Goal: Task Accomplishment & Management: Use online tool/utility

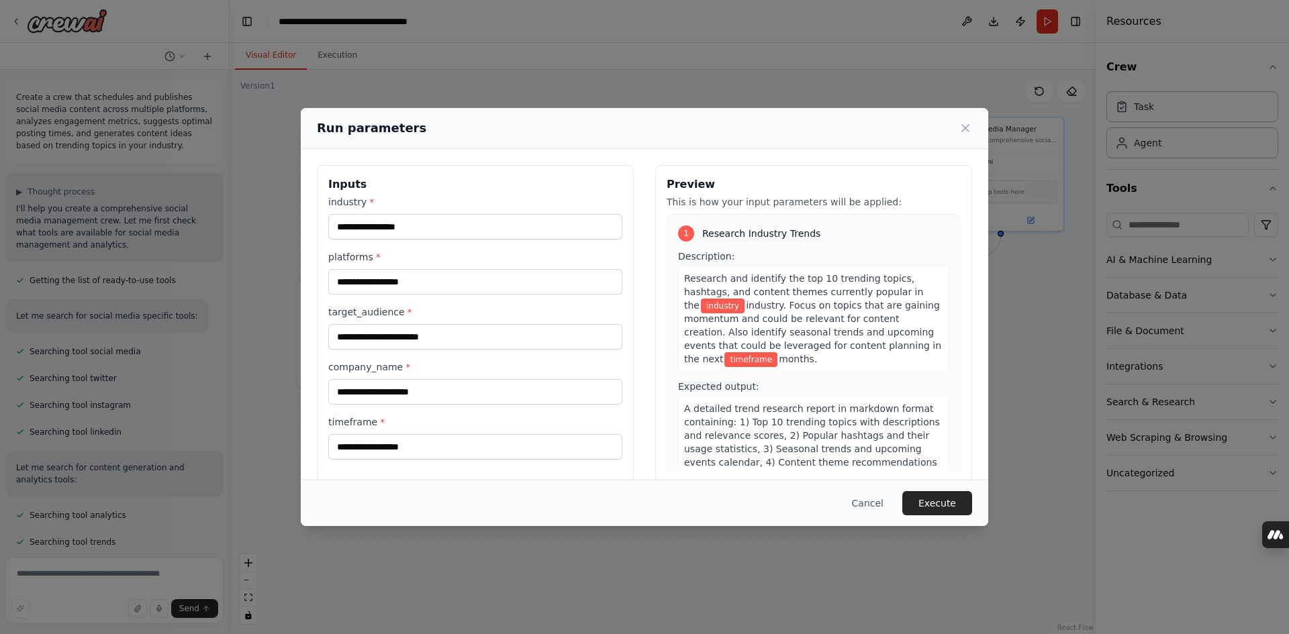
scroll to position [1536, 0]
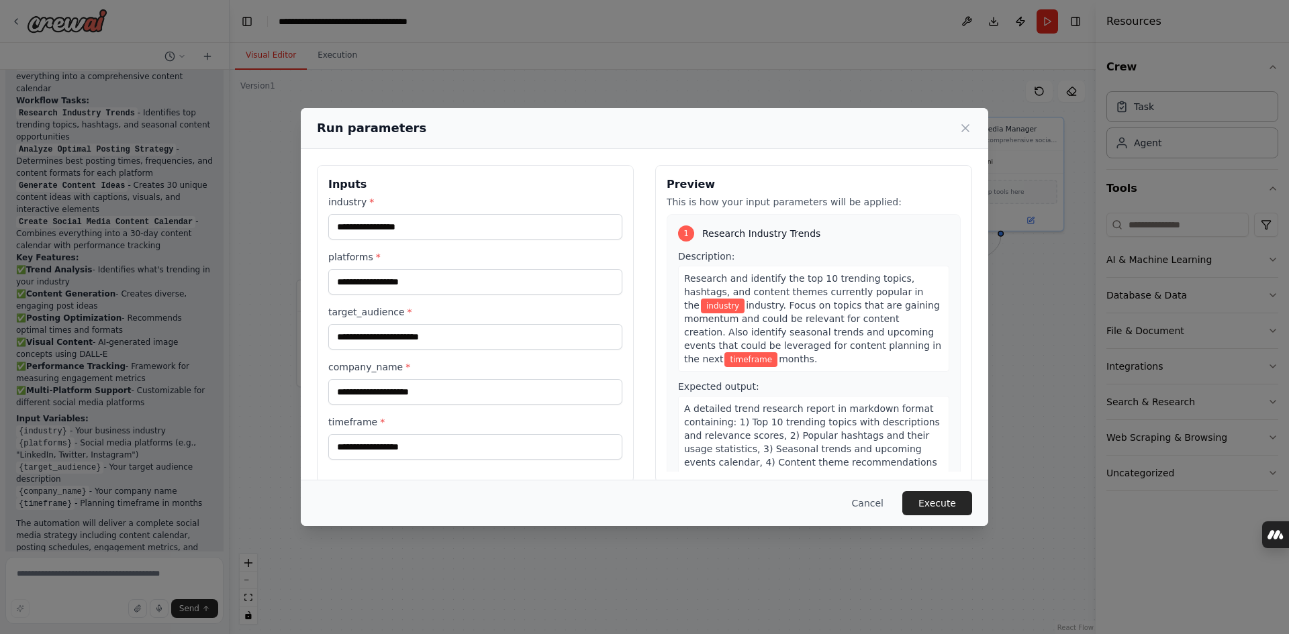
click at [284, 219] on div "Run parameters Inputs industry * platforms * target_audience * company_name * t…" at bounding box center [644, 317] width 1289 height 634
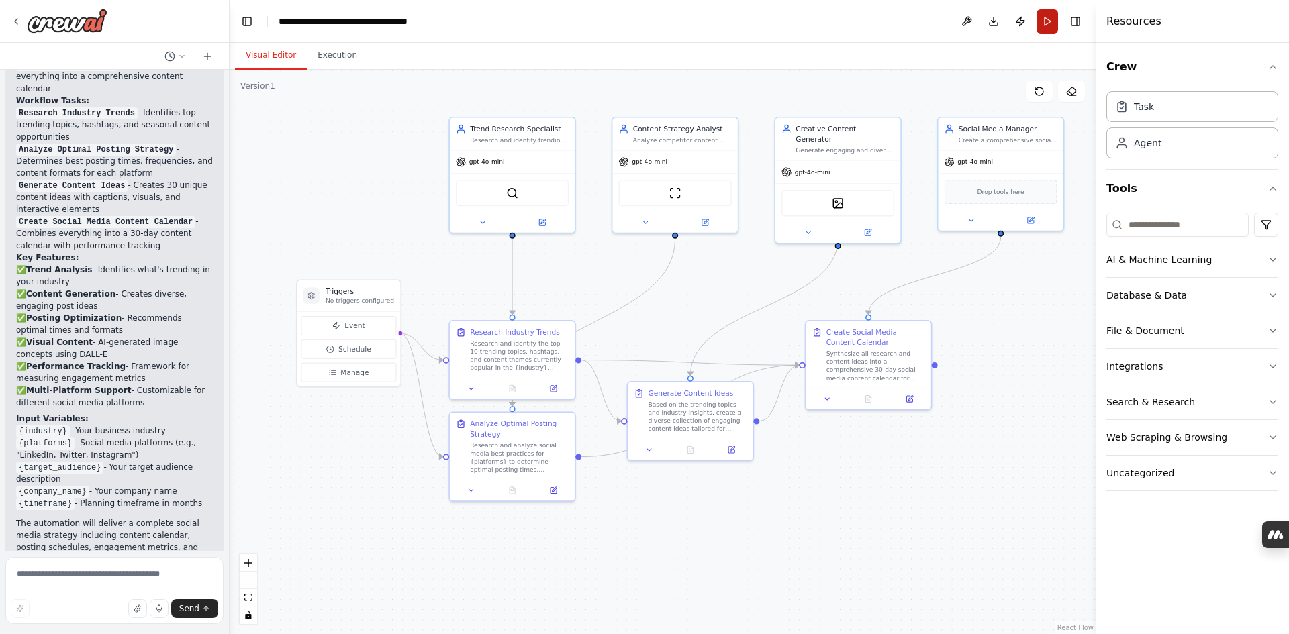
click at [1040, 30] on button "Run" at bounding box center [1046, 21] width 21 height 24
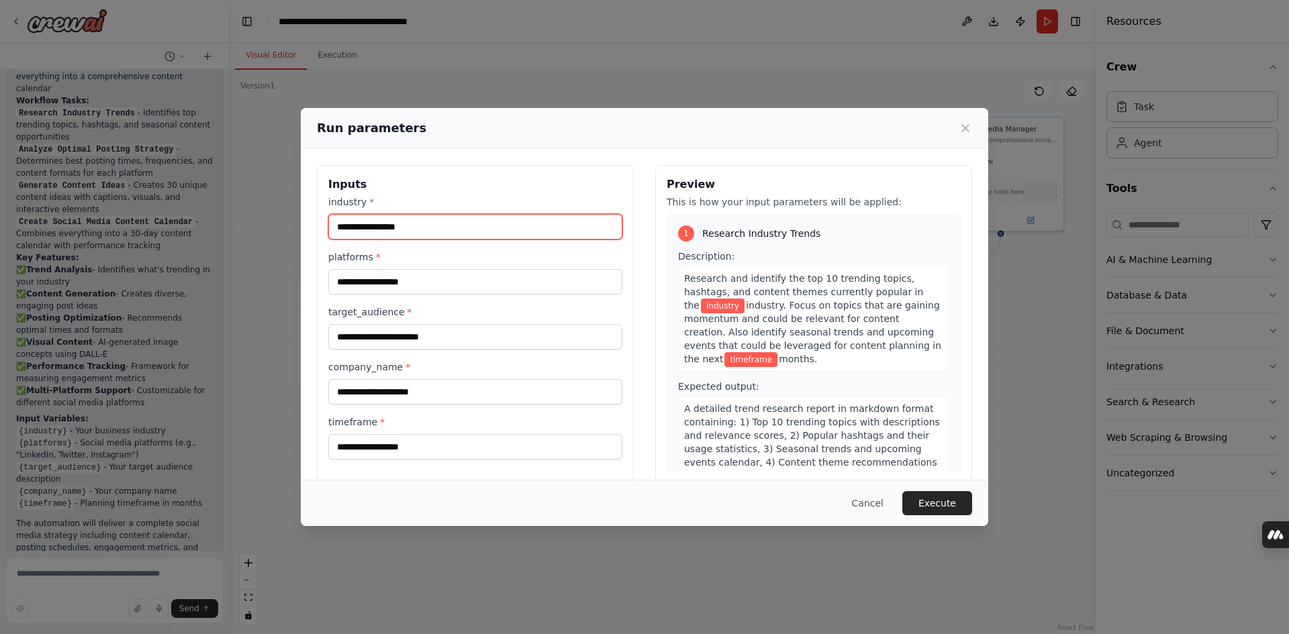
click at [470, 231] on input "industry *" at bounding box center [475, 227] width 294 height 26
type input "**********"
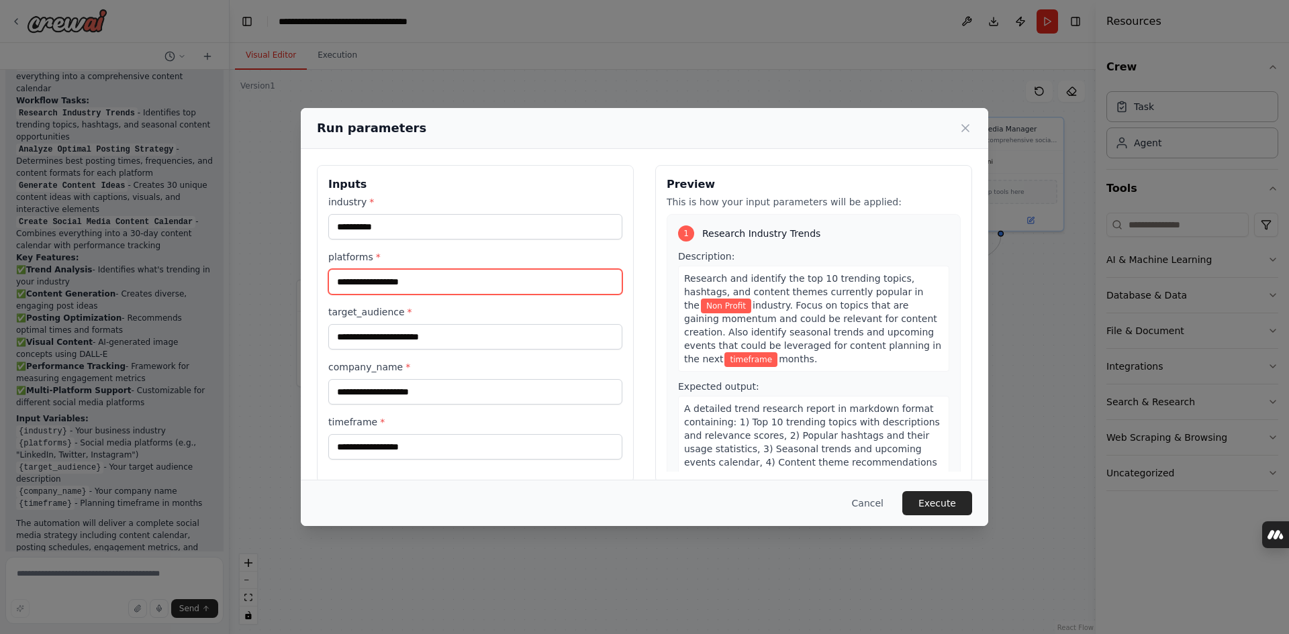
click at [446, 278] on input "platforms *" at bounding box center [475, 282] width 294 height 26
type input "*******"
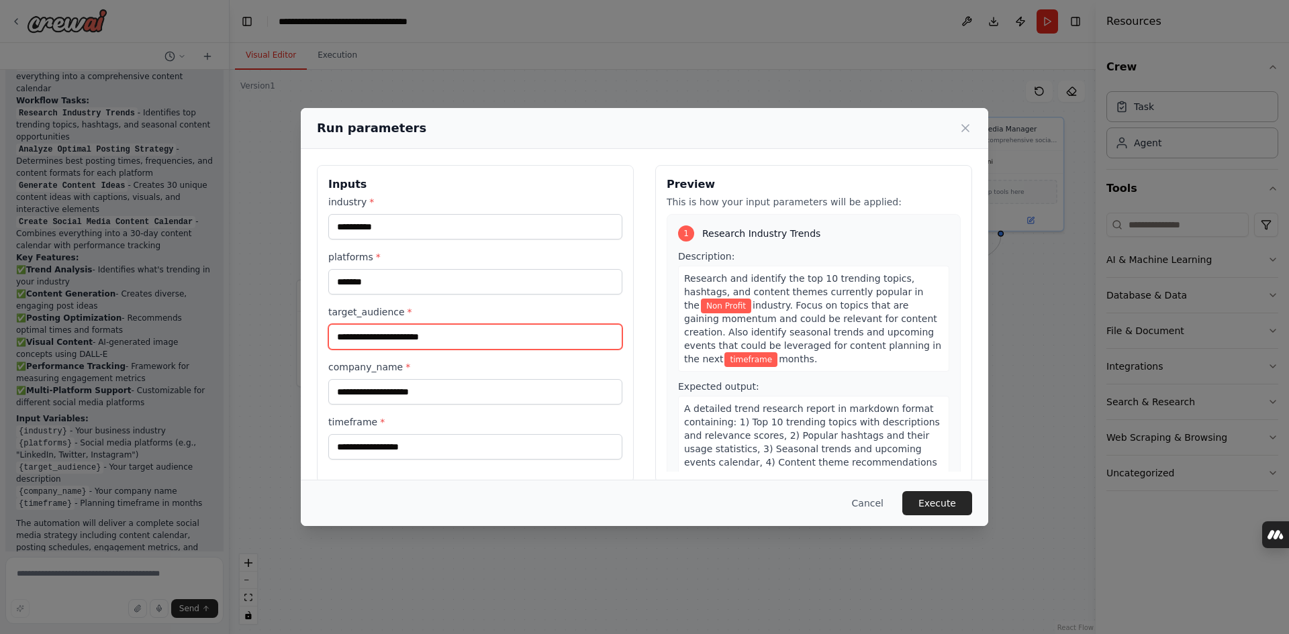
click at [442, 332] on input "target_audience *" at bounding box center [475, 337] width 294 height 26
type input "**********"
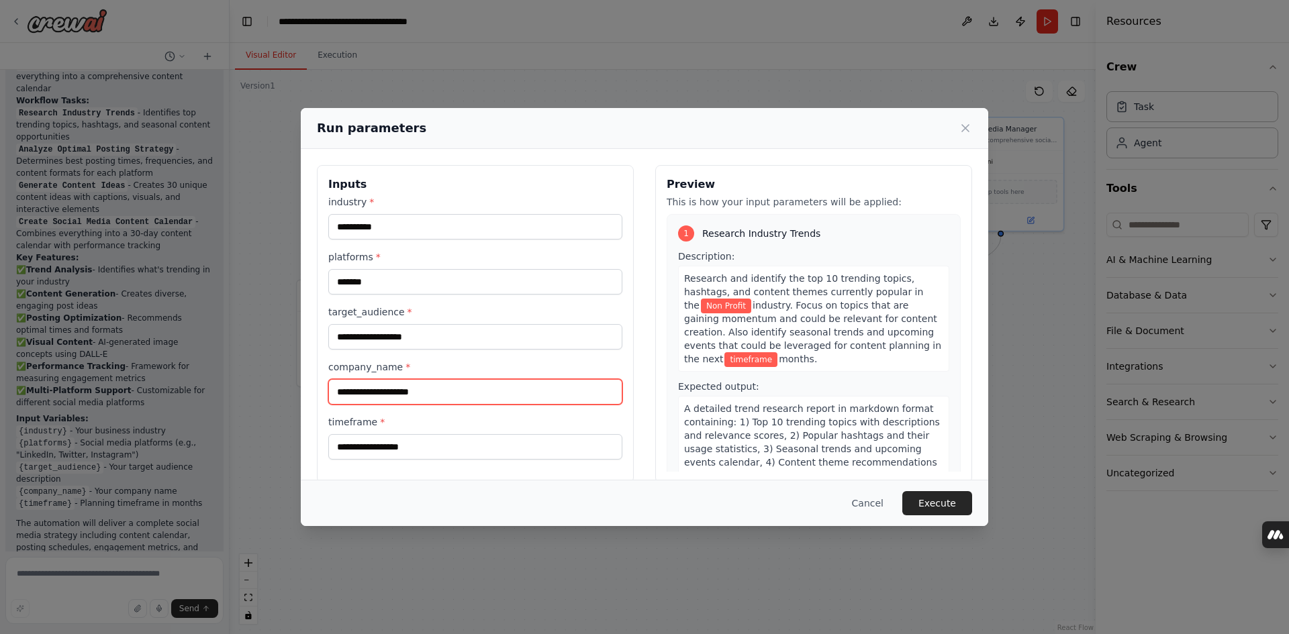
click at [460, 394] on input "company_name *" at bounding box center [475, 392] width 294 height 26
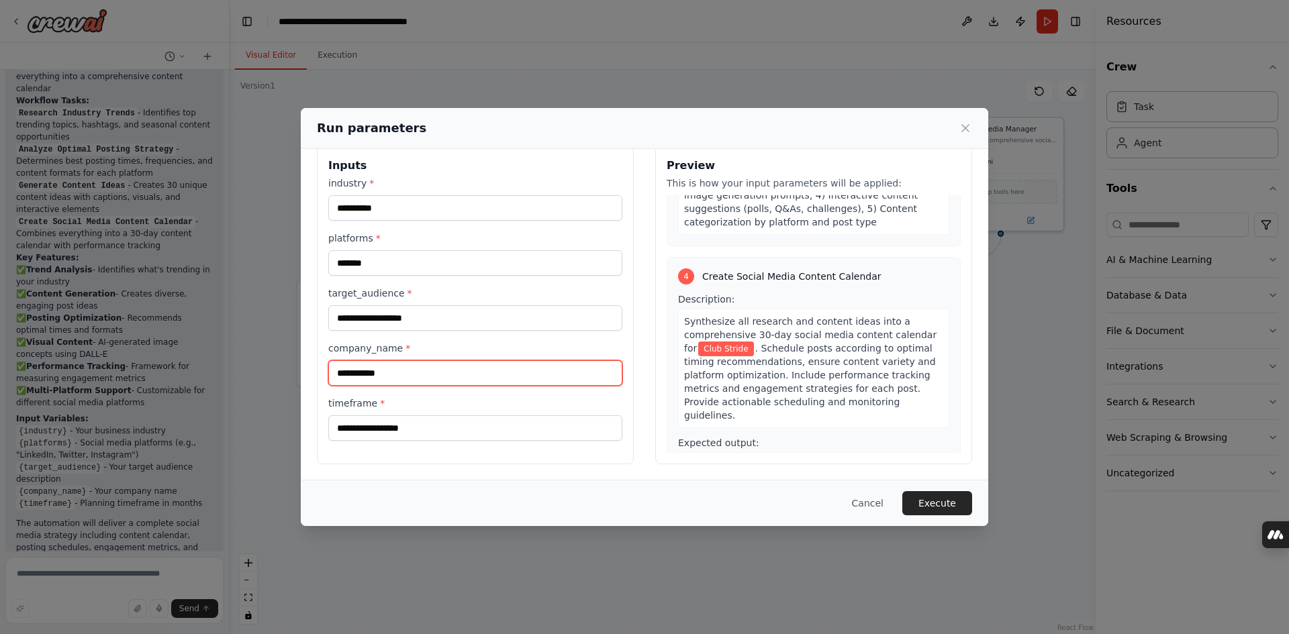
scroll to position [945, 0]
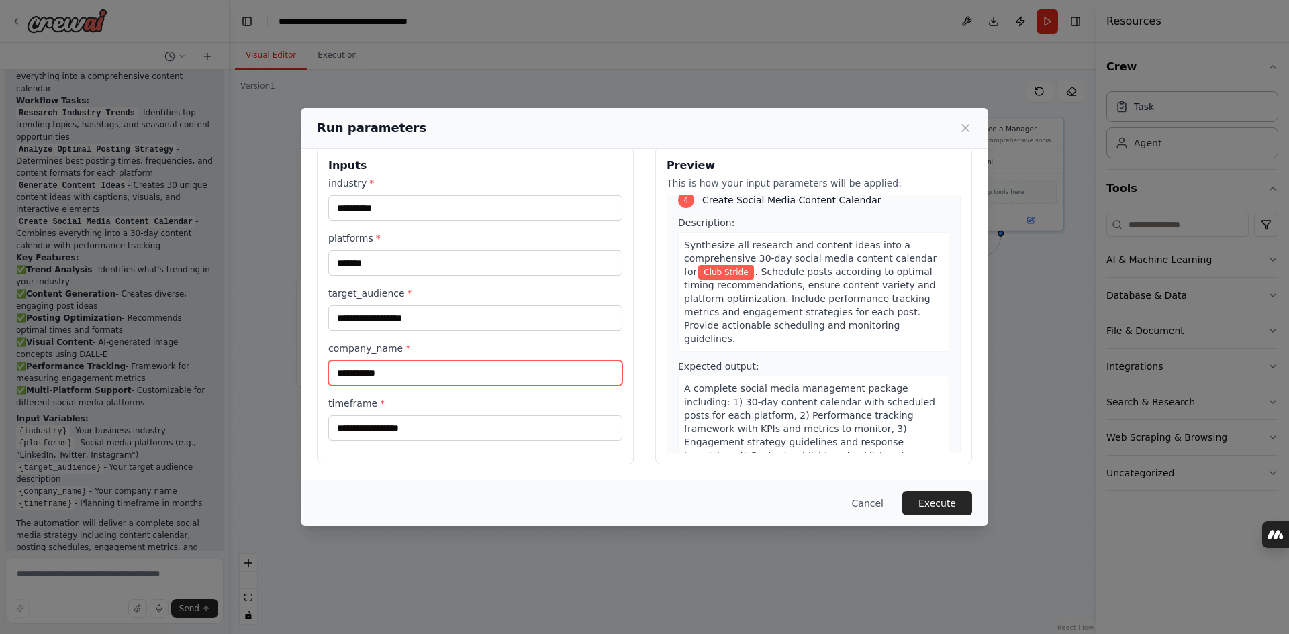
type input "**********"
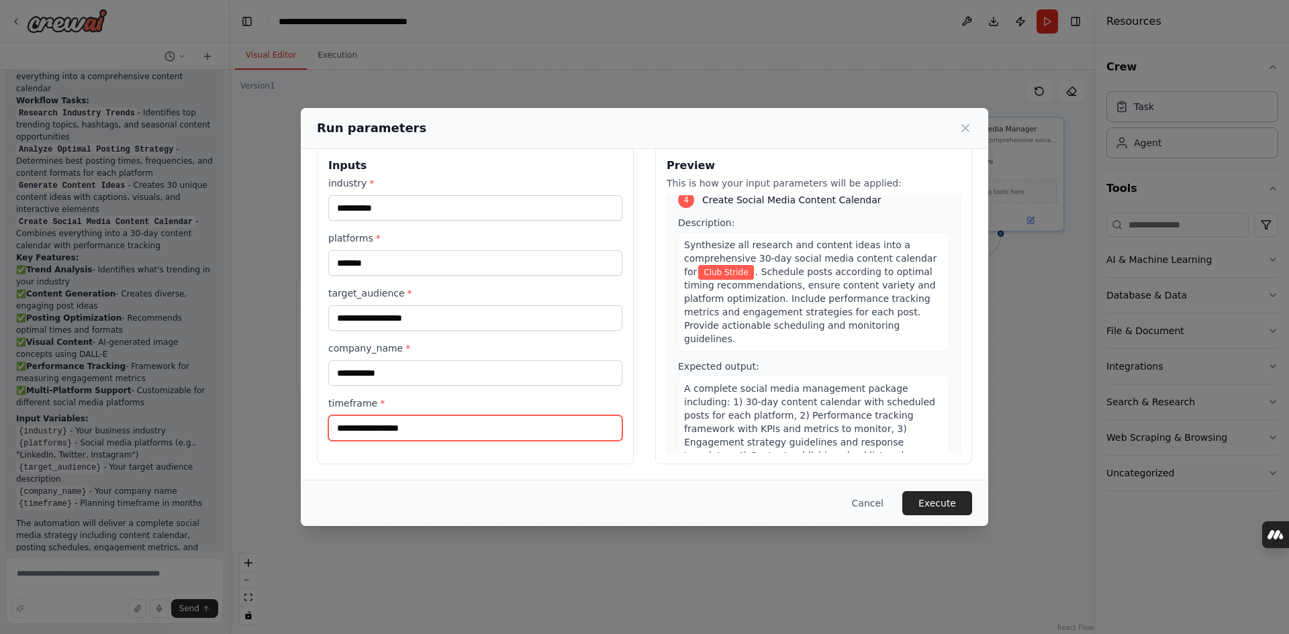
click at [500, 434] on input "timeframe *" at bounding box center [475, 428] width 294 height 26
click at [380, 403] on span "*" at bounding box center [382, 403] width 5 height 11
click at [379, 415] on input "timeframe *" at bounding box center [475, 428] width 294 height 26
click at [364, 400] on label "timeframe *" at bounding box center [475, 403] width 294 height 13
click at [364, 415] on input "timeframe *" at bounding box center [475, 428] width 294 height 26
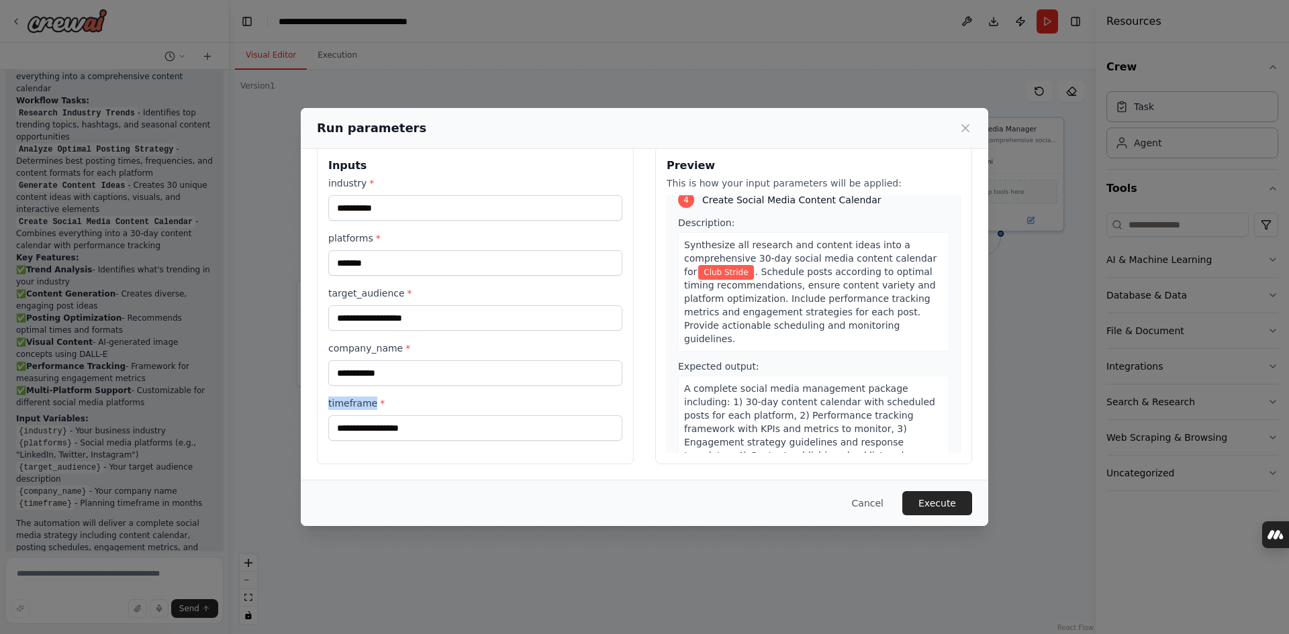
click at [364, 400] on label "timeframe *" at bounding box center [475, 403] width 294 height 13
click at [364, 415] on input "timeframe *" at bounding box center [475, 428] width 294 height 26
click at [387, 428] on input "timeframe *" at bounding box center [475, 428] width 294 height 26
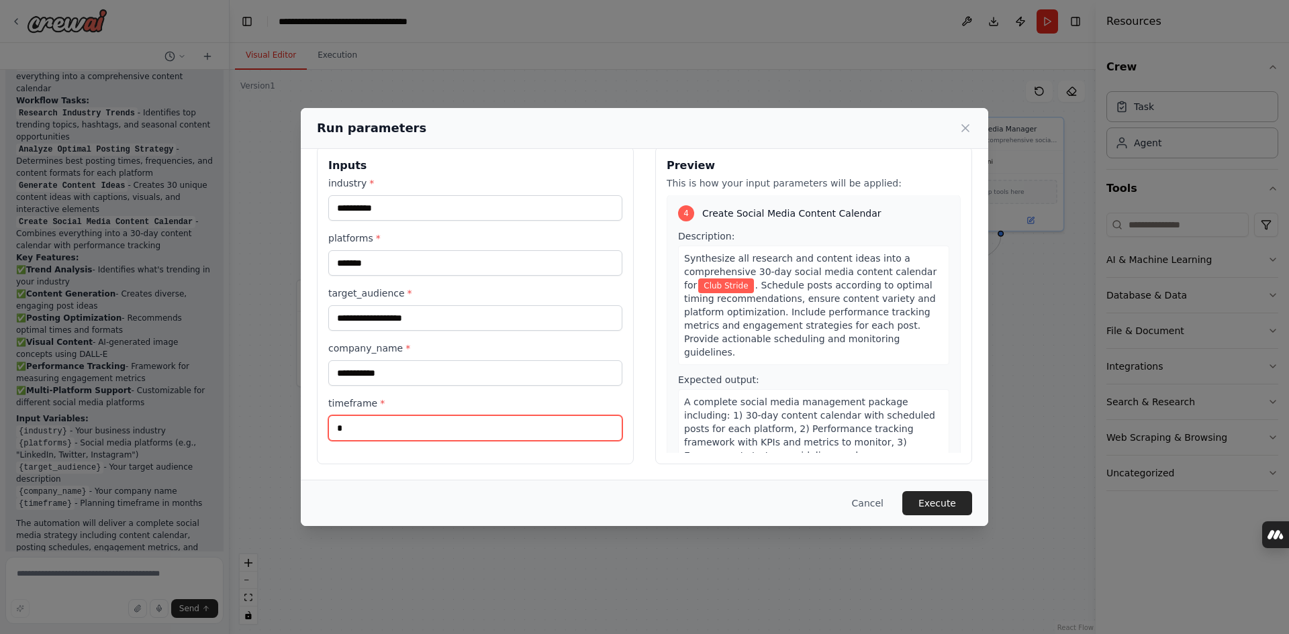
type input "*"
click at [945, 496] on button "Execute" at bounding box center [937, 503] width 70 height 24
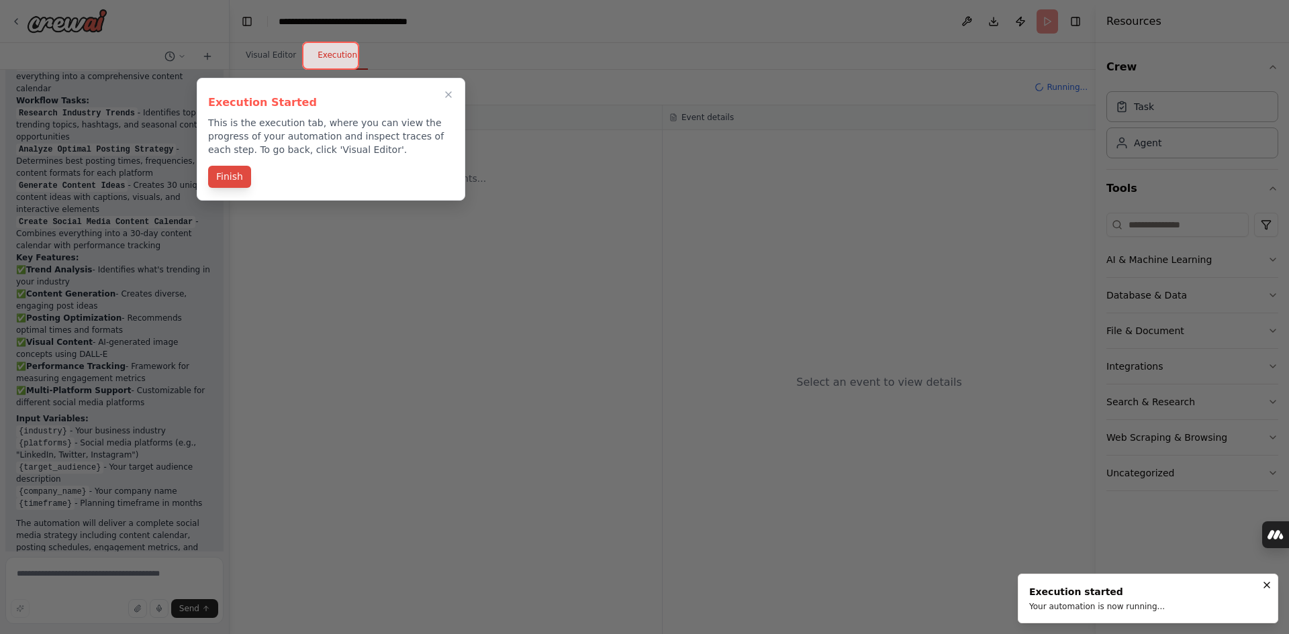
click at [223, 179] on button "Finish" at bounding box center [229, 177] width 43 height 22
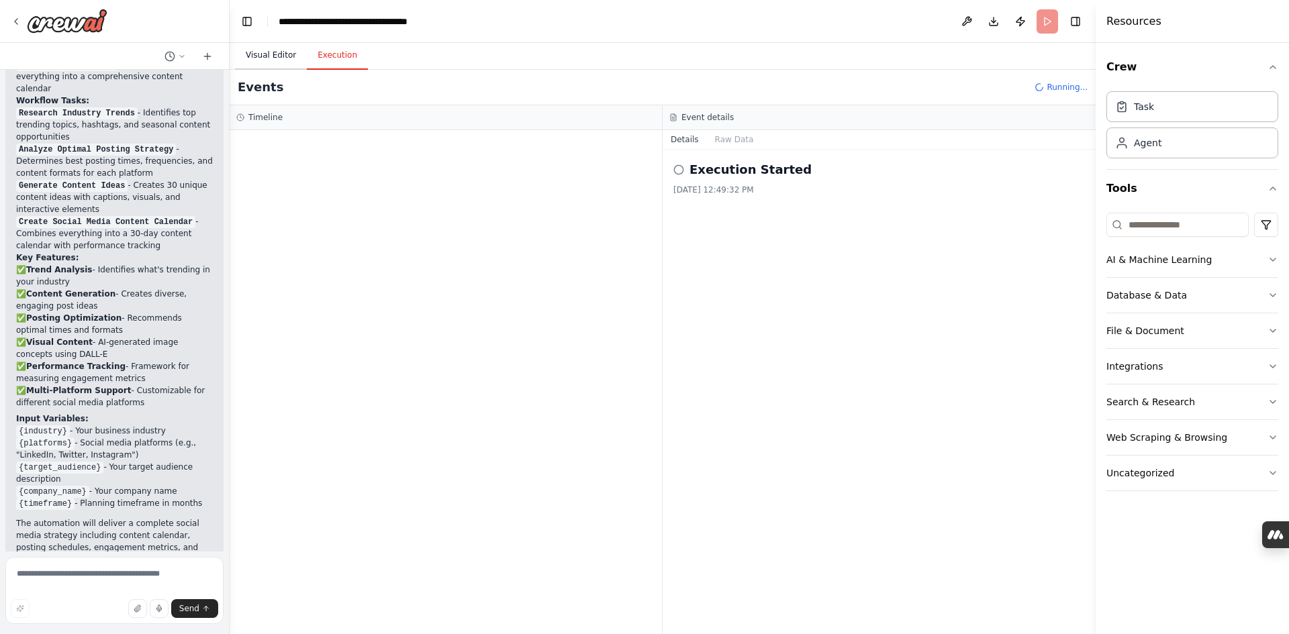
click at [260, 54] on button "Visual Editor" at bounding box center [271, 56] width 72 height 28
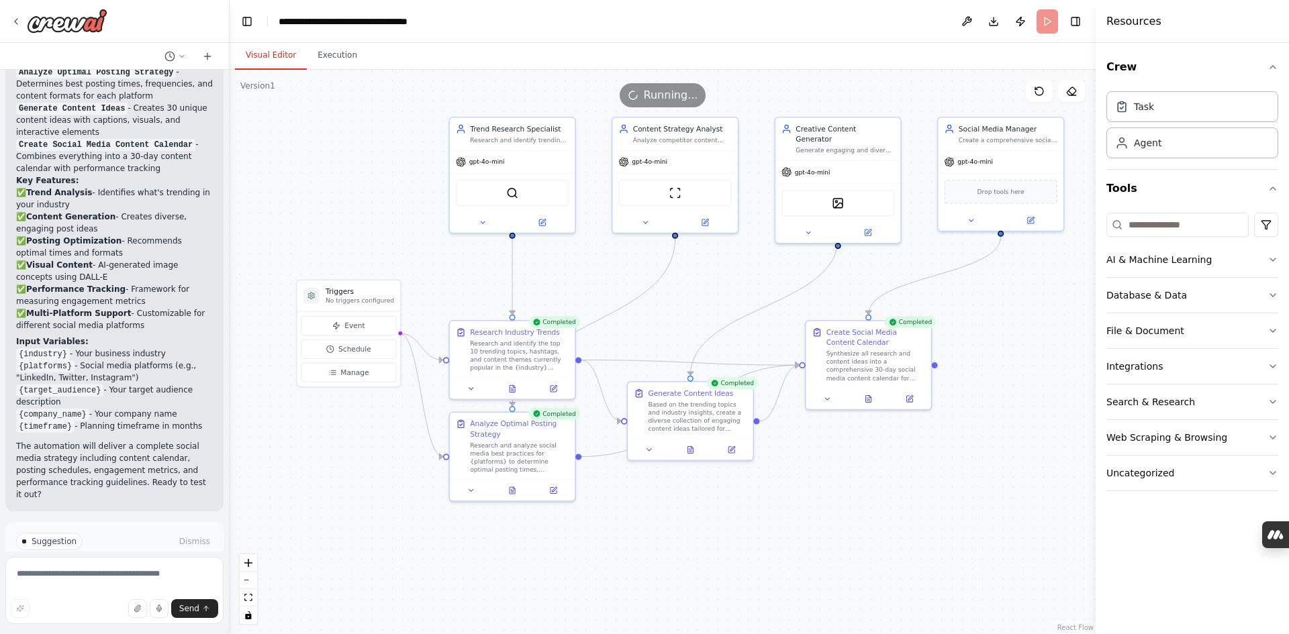
scroll to position [1645, 0]
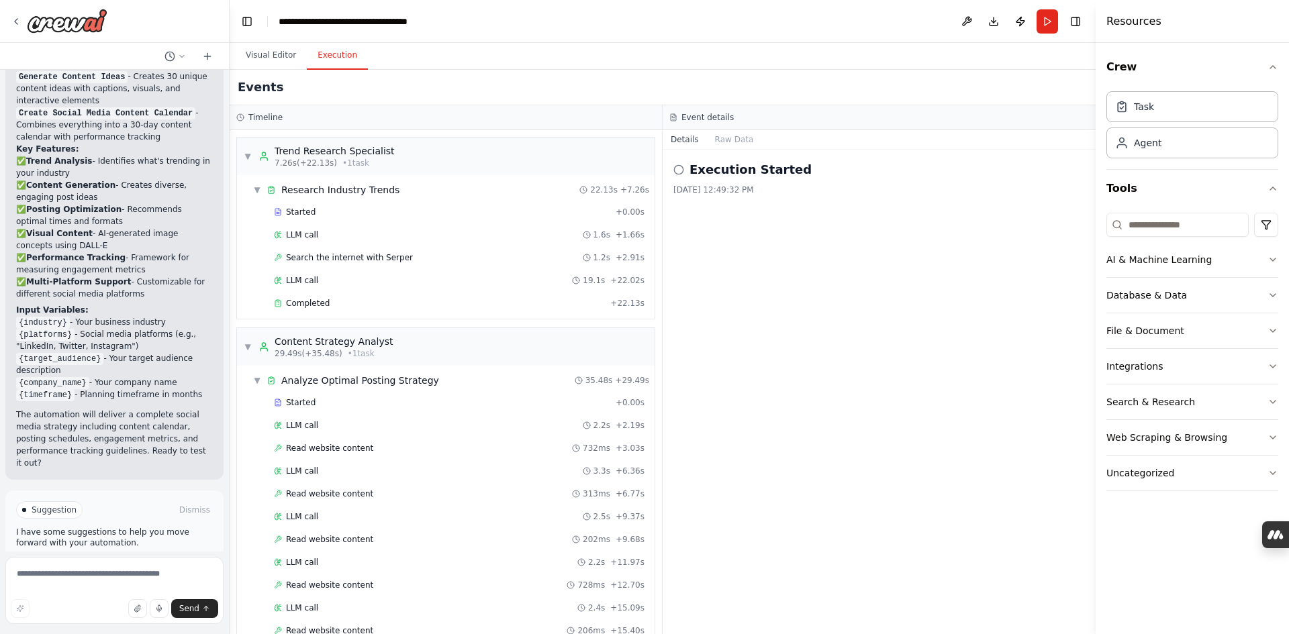
click at [325, 60] on button "Execution" at bounding box center [337, 56] width 61 height 28
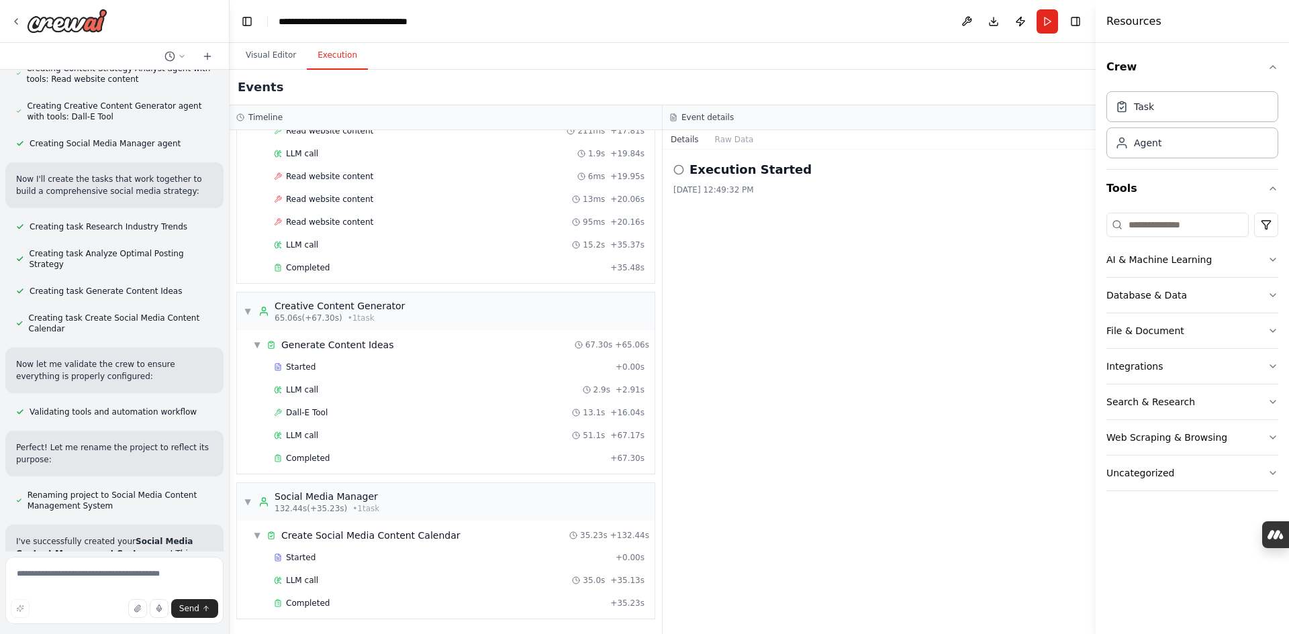
scroll to position [772, 0]
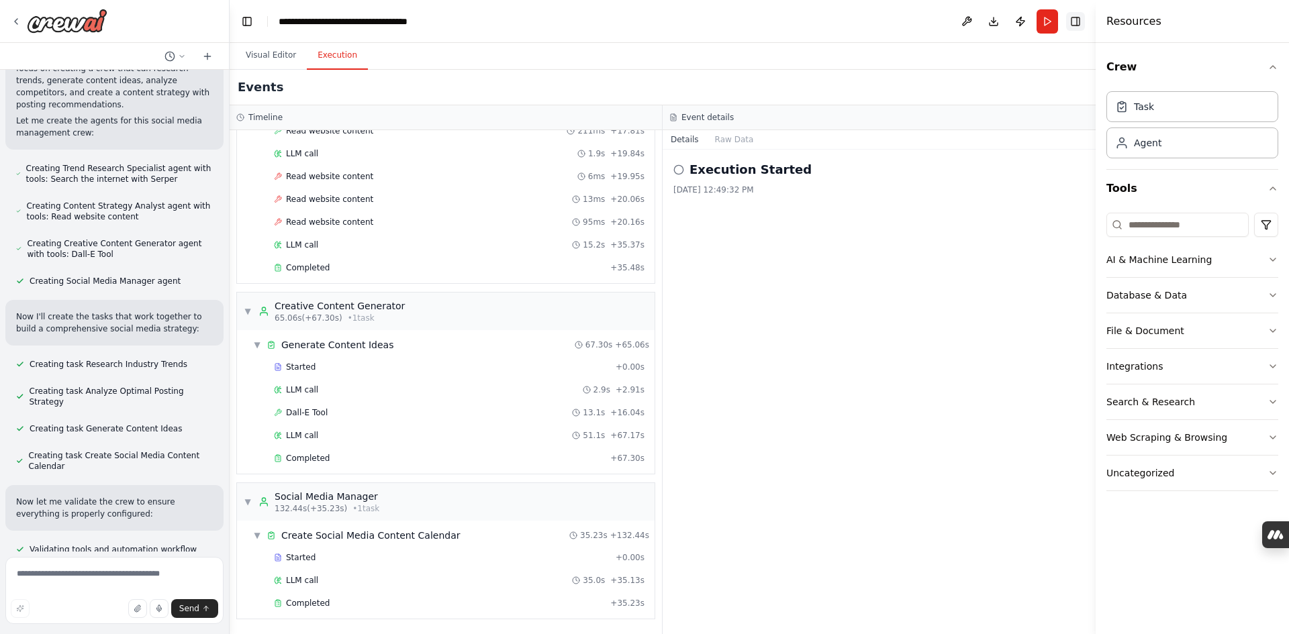
click at [1080, 17] on button "Toggle Right Sidebar" at bounding box center [1075, 21] width 19 height 19
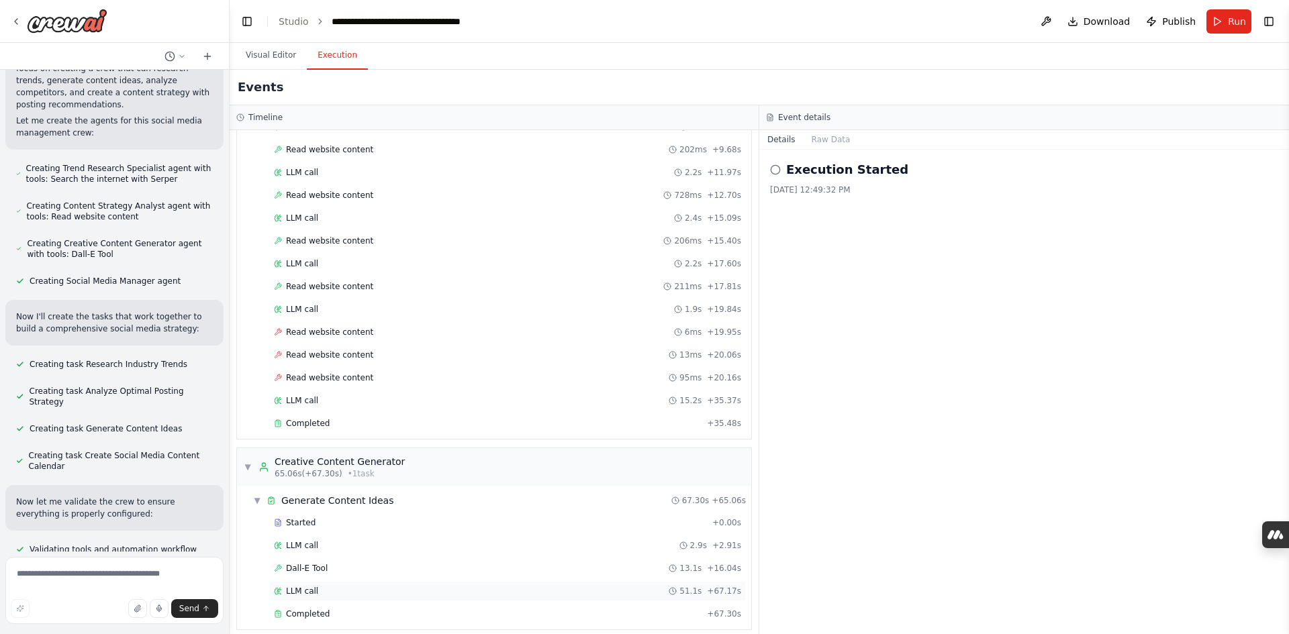
scroll to position [546, 0]
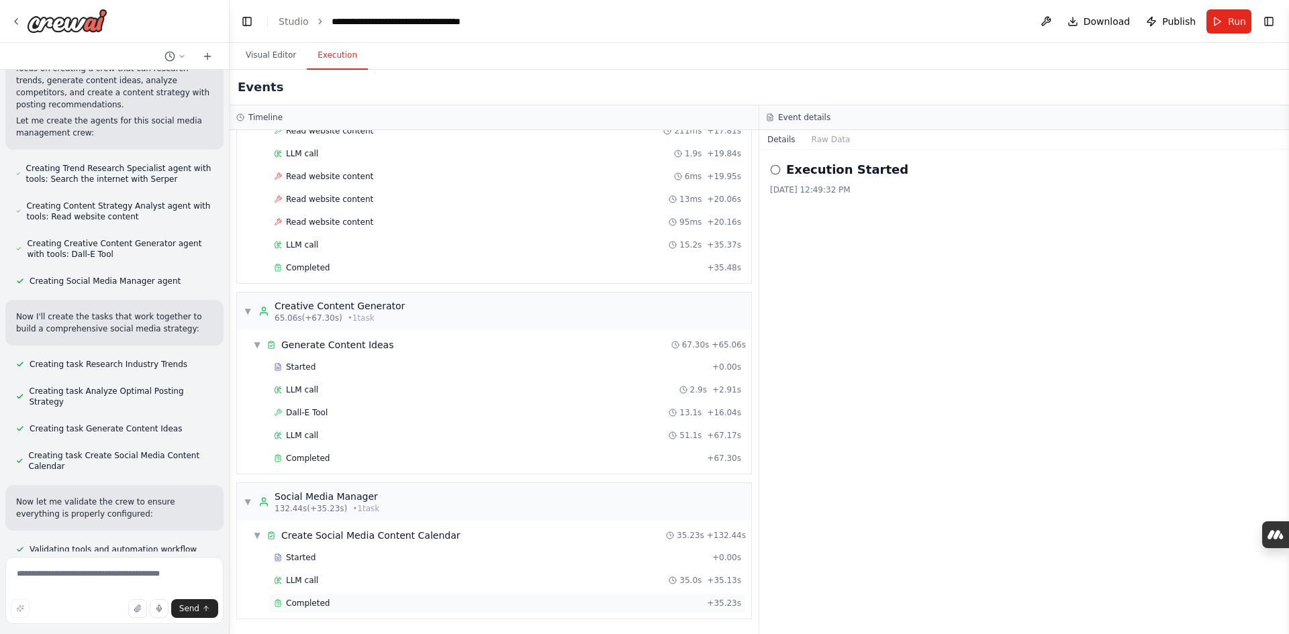
click at [306, 603] on span "Completed" at bounding box center [308, 603] width 44 height 11
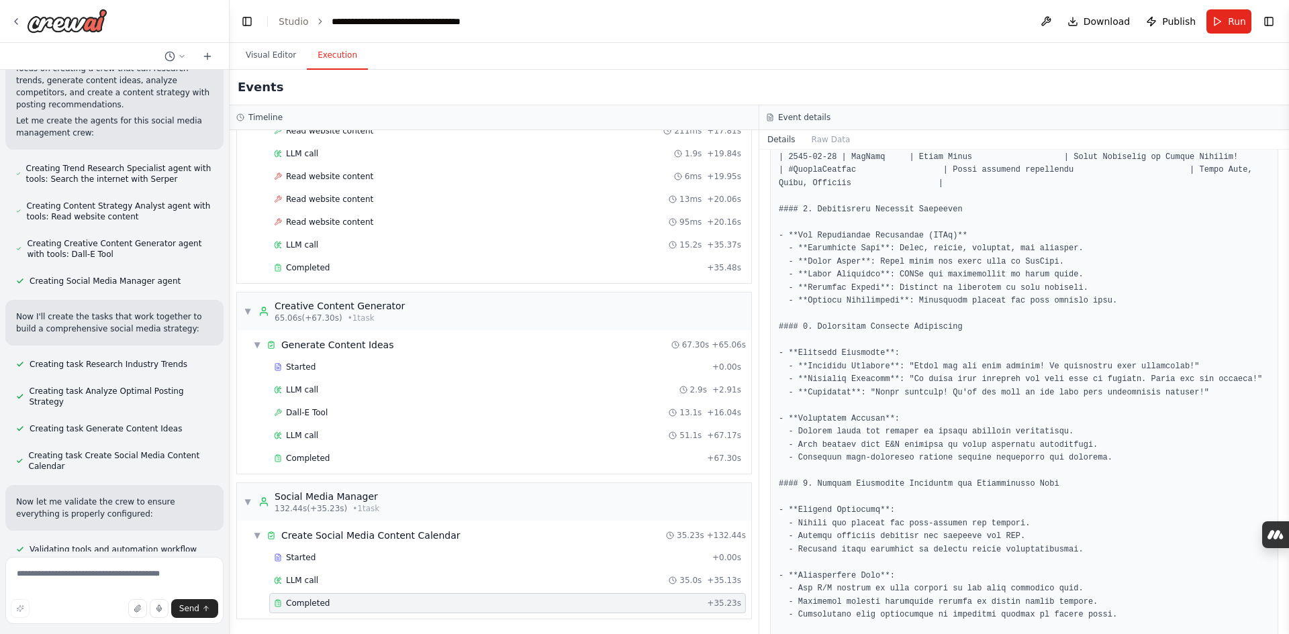
scroll to position [1407, 0]
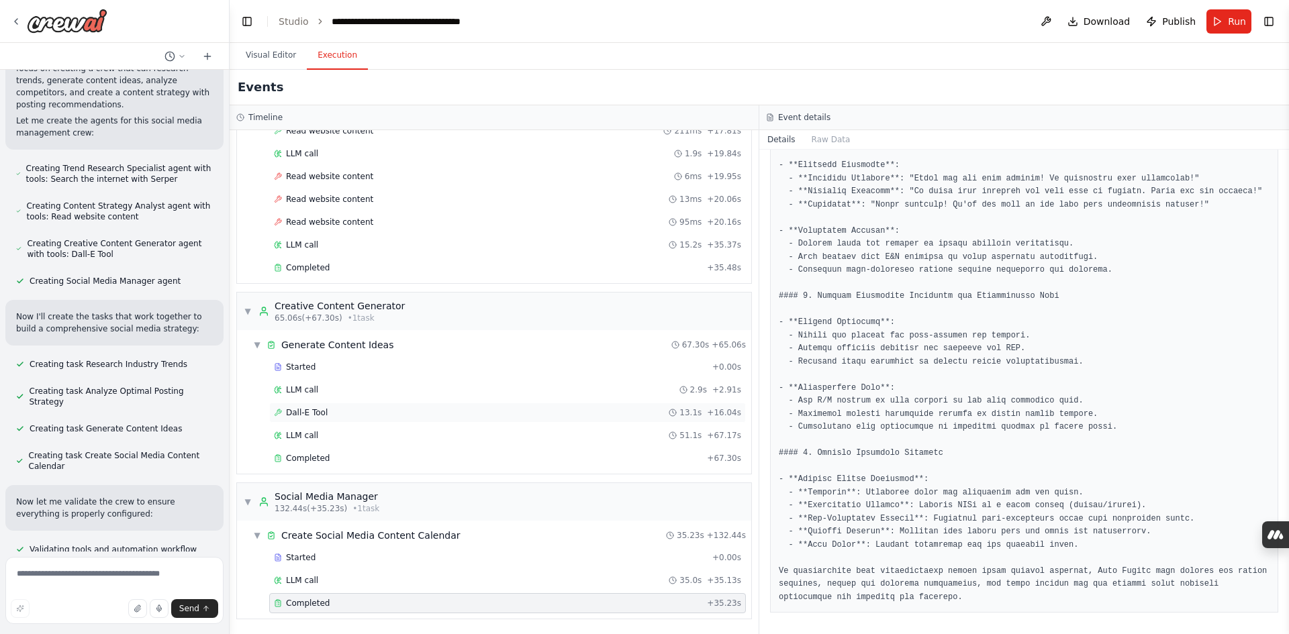
click at [311, 406] on div "Dall-E Tool 13.1s + 16.04s" at bounding box center [507, 413] width 476 height 20
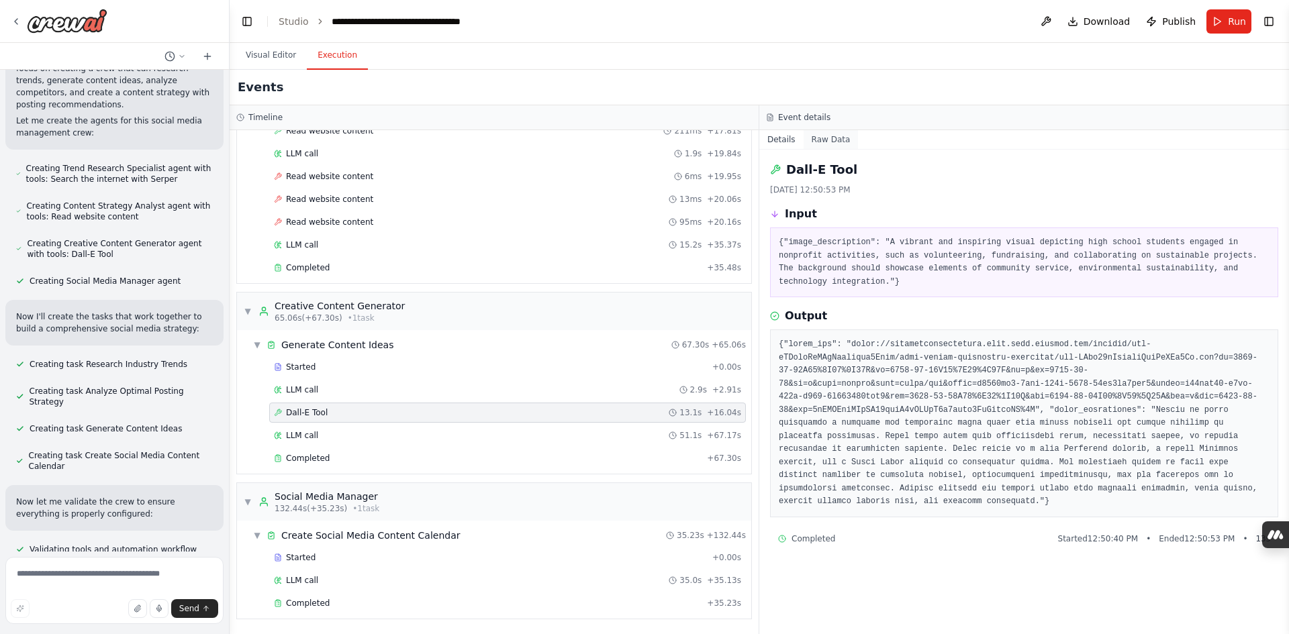
click at [837, 147] on button "Raw Data" at bounding box center [830, 139] width 55 height 19
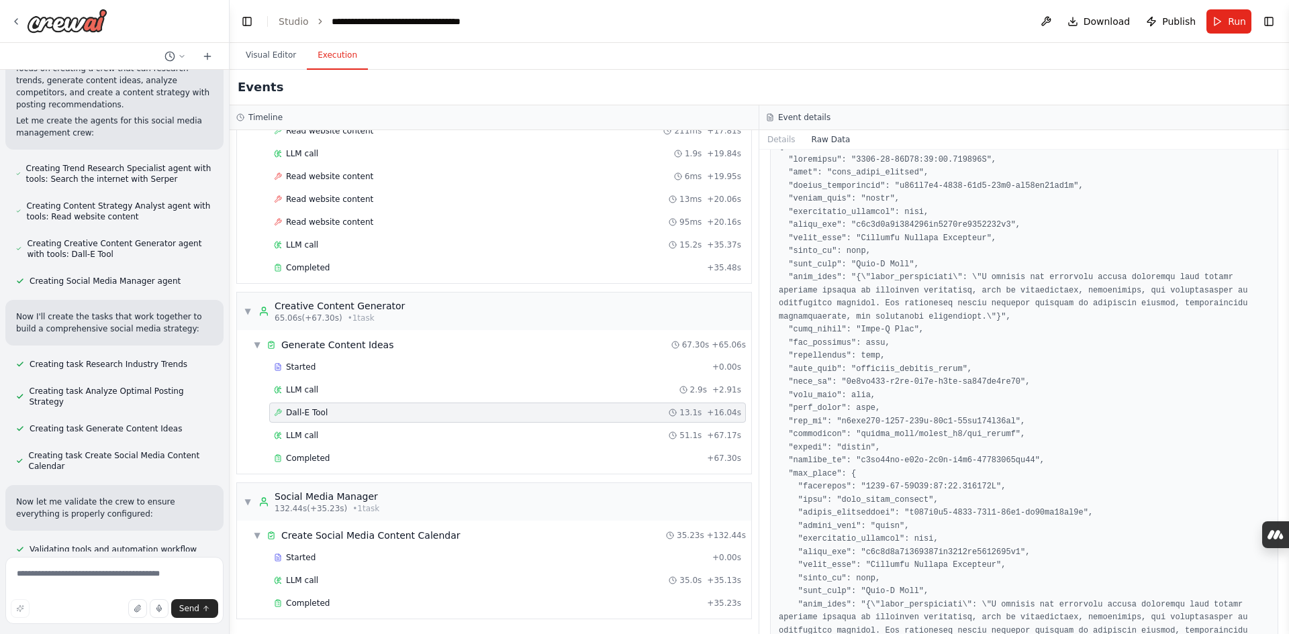
scroll to position [403, 0]
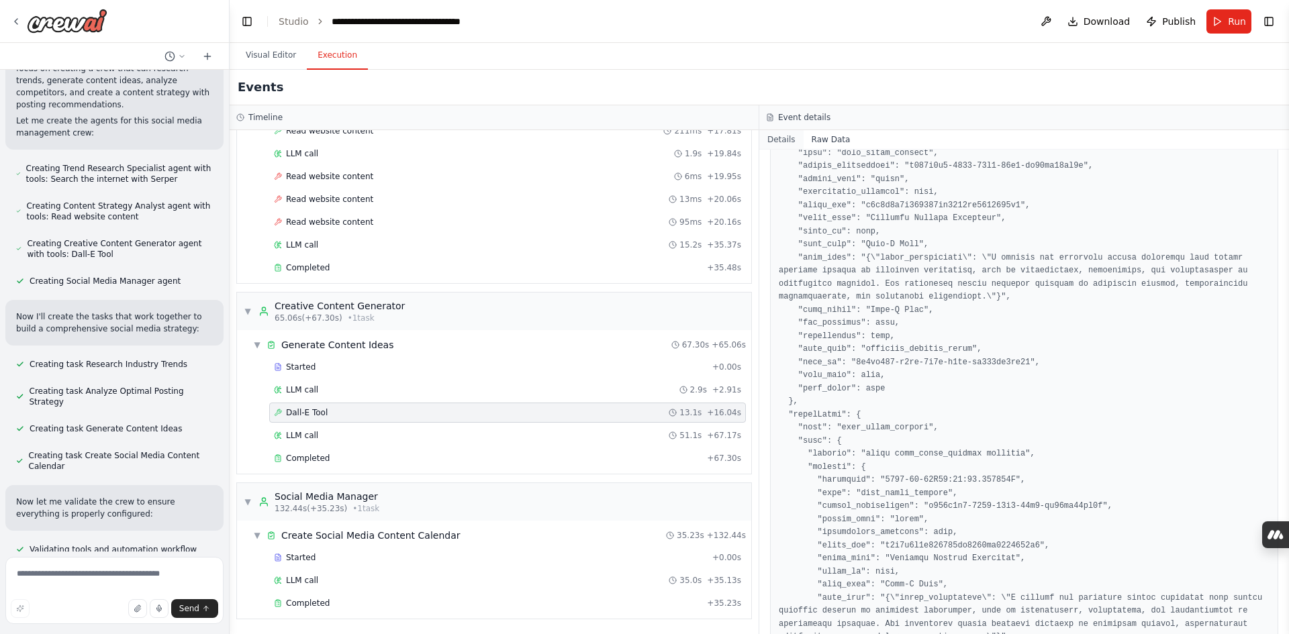
click at [787, 135] on button "Details" at bounding box center [781, 139] width 44 height 19
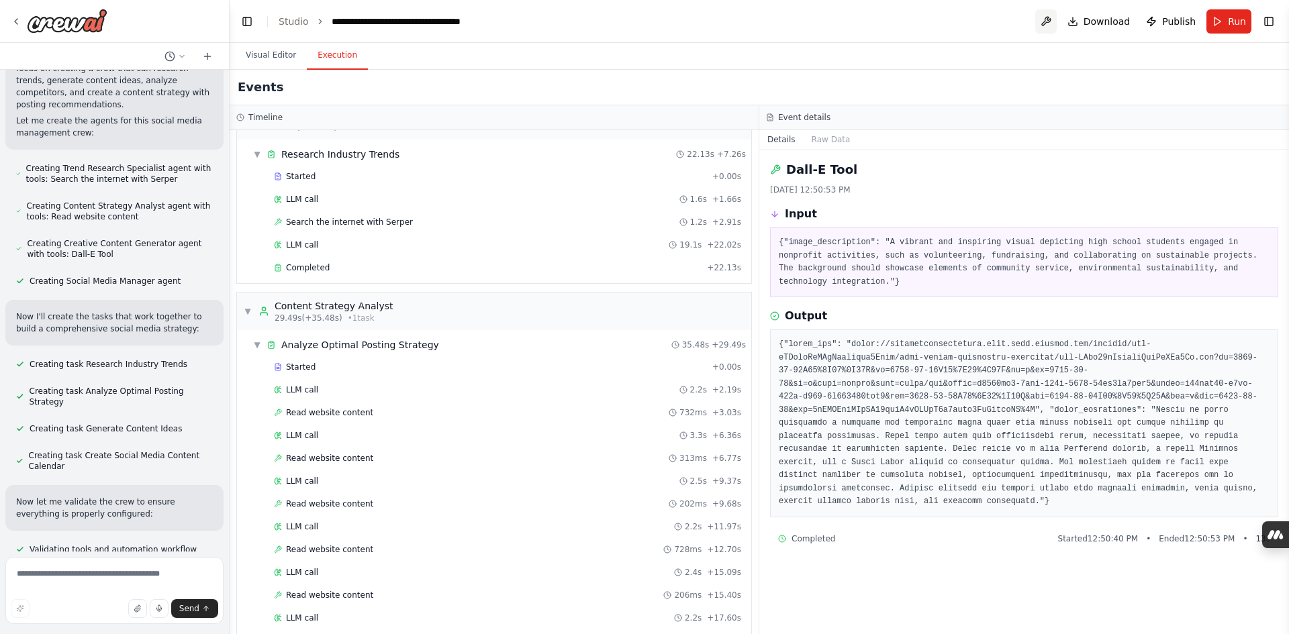
scroll to position [0, 0]
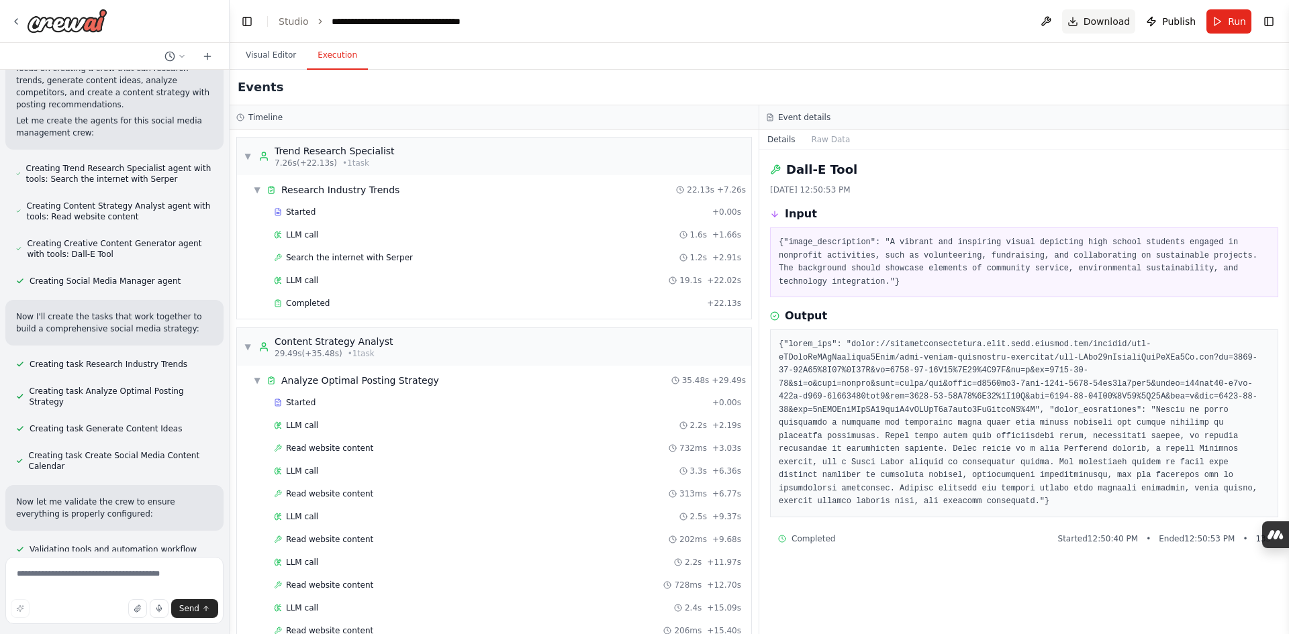
click at [1103, 23] on span "Download" at bounding box center [1106, 21] width 47 height 13
click at [1081, 17] on button "Download" at bounding box center [1099, 21] width 74 height 24
click at [248, 154] on span "▼" at bounding box center [248, 156] width 8 height 11
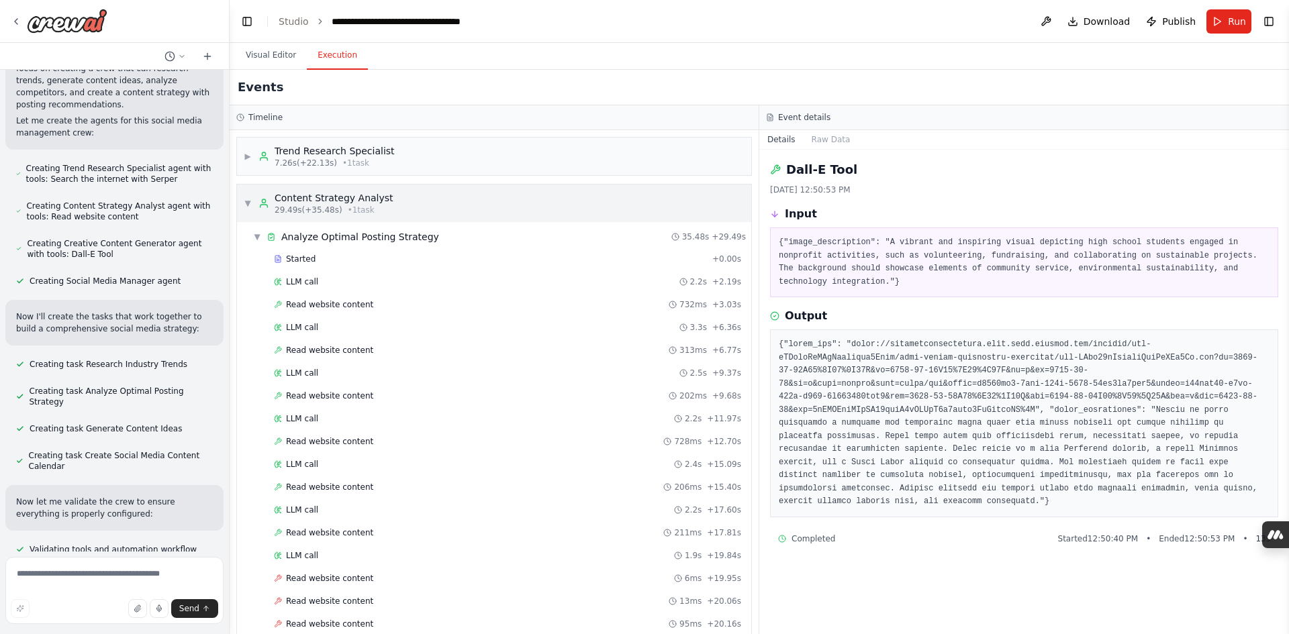
click at [246, 199] on span "▼" at bounding box center [248, 203] width 8 height 11
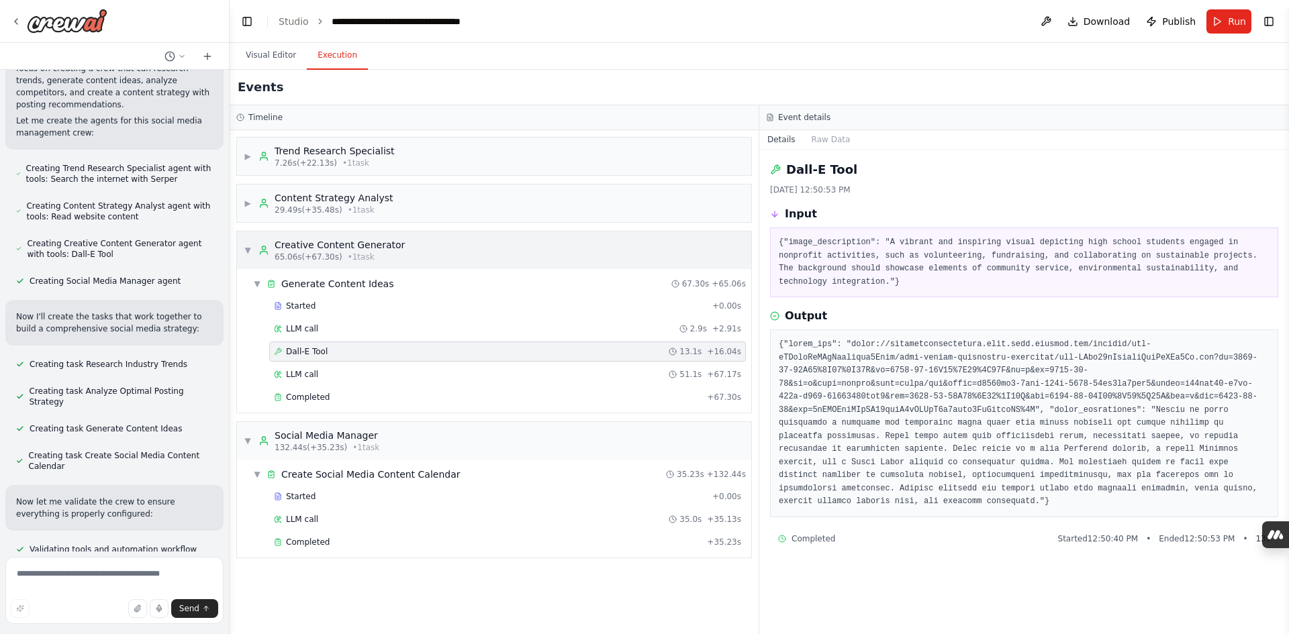
click at [248, 247] on span "▼" at bounding box center [248, 250] width 8 height 11
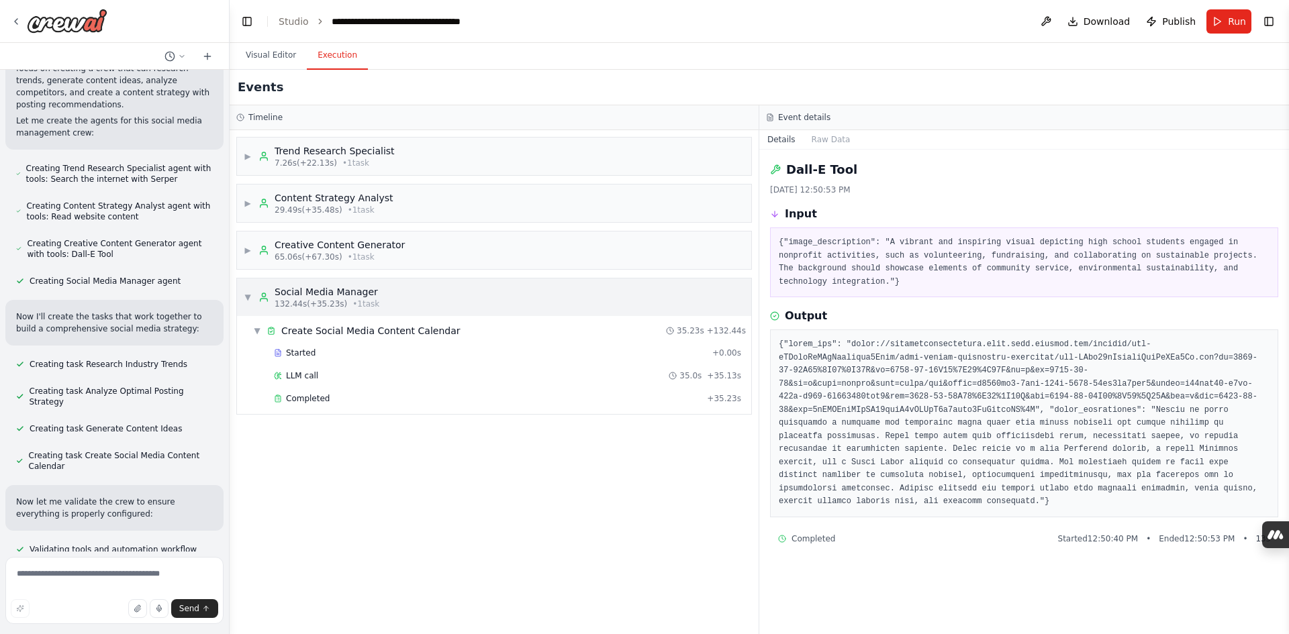
click at [248, 297] on span "▼" at bounding box center [248, 297] width 8 height 11
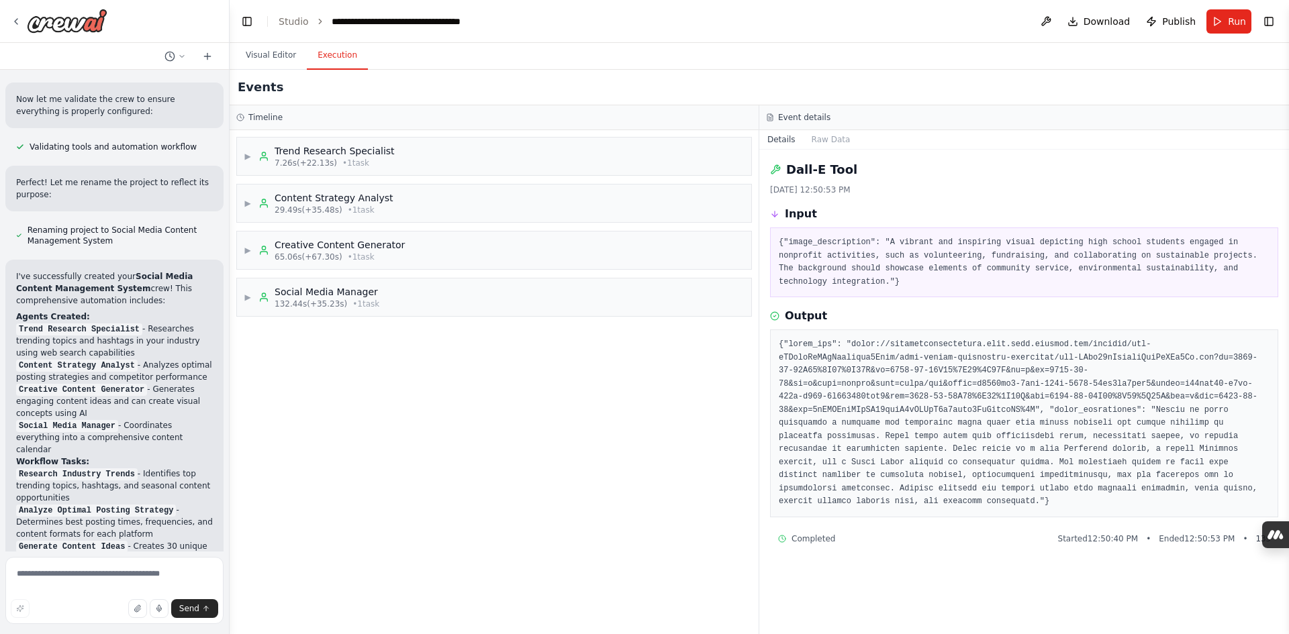
scroll to position [1645, 0]
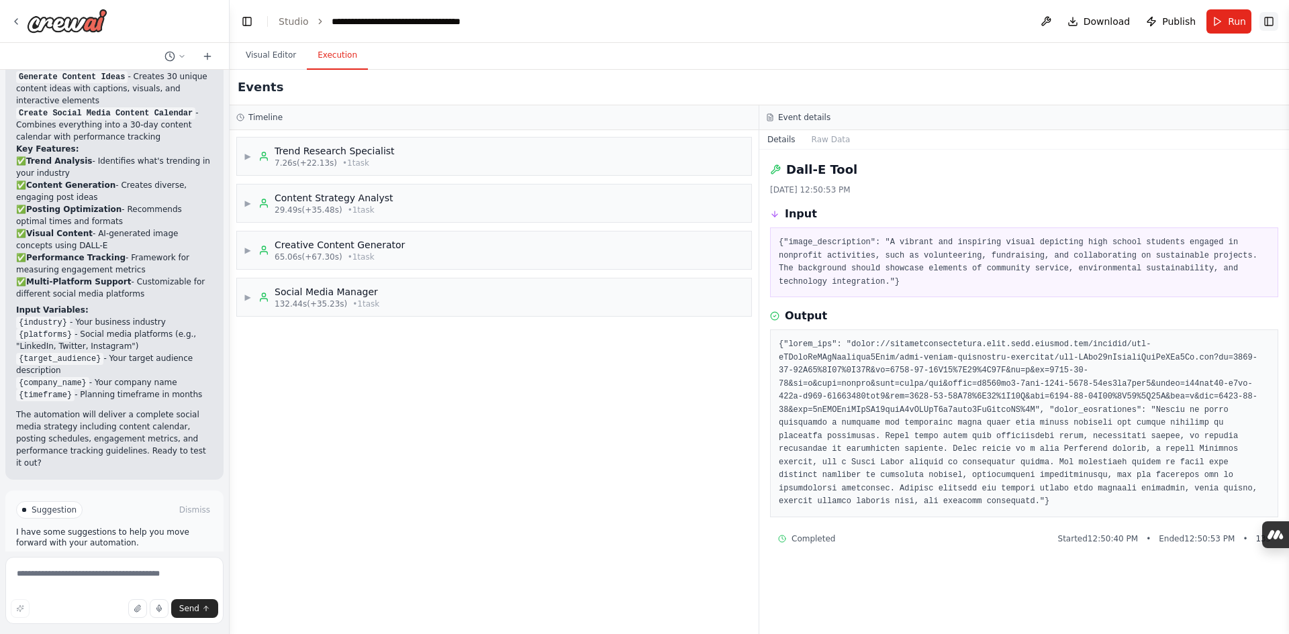
click at [1264, 21] on button "Toggle Right Sidebar" at bounding box center [1268, 21] width 19 height 19
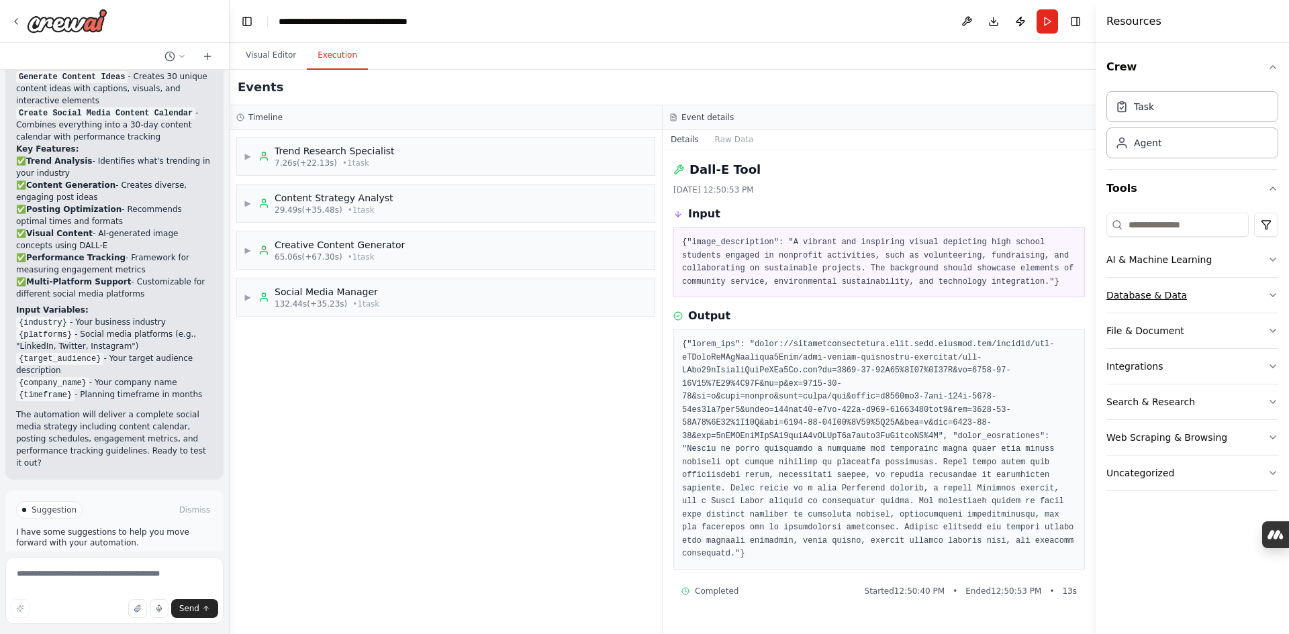
click at [1197, 281] on button "Database & Data" at bounding box center [1192, 295] width 172 height 35
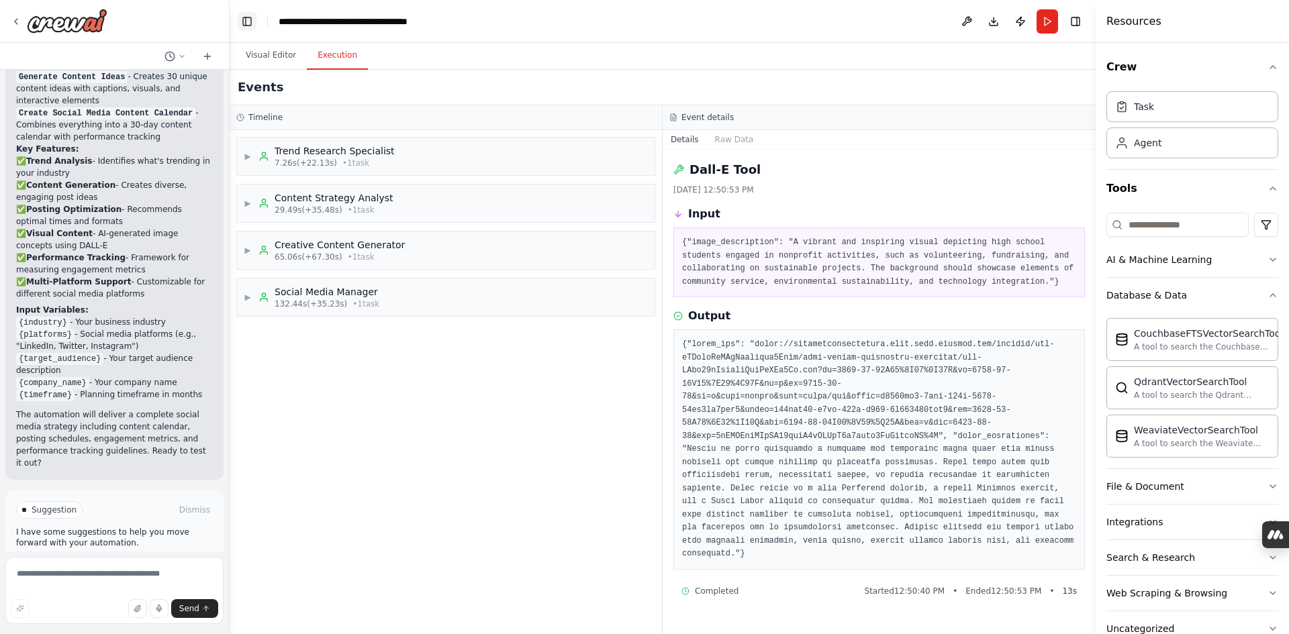
click at [241, 30] on button "Toggle Left Sidebar" at bounding box center [247, 21] width 19 height 19
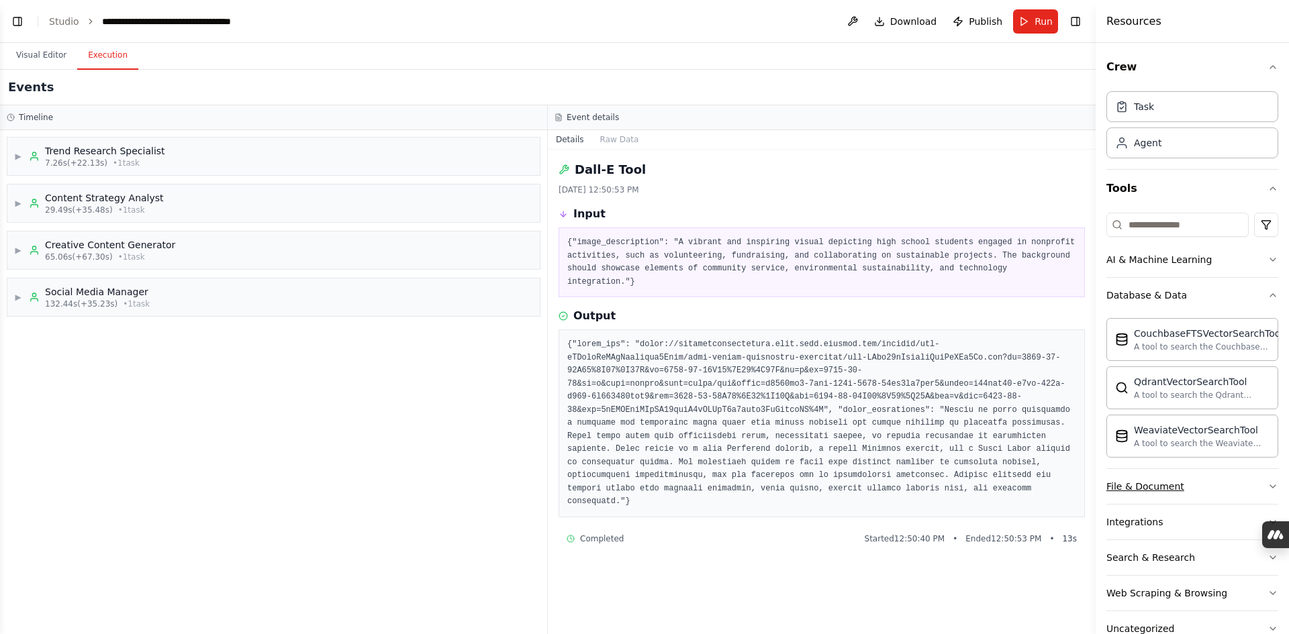
click at [1160, 479] on button "File & Document" at bounding box center [1192, 486] width 172 height 35
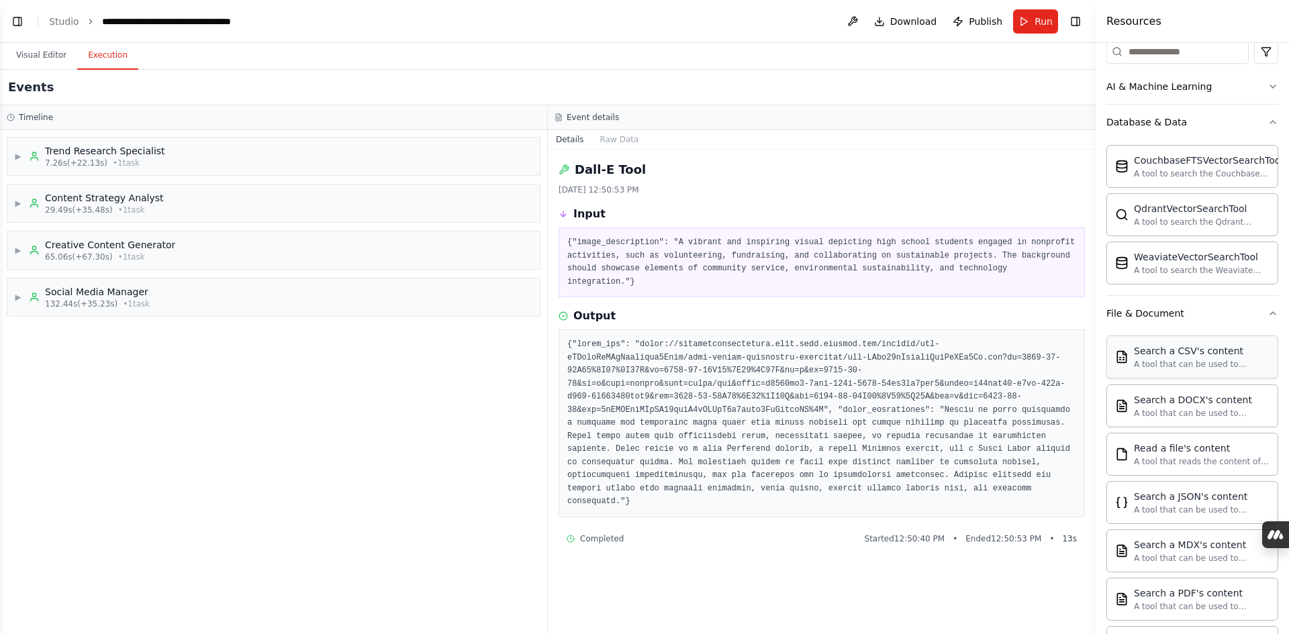
scroll to position [0, 0]
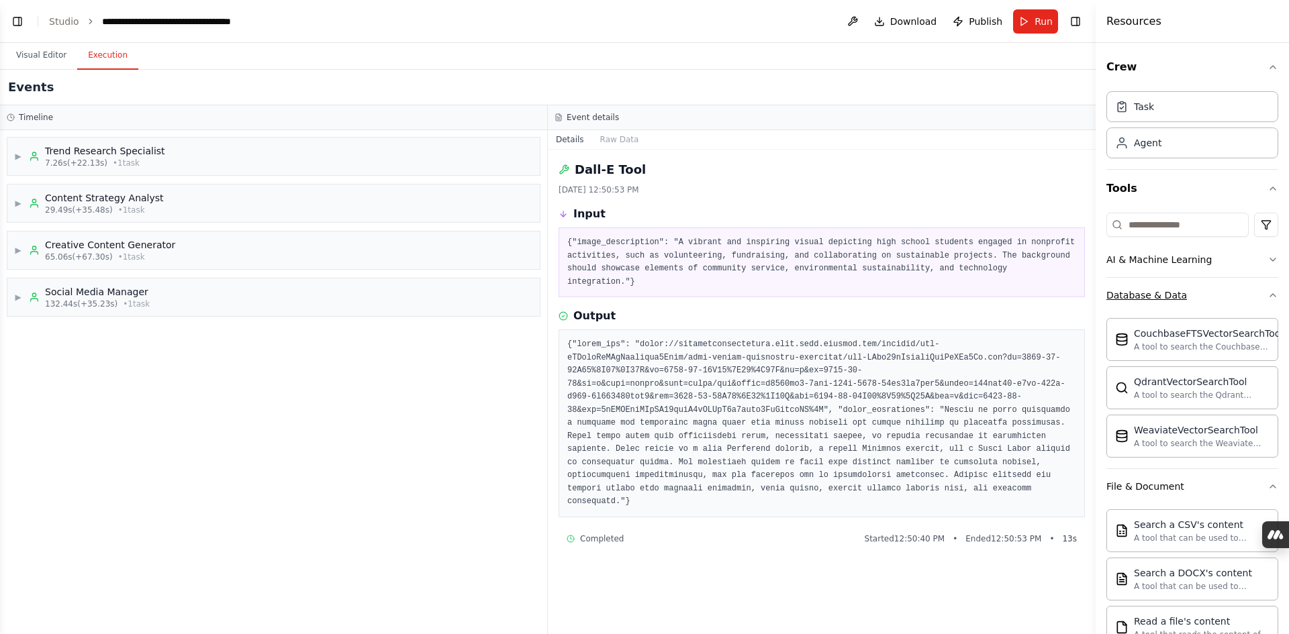
click at [1267, 295] on icon "button" at bounding box center [1272, 295] width 11 height 11
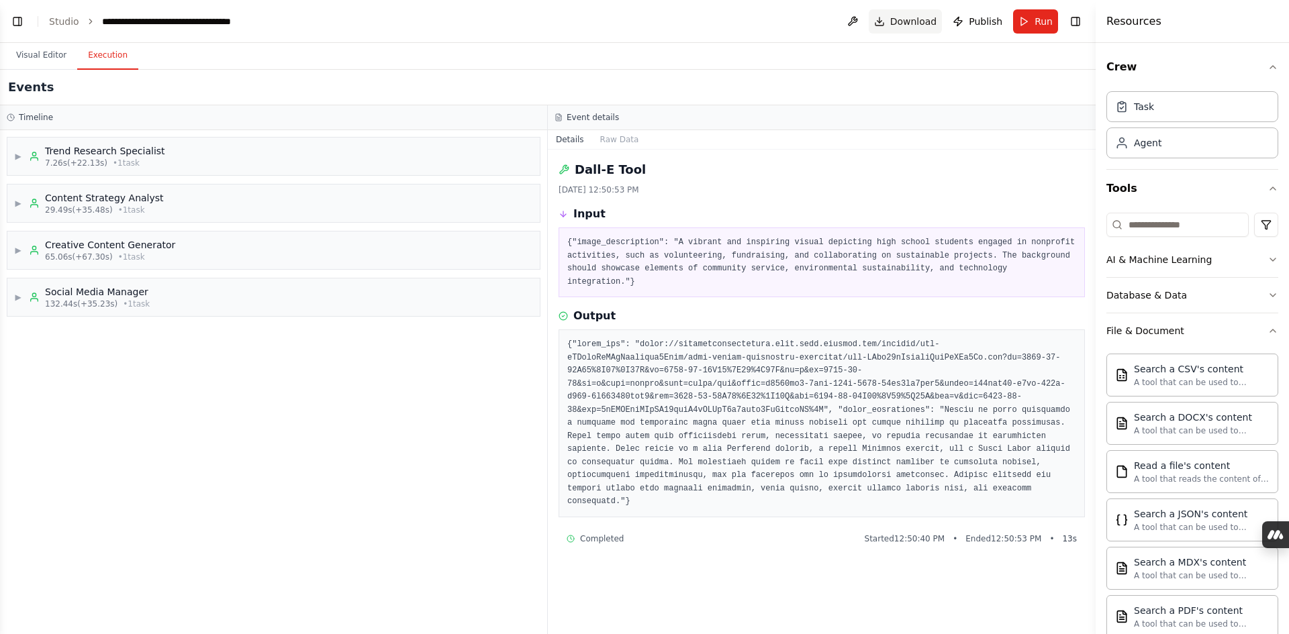
click at [908, 19] on span "Download" at bounding box center [913, 21] width 47 height 13
click at [41, 56] on button "Visual Editor" at bounding box center [41, 56] width 72 height 28
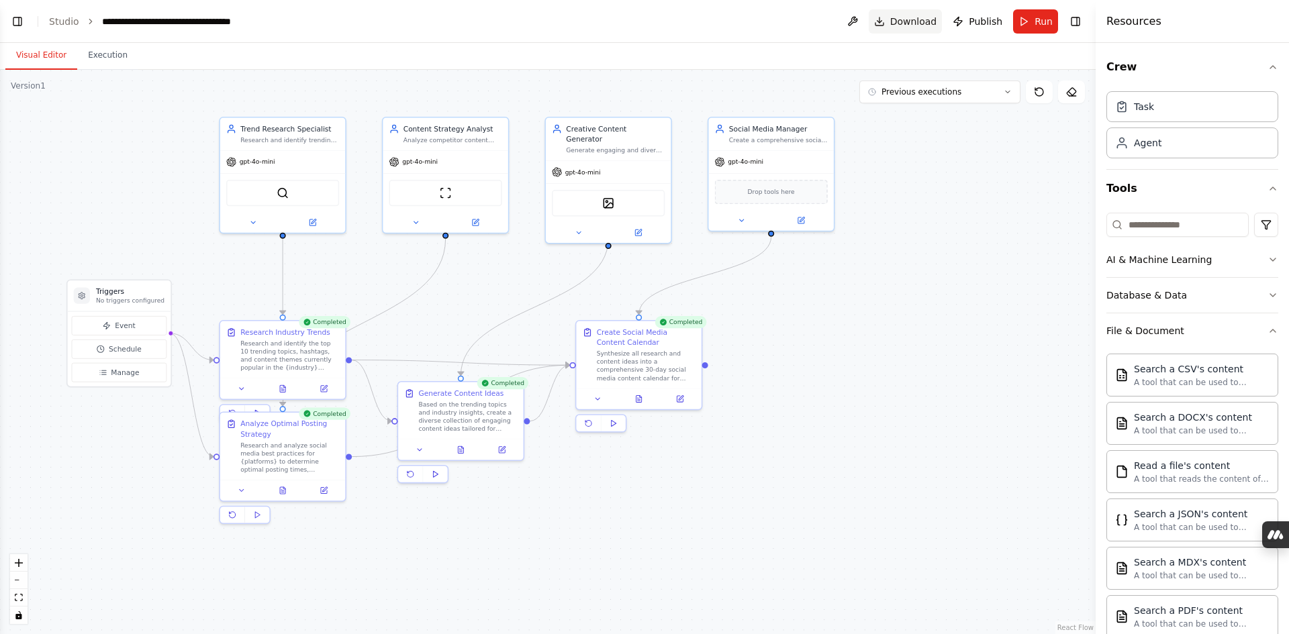
click at [913, 25] on span "Download" at bounding box center [913, 21] width 47 height 13
click at [1011, 91] on button "Previous executions" at bounding box center [939, 92] width 161 height 23
click at [913, 120] on div "4m ago" at bounding box center [947, 116] width 134 height 11
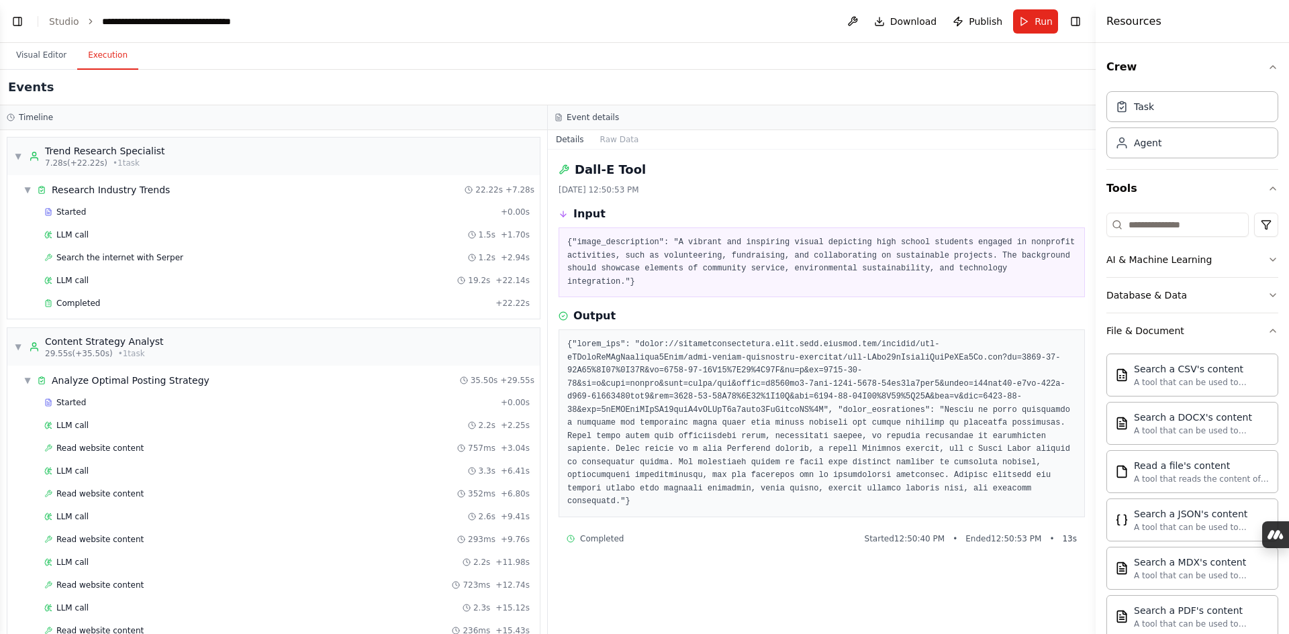
click at [93, 50] on button "Execution" at bounding box center [107, 56] width 61 height 28
click at [62, 16] on link "Studio" at bounding box center [64, 21] width 30 height 11
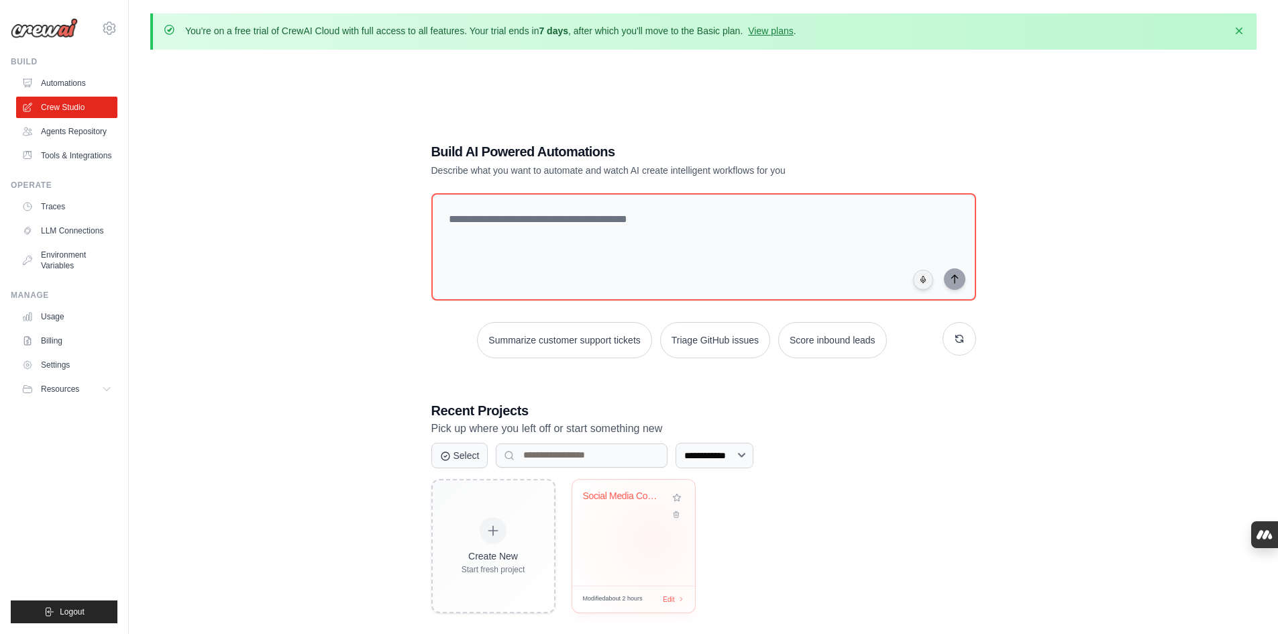
click at [652, 540] on div "Social Media Content Management Sys..." at bounding box center [633, 533] width 123 height 106
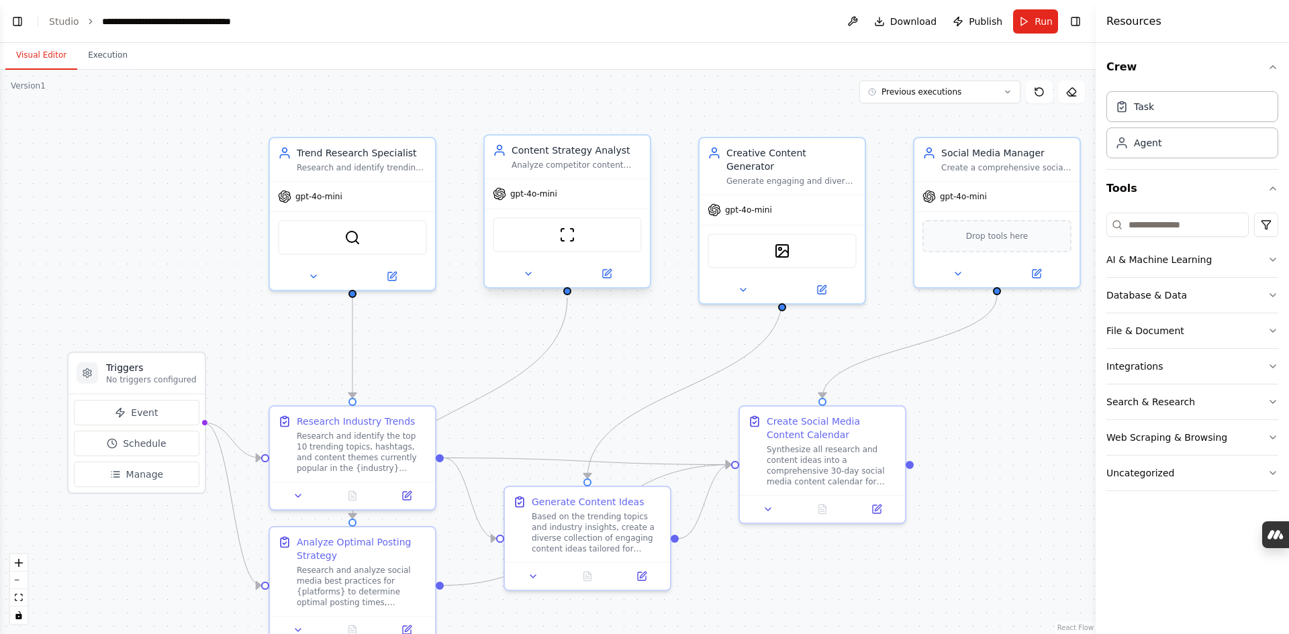
scroll to position [1536, 0]
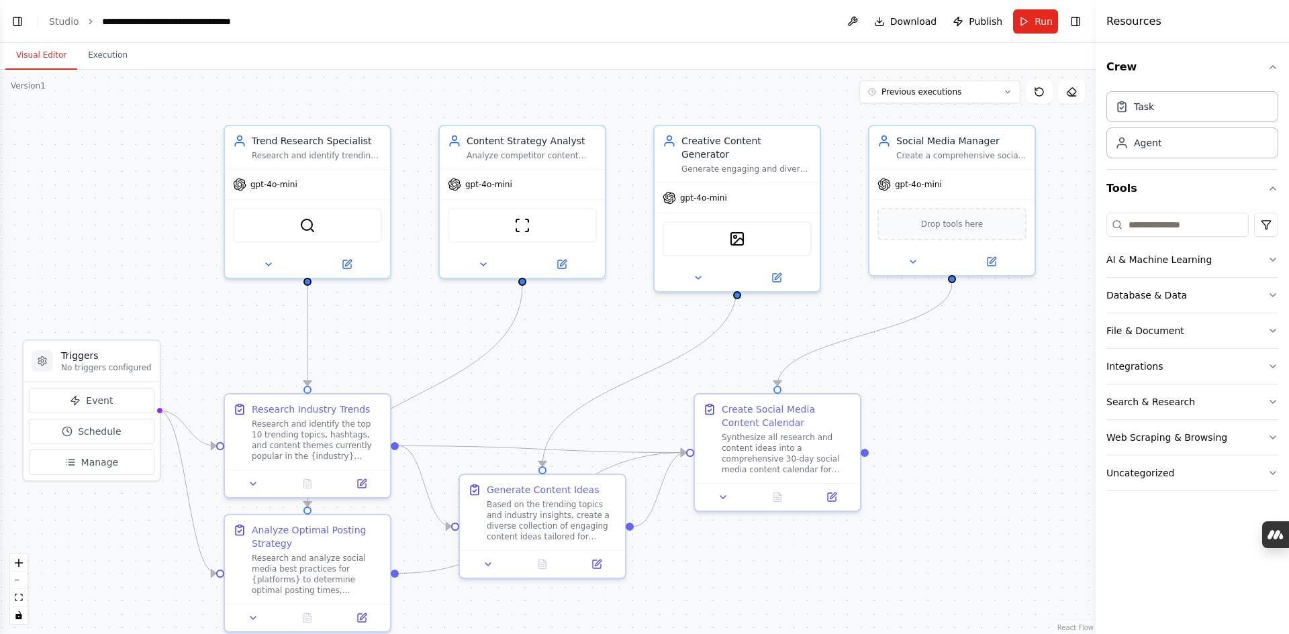
drag, startPoint x: 254, startPoint y: 121, endPoint x: 217, endPoint y: 95, distance: 44.7
click at [217, 95] on div ".deletable-edge-delete-btn { width: 20px; height: 20px; border: 0px solid #ffff…" at bounding box center [547, 352] width 1095 height 564
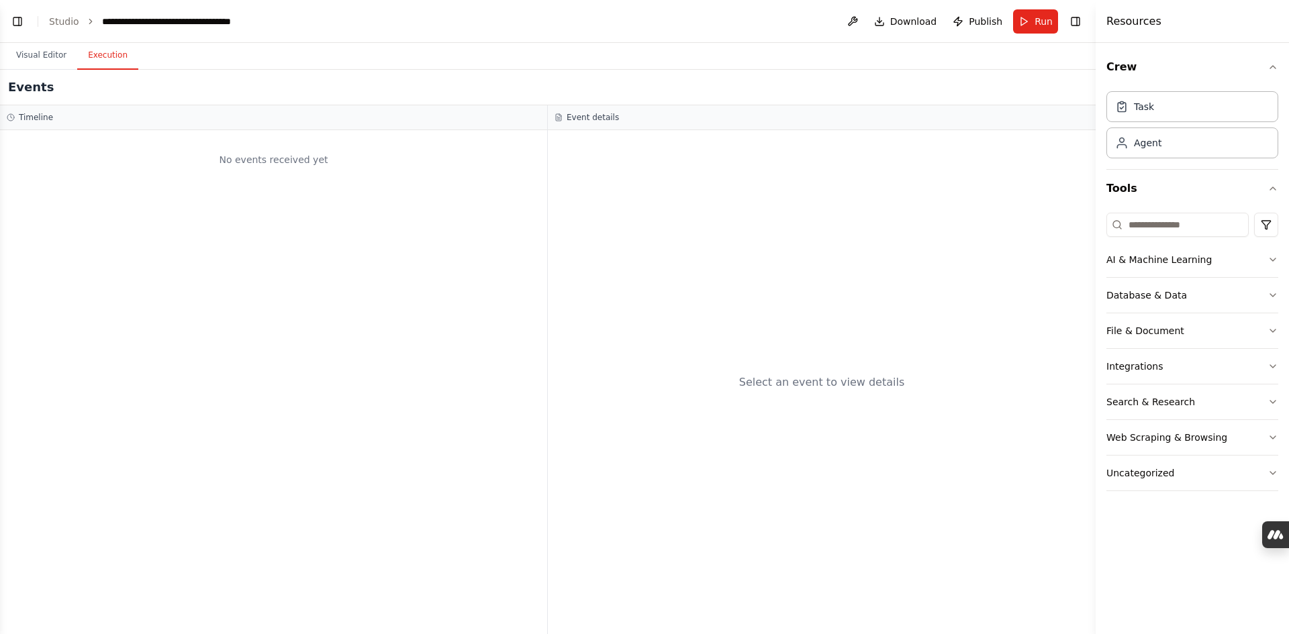
click at [103, 55] on button "Execution" at bounding box center [107, 56] width 61 height 28
drag, startPoint x: 19, startPoint y: 52, endPoint x: 2, endPoint y: 56, distance: 17.9
click at [20, 52] on button "Visual Editor" at bounding box center [41, 56] width 72 height 28
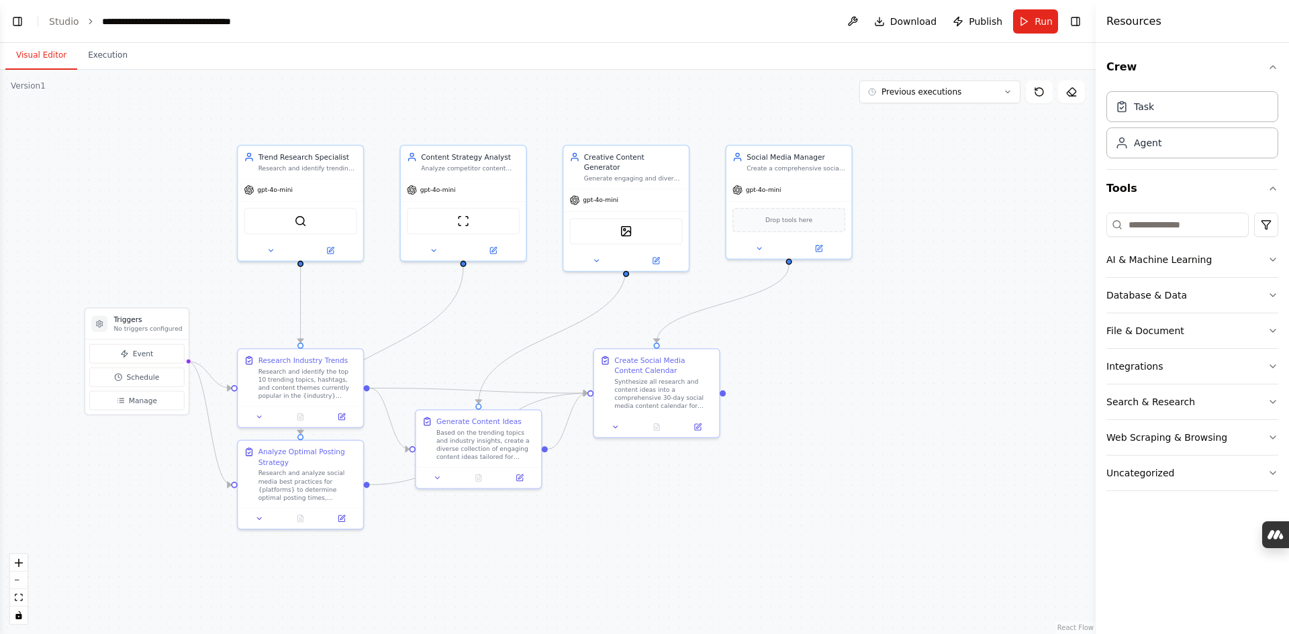
click at [601, 597] on div ".deletable-edge-delete-btn { width: 20px; height: 20px; border: 0px solid #ffff…" at bounding box center [547, 352] width 1095 height 564
click at [19, 21] on button "Toggle Left Sidebar" at bounding box center [17, 21] width 19 height 19
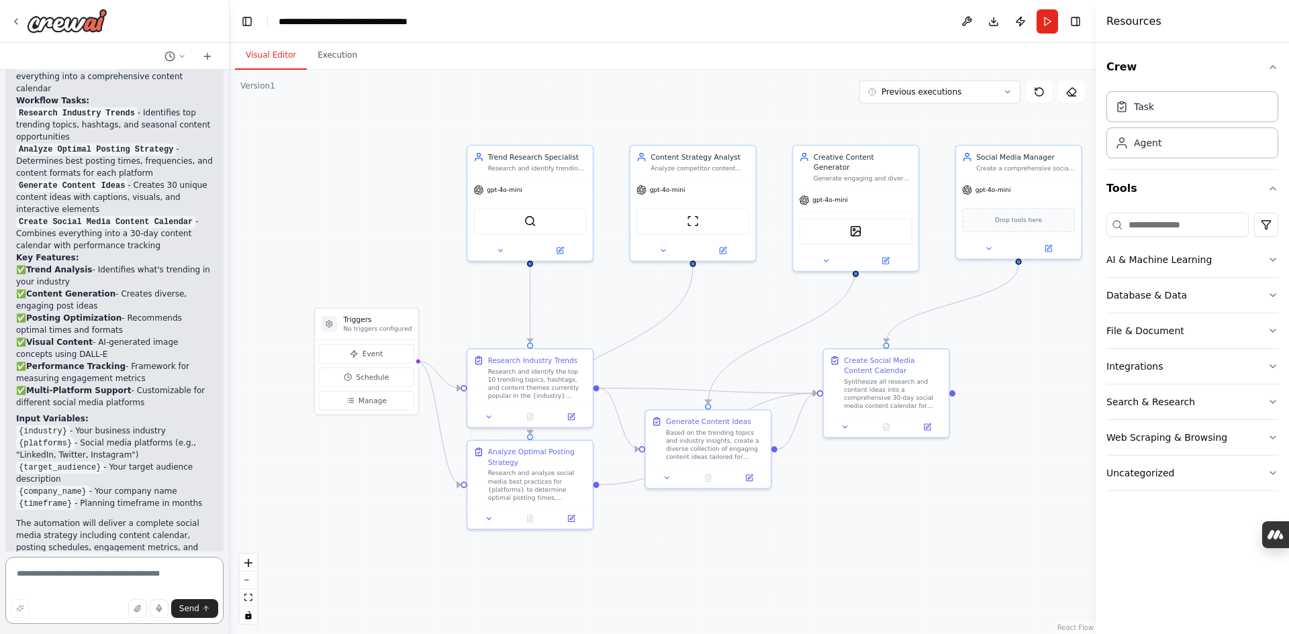
click at [67, 570] on textarea at bounding box center [114, 590] width 218 height 67
paste textarea "**********"
type textarea "**********"
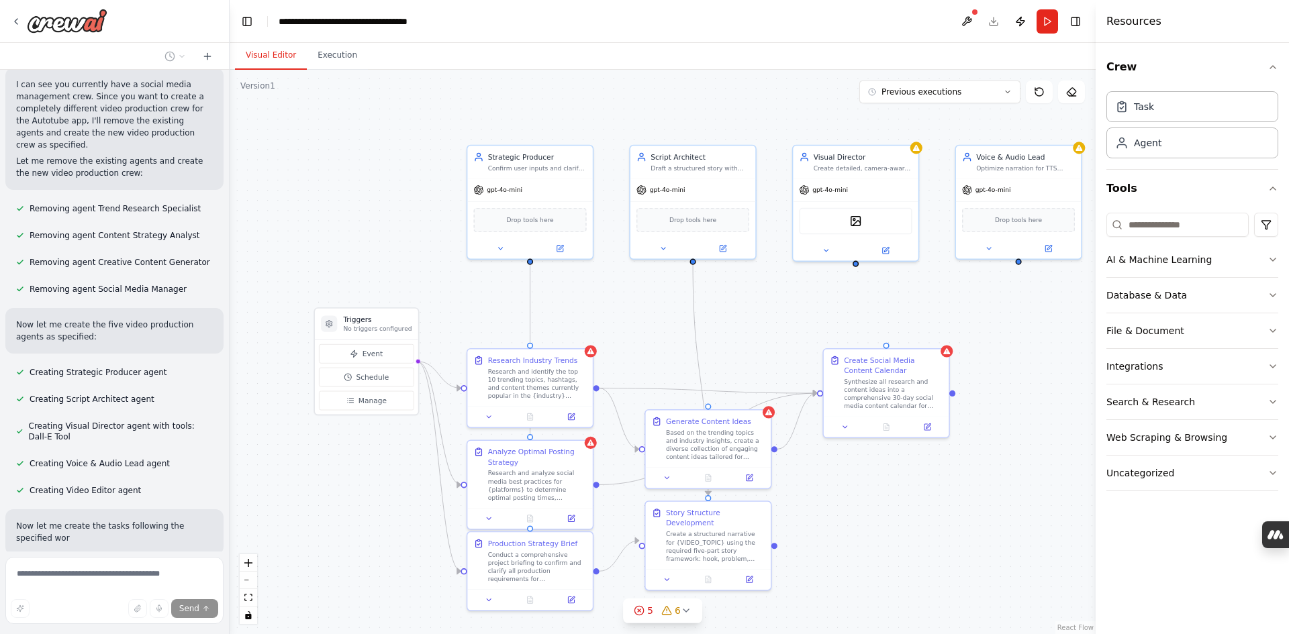
scroll to position [3484, 0]
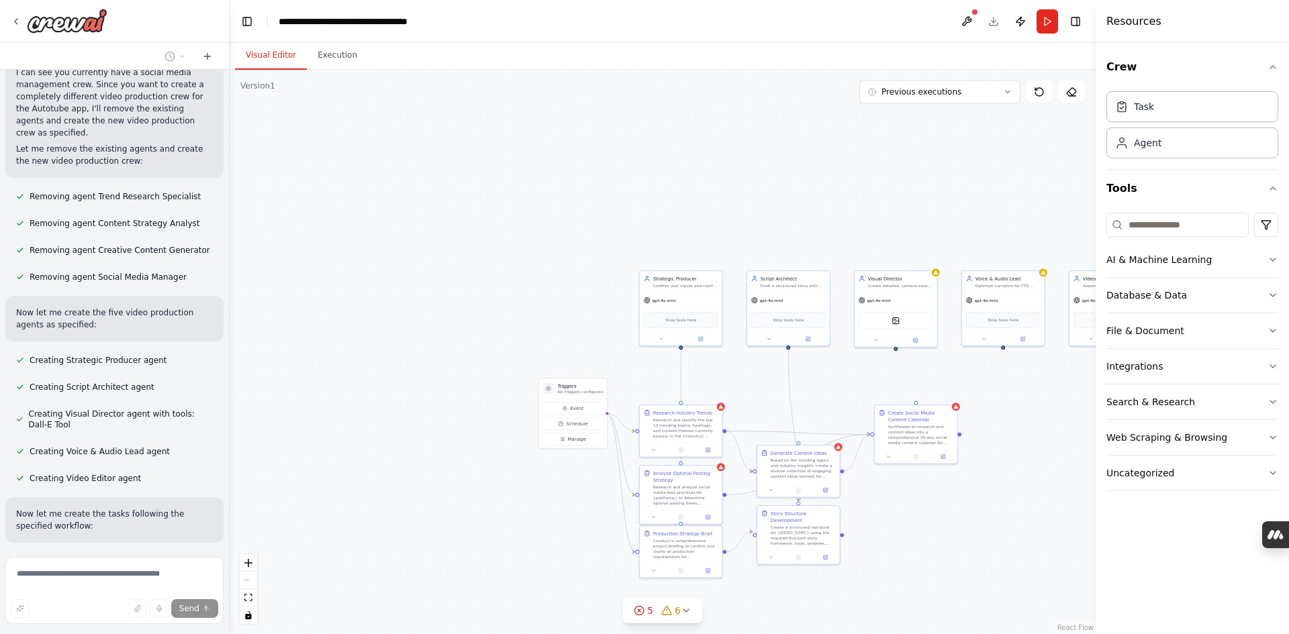
click at [1036, 508] on div ".deletable-edge-delete-btn { width: 20px; height: 20px; border: 0px solid #ffff…" at bounding box center [663, 352] width 866 height 564
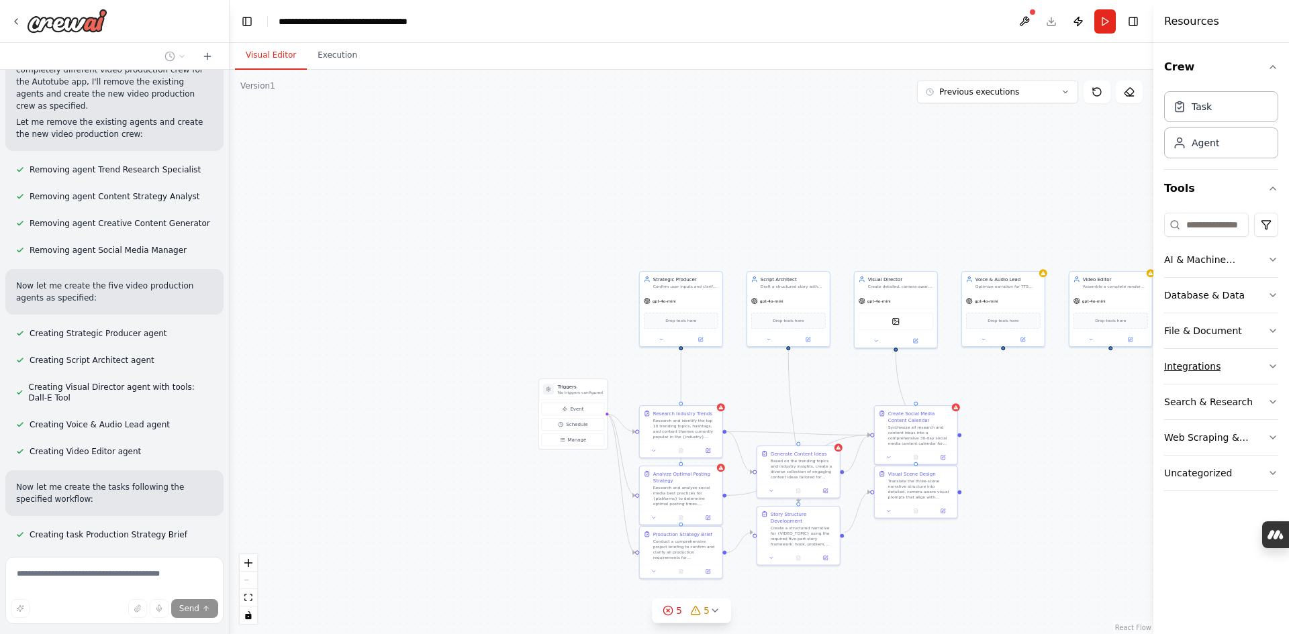
drag, startPoint x: 1097, startPoint y: 358, endPoint x: 1223, endPoint y: 357, distance: 126.2
click at [1220, 357] on div "Resources Crew Task Agent Tools AI & Machine Learning Database & Data File & Do…" at bounding box center [1221, 317] width 136 height 634
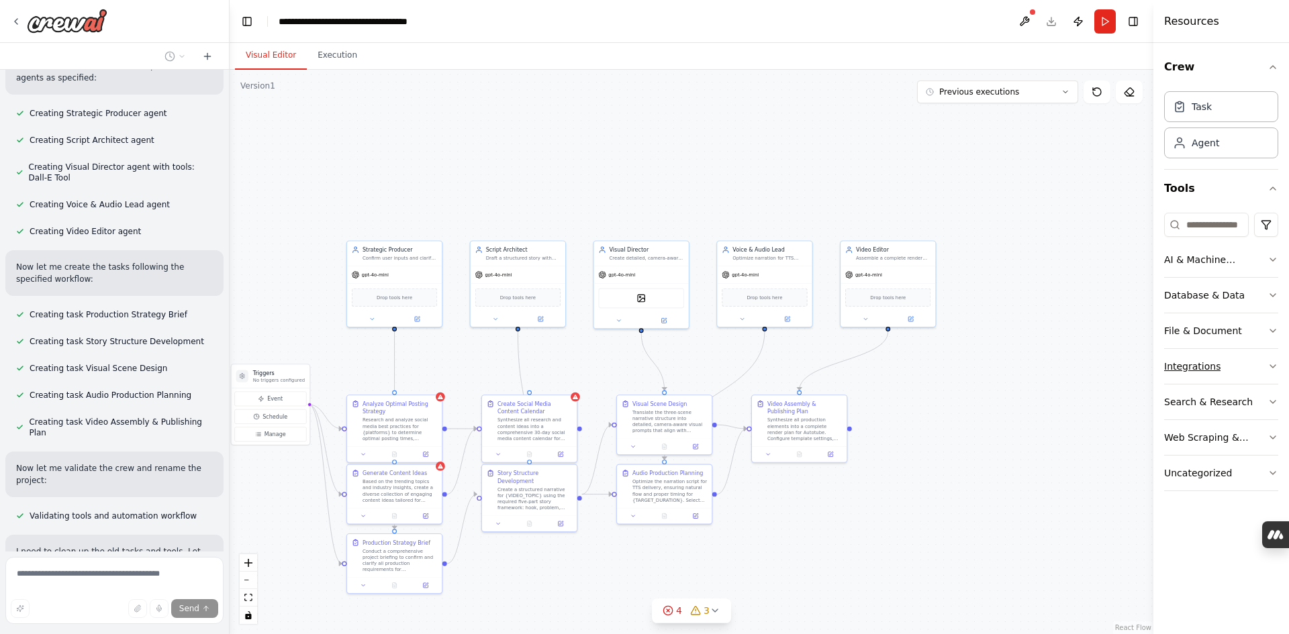
scroll to position [3757, 0]
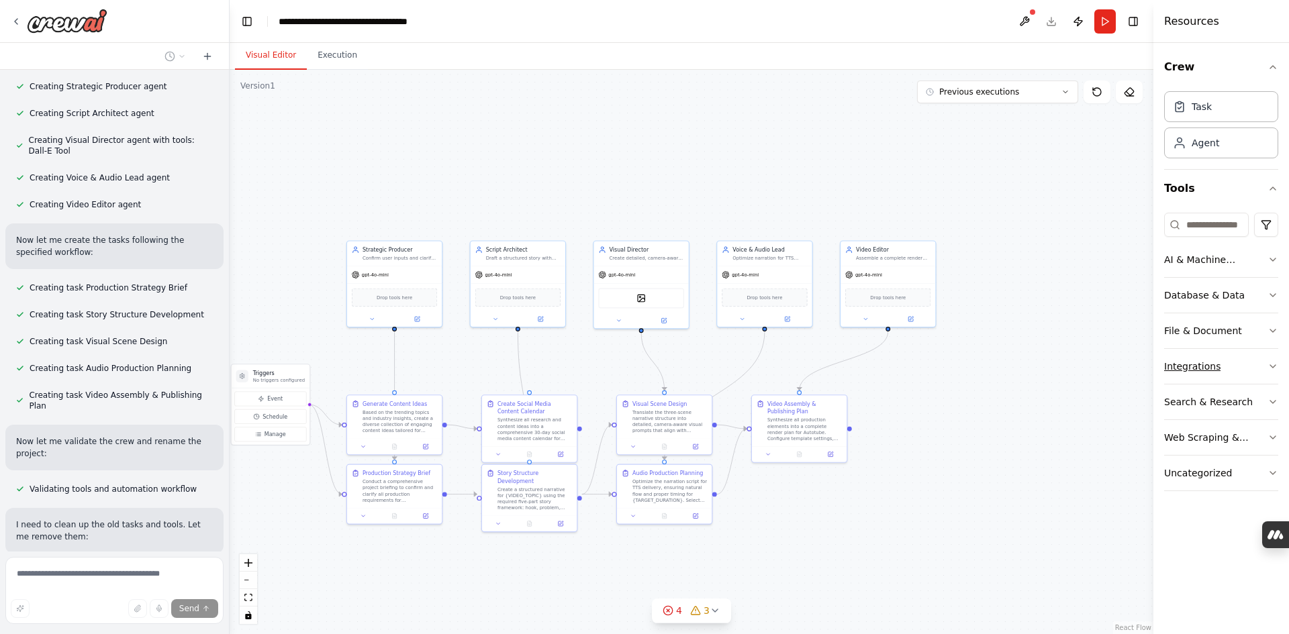
click at [1227, 364] on button "Integrations" at bounding box center [1221, 366] width 114 height 35
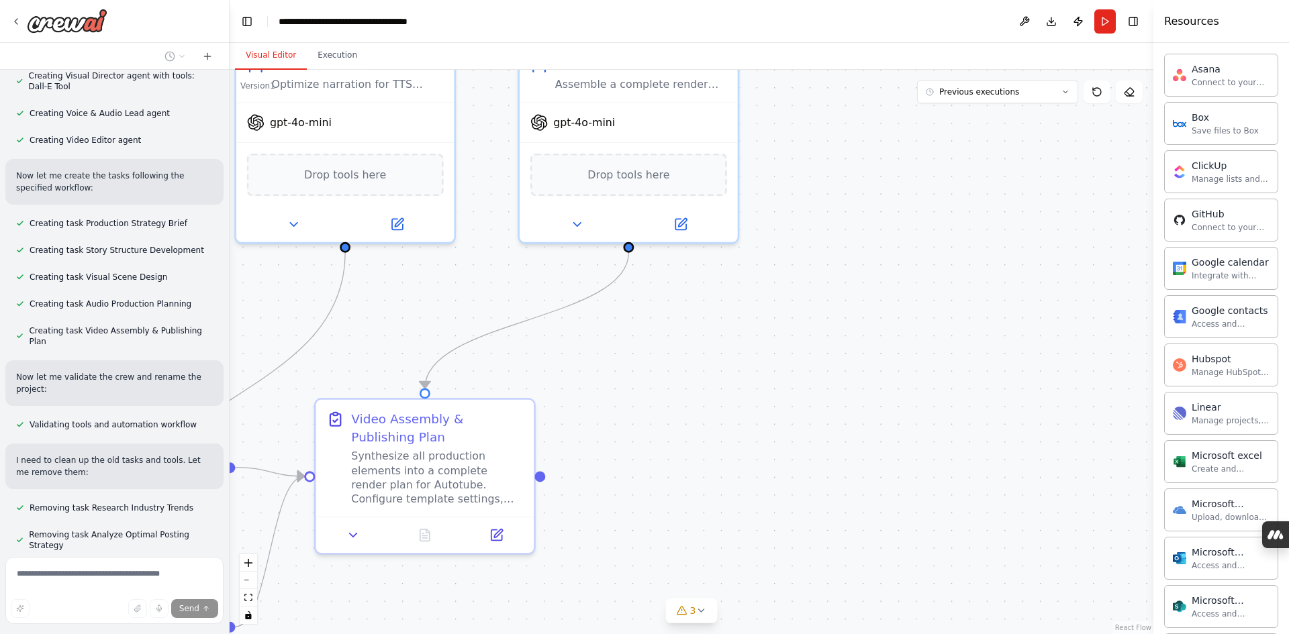
scroll to position [3893, 0]
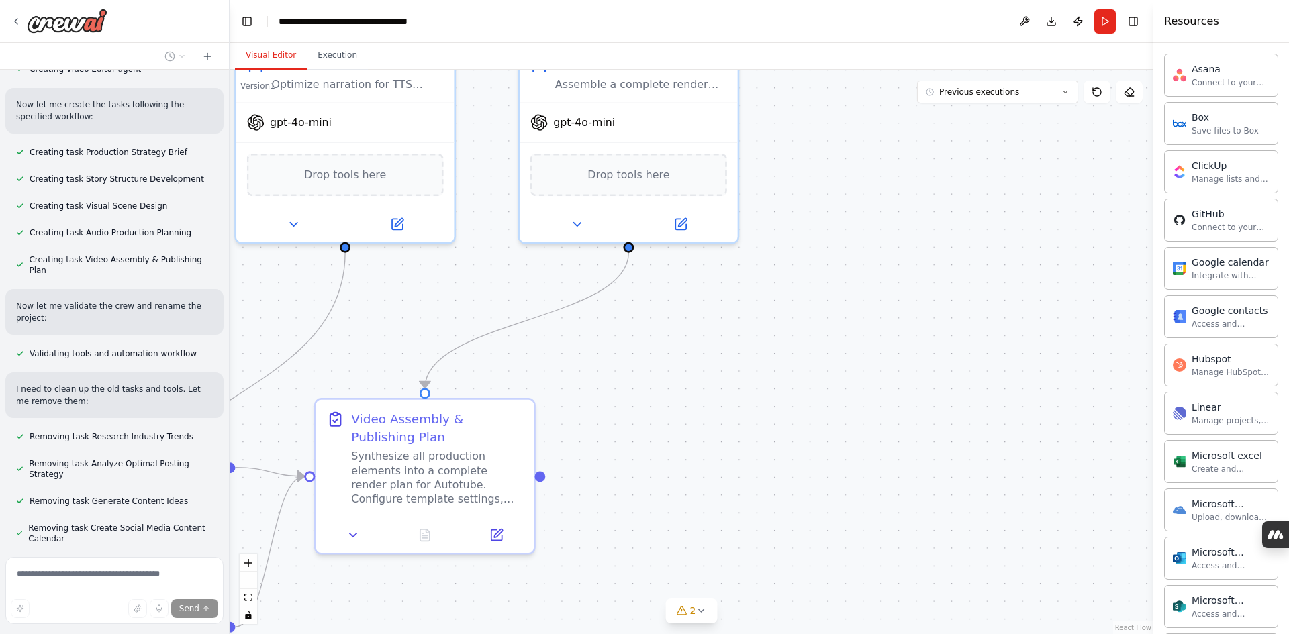
click at [1138, 361] on div ".deletable-edge-delete-btn { width: 20px; height: 20px; border: 0px solid #ffff…" at bounding box center [691, 352] width 923 height 564
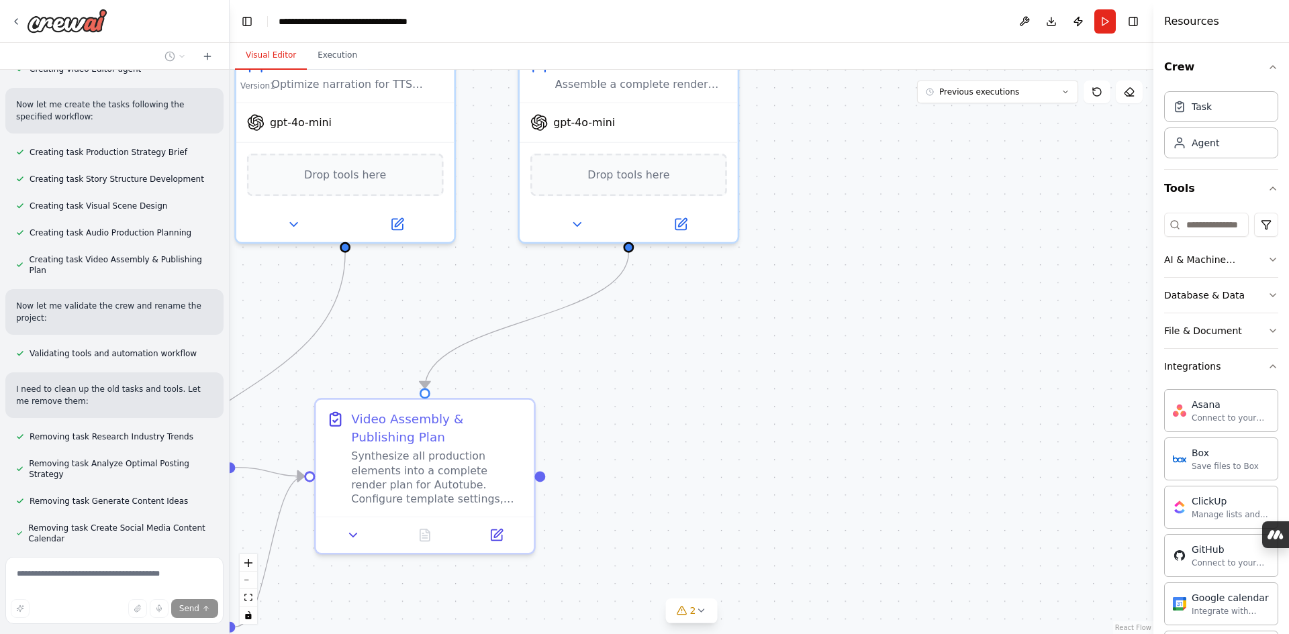
scroll to position [3920, 0]
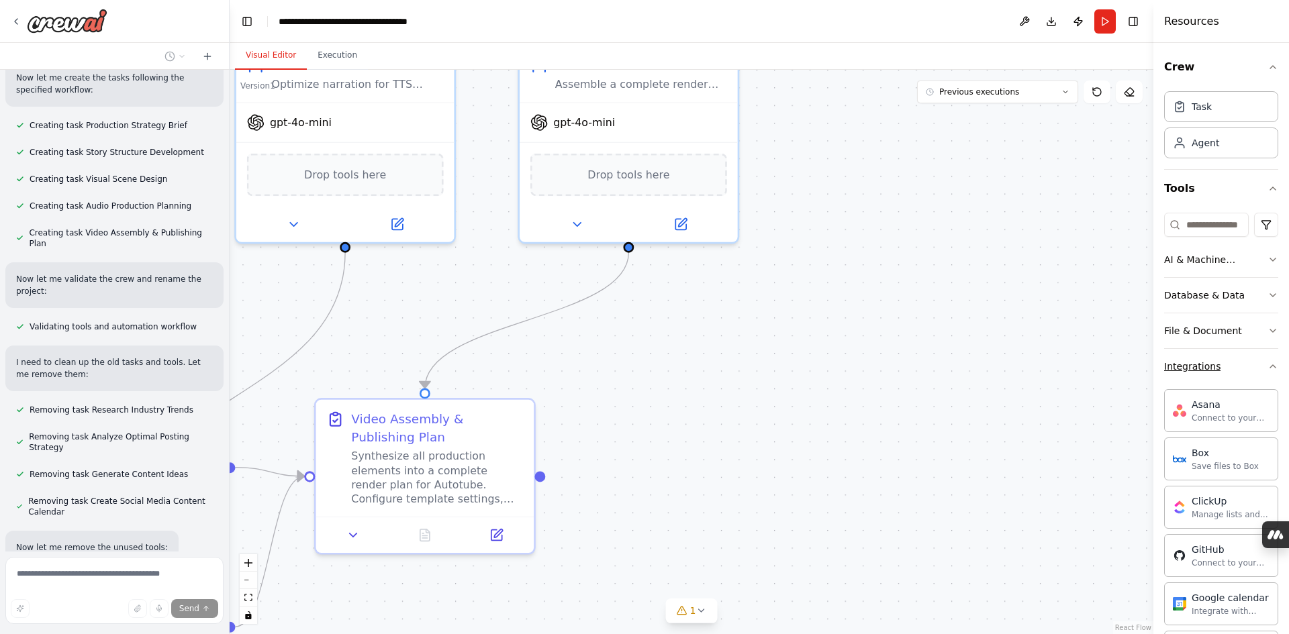
click at [1267, 368] on icon "button" at bounding box center [1272, 366] width 11 height 11
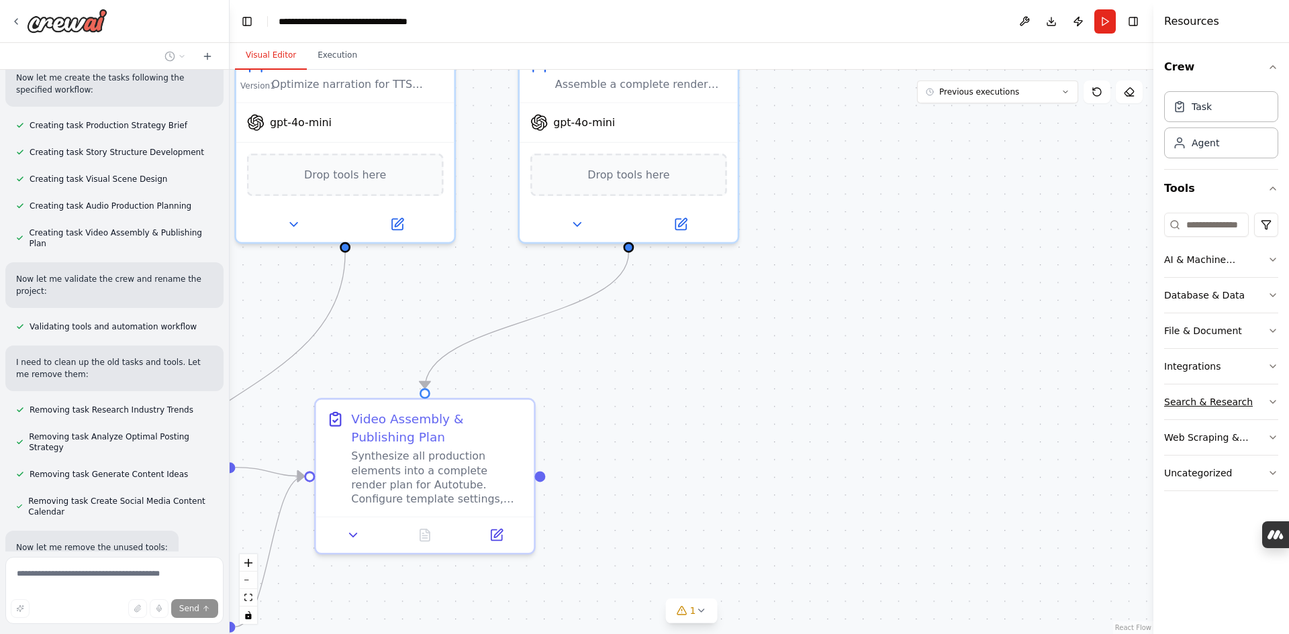
click at [1265, 402] on button "Search & Research" at bounding box center [1221, 402] width 114 height 35
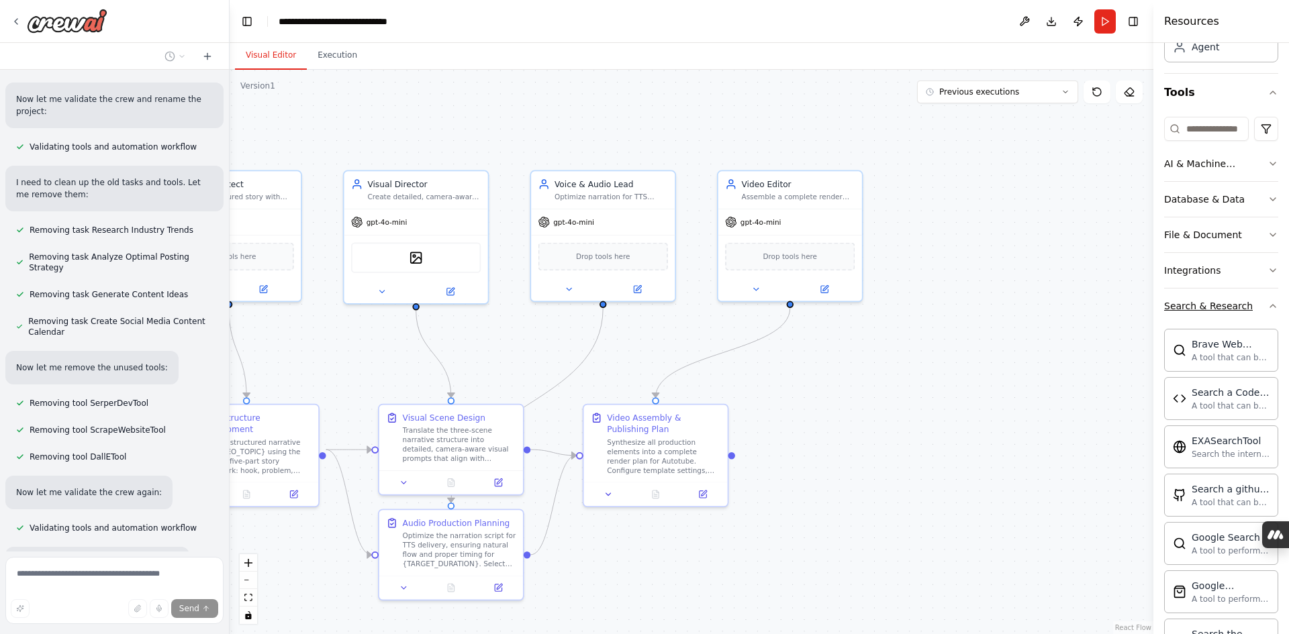
scroll to position [4208, 0]
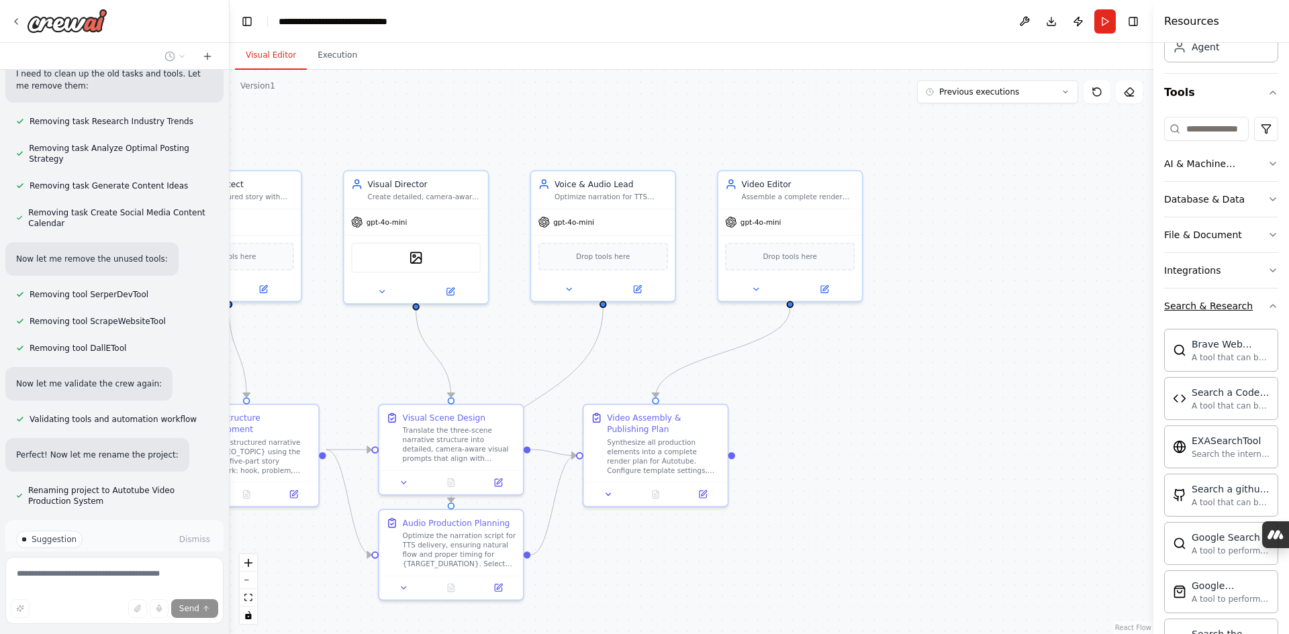
click at [1267, 309] on icon "button" at bounding box center [1272, 306] width 11 height 11
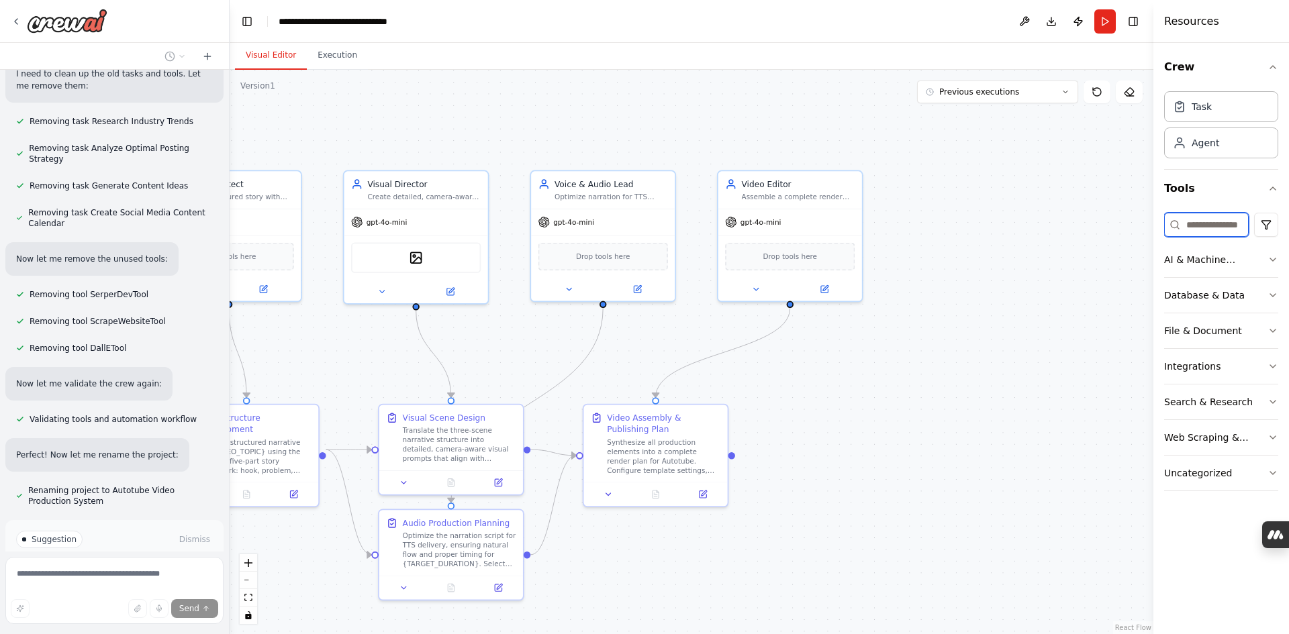
click at [1211, 224] on input at bounding box center [1206, 225] width 85 height 24
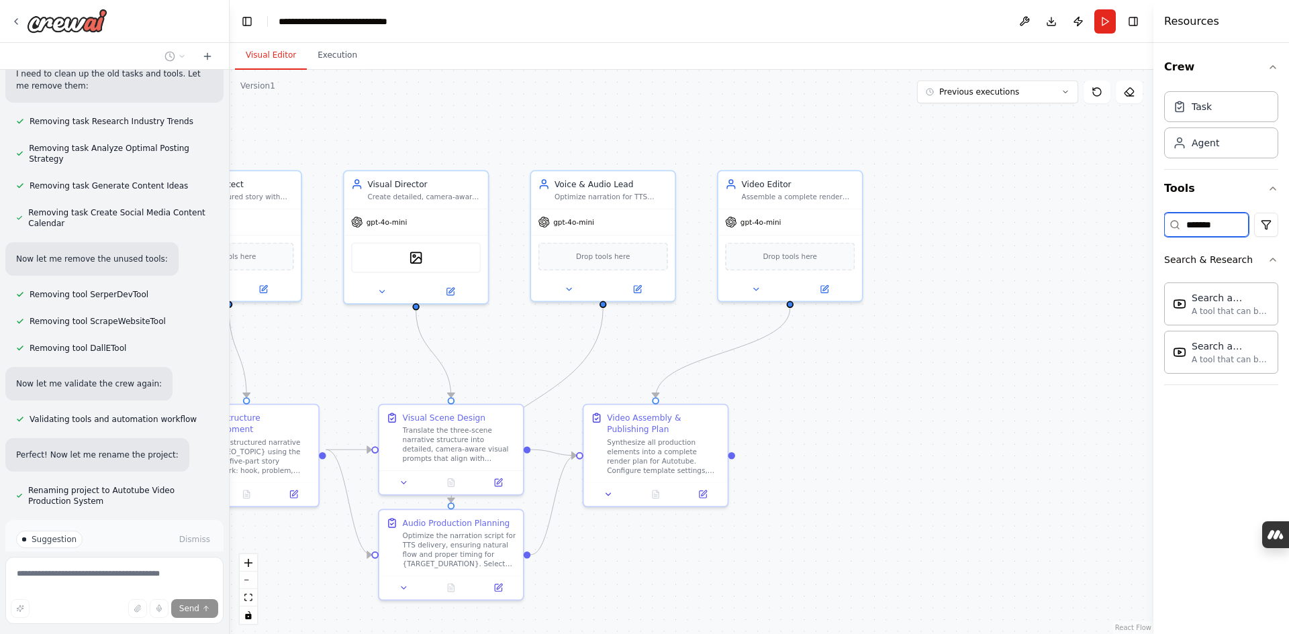
click at [1221, 225] on input "*******" at bounding box center [1206, 225] width 85 height 24
type input "**********"
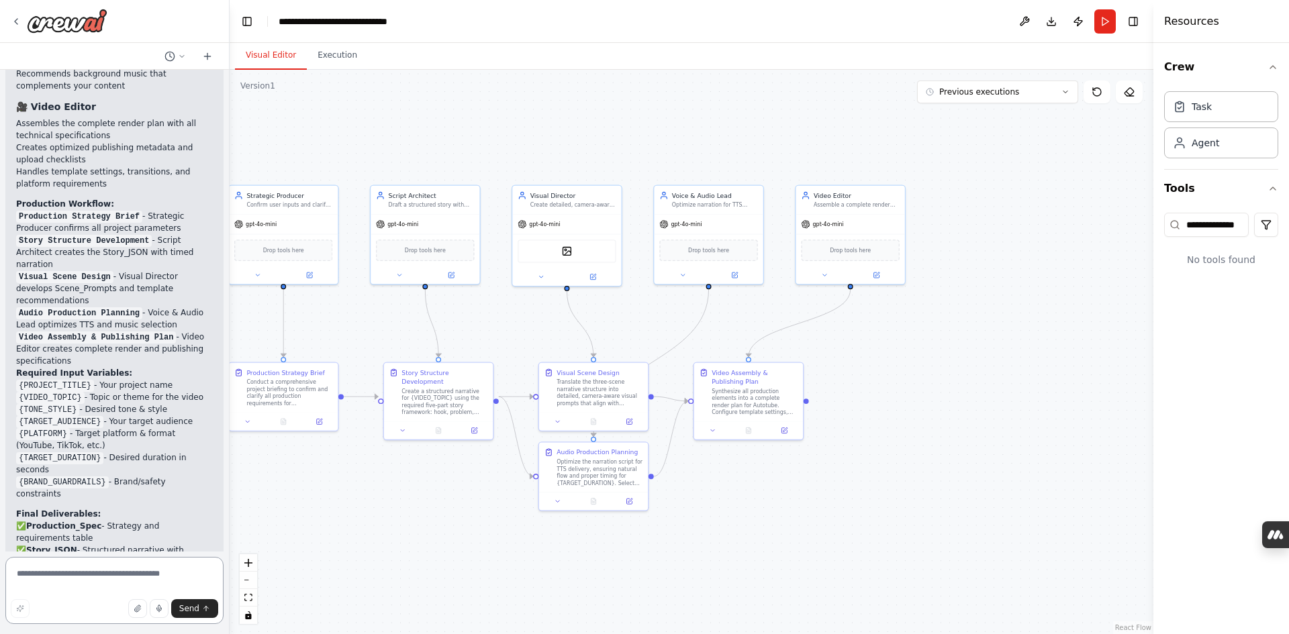
scroll to position [5186, 0]
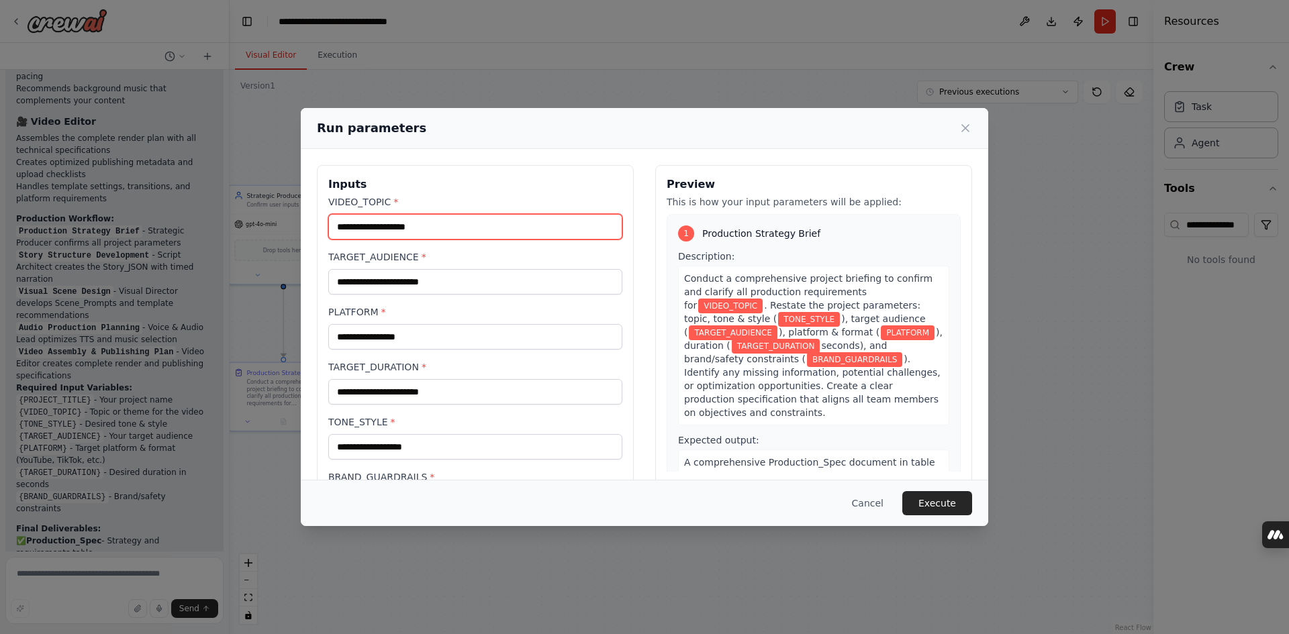
click at [488, 230] on input "VIDEO_TOPIC *" at bounding box center [475, 227] width 294 height 26
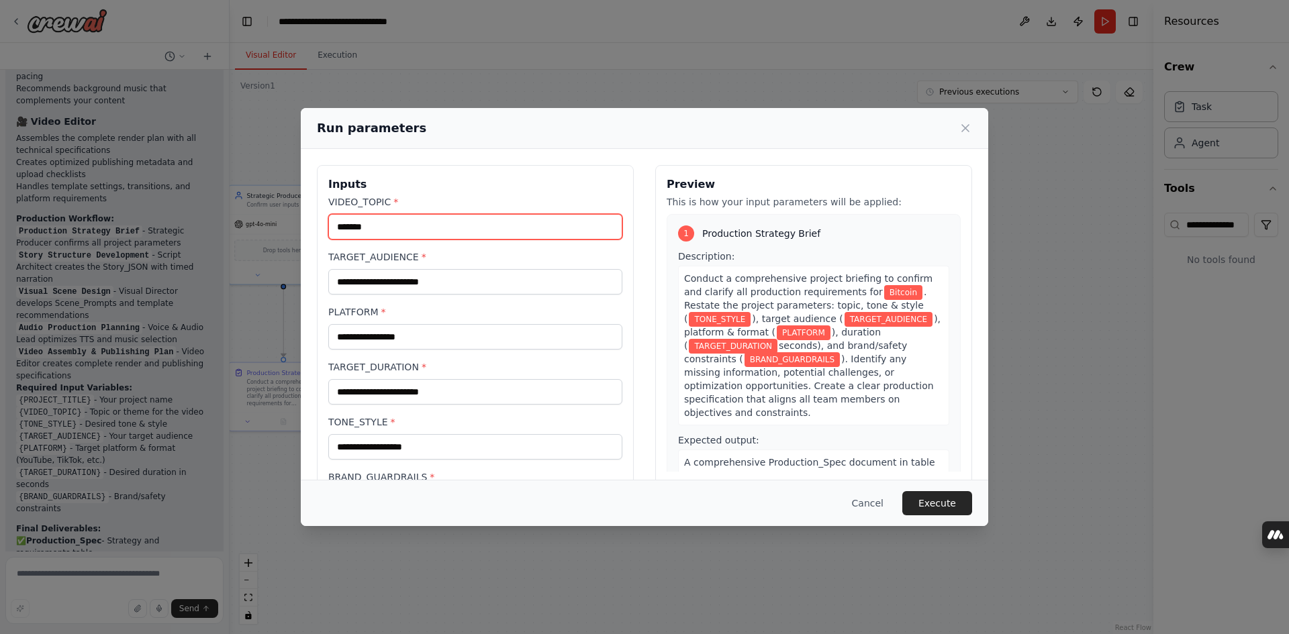
type input "*******"
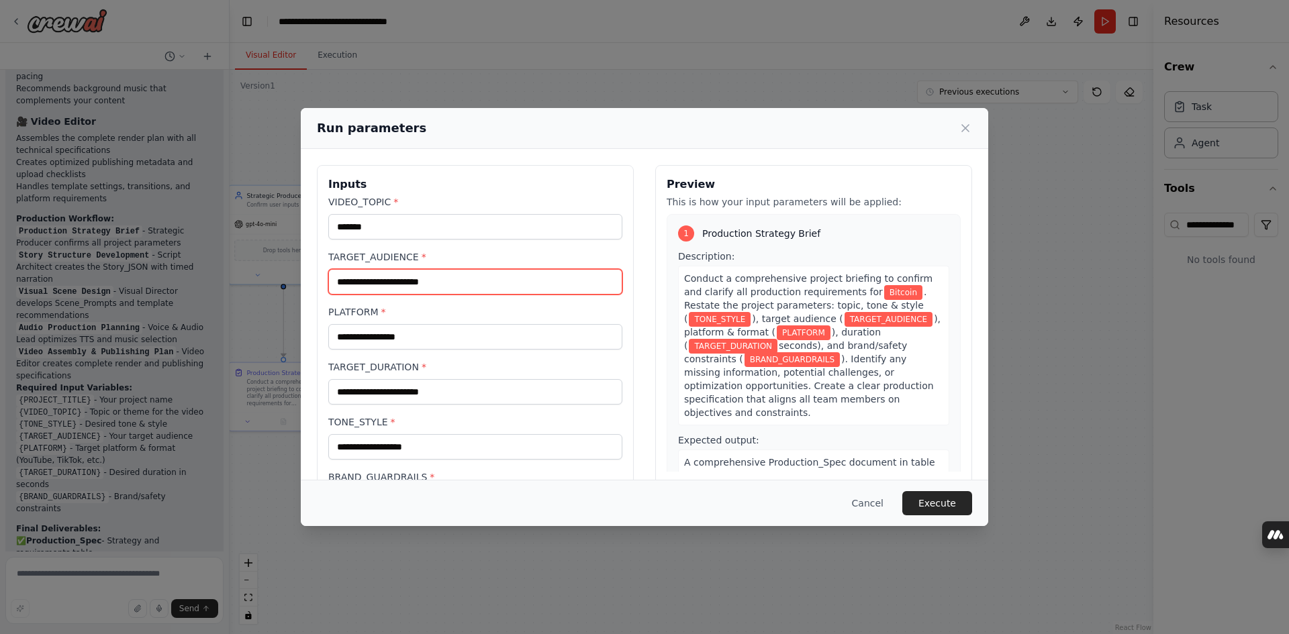
click at [478, 281] on input "TARGET_AUDIENCE *" at bounding box center [475, 282] width 294 height 26
type input "**********"
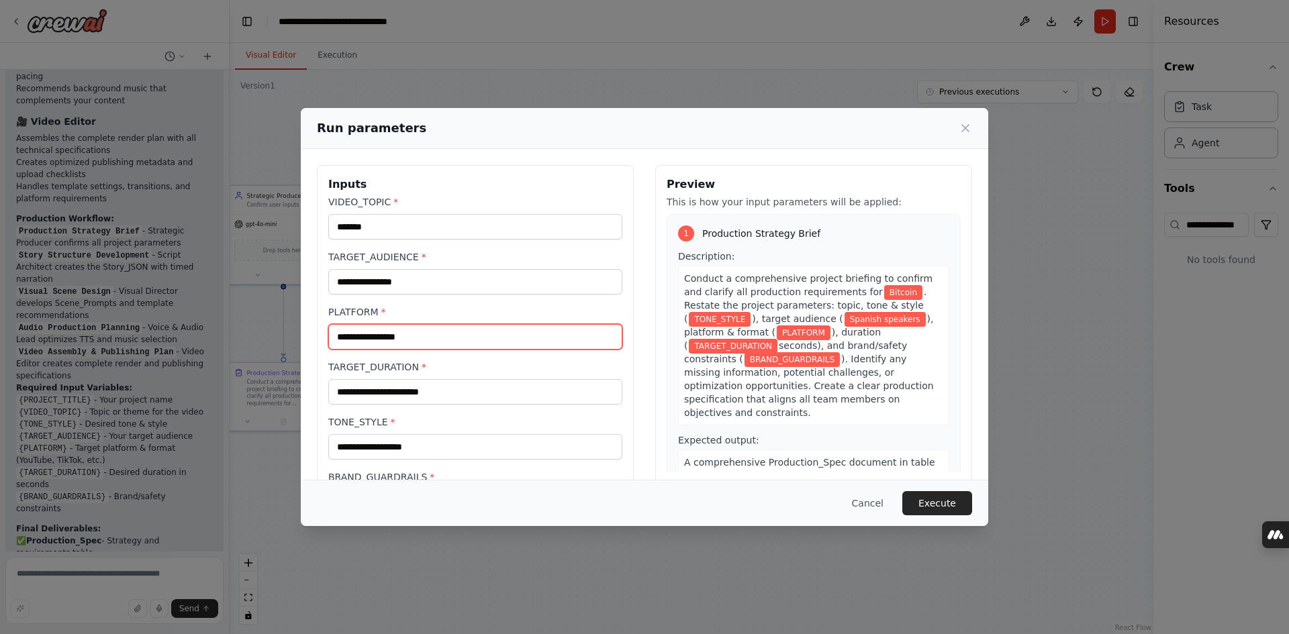
click at [458, 339] on input "PLATFORM *" at bounding box center [475, 337] width 294 height 26
type input "*******"
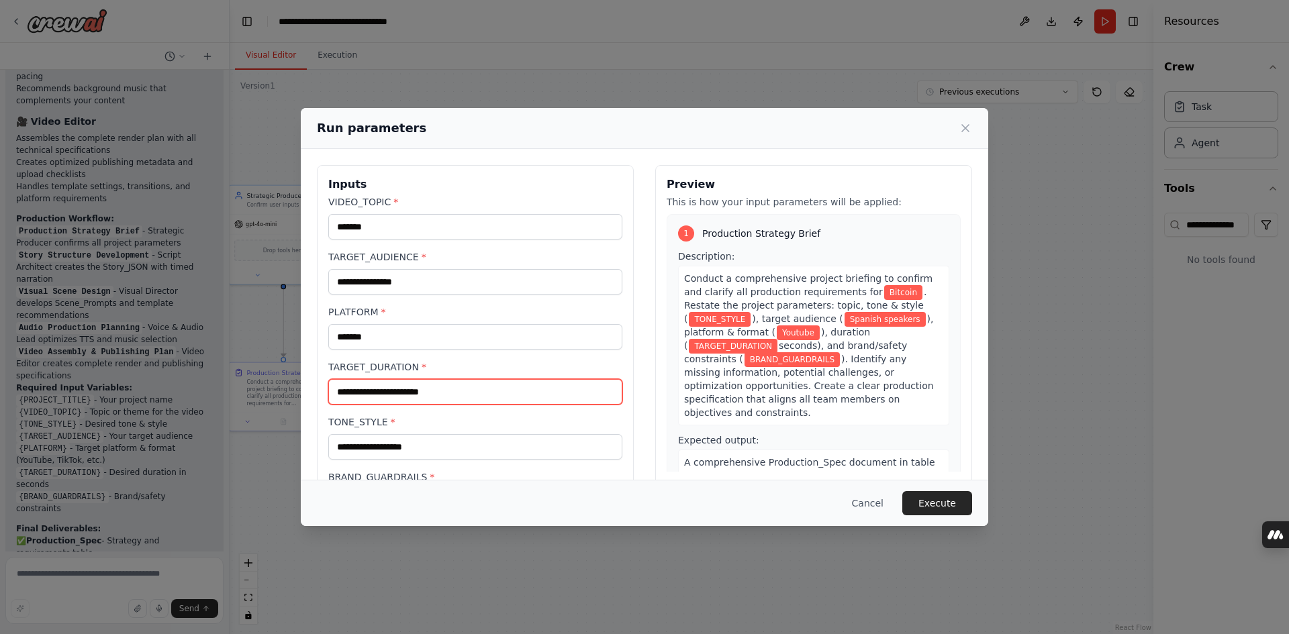
click at [487, 389] on input "TARGET_DURATION *" at bounding box center [475, 392] width 294 height 26
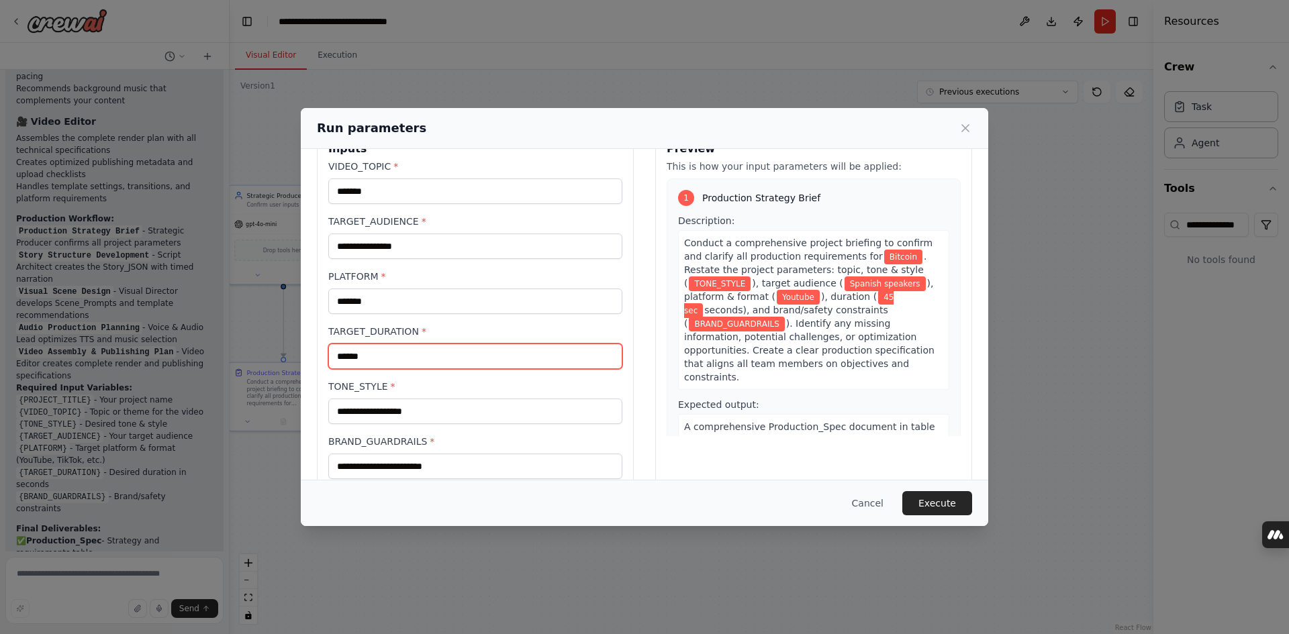
scroll to position [62, 0]
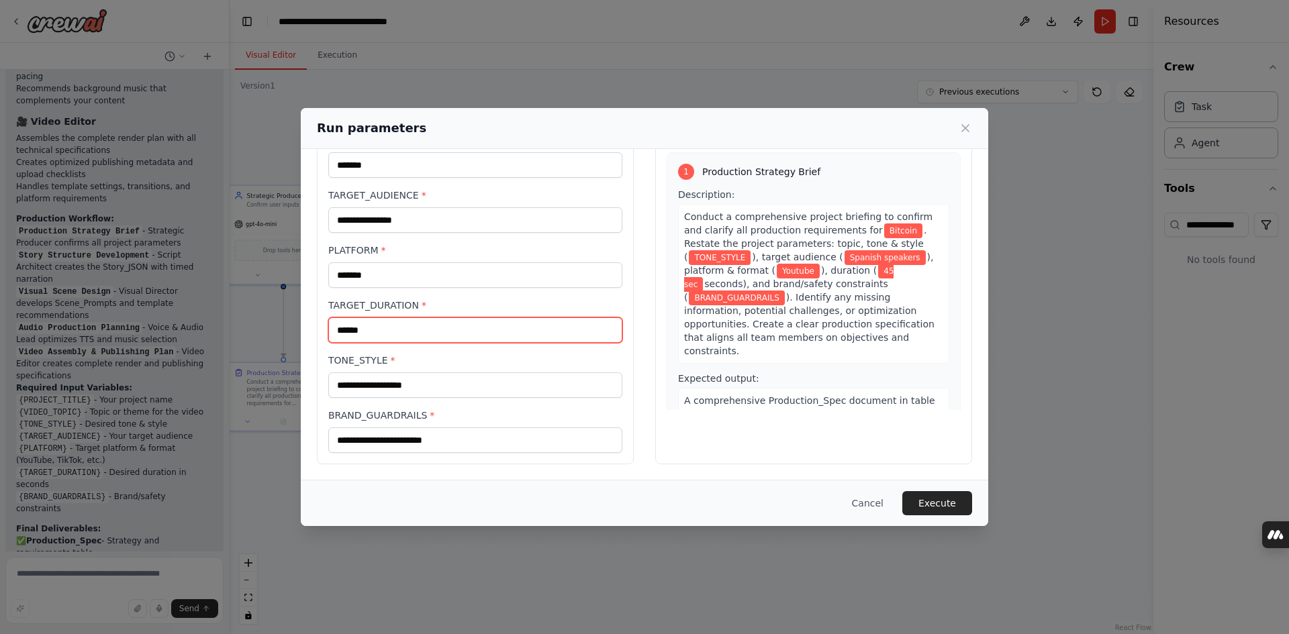
type input "******"
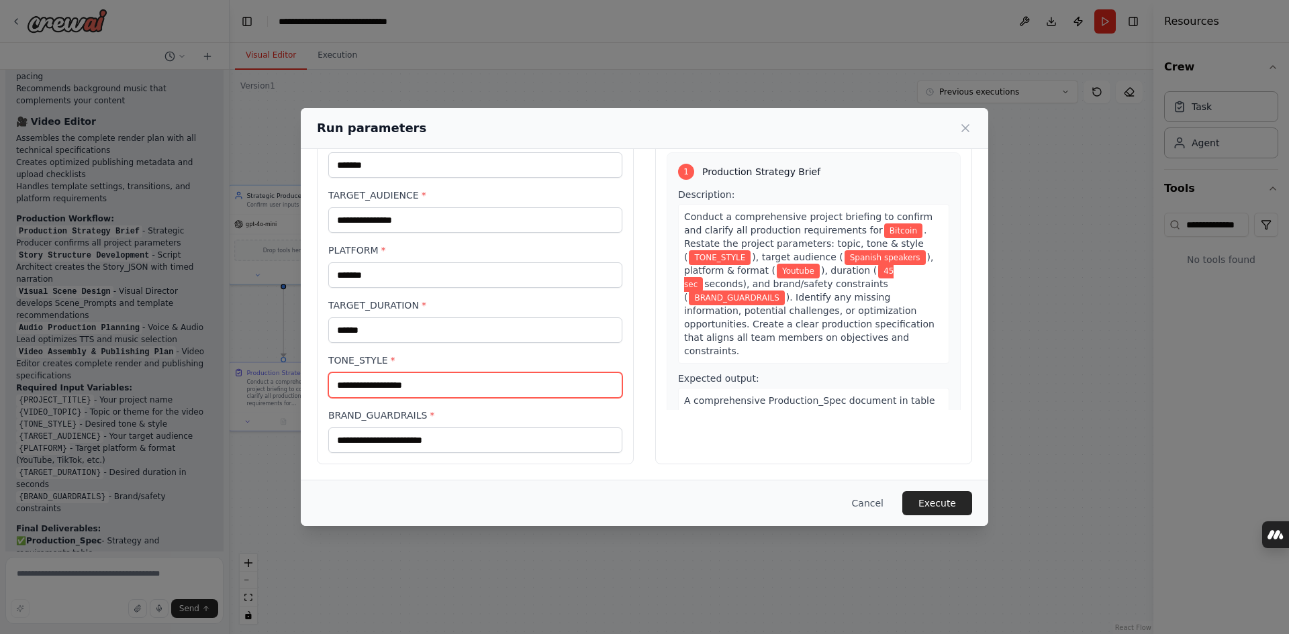
click at [472, 376] on input "TONE_STYLE *" at bounding box center [475, 385] width 294 height 26
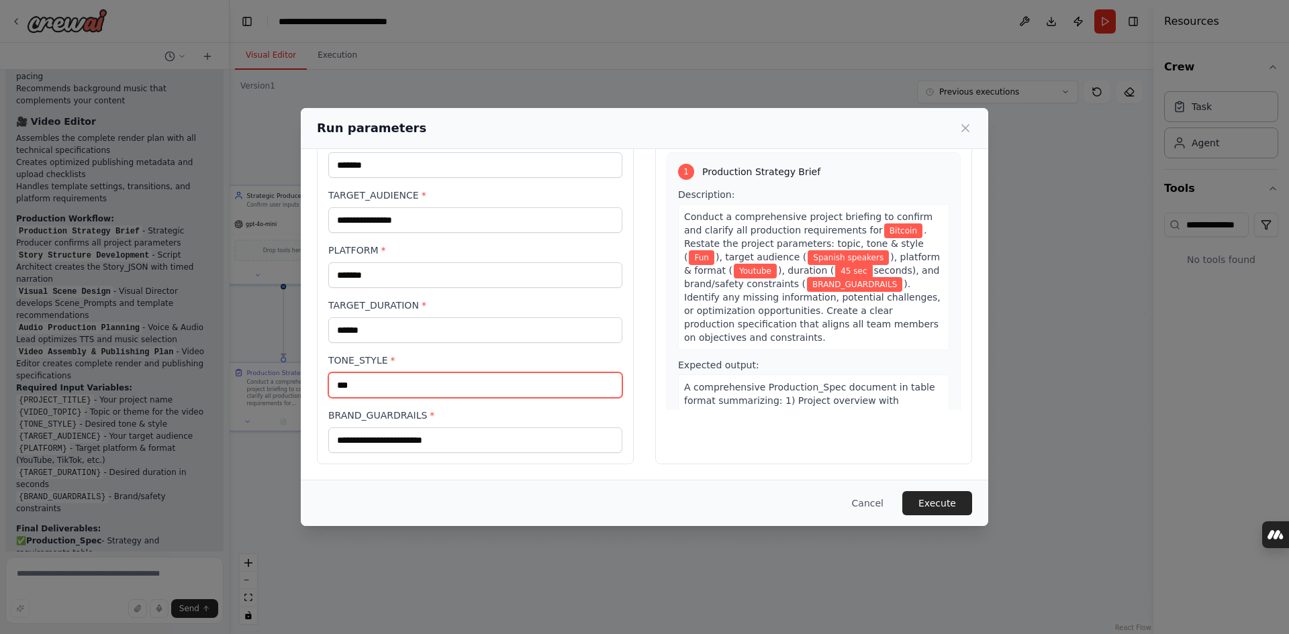
type input "***"
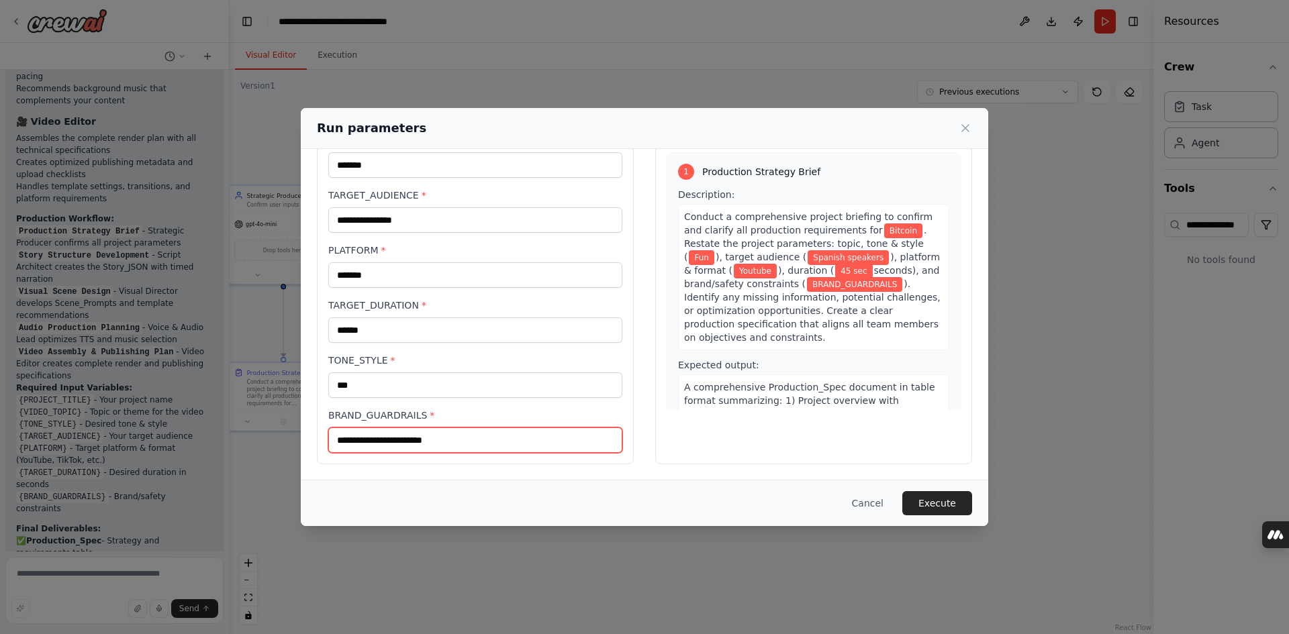
click at [475, 435] on input "BRAND_GUARDRAILS *" at bounding box center [475, 440] width 294 height 26
click at [366, 438] on input "**********" at bounding box center [475, 440] width 294 height 26
type input "**********"
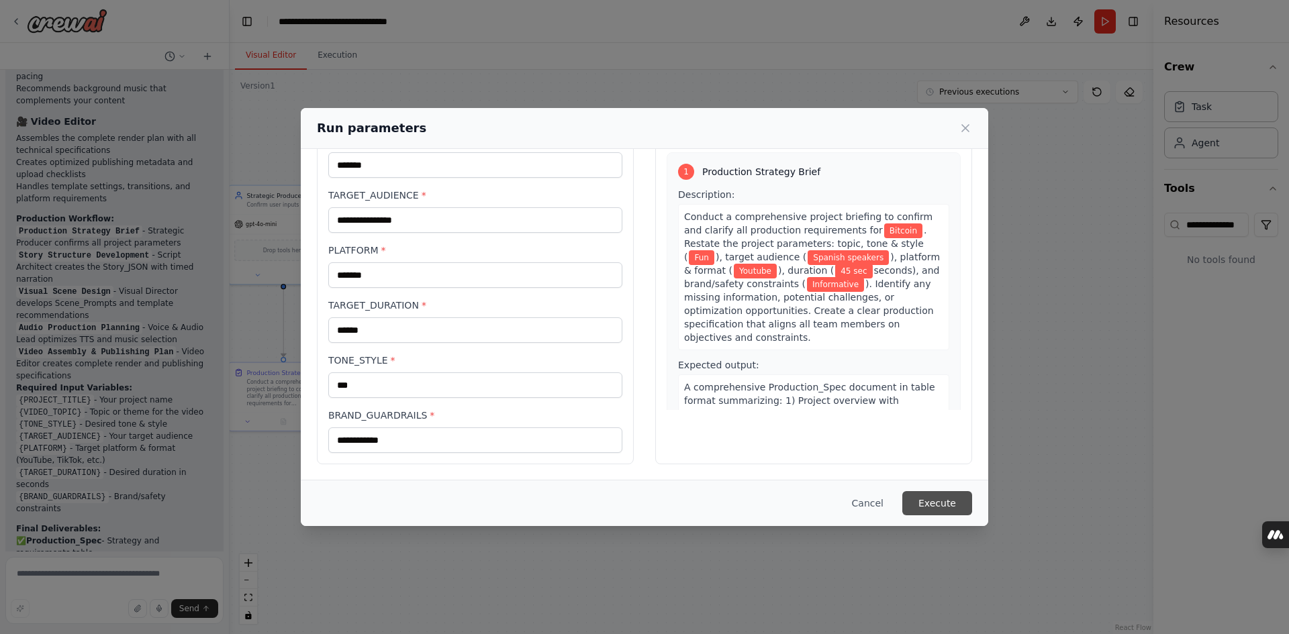
click at [940, 506] on button "Execute" at bounding box center [937, 503] width 70 height 24
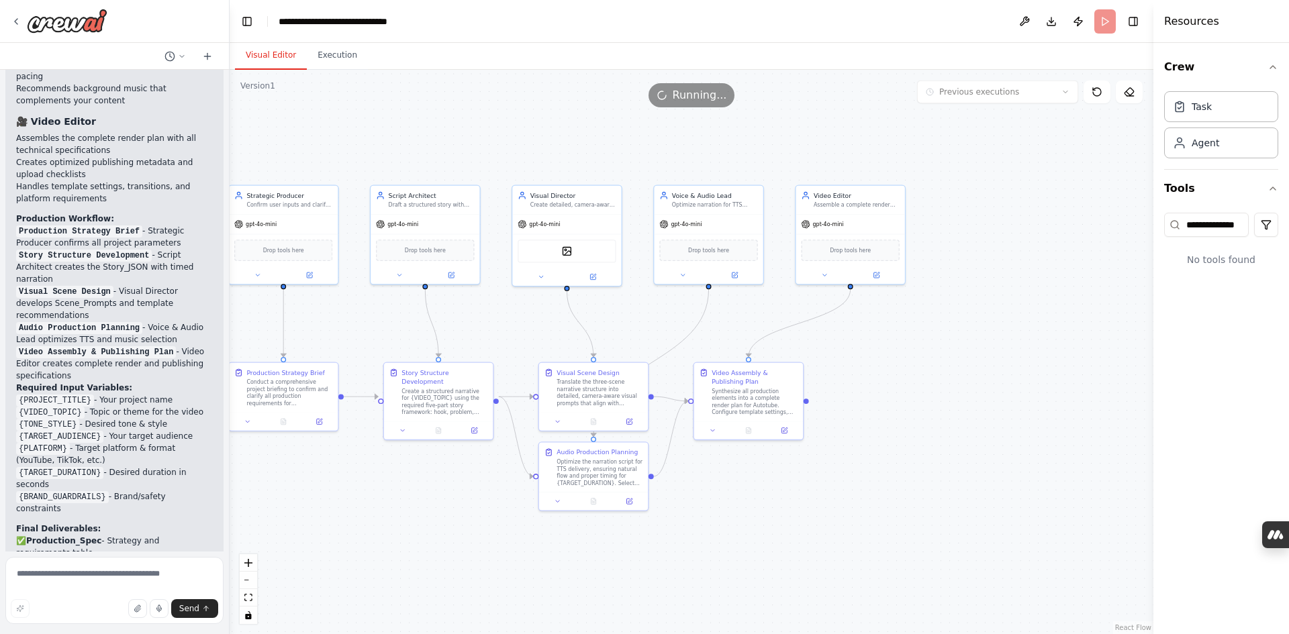
click at [272, 56] on button "Visual Editor" at bounding box center [271, 56] width 72 height 28
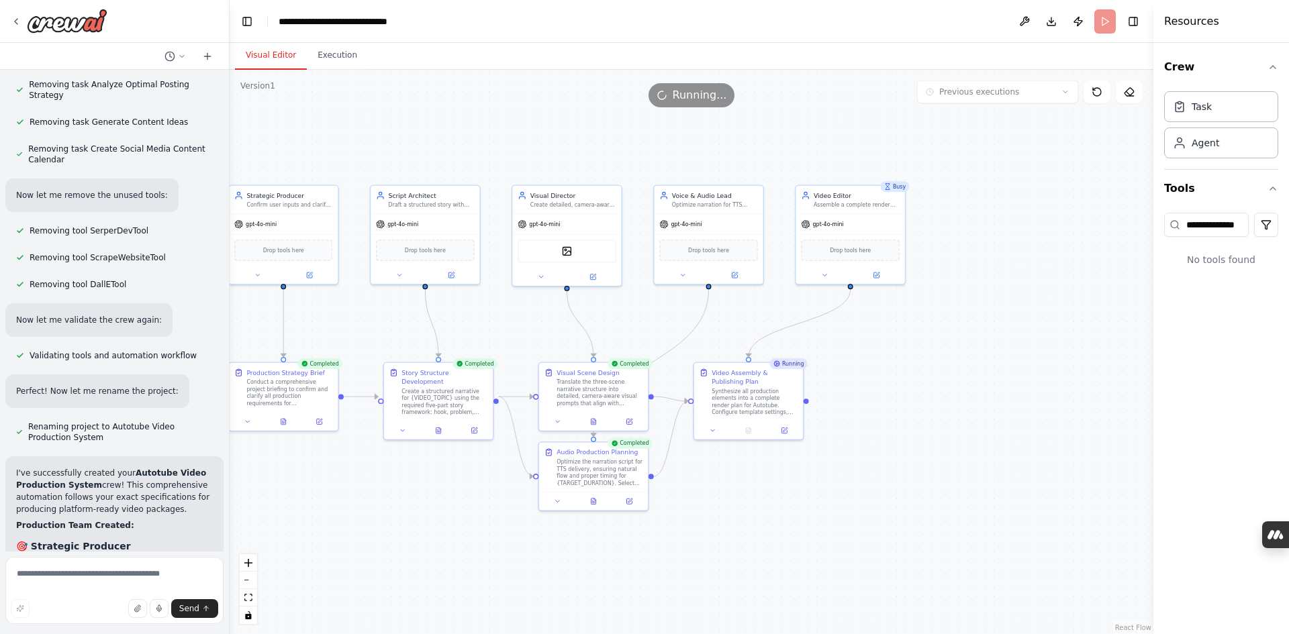
scroll to position [4272, 0]
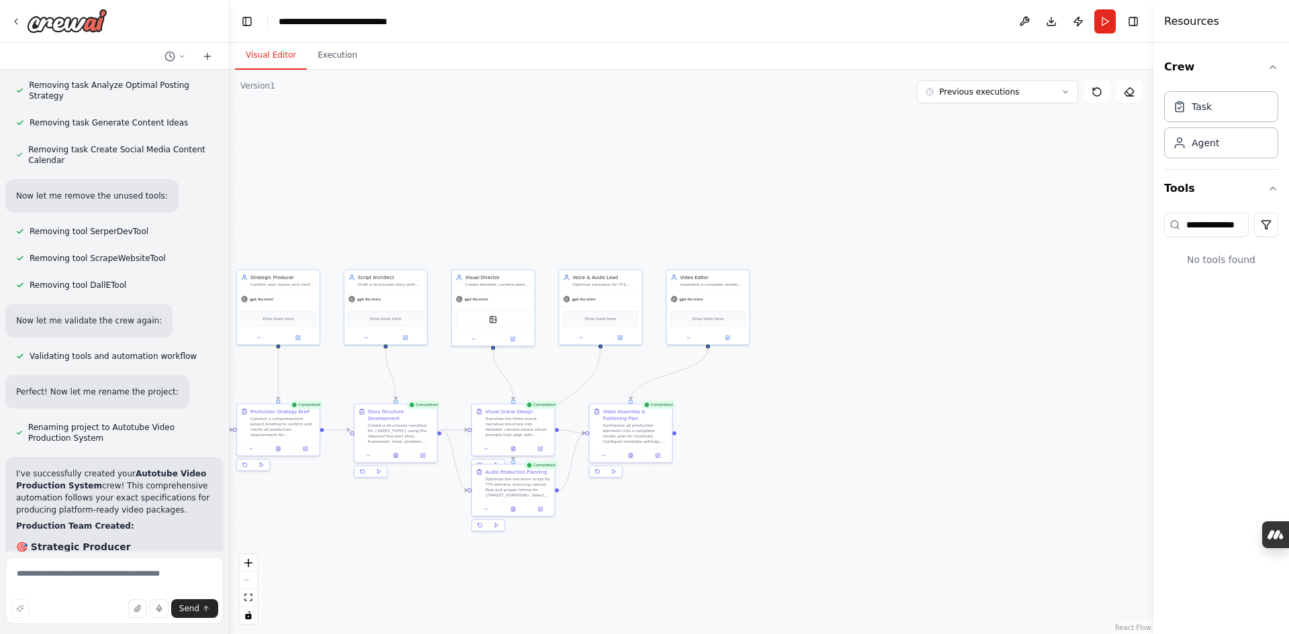
click at [785, 543] on div ".deletable-edge-delete-btn { width: 20px; height: 20px; border: 0px solid #ffff…" at bounding box center [691, 352] width 923 height 564
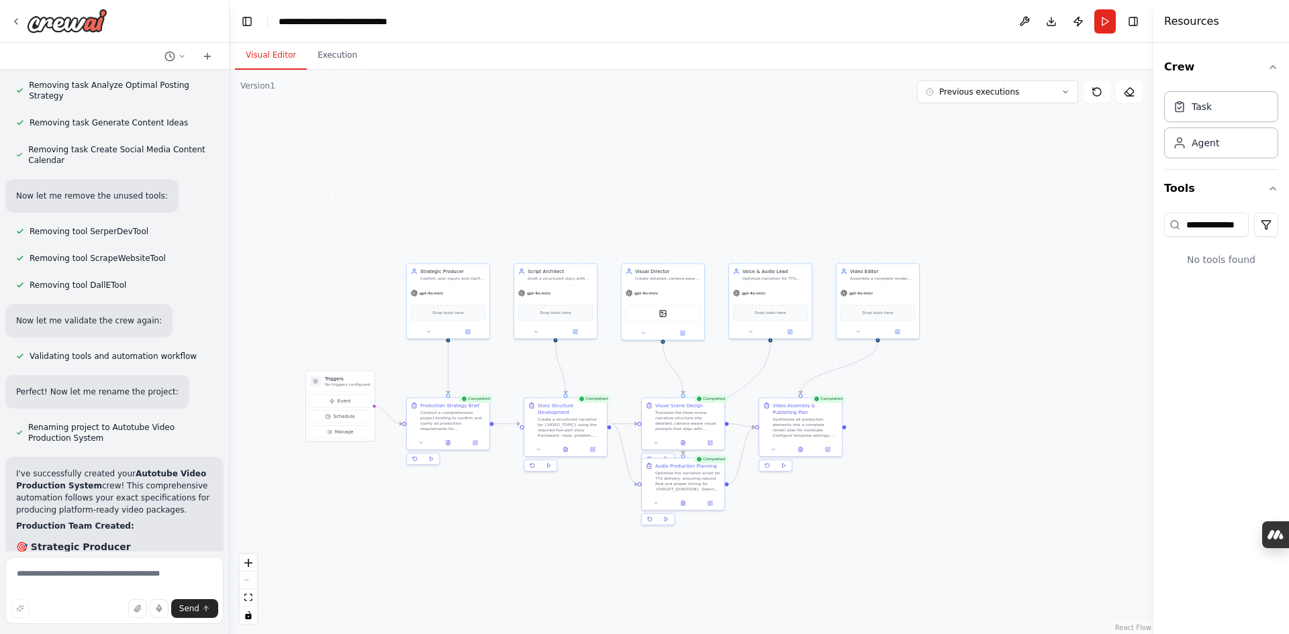
drag, startPoint x: 774, startPoint y: 541, endPoint x: 919, endPoint y: 536, distance: 145.1
click at [919, 536] on div ".deletable-edge-delete-btn { width: 20px; height: 20px; border: 0px solid #ffff…" at bounding box center [691, 352] width 923 height 564
click at [1046, 19] on button "Download" at bounding box center [1050, 21] width 21 height 24
click at [95, 578] on textarea at bounding box center [114, 590] width 218 height 67
type textarea "**********"
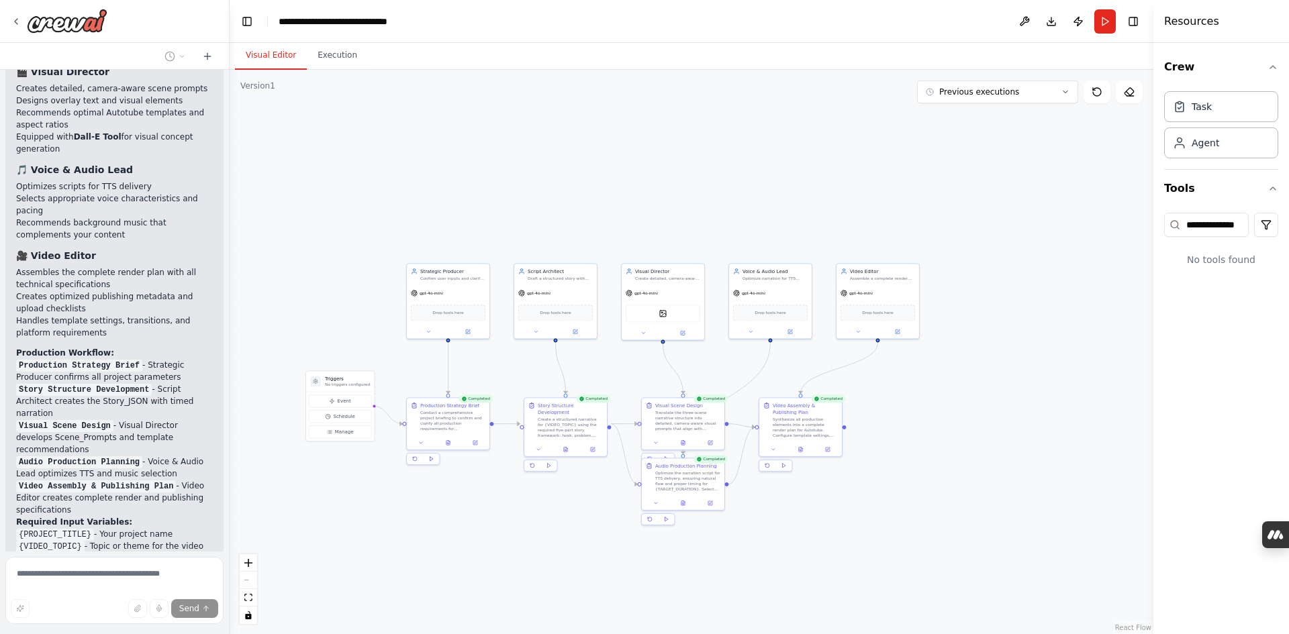
scroll to position [5195, 0]
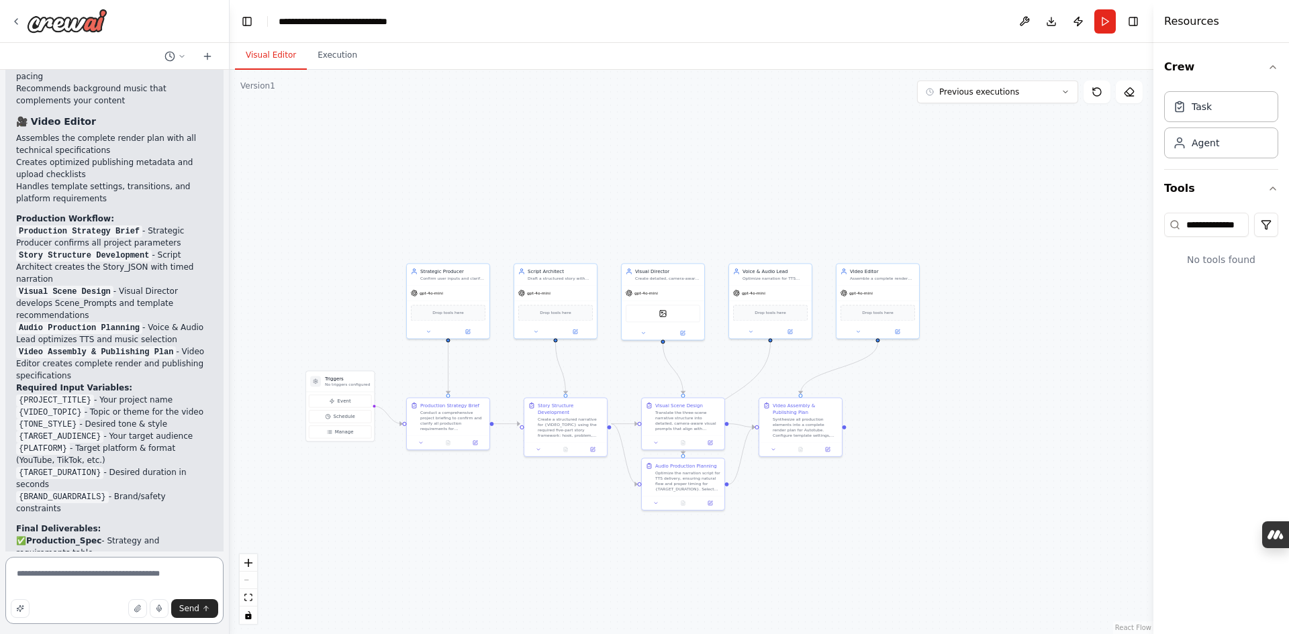
type textarea "**********"
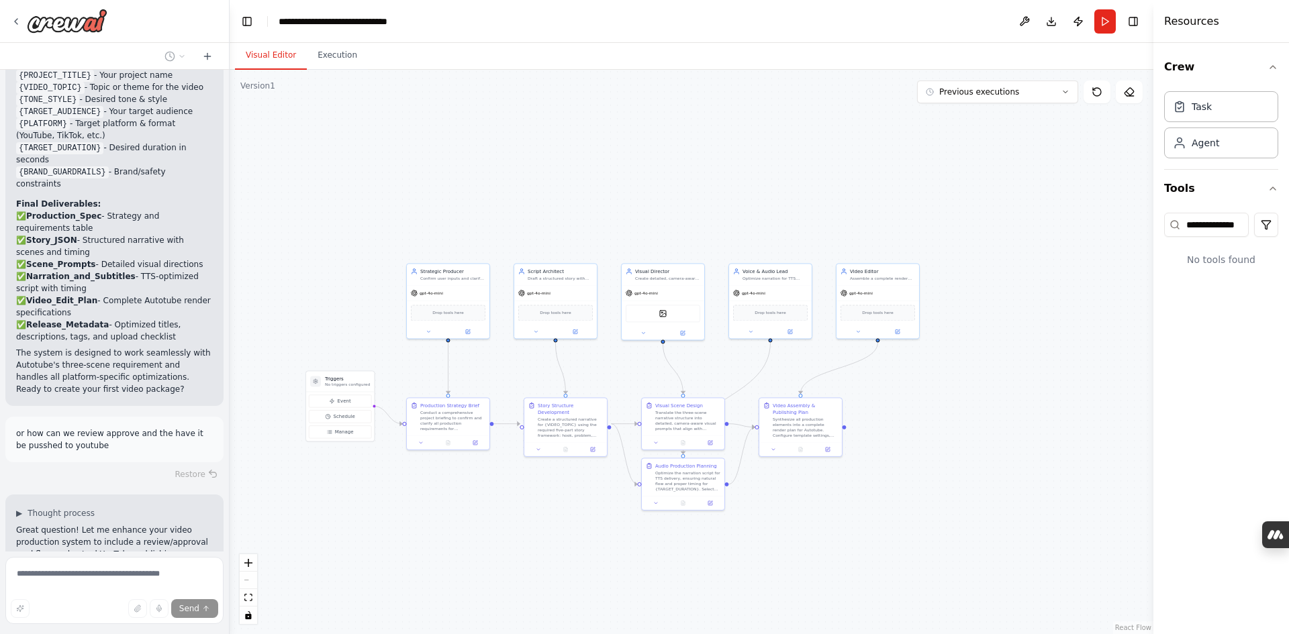
scroll to position [5439, 0]
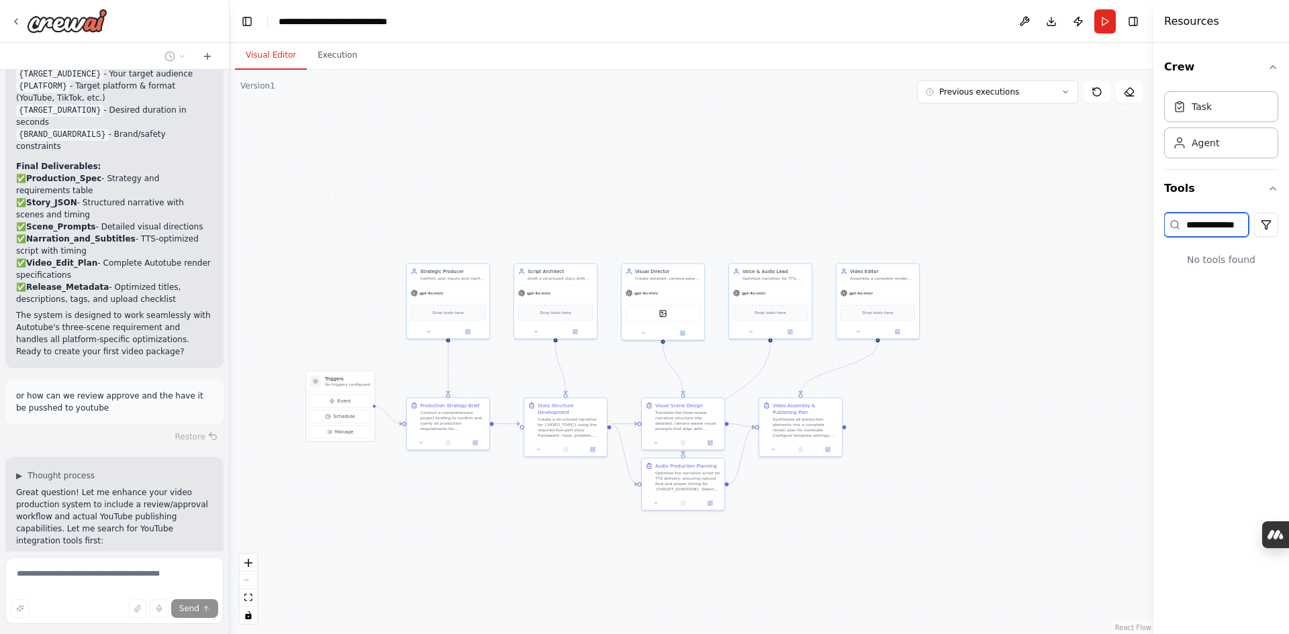
click at [1207, 228] on input "**********" at bounding box center [1206, 225] width 85 height 24
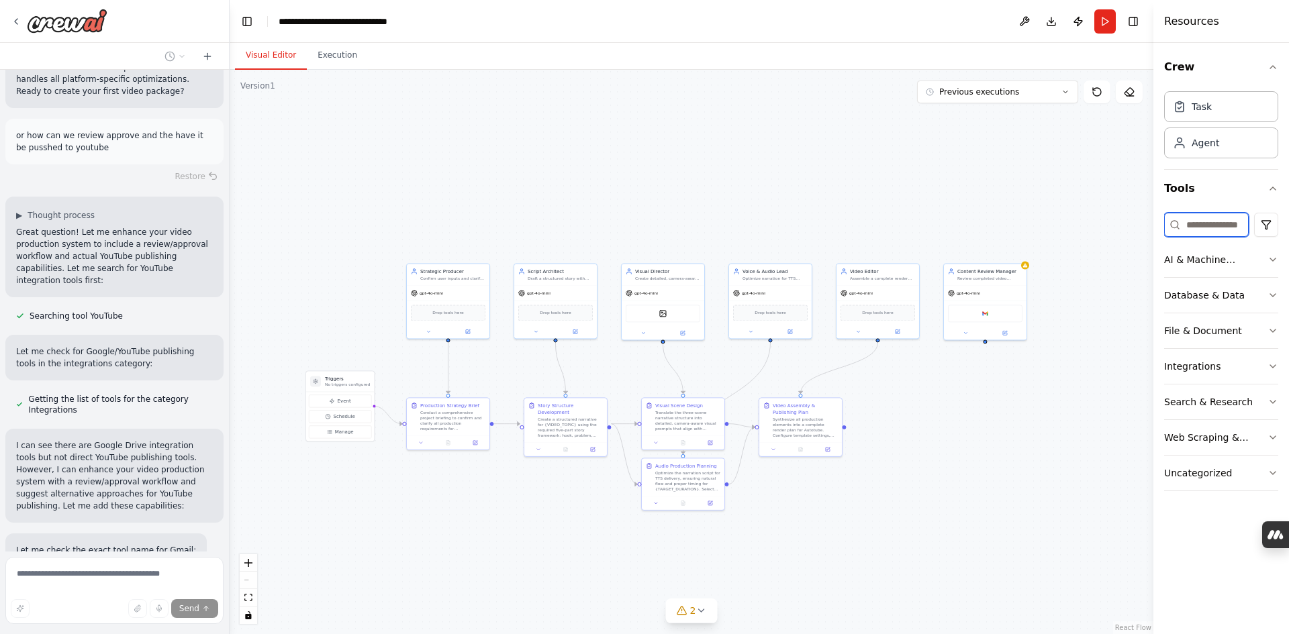
scroll to position [5709, 0]
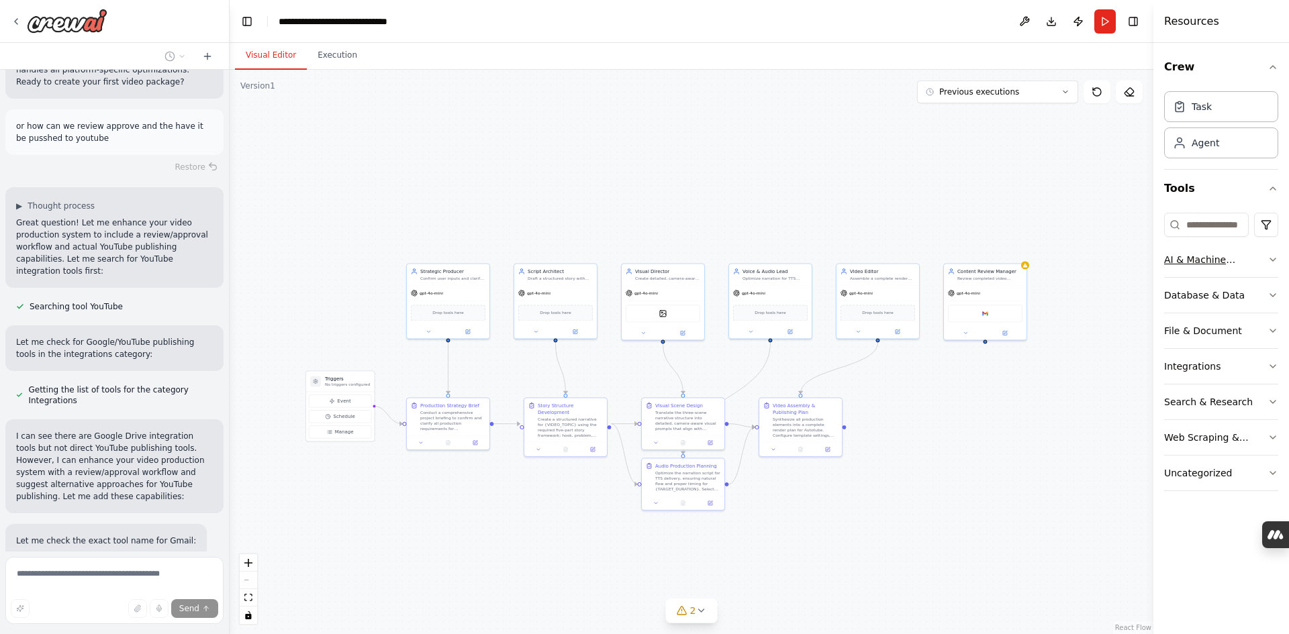
click at [1243, 250] on button "AI & Machine Learning" at bounding box center [1221, 259] width 114 height 35
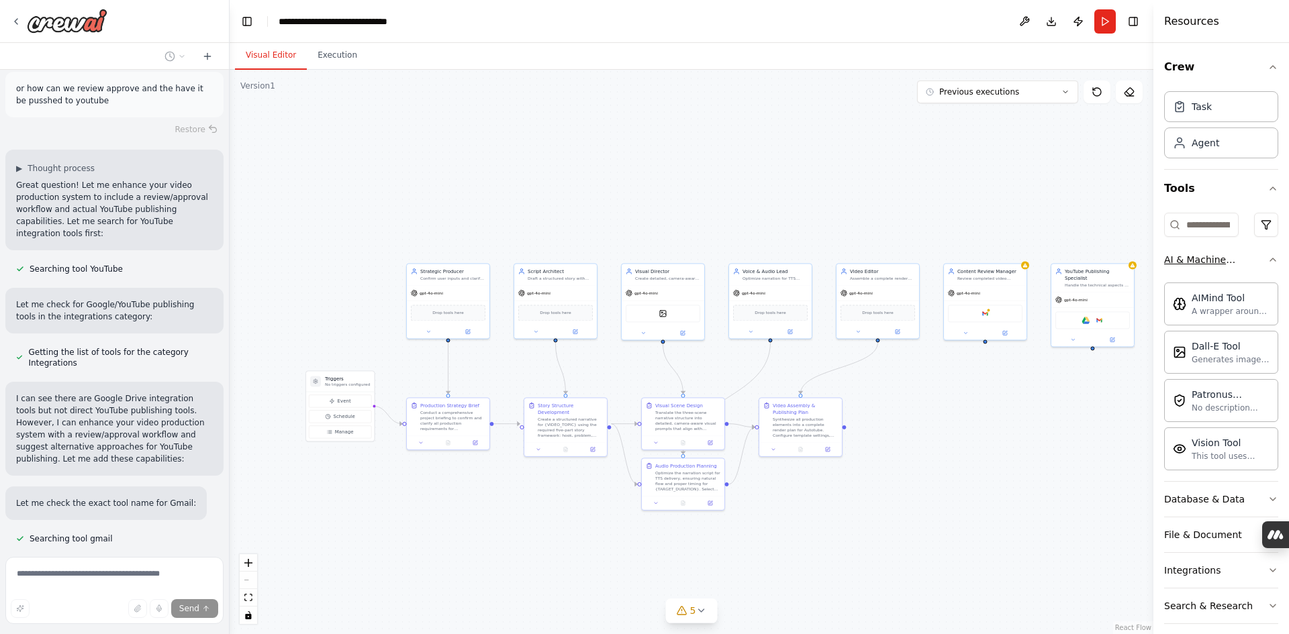
click at [1262, 265] on button "AI & Machine Learning" at bounding box center [1221, 259] width 114 height 35
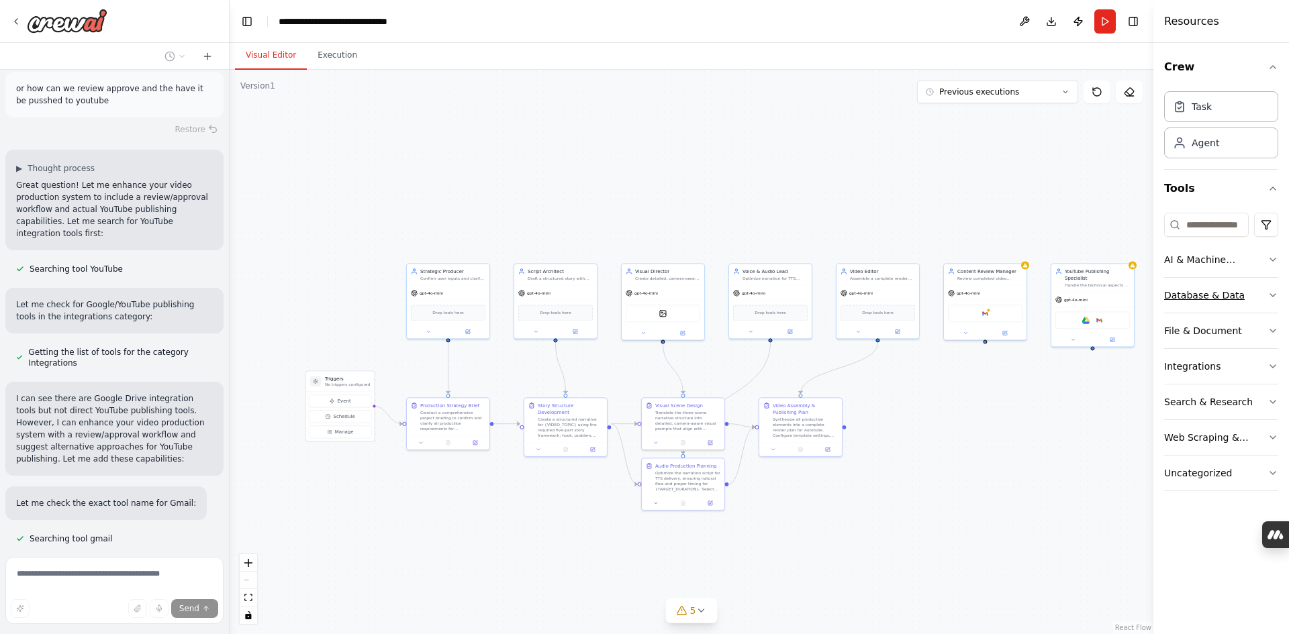
click at [1275, 292] on icon "button" at bounding box center [1272, 295] width 11 height 11
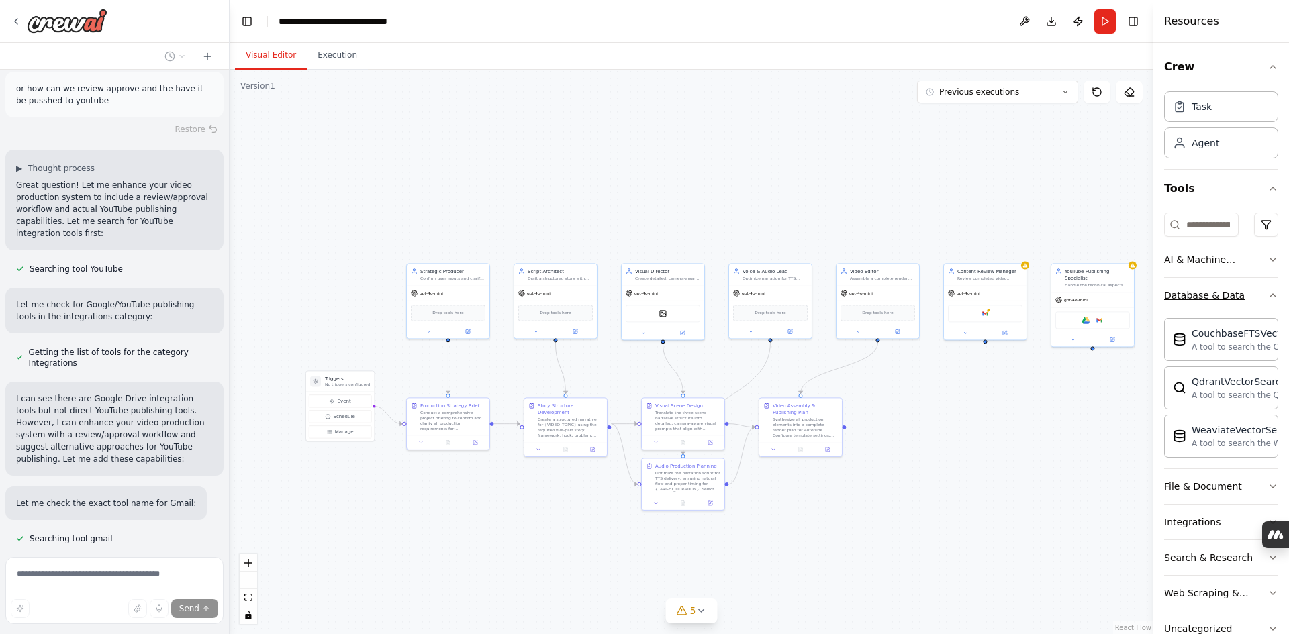
click at [1267, 294] on icon "button" at bounding box center [1272, 295] width 11 height 11
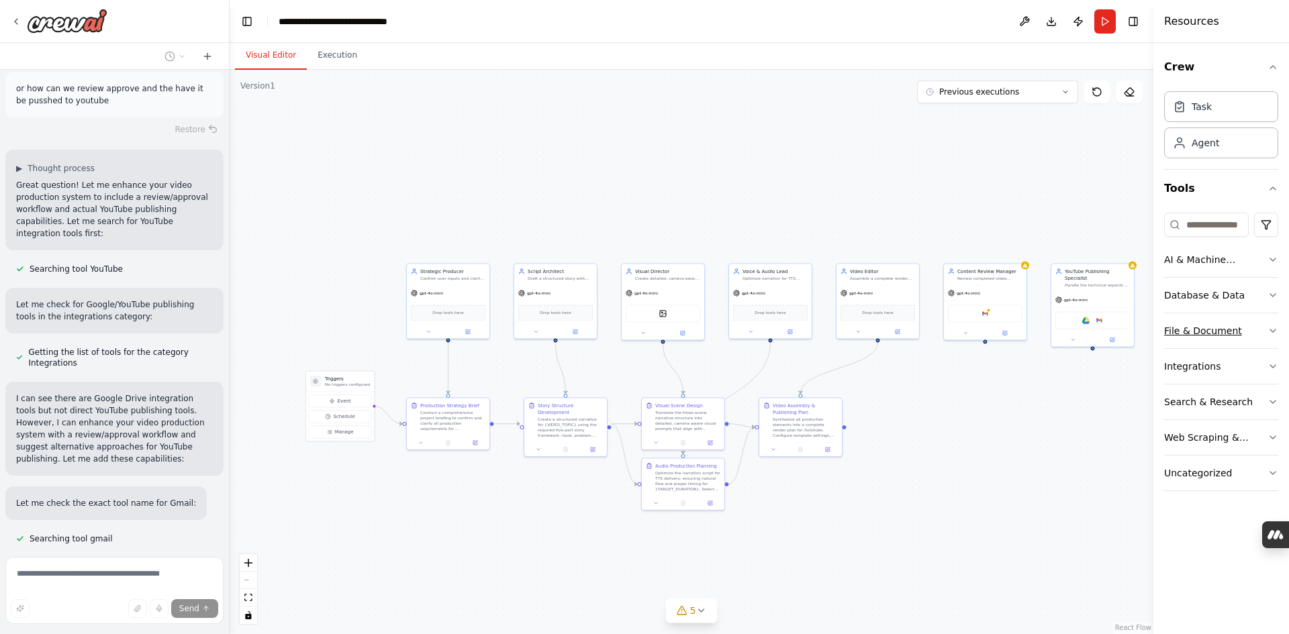
click at [1272, 328] on icon "button" at bounding box center [1272, 330] width 11 height 11
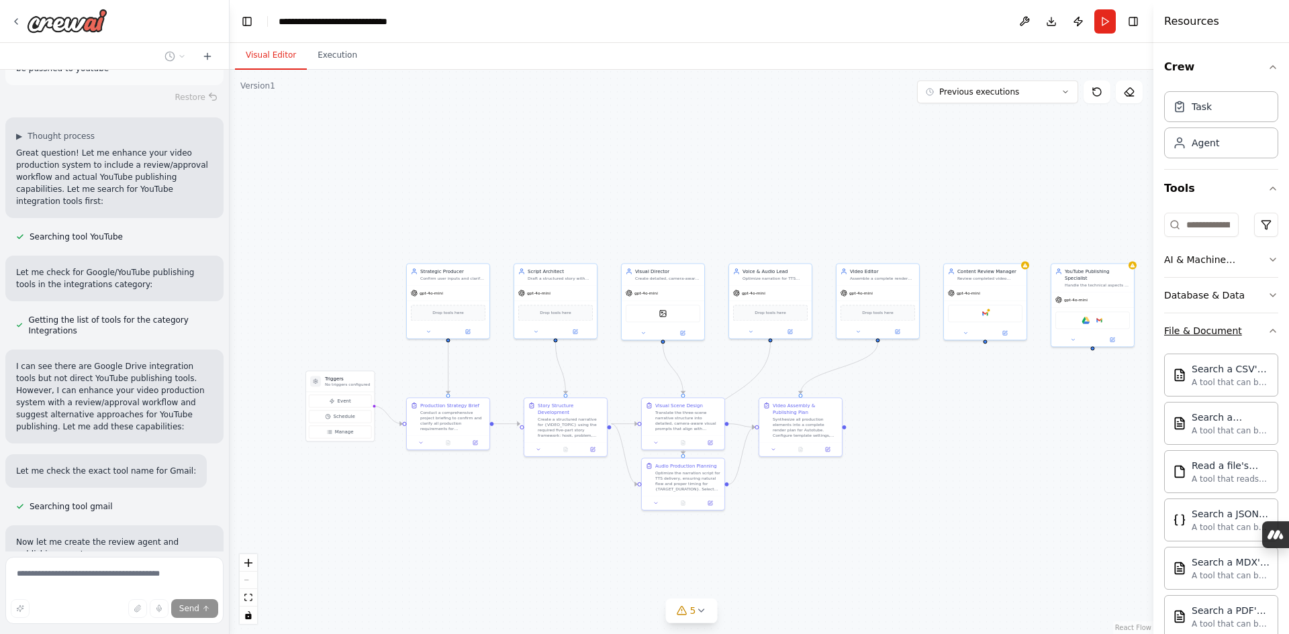
scroll to position [5818, 0]
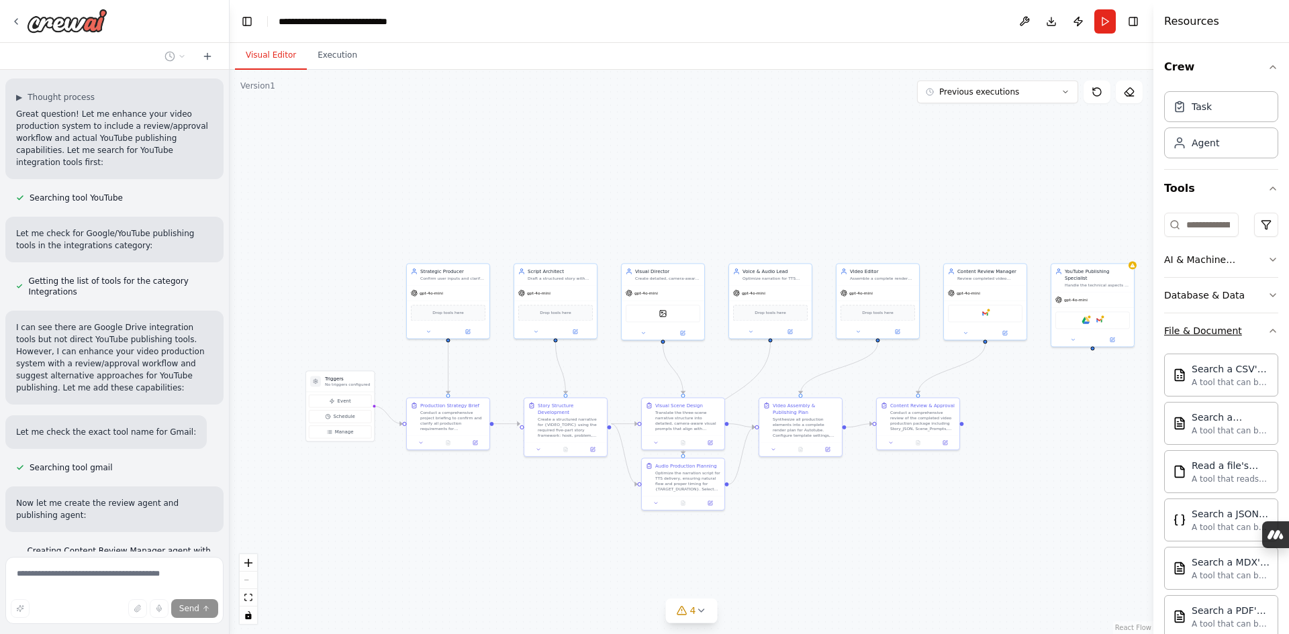
click at [1267, 327] on icon "button" at bounding box center [1272, 330] width 11 height 11
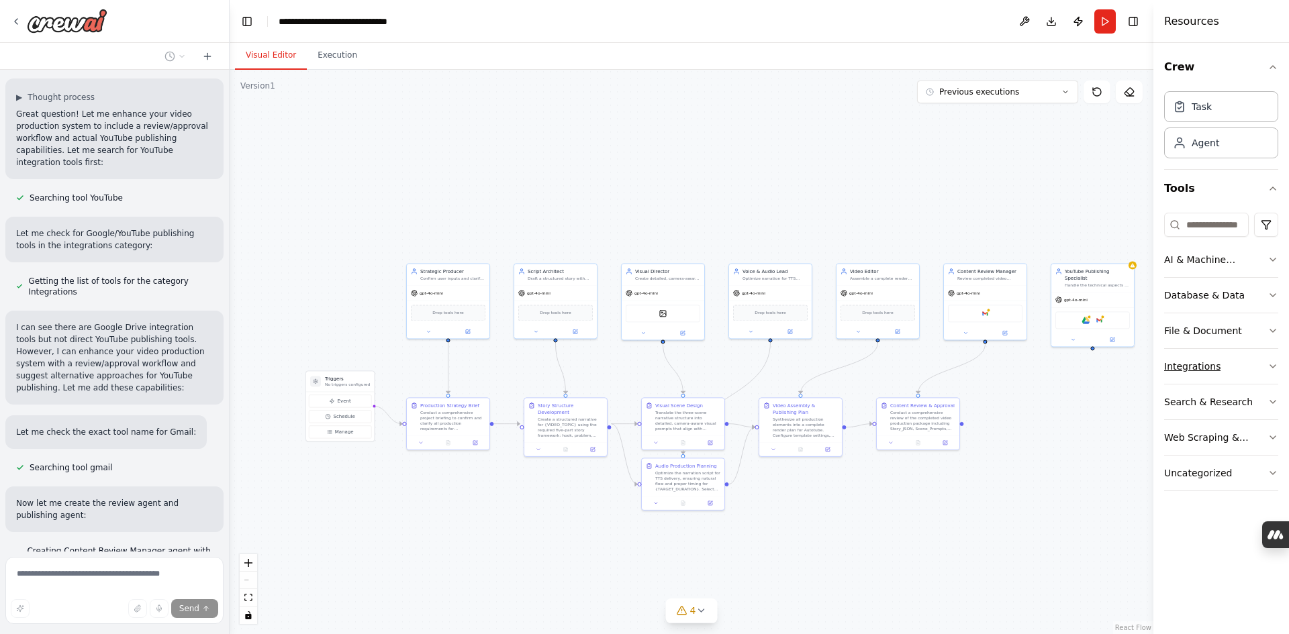
click at [1273, 364] on icon "button" at bounding box center [1272, 366] width 11 height 11
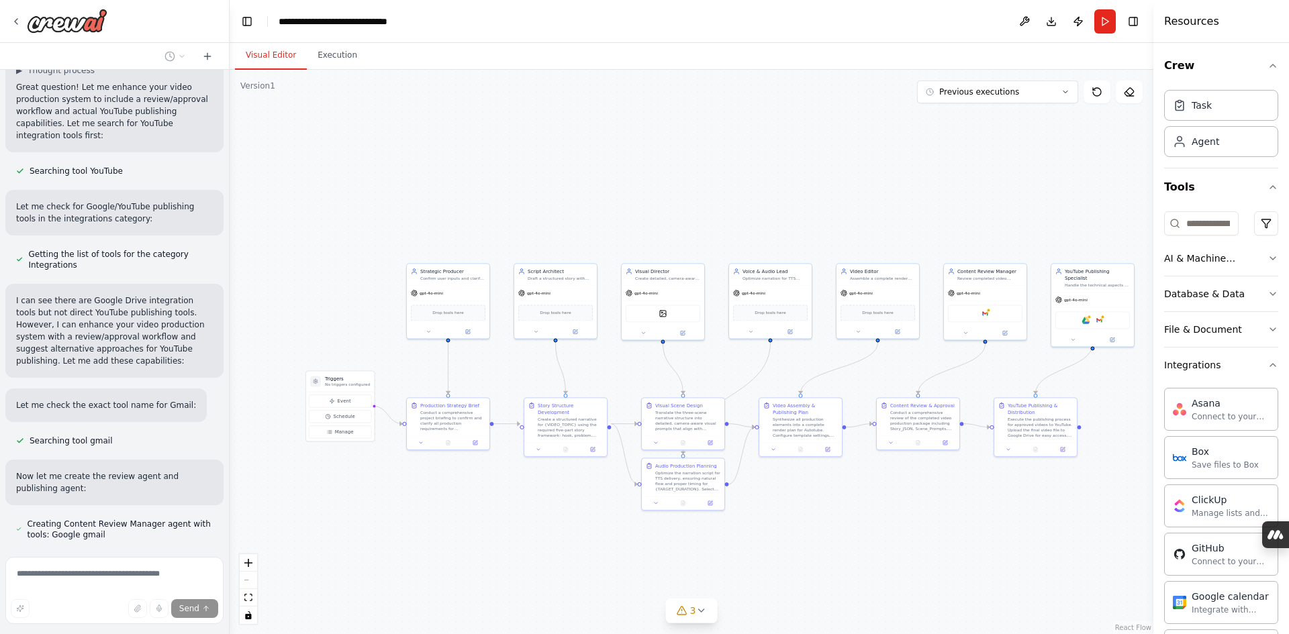
scroll to position [0, 0]
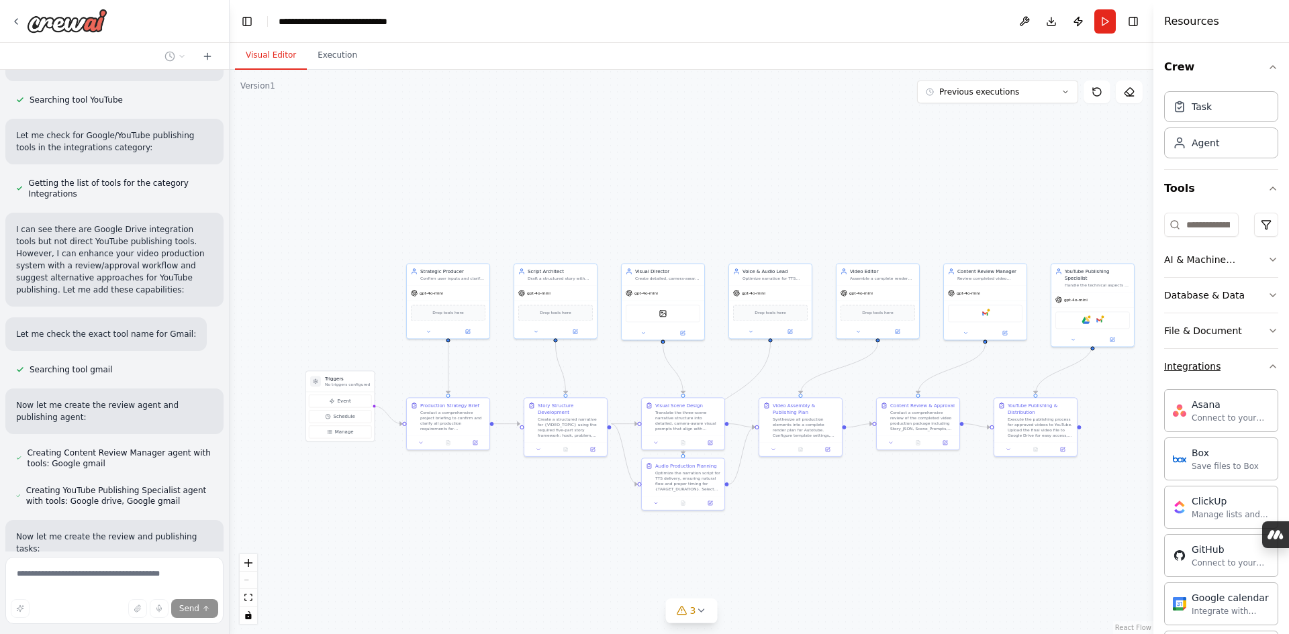
click at [1267, 370] on icon "button" at bounding box center [1272, 366] width 11 height 11
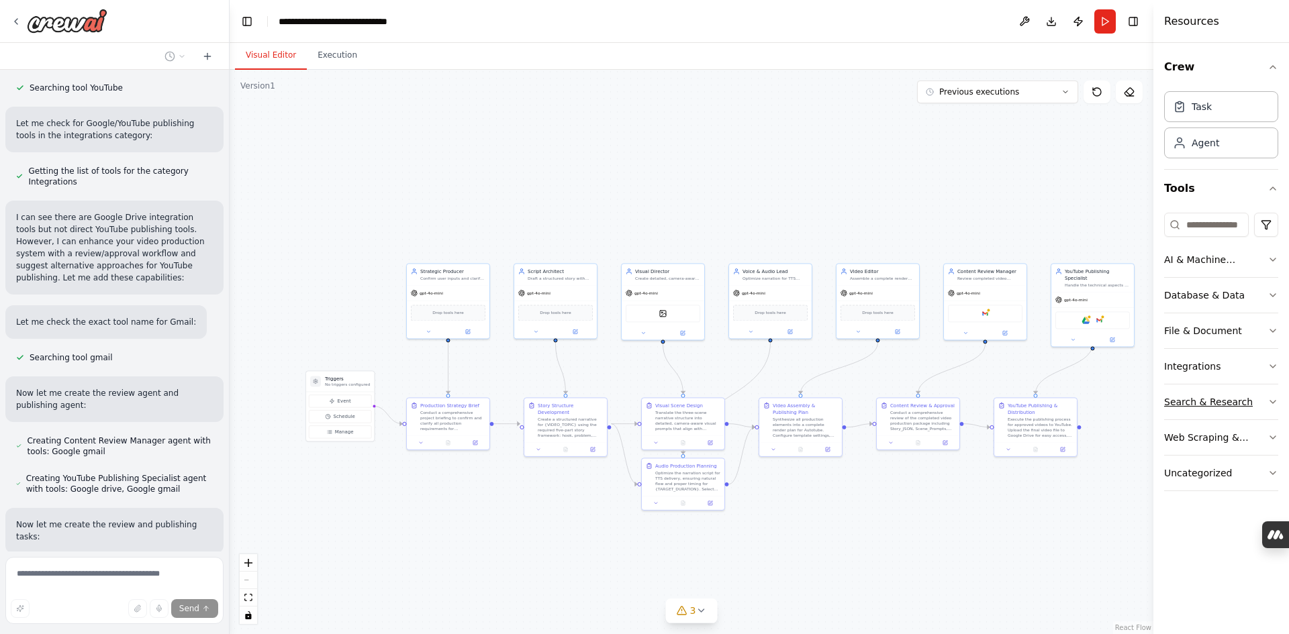
click at [1272, 405] on icon "button" at bounding box center [1272, 402] width 11 height 11
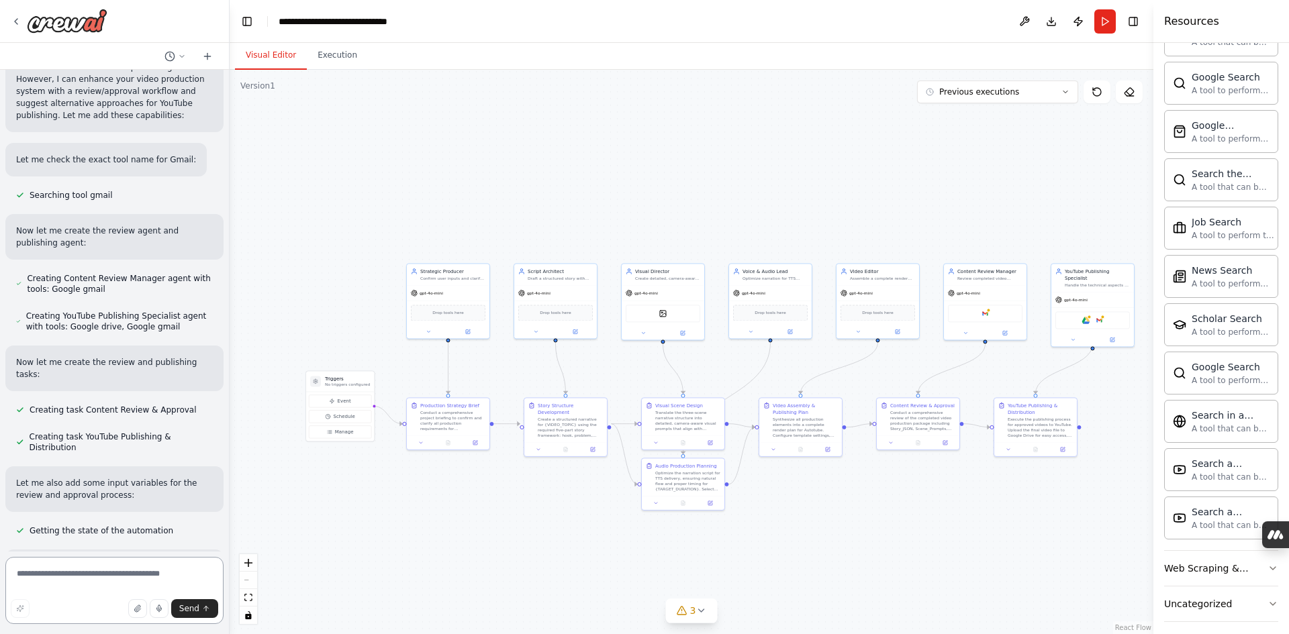
scroll to position [566, 0]
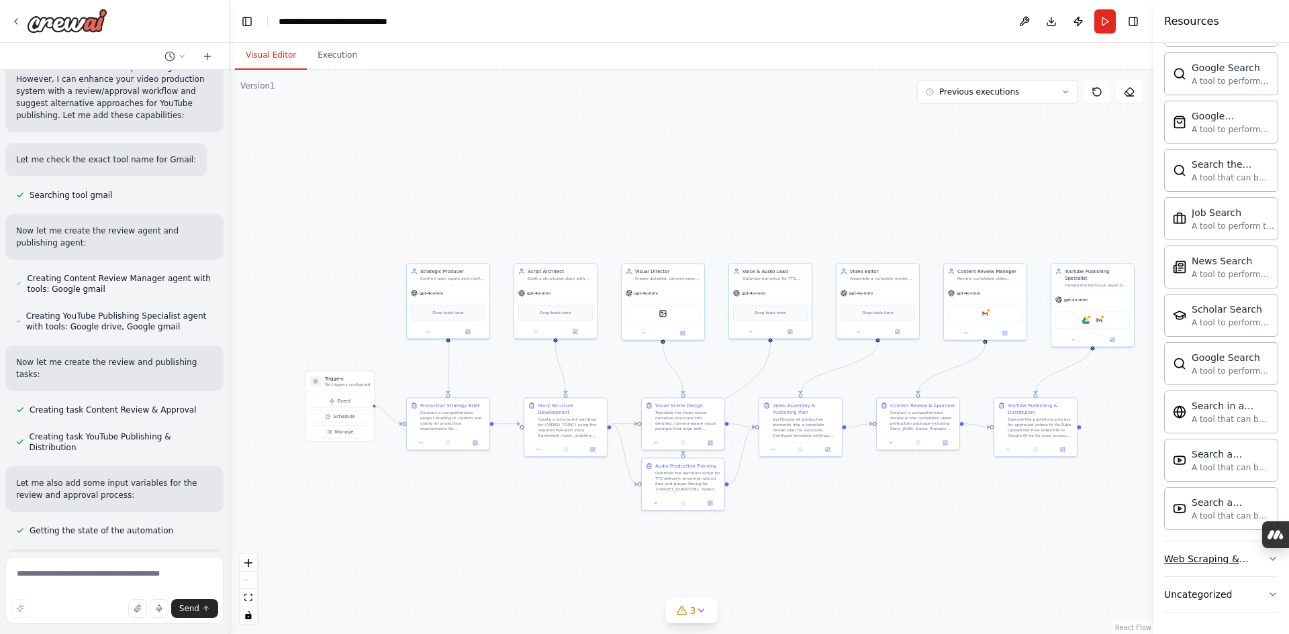
click at [1229, 554] on div "Web Scraping & Browsing" at bounding box center [1215, 558] width 103 height 13
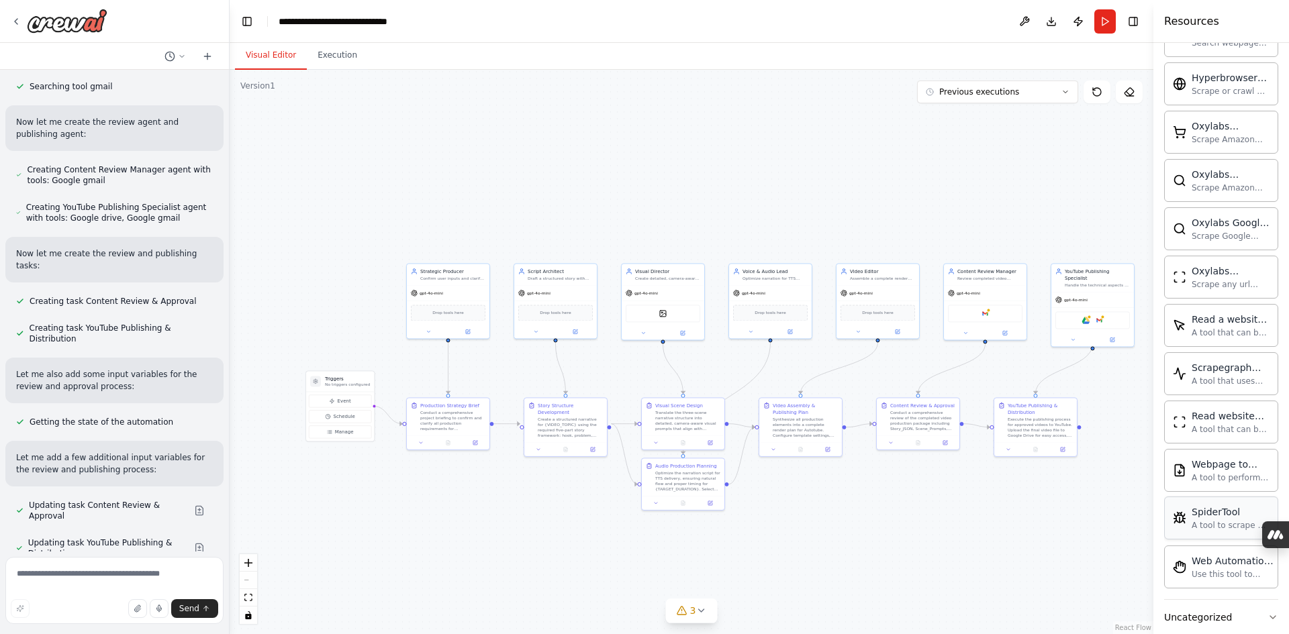
scroll to position [1301, 0]
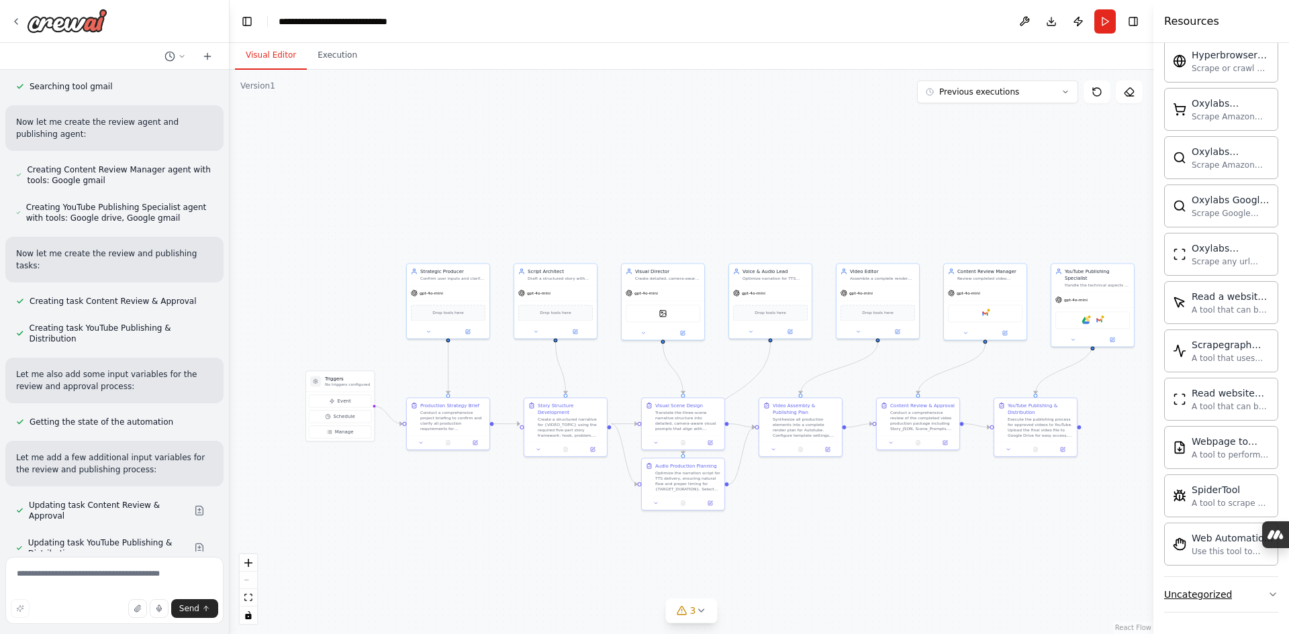
click at [1218, 593] on div "Uncategorized" at bounding box center [1198, 594] width 68 height 13
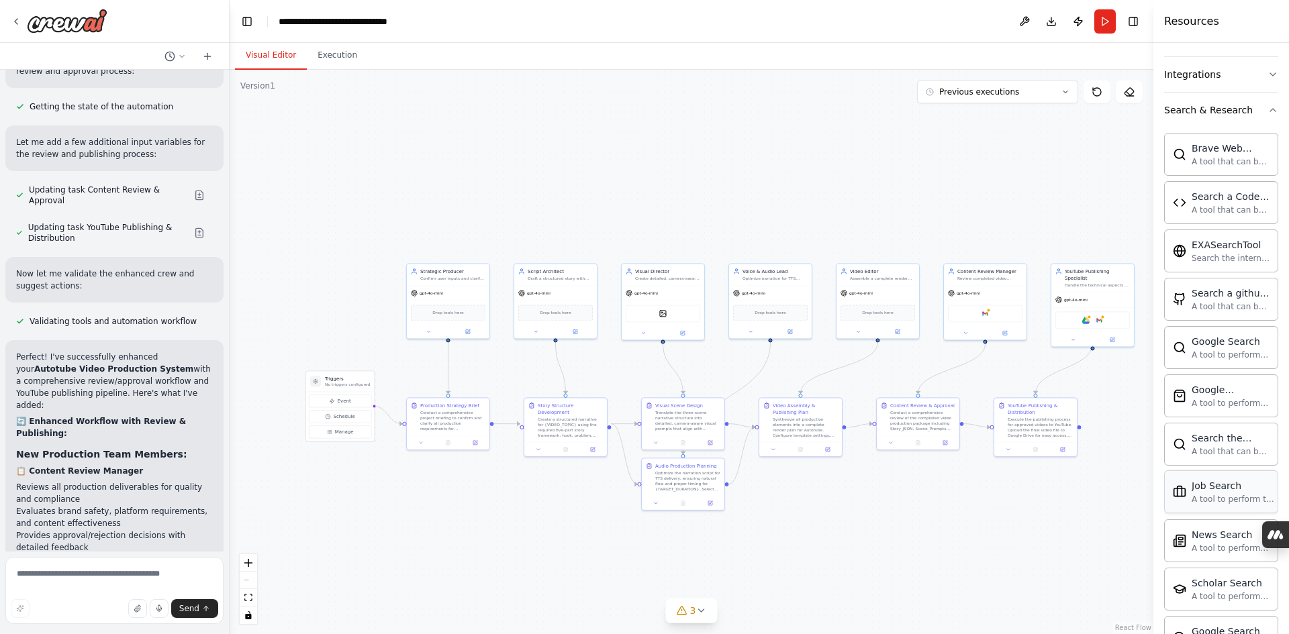
scroll to position [0, 0]
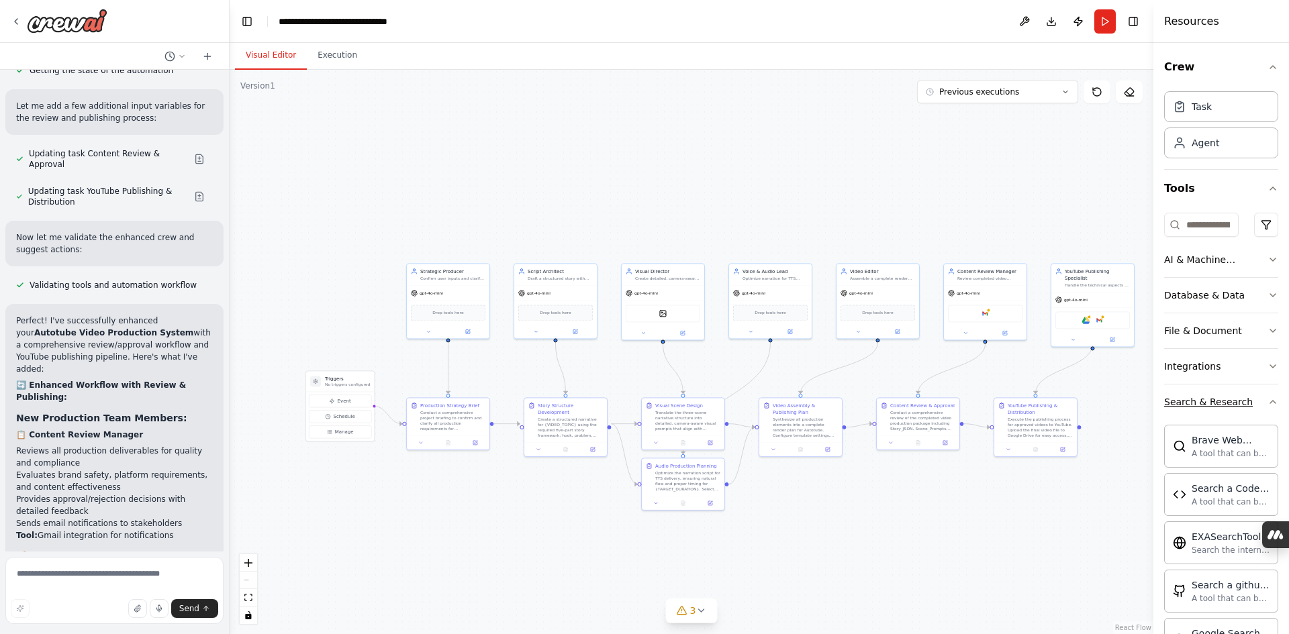
click at [1263, 409] on button "Search & Research" at bounding box center [1221, 402] width 114 height 35
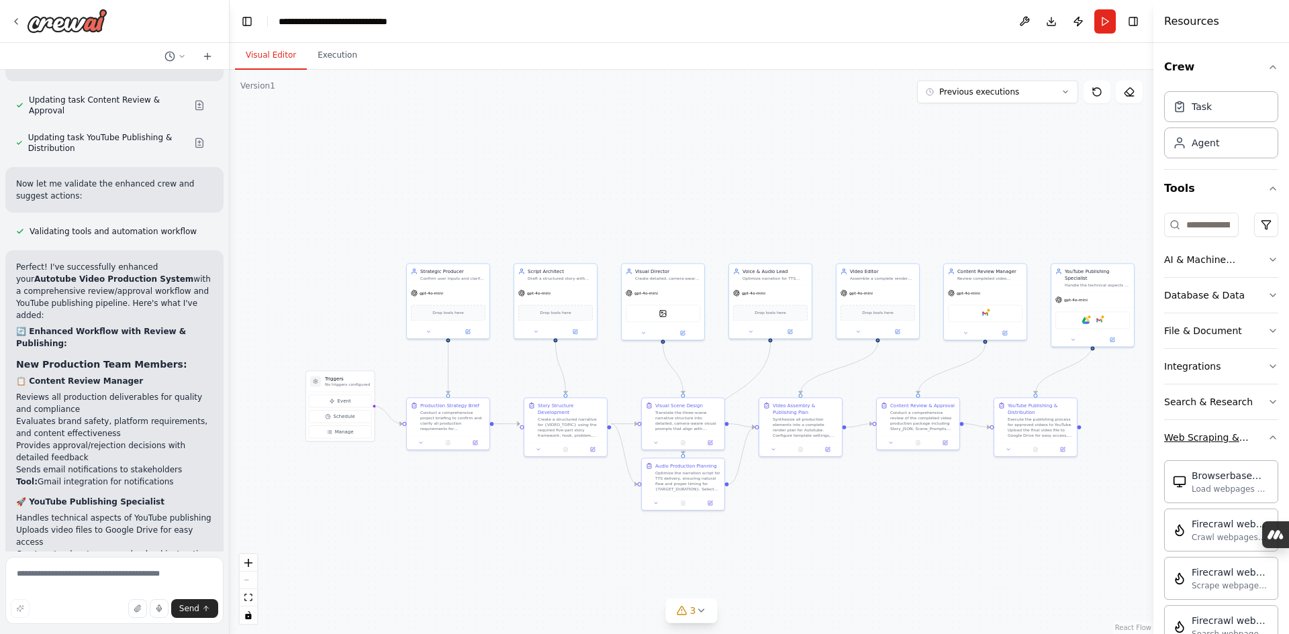
click at [1267, 441] on icon "button" at bounding box center [1272, 437] width 11 height 11
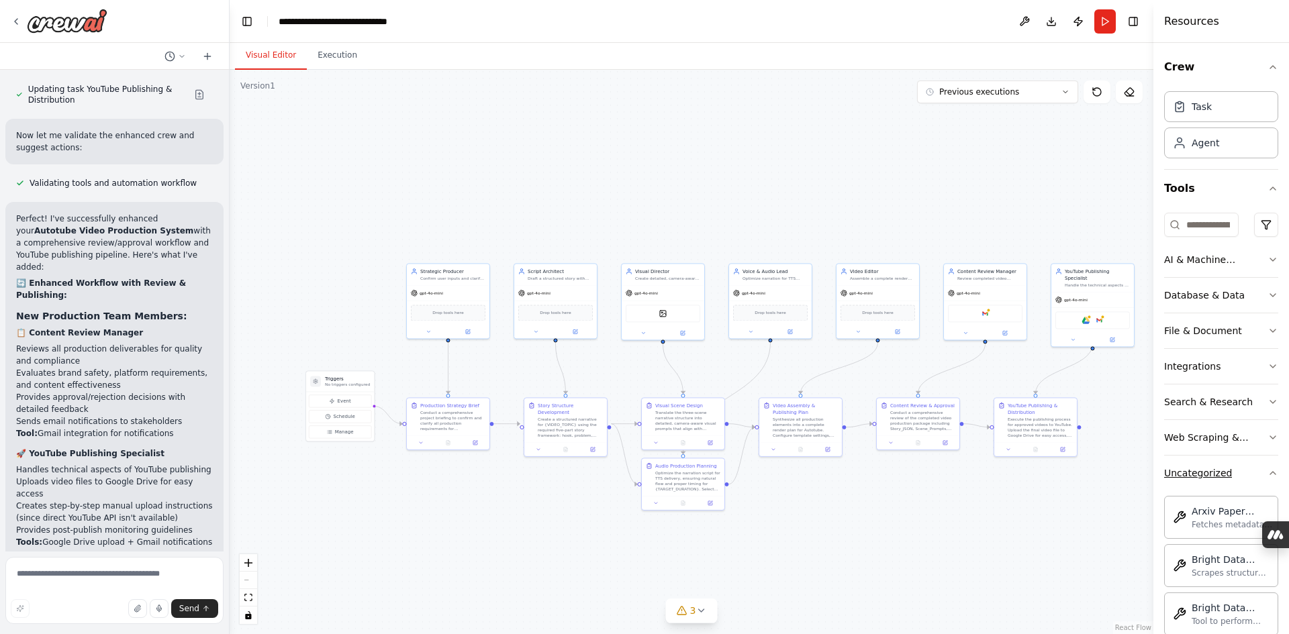
click at [1267, 470] on icon "button" at bounding box center [1272, 473] width 11 height 11
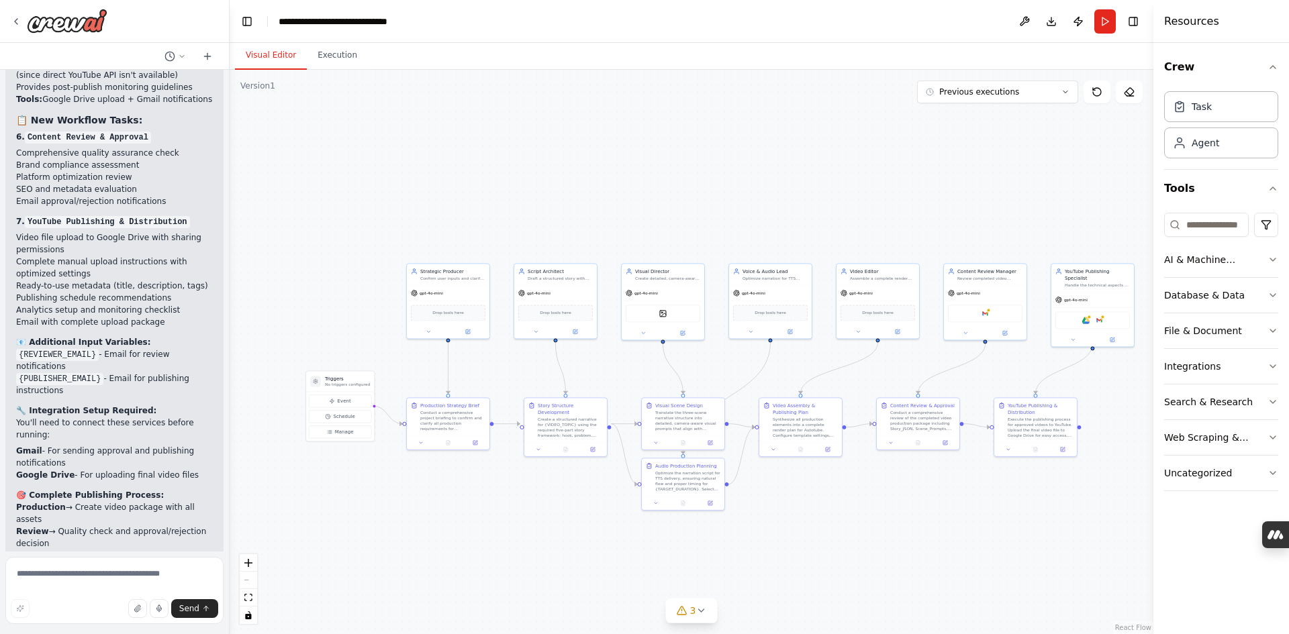
scroll to position [7112, 0]
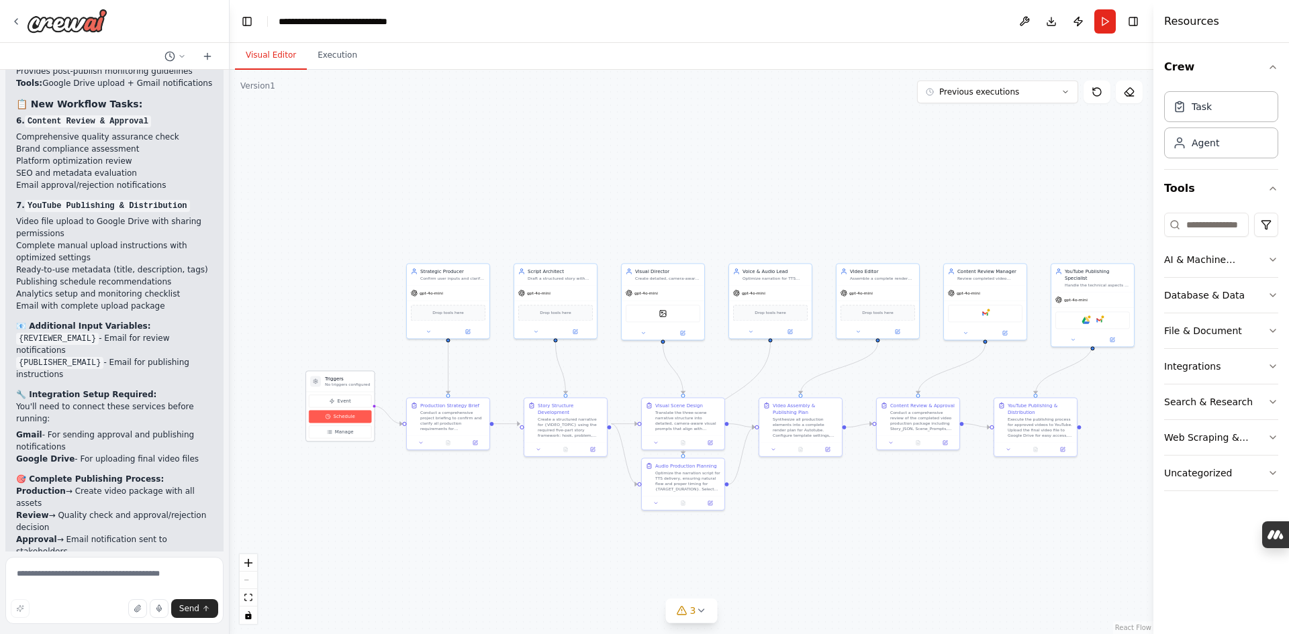
click at [346, 414] on span "Schedule" at bounding box center [344, 416] width 21 height 7
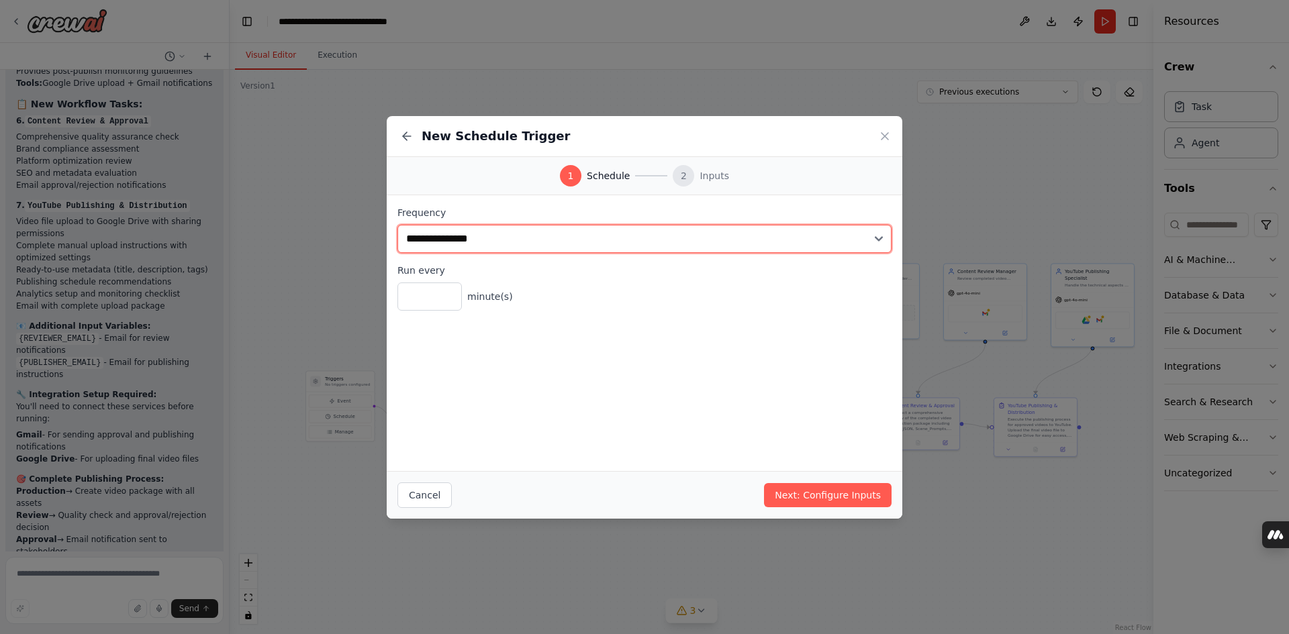
click at [592, 230] on select "**********" at bounding box center [644, 239] width 494 height 28
select select "*****"
click at [397, 225] on select "**********" at bounding box center [644, 239] width 494 height 28
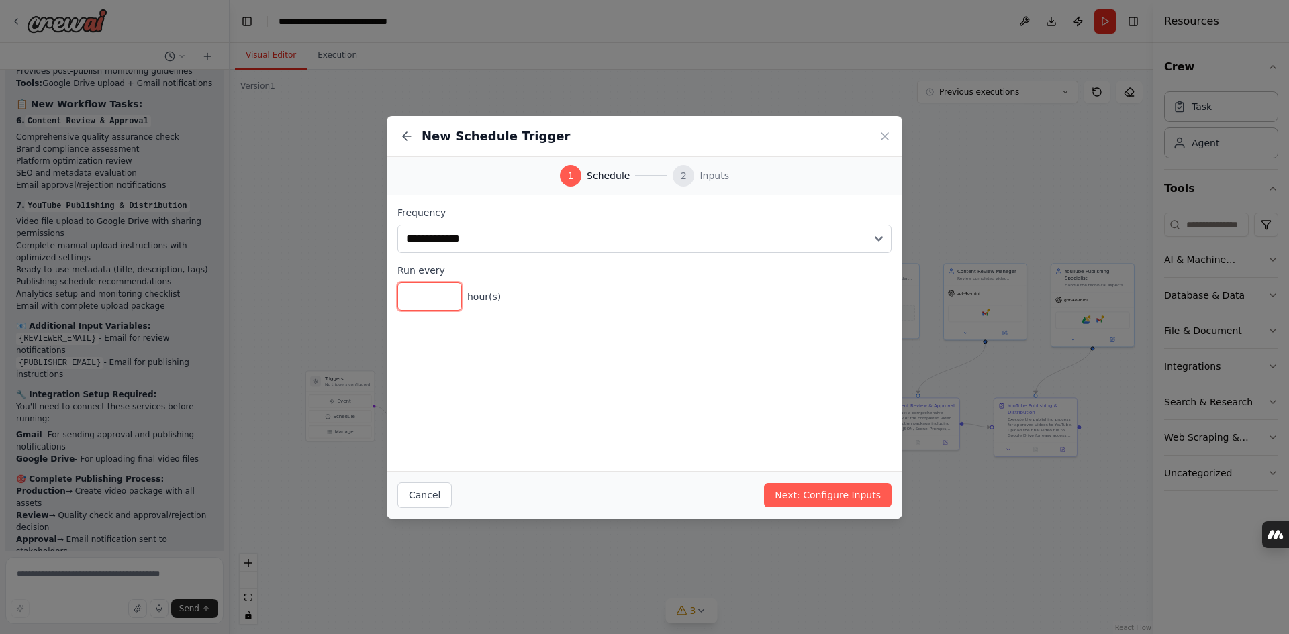
drag, startPoint x: 439, startPoint y: 299, endPoint x: 348, endPoint y: 302, distance: 91.3
click at [348, 302] on div "**********" at bounding box center [644, 317] width 1289 height 634
type input "*"
click at [430, 496] on button "Cancel" at bounding box center [424, 496] width 54 height 26
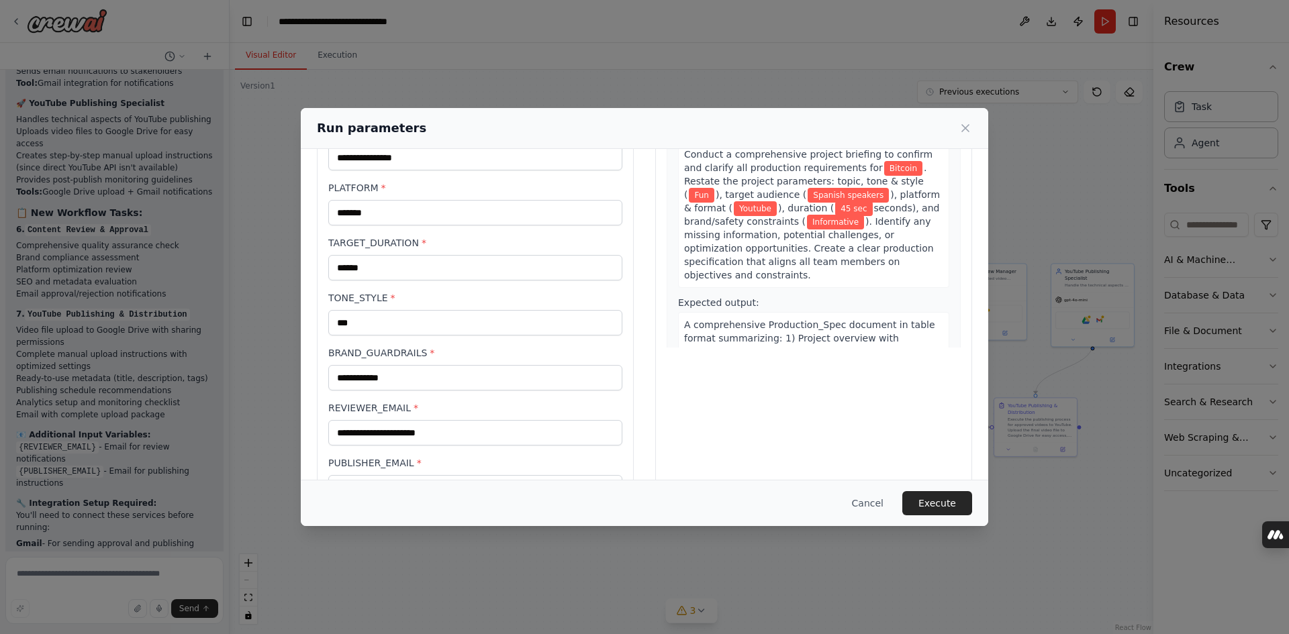
scroll to position [172, 0]
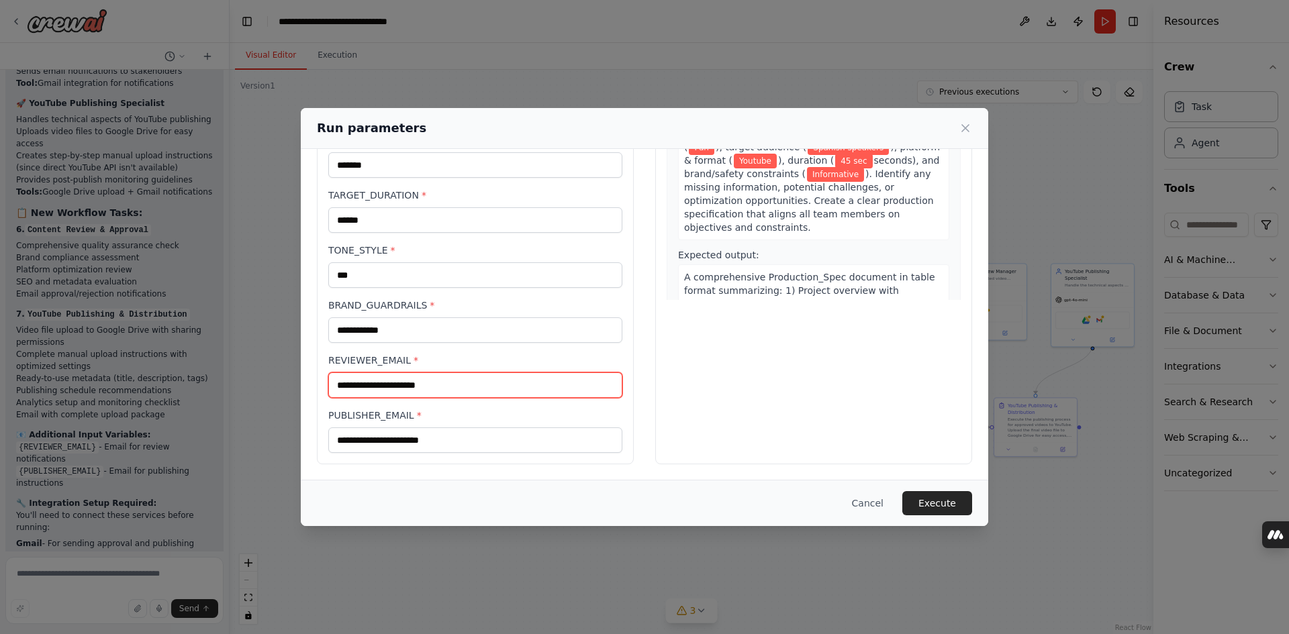
click at [452, 388] on input "REVIEWER_EMAIL *" at bounding box center [475, 385] width 294 height 26
type input "**********"
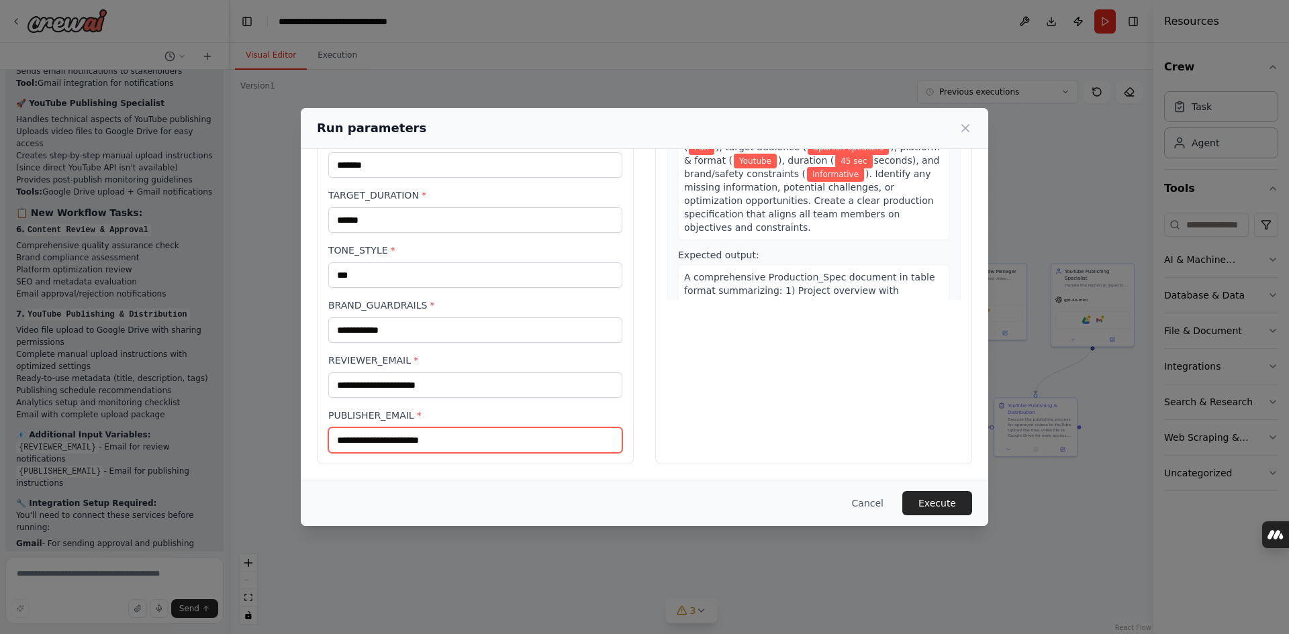
click at [473, 442] on input "PUBLISHER_EMAIL *" at bounding box center [475, 440] width 294 height 26
click at [447, 444] on input "PUBLISHER_EMAIL *" at bounding box center [475, 440] width 294 height 26
paste input "**********"
type input "**********"
click at [928, 503] on button "Execute" at bounding box center [937, 503] width 70 height 24
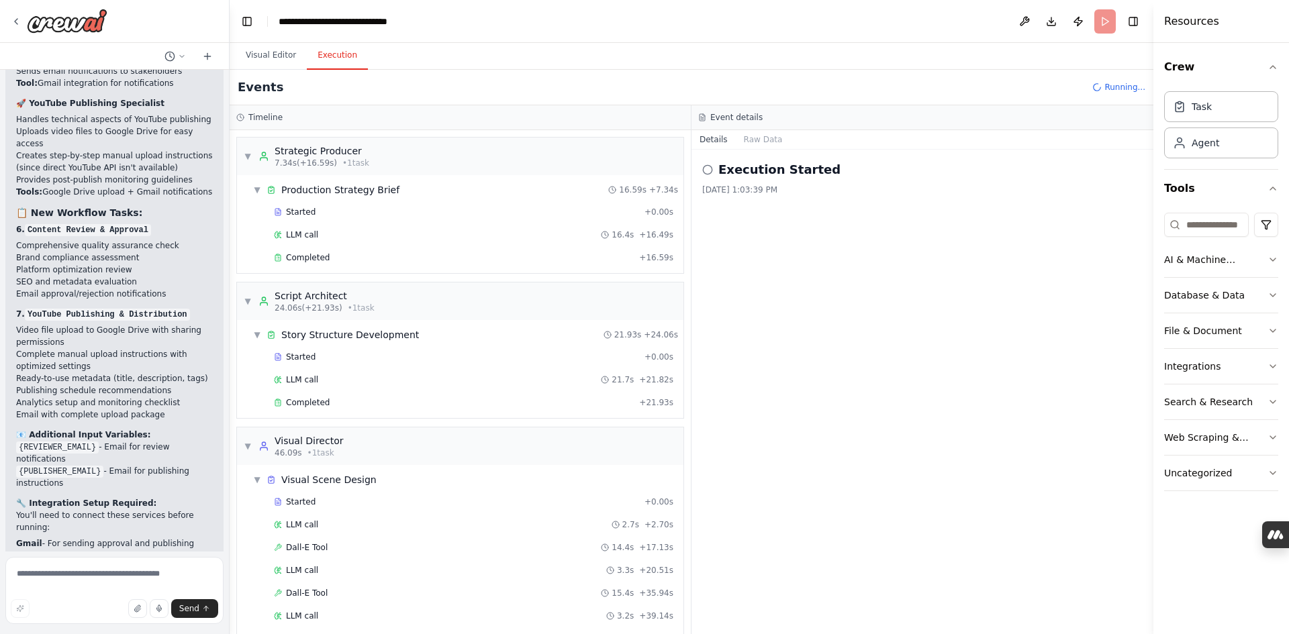
scroll to position [58, 0]
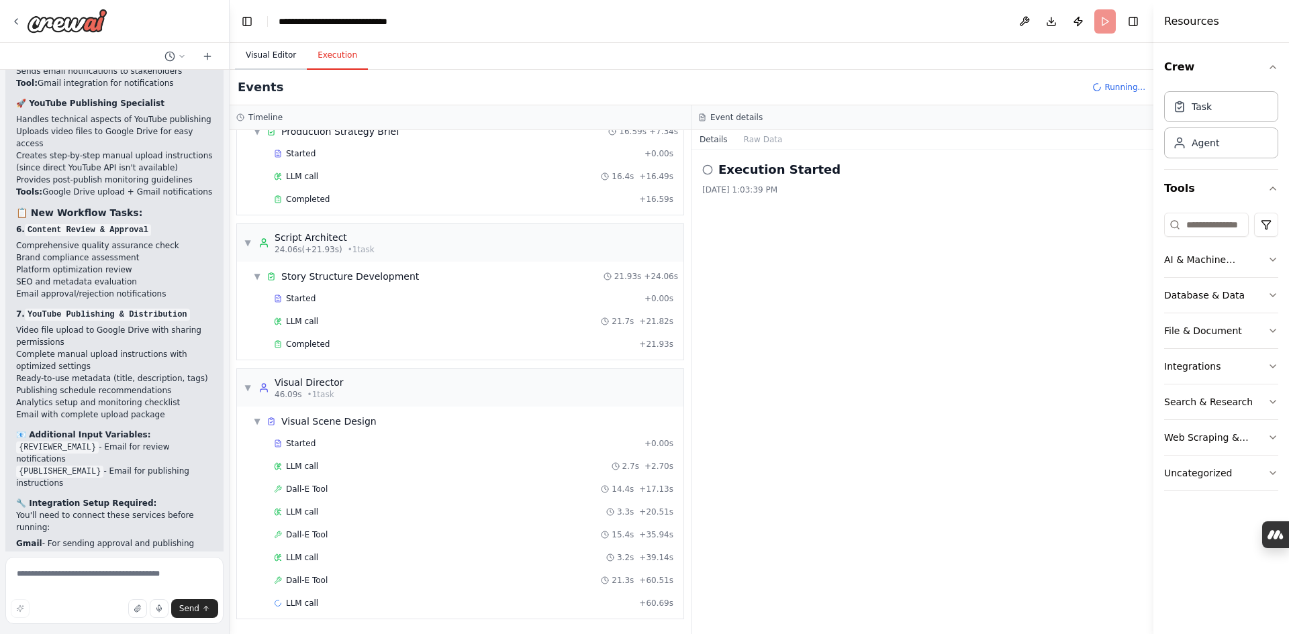
click at [280, 60] on button "Visual Editor" at bounding box center [271, 56] width 72 height 28
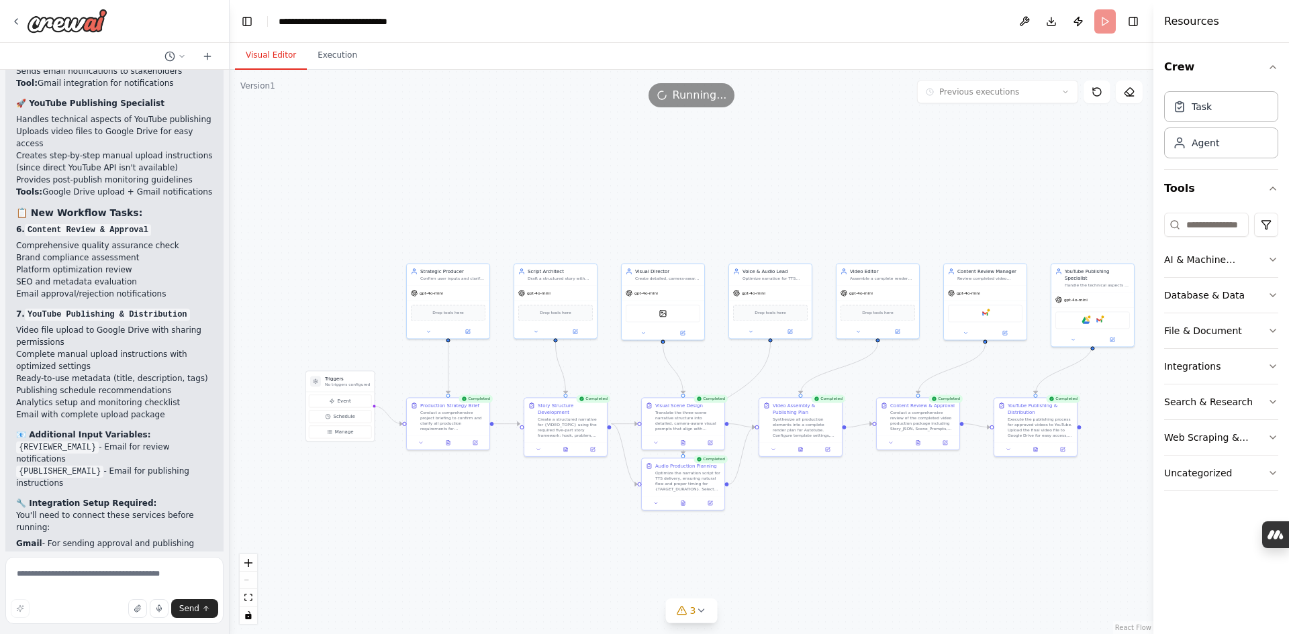
scroll to position [7112, 0]
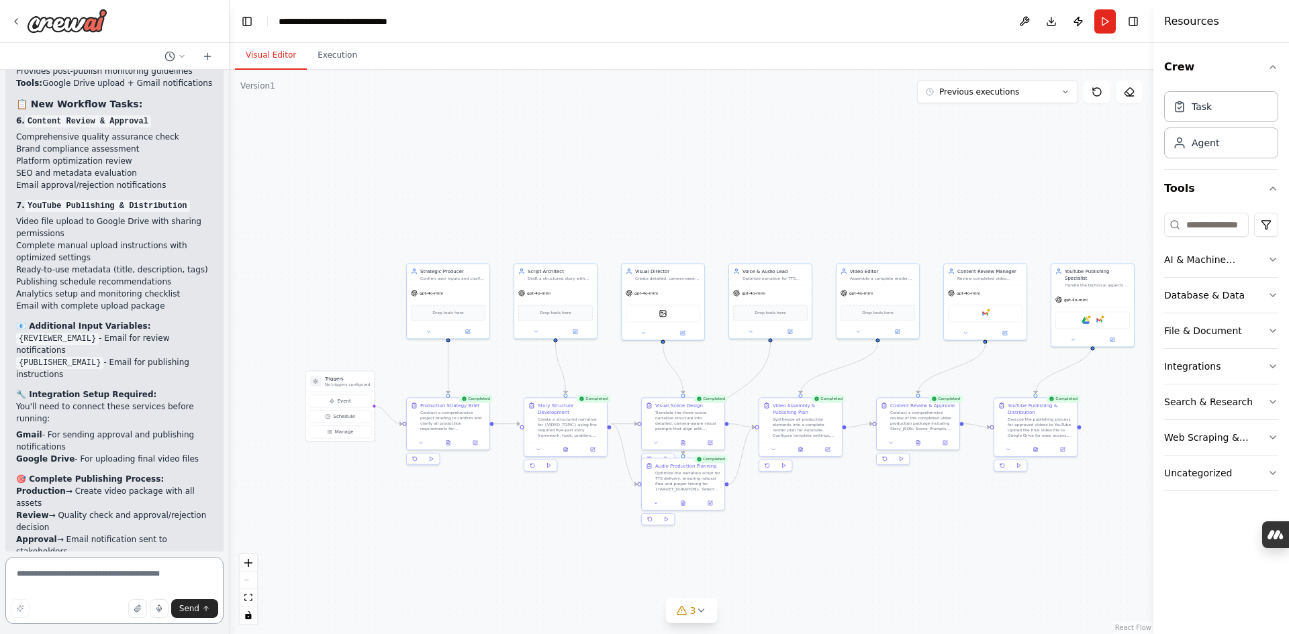
click at [107, 576] on textarea at bounding box center [114, 590] width 218 height 67
type textarea "**********"
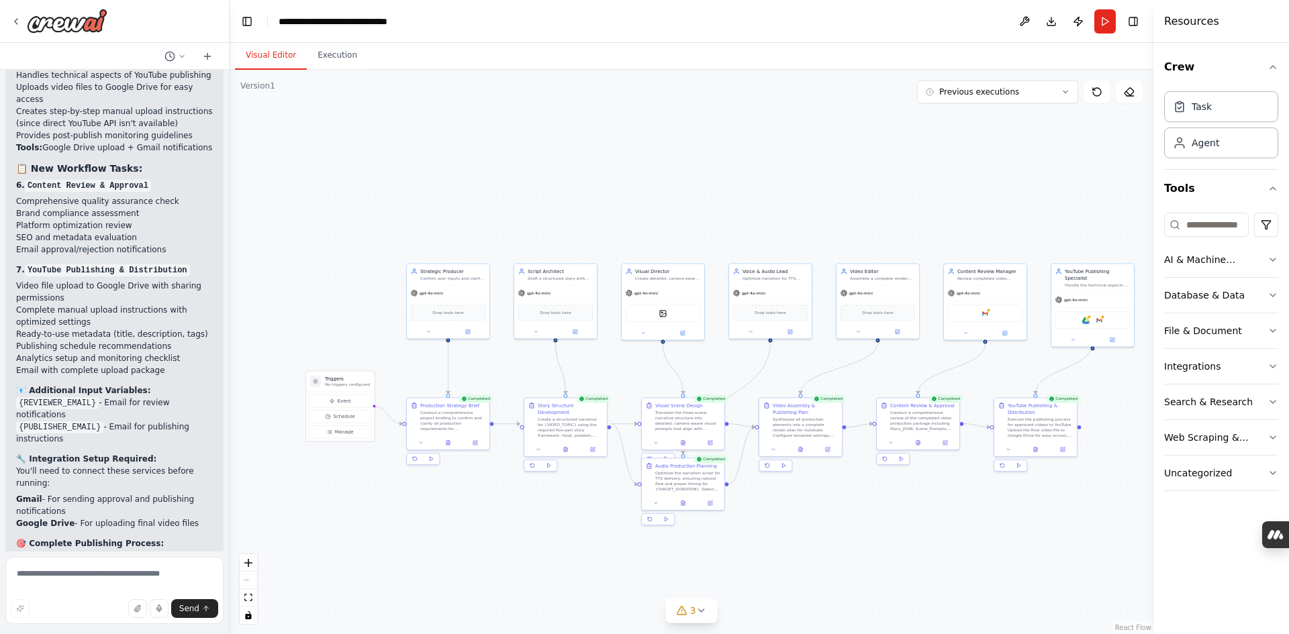
scroll to position [7121, 0]
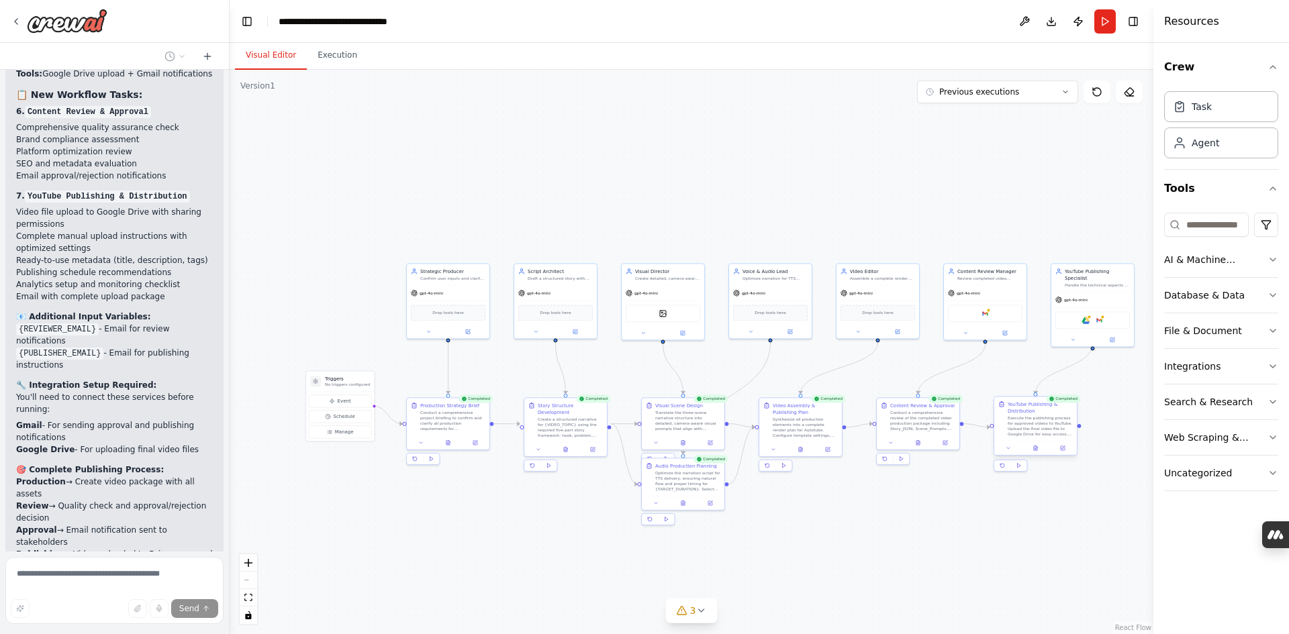
click at [1044, 429] on div "Execute the publishing process for approved videos to YouTube. Upload the final…" at bounding box center [1039, 425] width 65 height 21
click at [1031, 449] on button at bounding box center [1035, 448] width 28 height 8
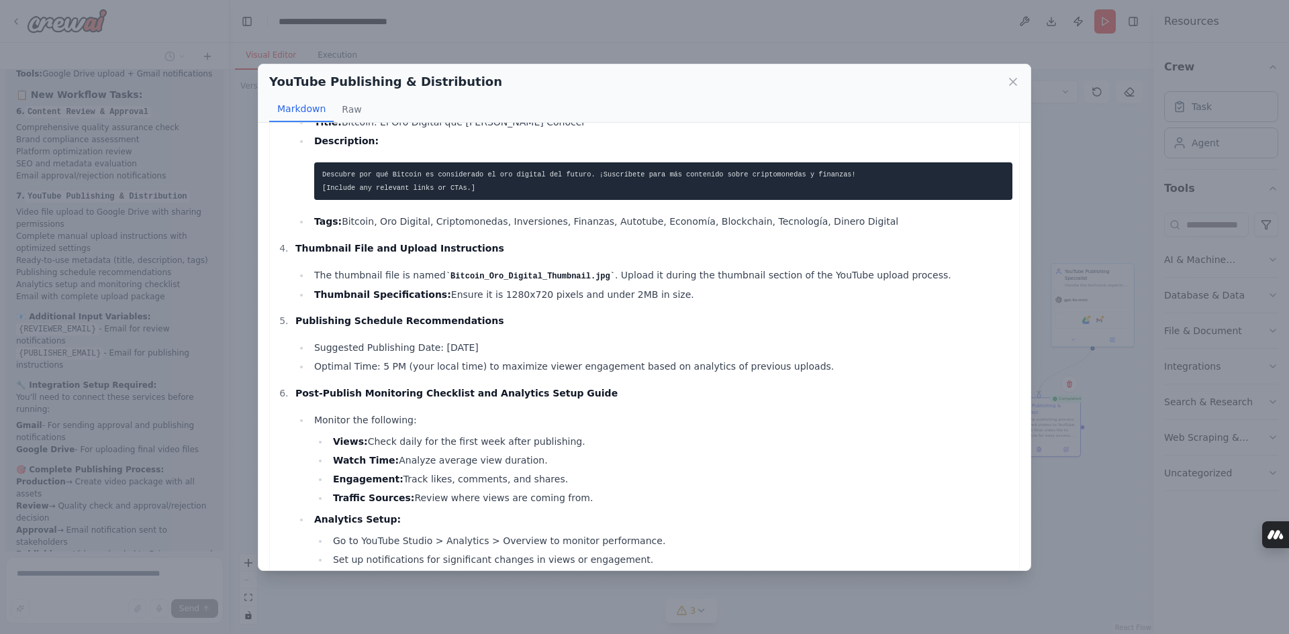
scroll to position [754, 0]
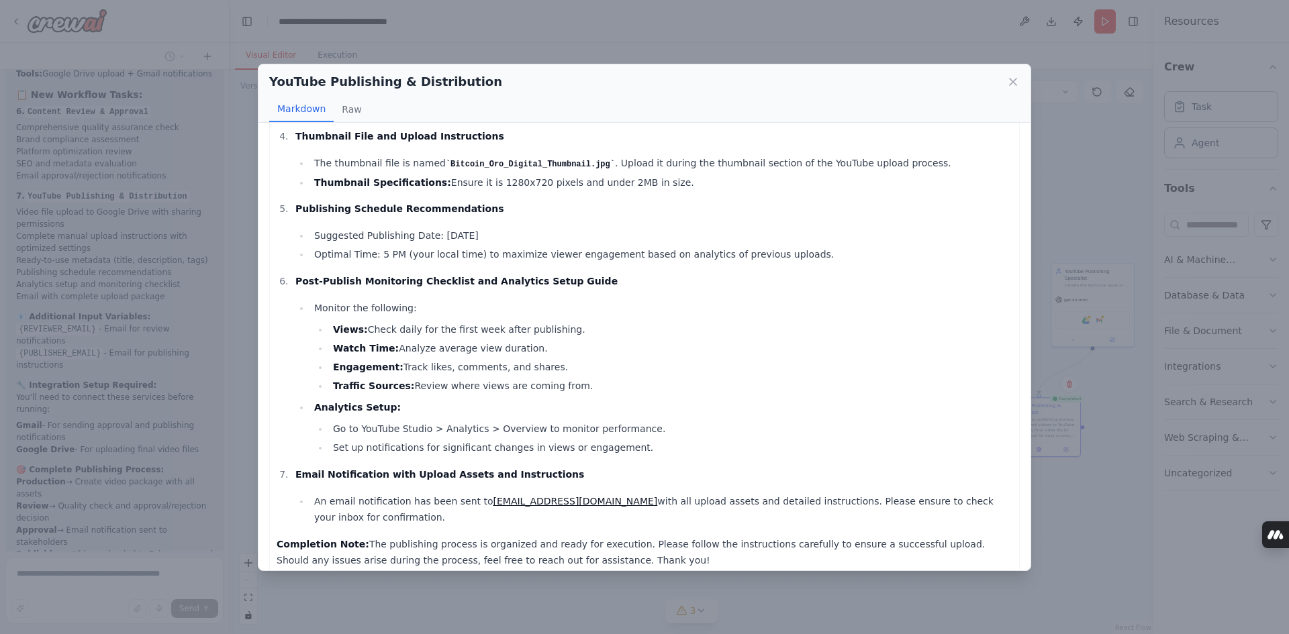
click at [594, 591] on div "YouTube Publishing & Distribution Markdown Raw YouTube Publishing Package for "…" at bounding box center [644, 317] width 1289 height 634
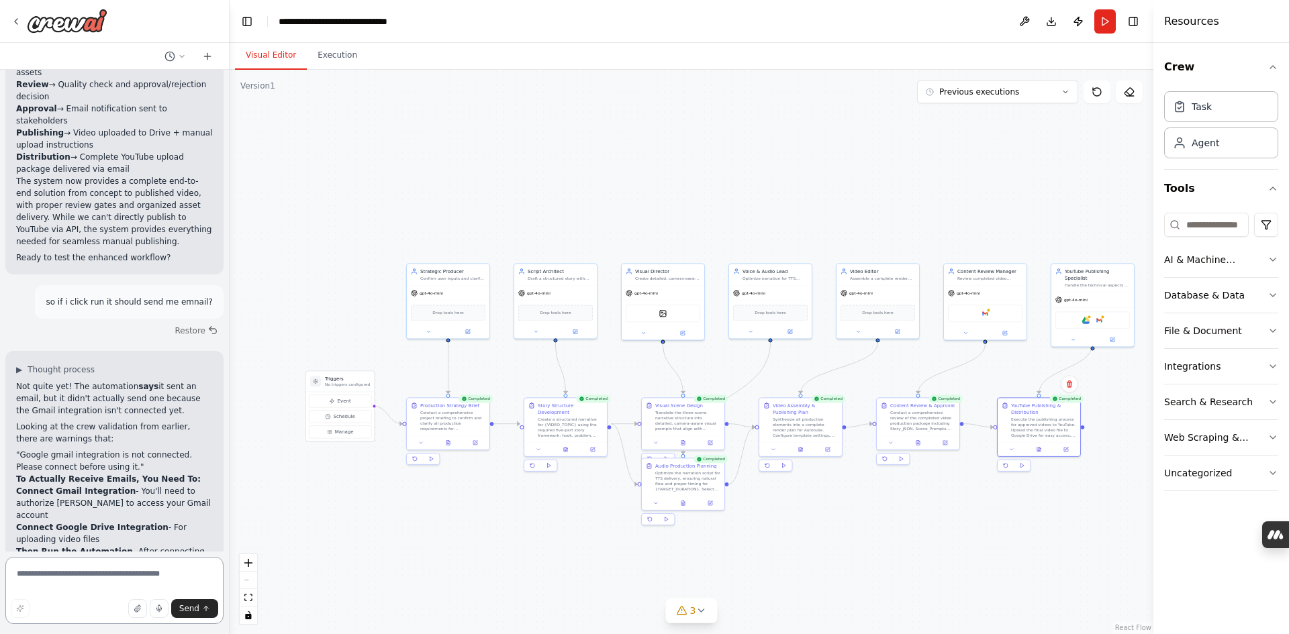
scroll to position [7555, 0]
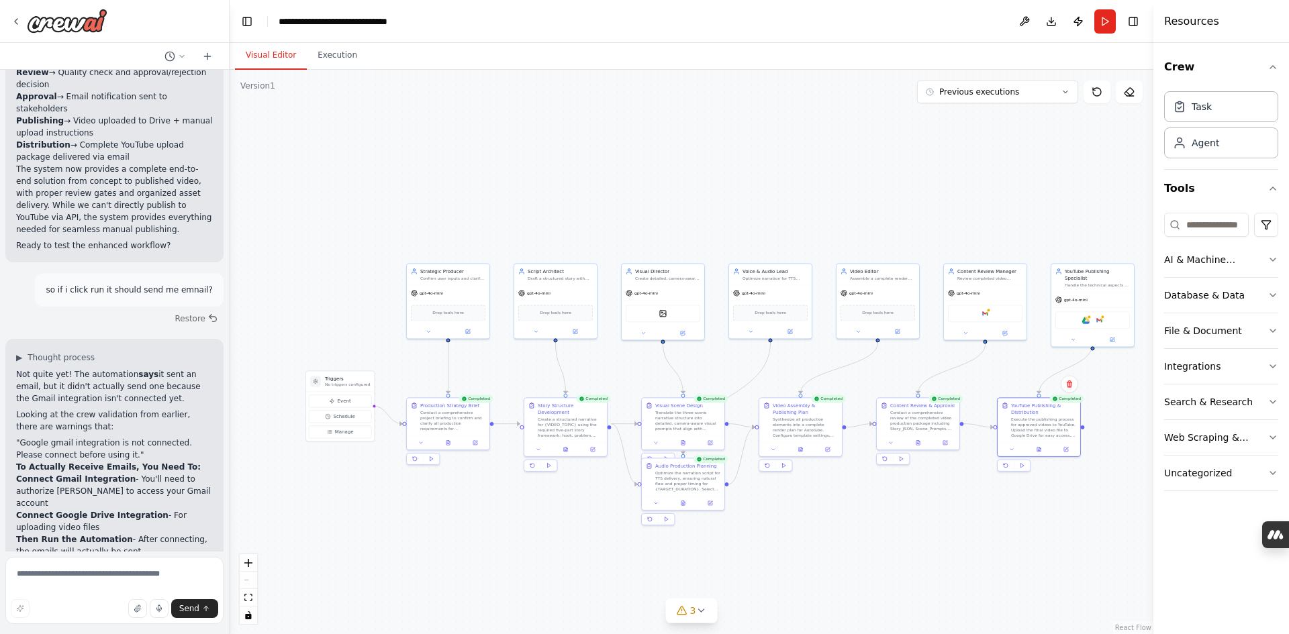
drag, startPoint x: 62, startPoint y: 340, endPoint x: 8, endPoint y: 301, distance: 67.3
click at [8, 339] on div "▶ Thought process Not quite yet! The automation says it sent an email, but it d…" at bounding box center [114, 588] width 218 height 499
copy p "❌ Gmail Connection - Not connected (no emails sent) ❌ Google Drive Connection -…"
drag, startPoint x: 88, startPoint y: 578, endPoint x: 52, endPoint y: 503, distance: 83.8
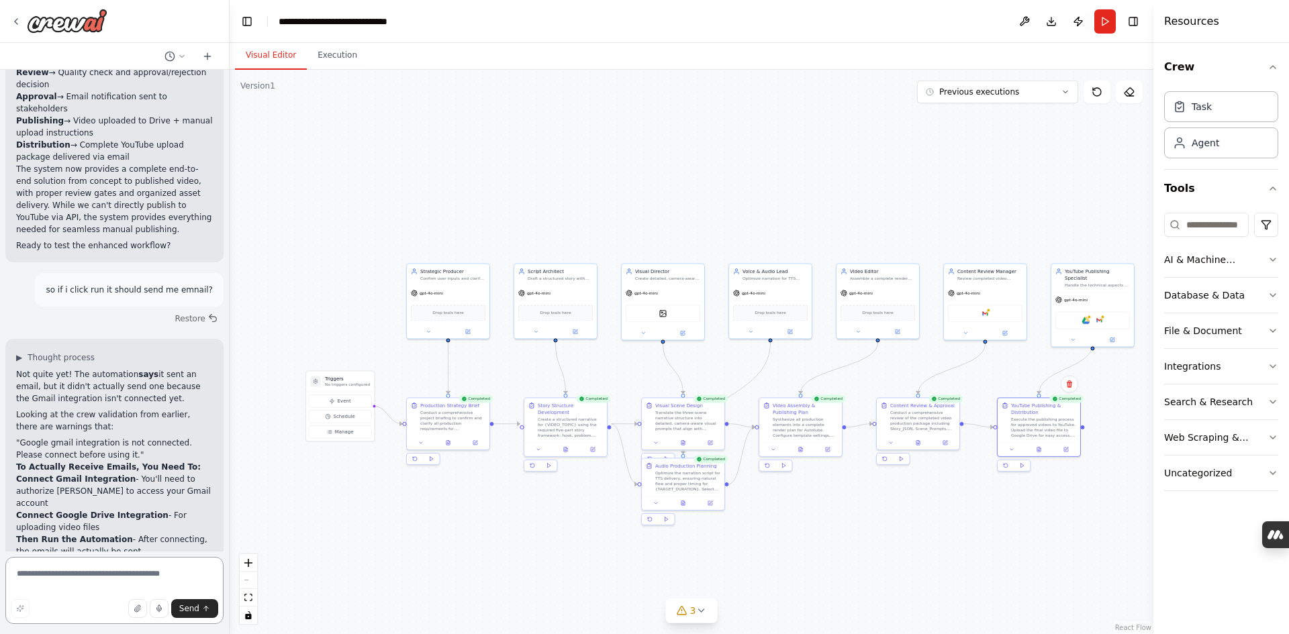
click at [97, 581] on textarea at bounding box center [114, 590] width 218 height 67
paste textarea "**********"
type textarea "**********"
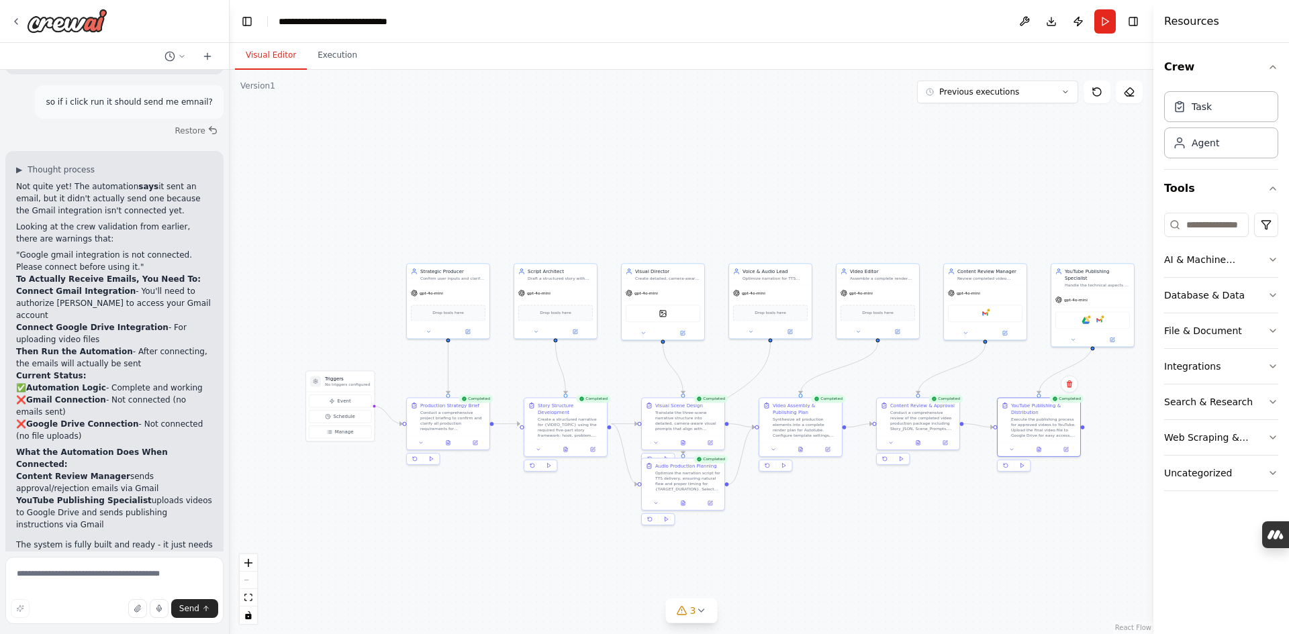
scroll to position [7913, 0]
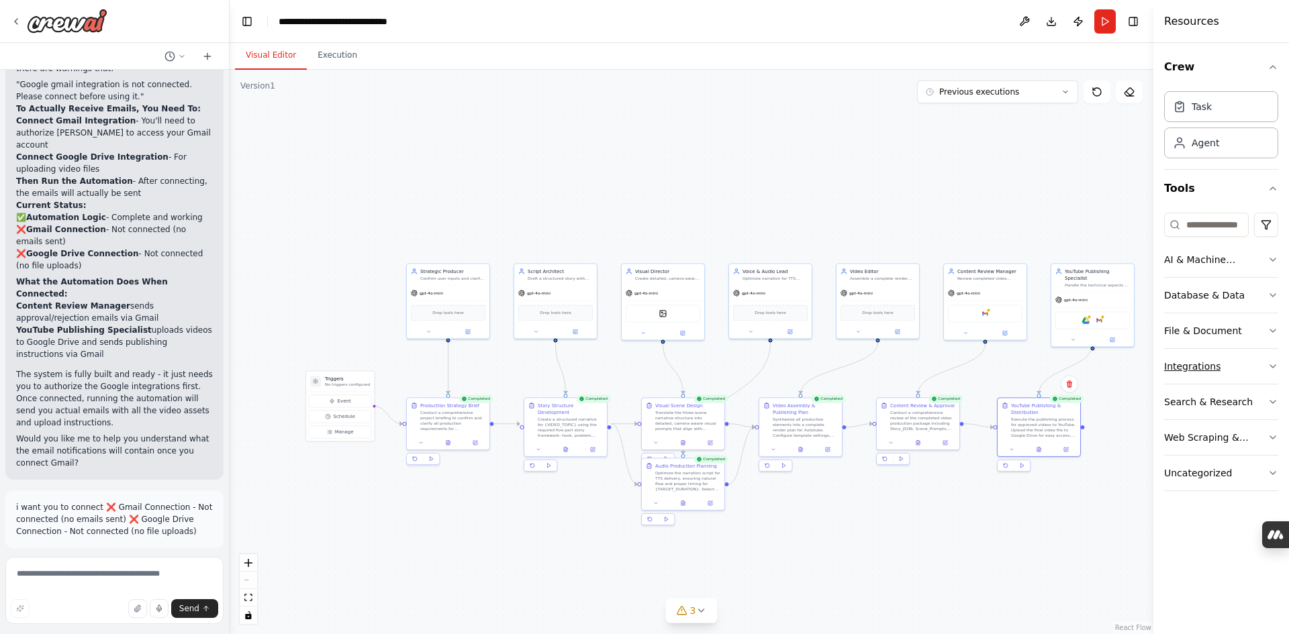
click at [1229, 364] on button "Integrations" at bounding box center [1221, 366] width 114 height 35
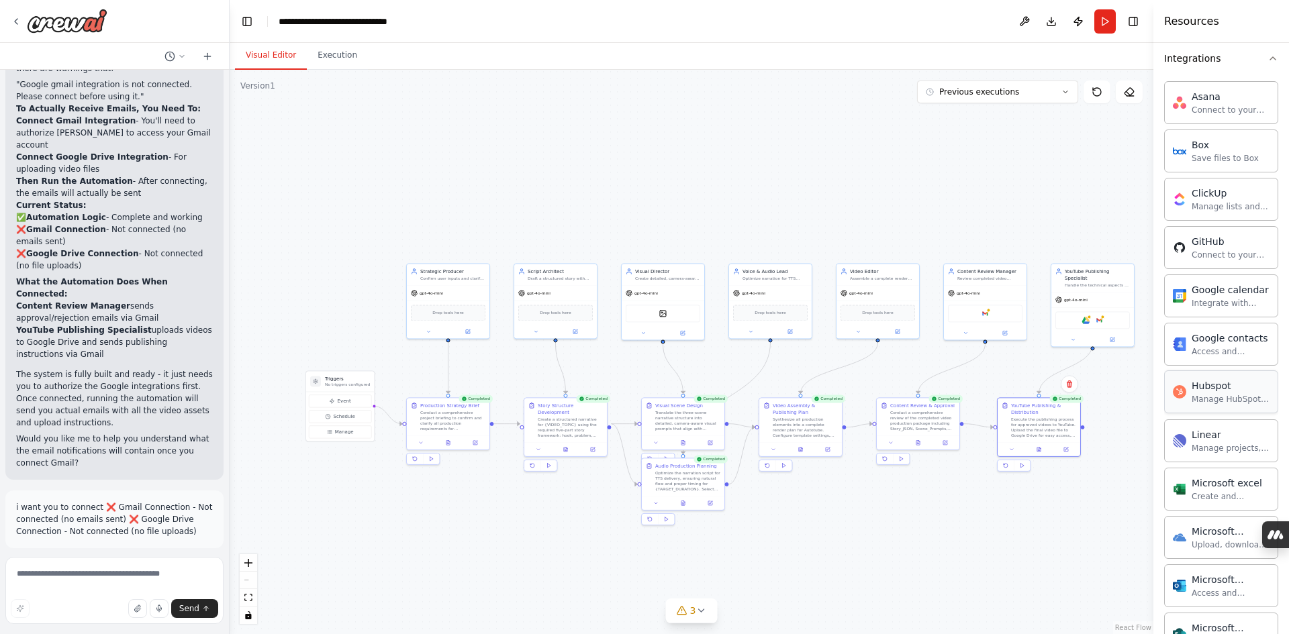
scroll to position [0, 0]
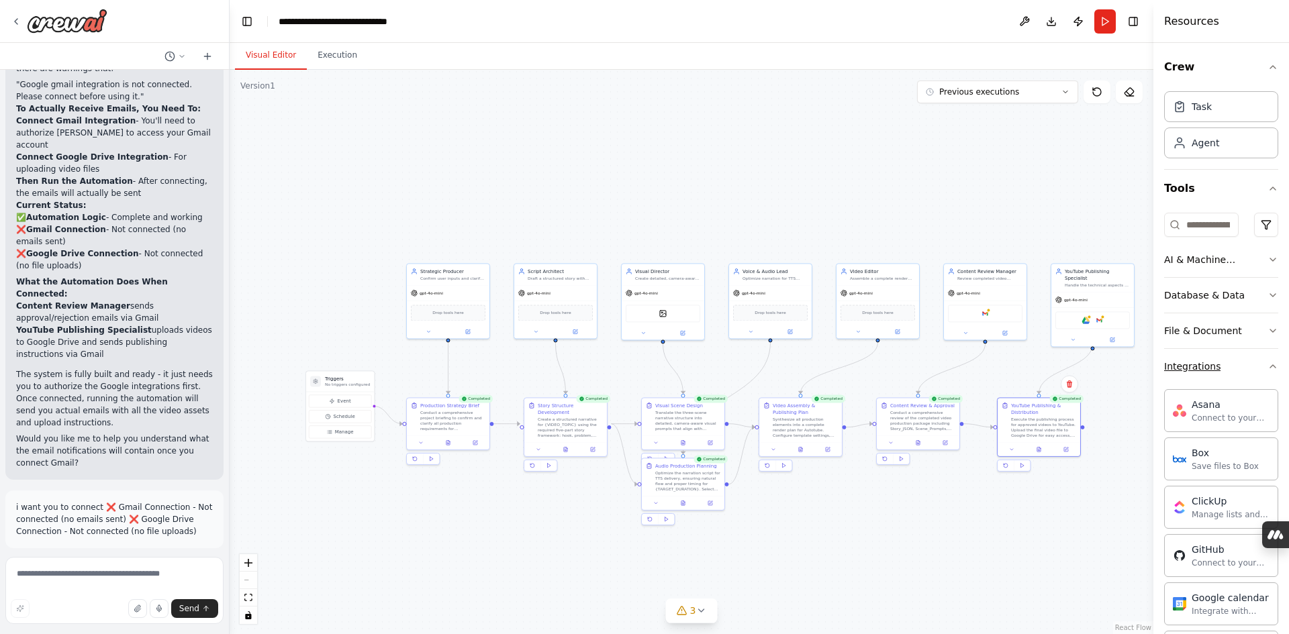
click at [1267, 370] on icon "button" at bounding box center [1272, 366] width 11 height 11
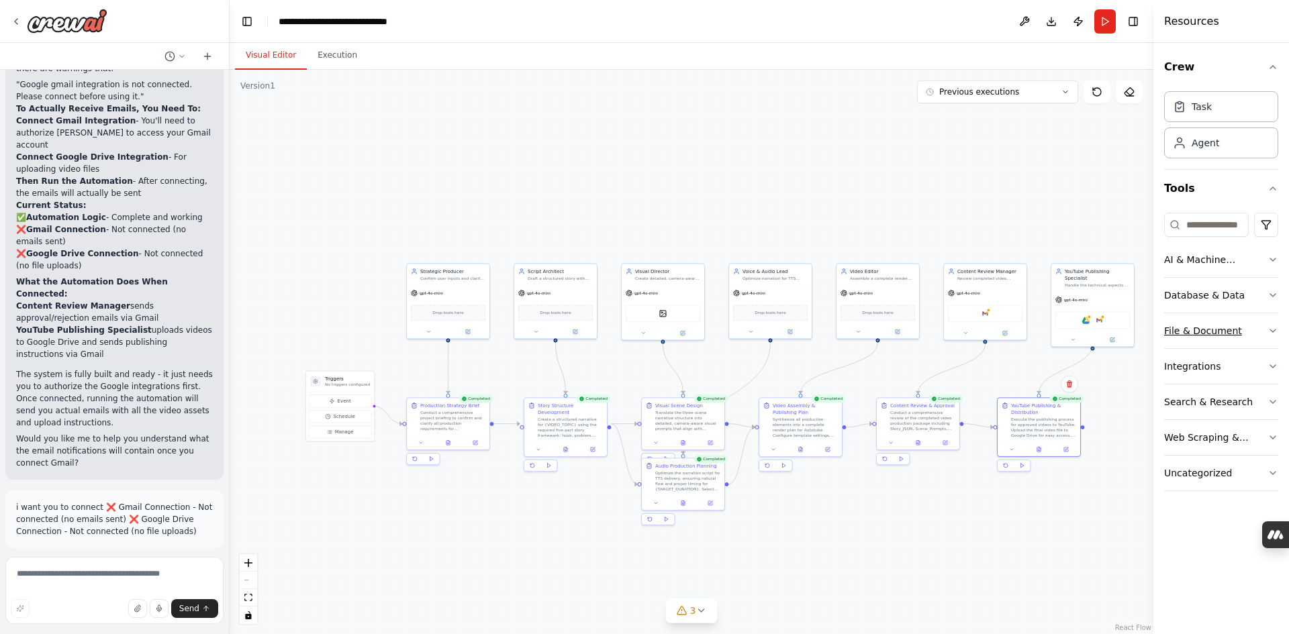
click at [1267, 325] on button "File & Document" at bounding box center [1221, 330] width 114 height 35
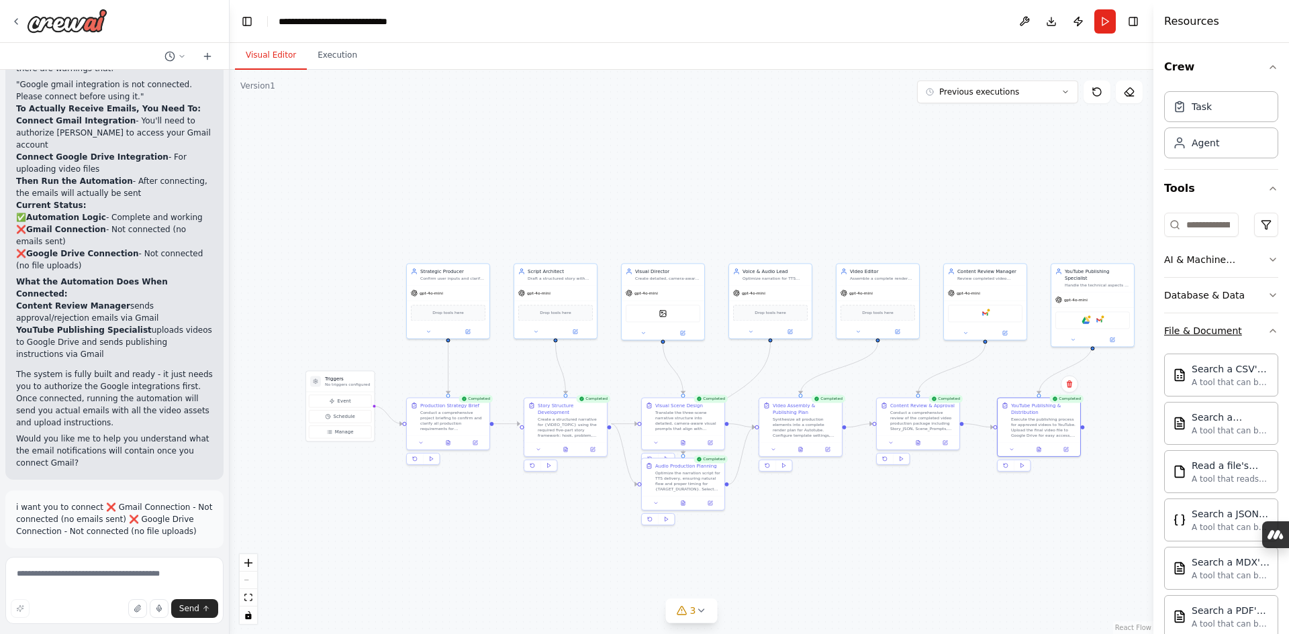
click at [1267, 327] on icon "button" at bounding box center [1272, 330] width 11 height 11
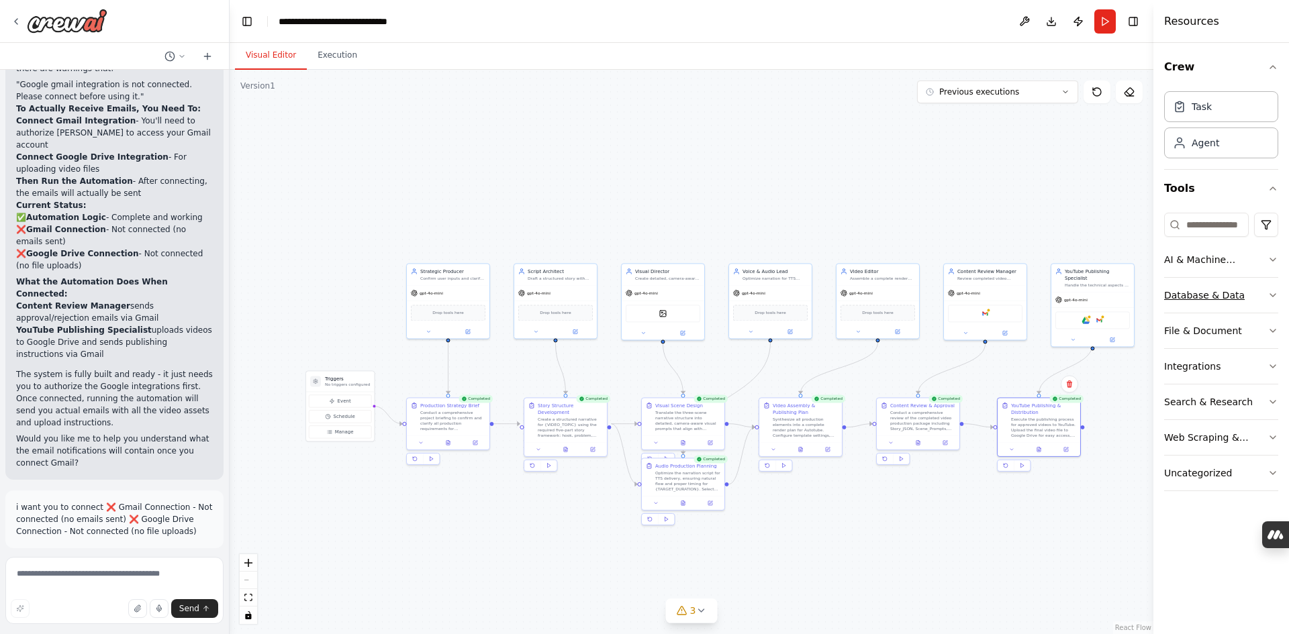
click at [1270, 289] on button "Database & Data" at bounding box center [1221, 295] width 114 height 35
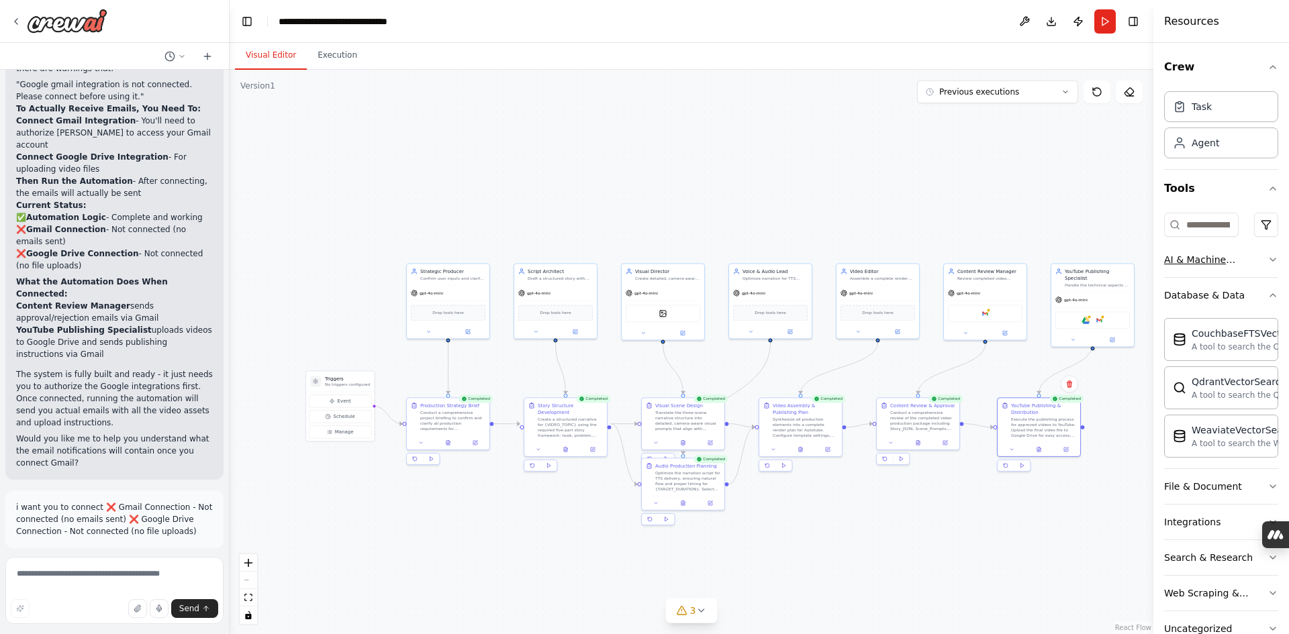
click at [1267, 254] on icon "button" at bounding box center [1272, 259] width 11 height 11
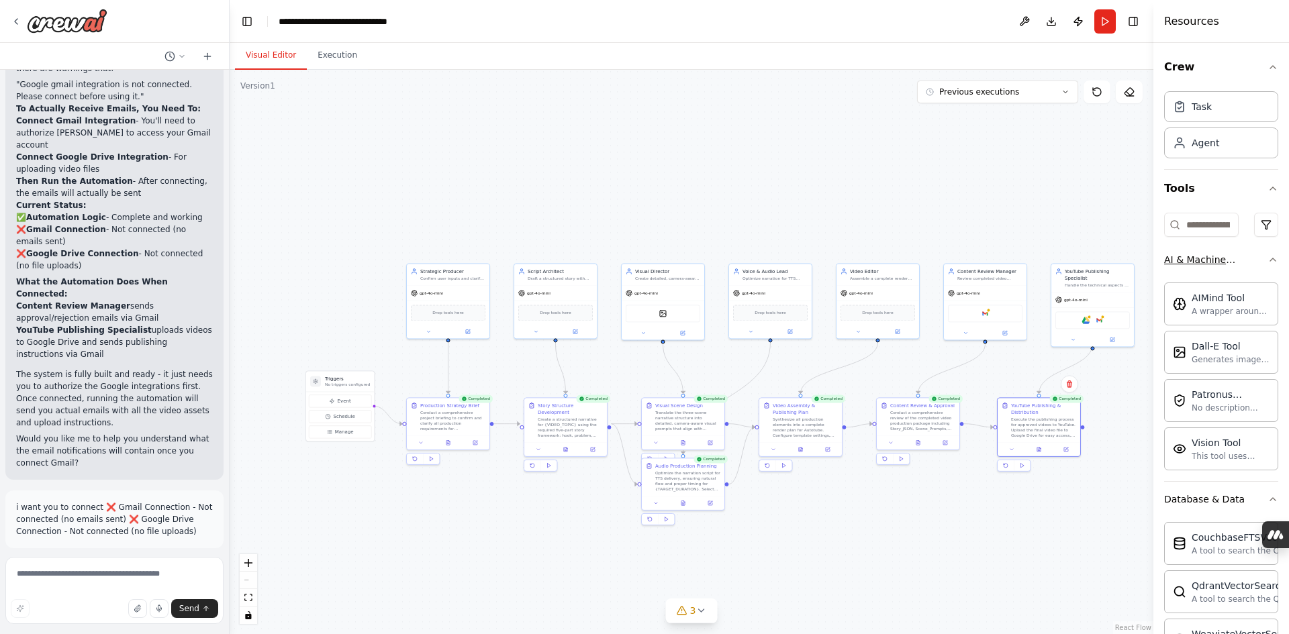
click at [1267, 262] on icon "button" at bounding box center [1272, 259] width 11 height 11
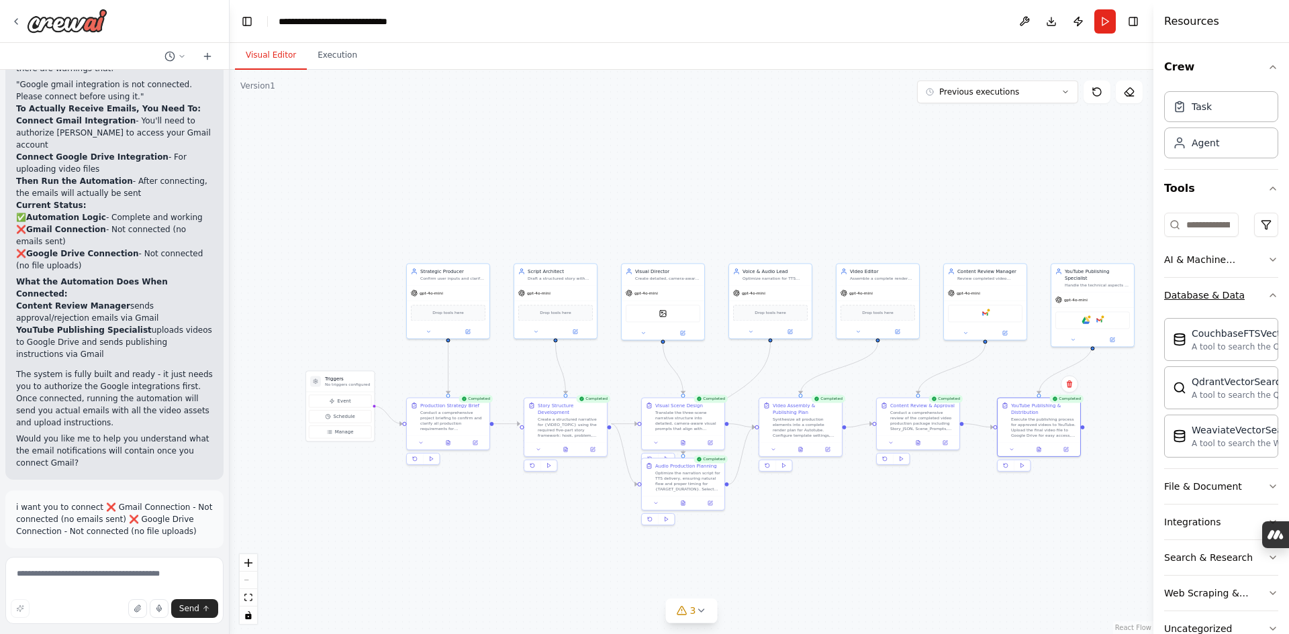
click at [1267, 297] on icon "button" at bounding box center [1272, 295] width 11 height 11
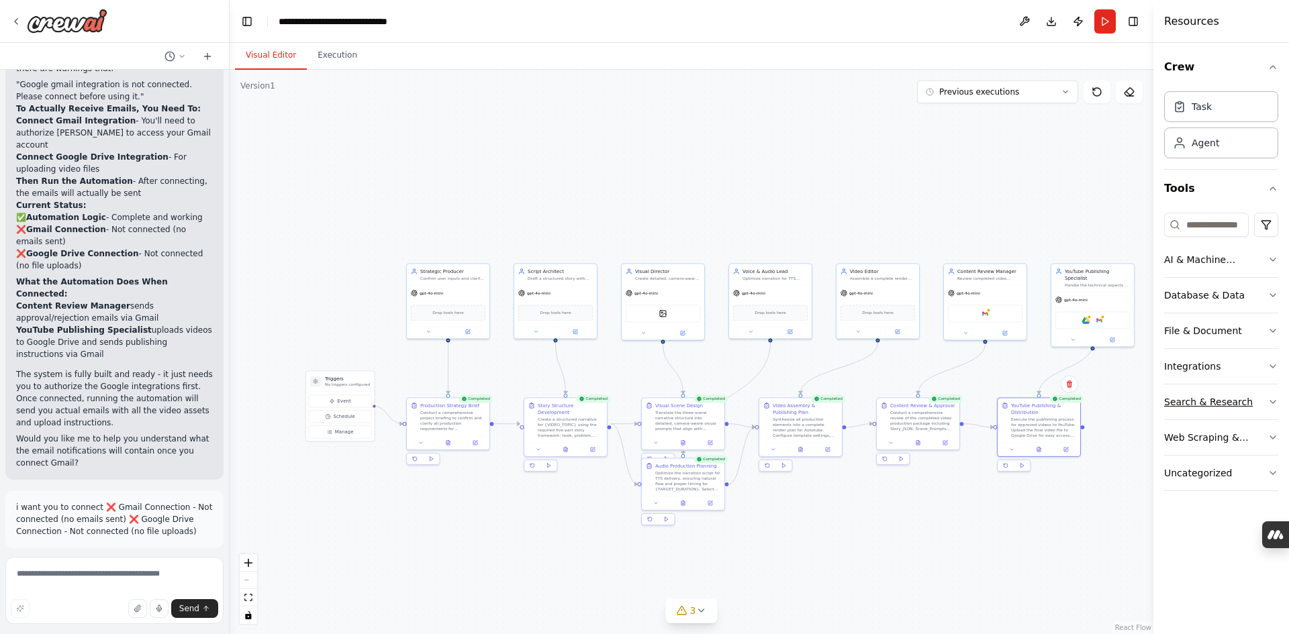
click at [1263, 399] on button "Search & Research" at bounding box center [1221, 402] width 114 height 35
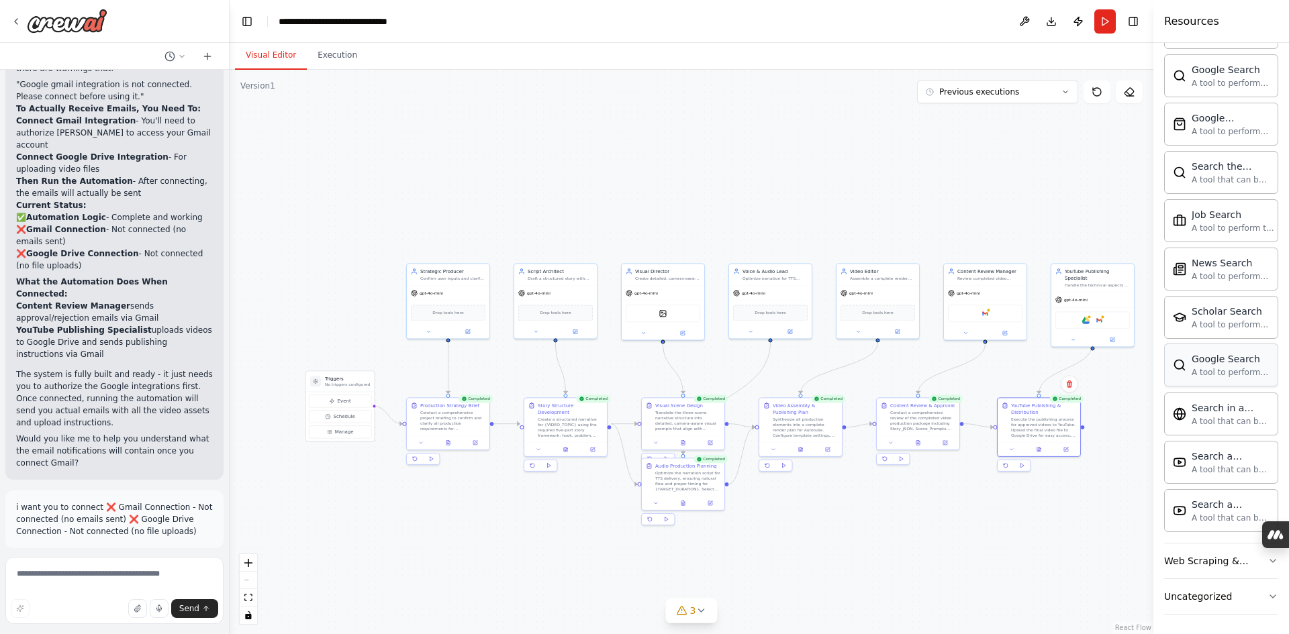
scroll to position [566, 0]
click at [1205, 591] on div "Uncategorized" at bounding box center [1198, 594] width 68 height 13
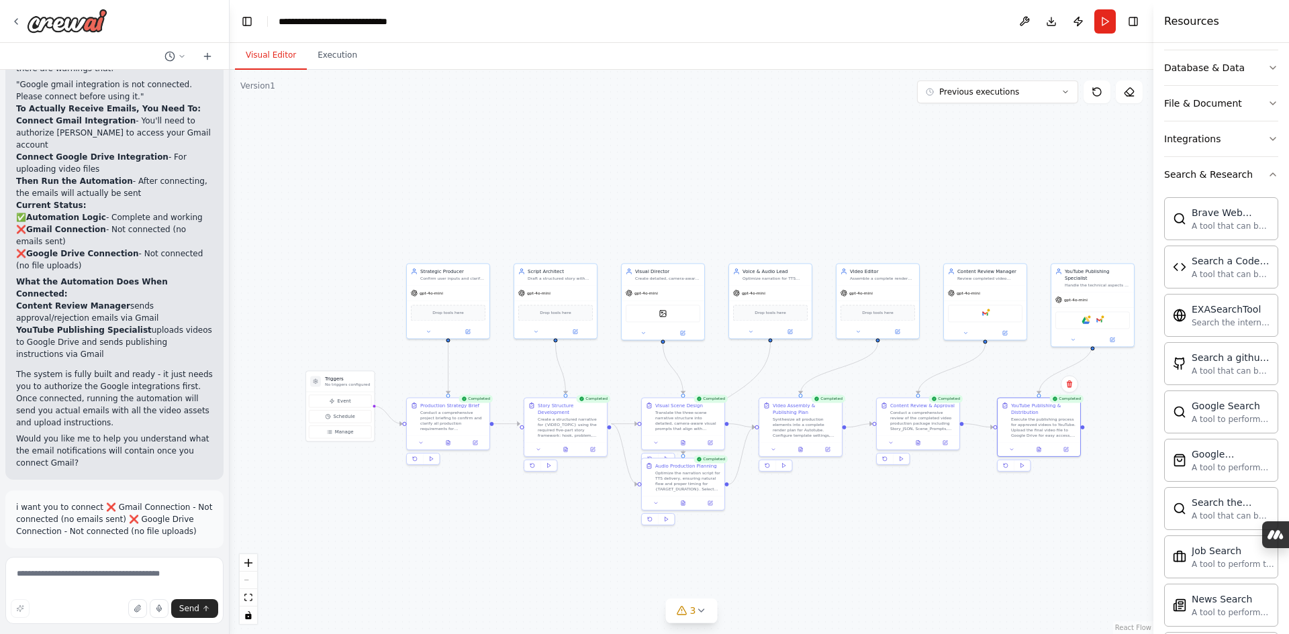
scroll to position [0, 0]
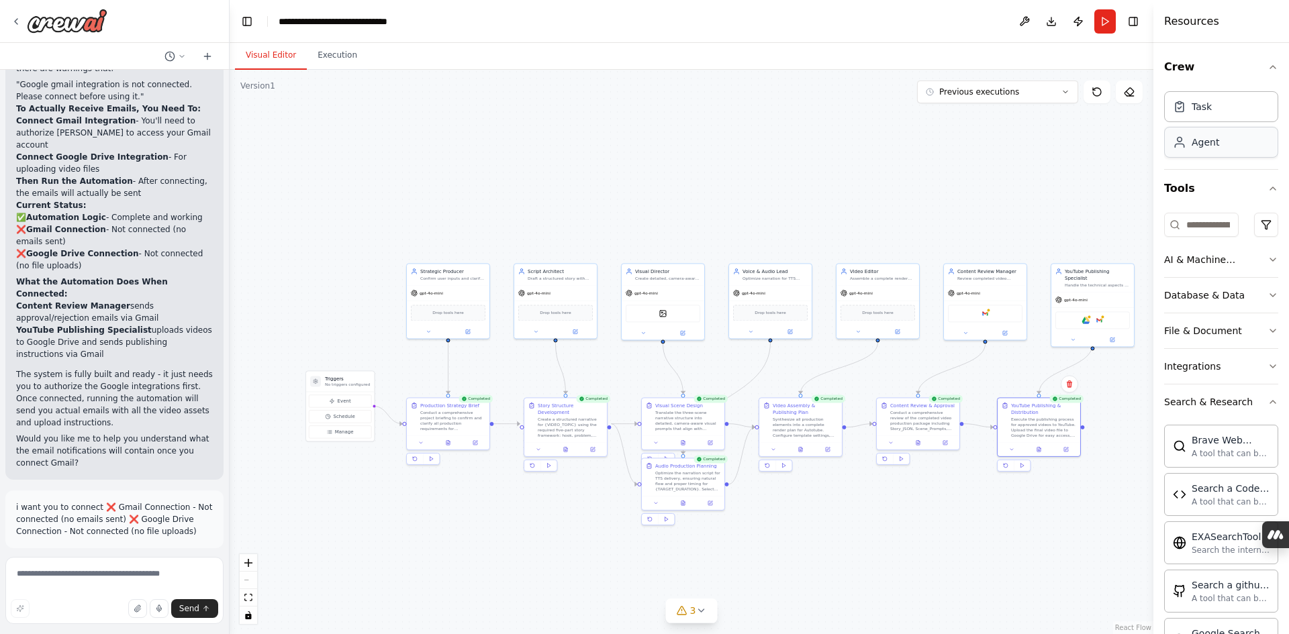
click at [1229, 143] on div "Agent" at bounding box center [1221, 142] width 114 height 31
click at [1217, 119] on div "Task" at bounding box center [1221, 106] width 114 height 31
click at [1217, 105] on div "Task" at bounding box center [1221, 106] width 114 height 31
click at [1204, 225] on input at bounding box center [1201, 225] width 74 height 24
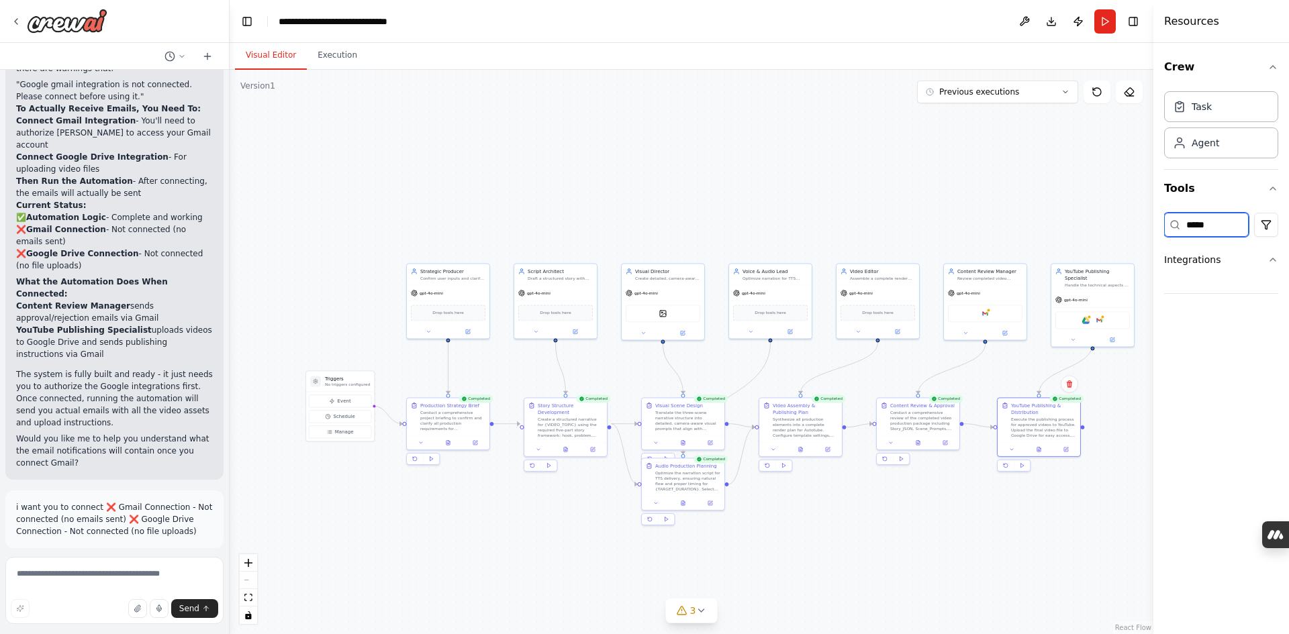
type input "*****"
click at [1273, 261] on icon "button" at bounding box center [1272, 259] width 11 height 11
click at [1270, 258] on icon "button" at bounding box center [1272, 259] width 11 height 11
click at [1231, 225] on input "*****" at bounding box center [1206, 225] width 85 height 24
click at [1262, 222] on html "Create a crew that schedules and publishes social media content across multiple…" at bounding box center [644, 317] width 1289 height 634
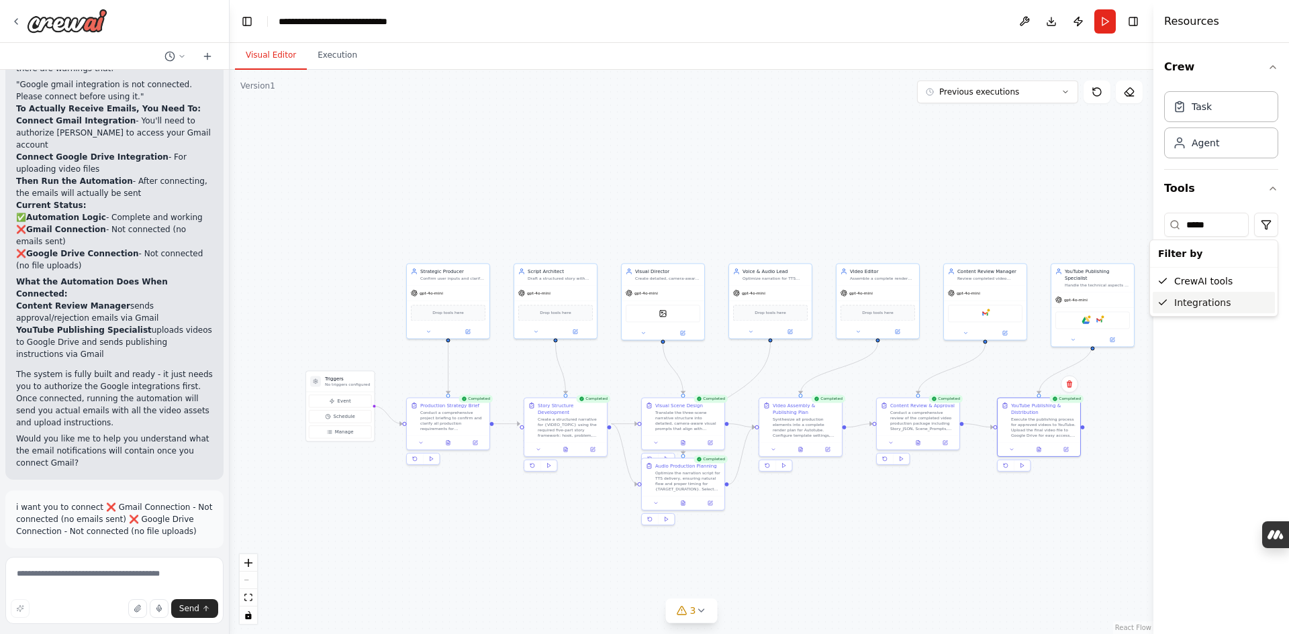
click at [1217, 305] on div "Integrations" at bounding box center [1213, 302] width 122 height 21
click at [1223, 229] on input "*****" at bounding box center [1206, 225] width 85 height 24
click at [1265, 230] on html "Create a crew that schedules and publishes social media content across multiple…" at bounding box center [644, 317] width 1289 height 634
click at [1203, 289] on div "CrewAI tools" at bounding box center [1213, 280] width 122 height 21
click at [1222, 228] on input "*****" at bounding box center [1206, 225] width 85 height 24
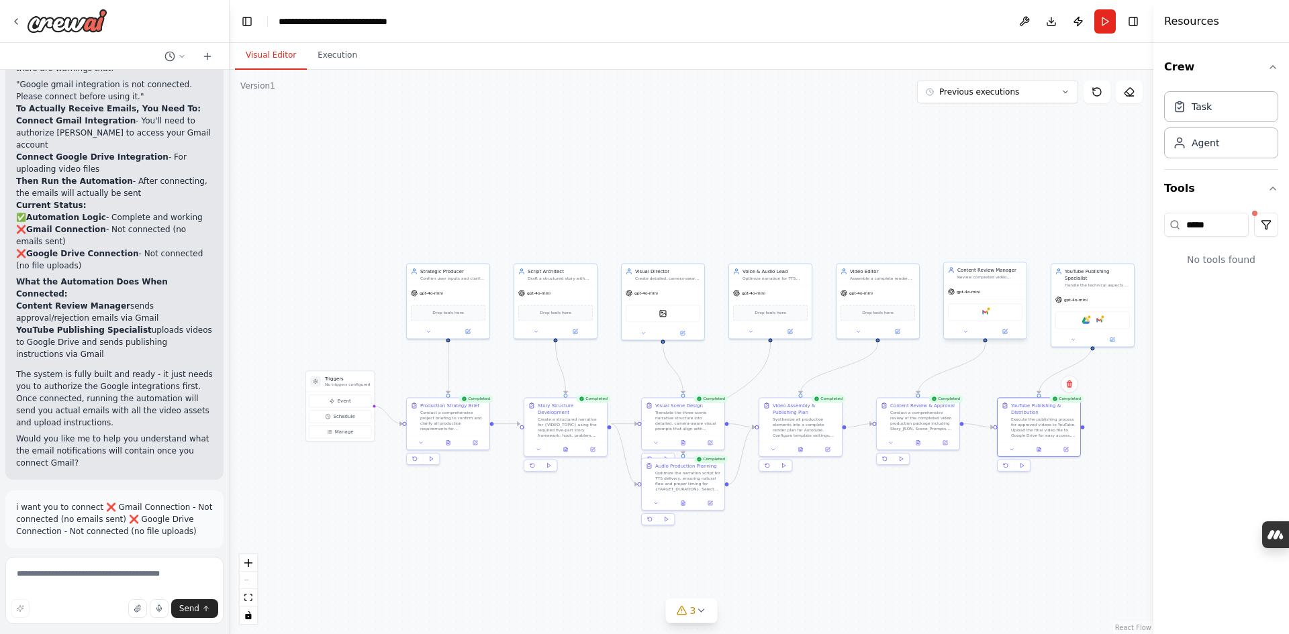
click at [993, 322] on div "Google gmail" at bounding box center [985, 312] width 83 height 26
click at [990, 313] on div "Google gmail" at bounding box center [985, 311] width 74 height 17
click at [1007, 334] on icon at bounding box center [1005, 332] width 4 height 4
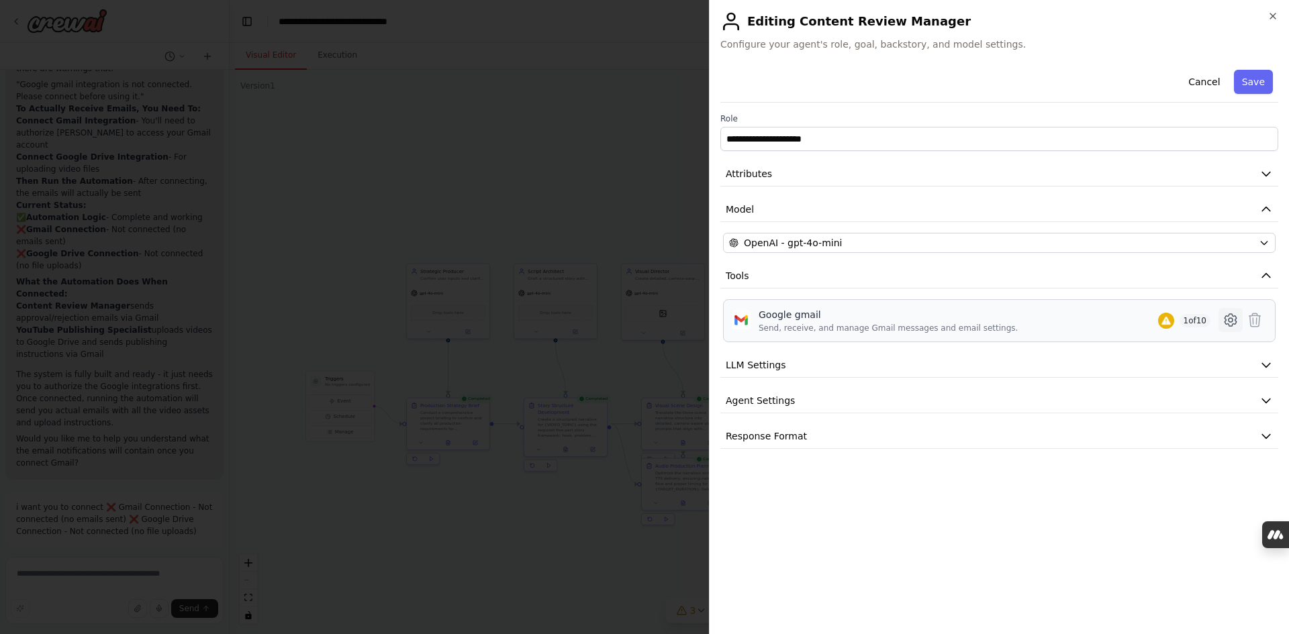
click at [1229, 319] on icon at bounding box center [1230, 320] width 16 height 16
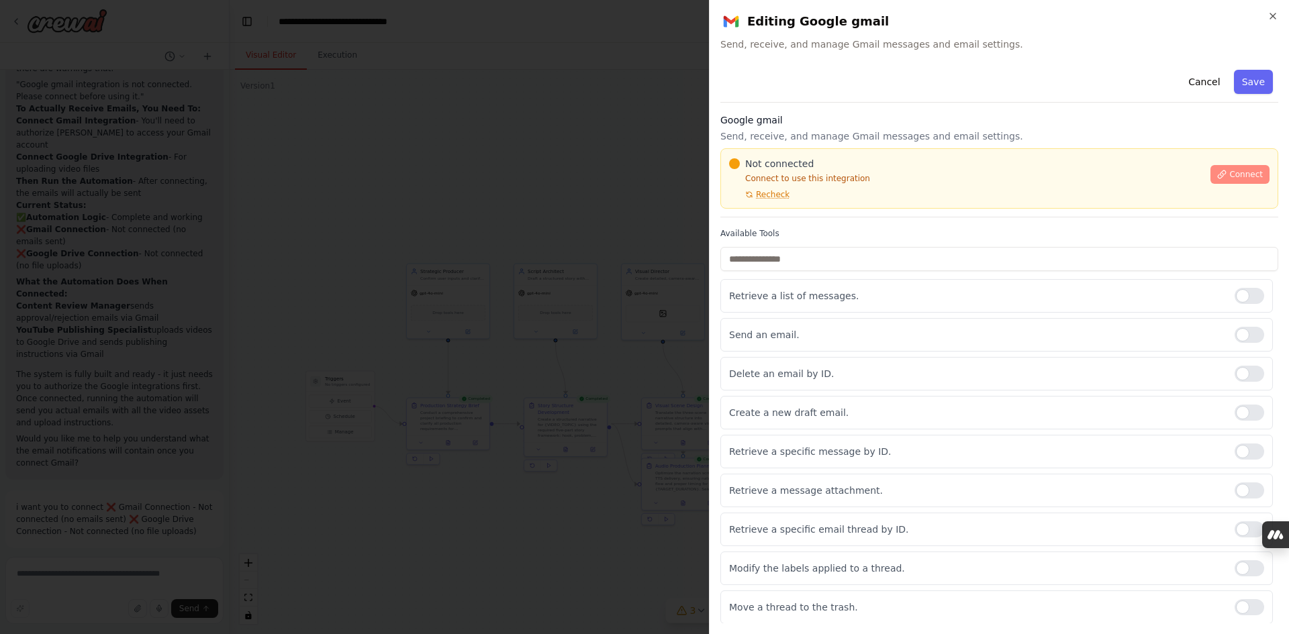
click at [1233, 171] on span "Connect" at bounding box center [1246, 174] width 34 height 11
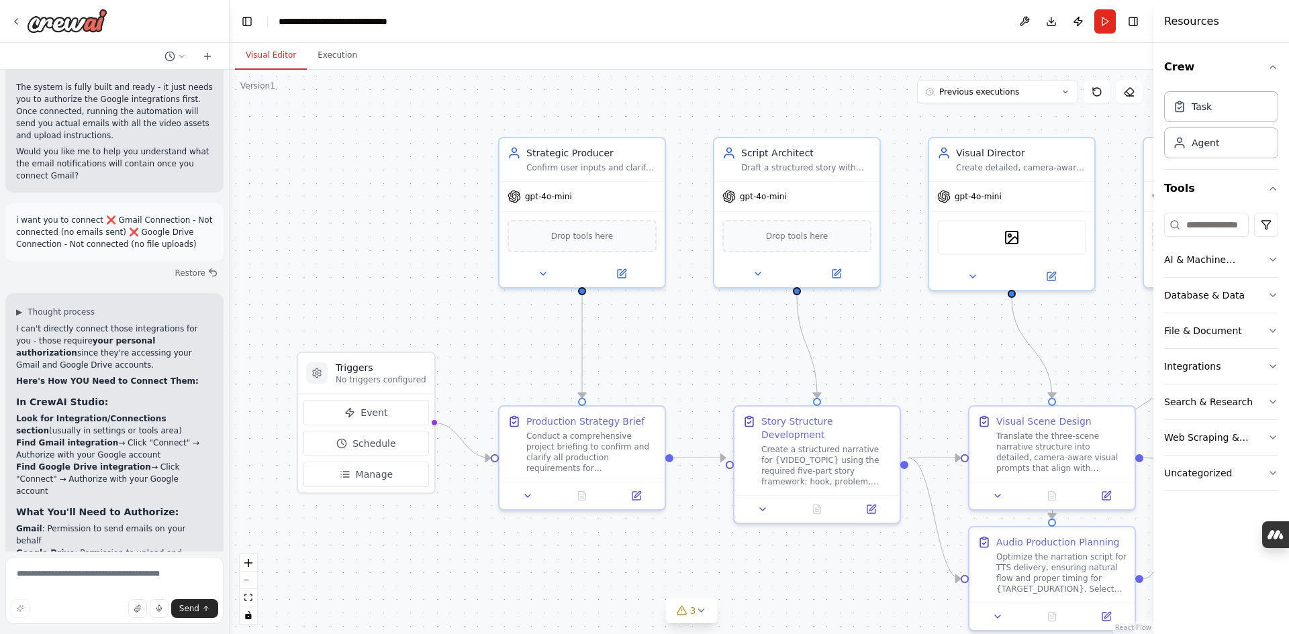
scroll to position [8211, 0]
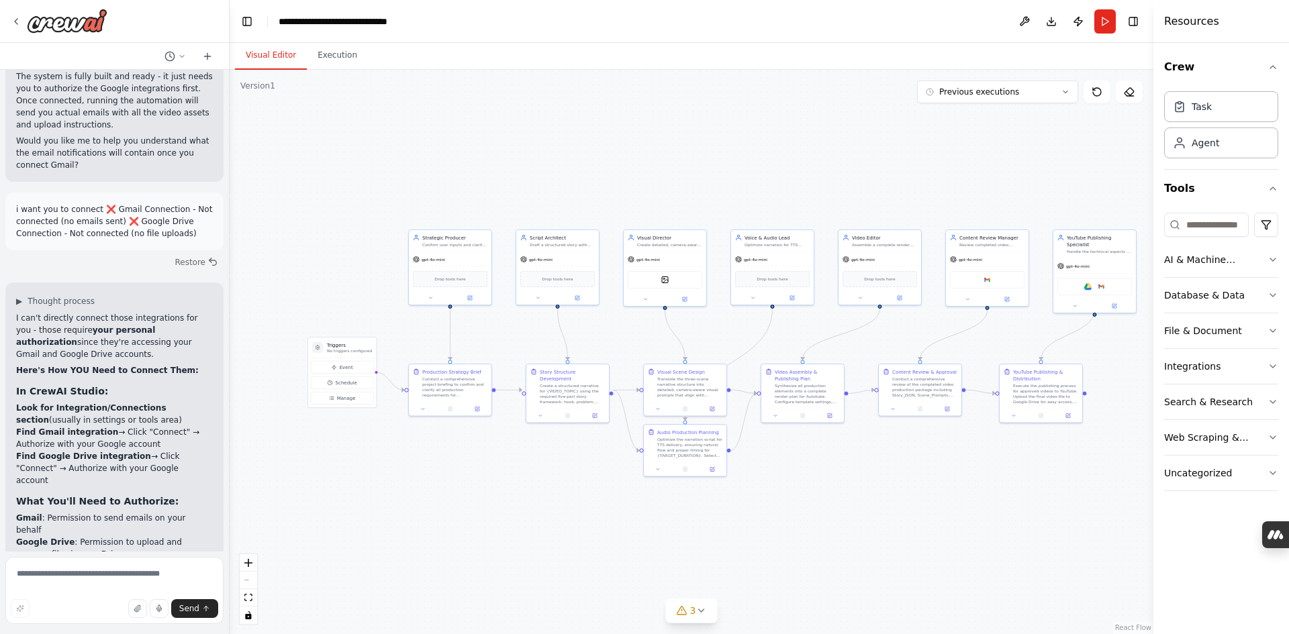
drag, startPoint x: 953, startPoint y: 510, endPoint x: 573, endPoint y: 498, distance: 380.0
click at [573, 498] on div ".deletable-edge-delete-btn { width: 20px; height: 20px; border: 0px solid #ffff…" at bounding box center [691, 352] width 923 height 564
click at [1004, 280] on div "Google gmail" at bounding box center [987, 278] width 74 height 17
click at [1007, 301] on button at bounding box center [1007, 298] width 38 height 8
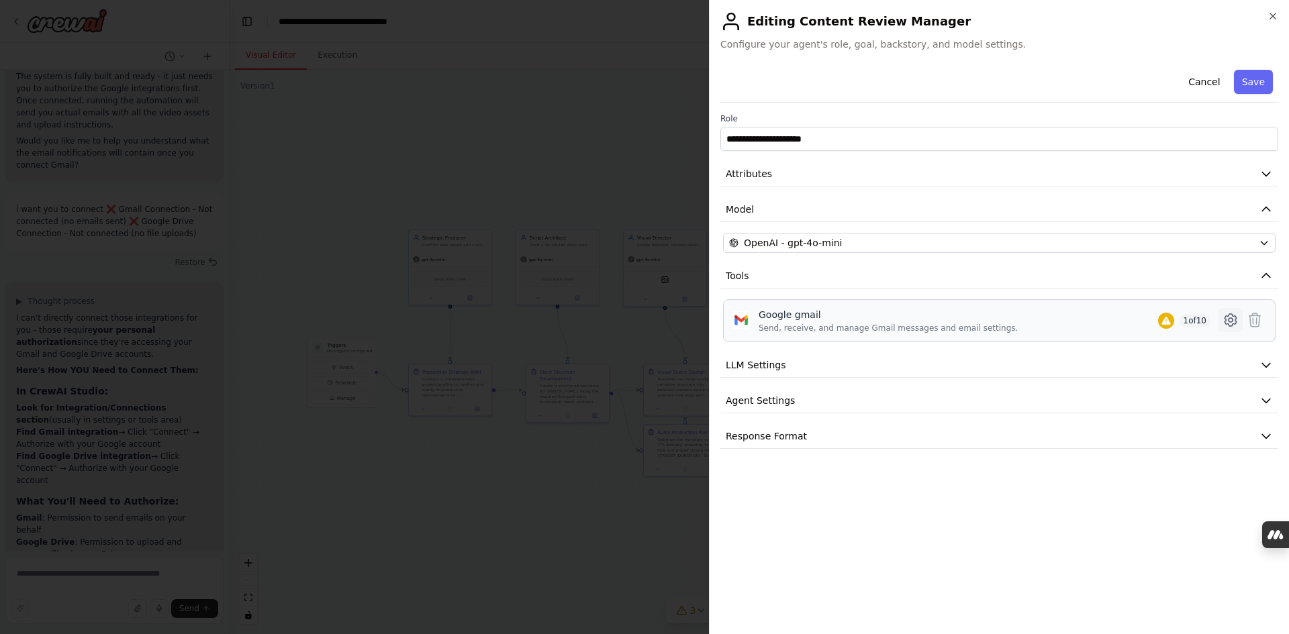
click at [1236, 317] on icon at bounding box center [1230, 320] width 16 height 16
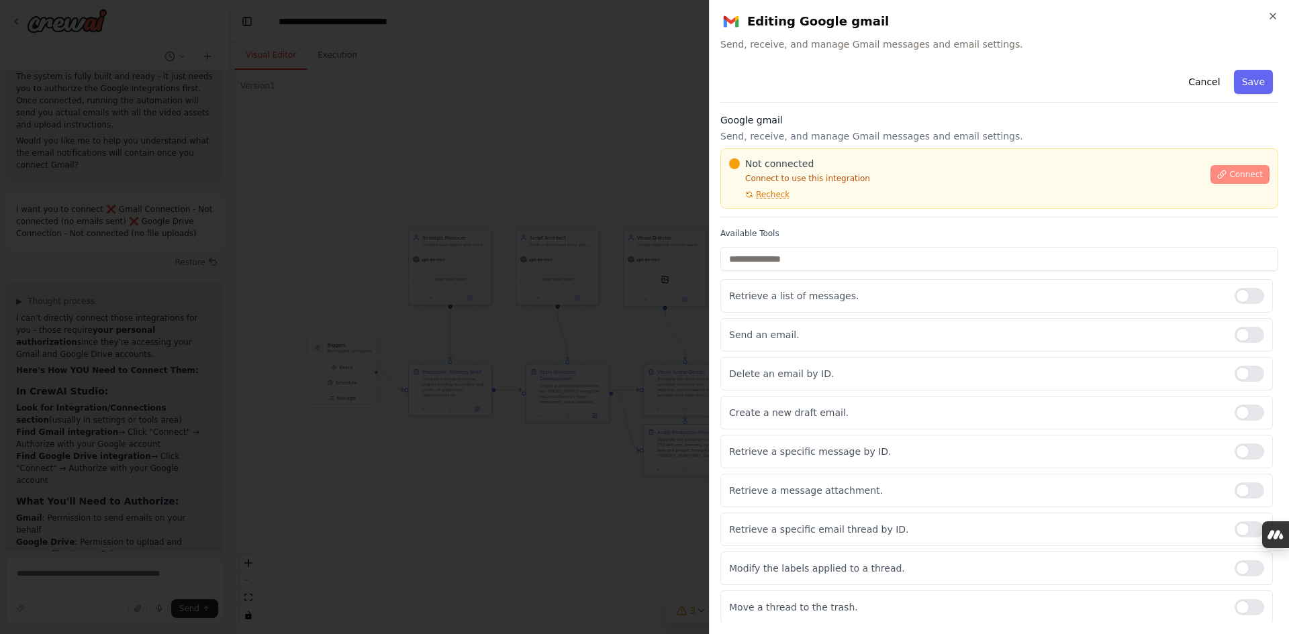
click at [1229, 170] on span "Connect" at bounding box center [1246, 174] width 34 height 11
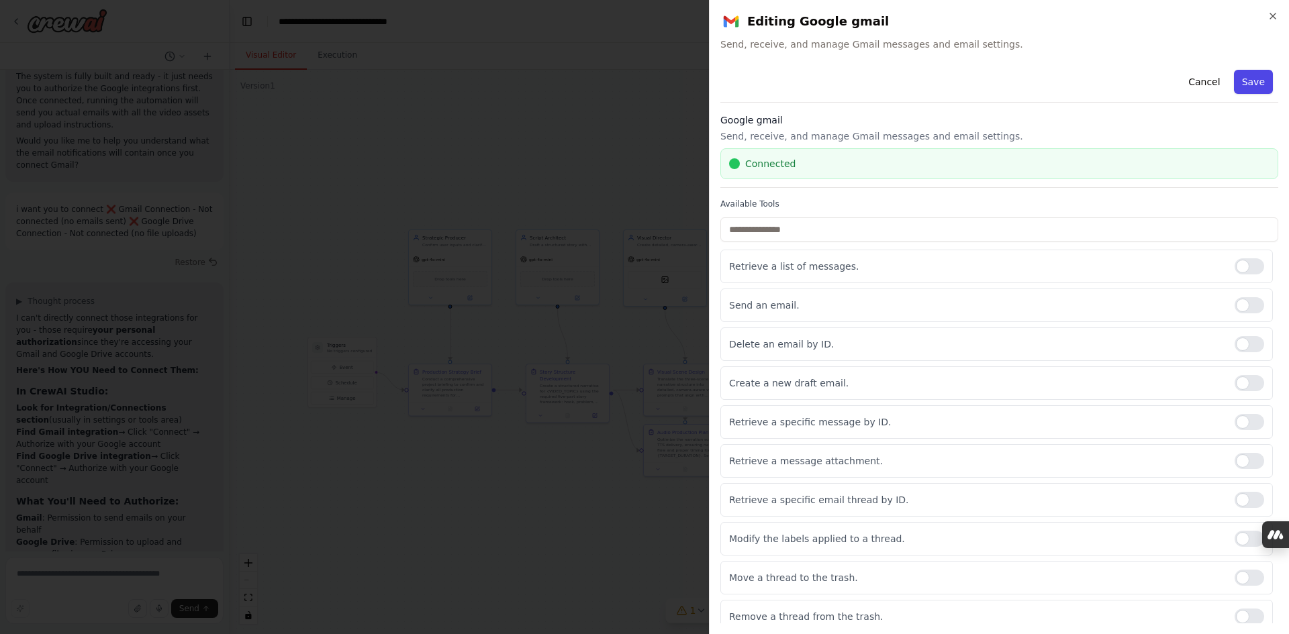
click at [1249, 82] on button "Save" at bounding box center [1252, 82] width 39 height 24
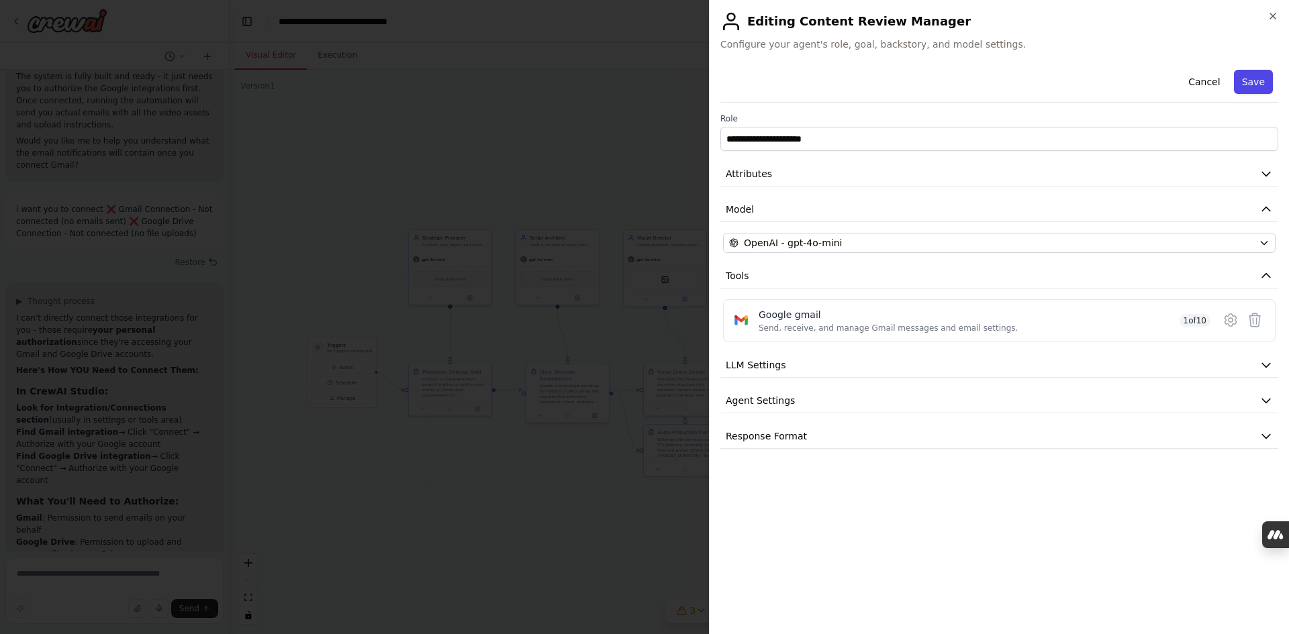
click at [1258, 83] on button "Save" at bounding box center [1252, 82] width 39 height 24
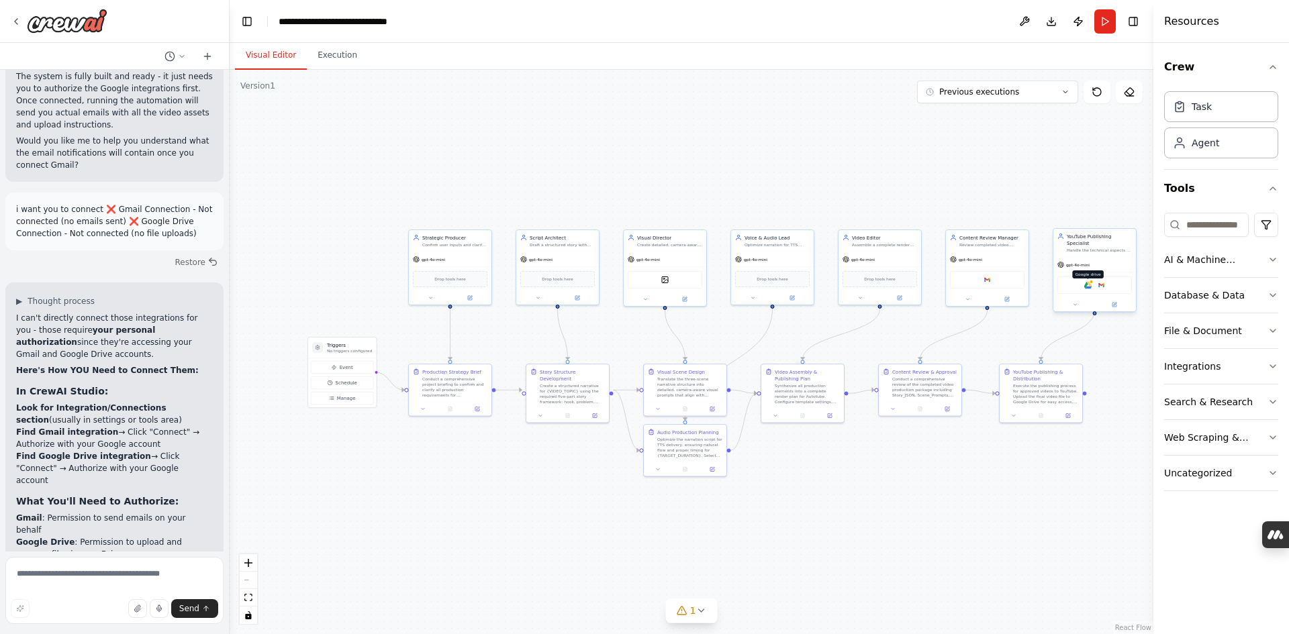
click at [1087, 281] on img at bounding box center [1088, 285] width 8 height 8
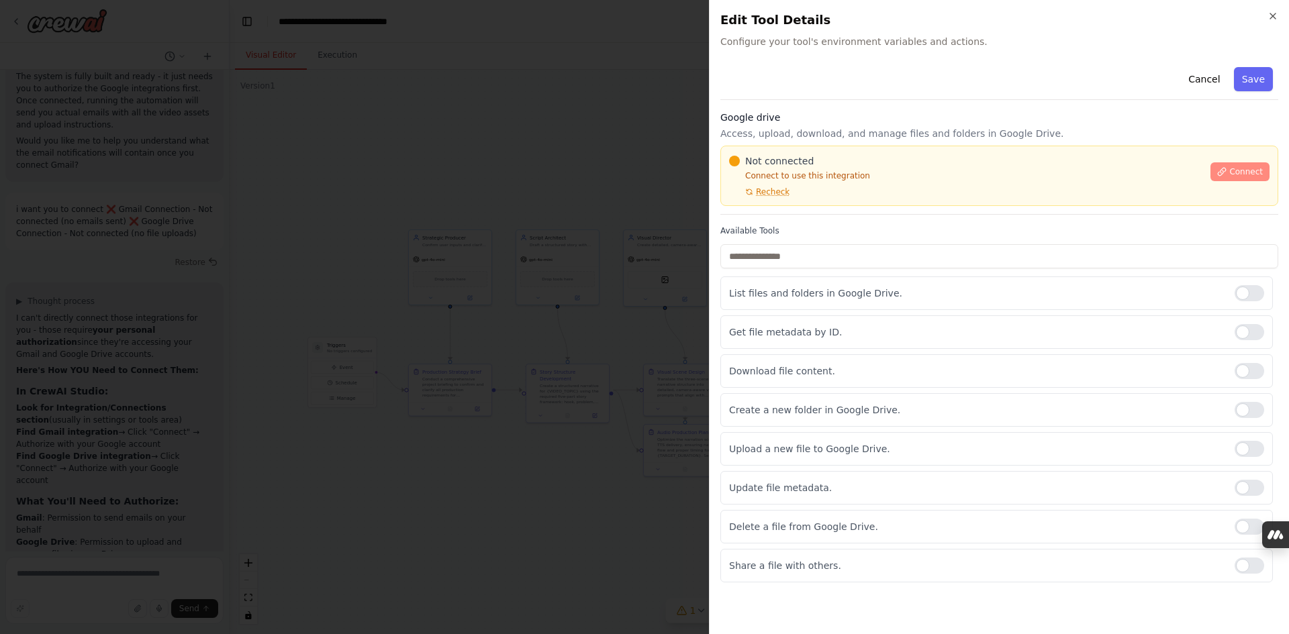
click at [1241, 170] on span "Connect" at bounding box center [1246, 171] width 34 height 11
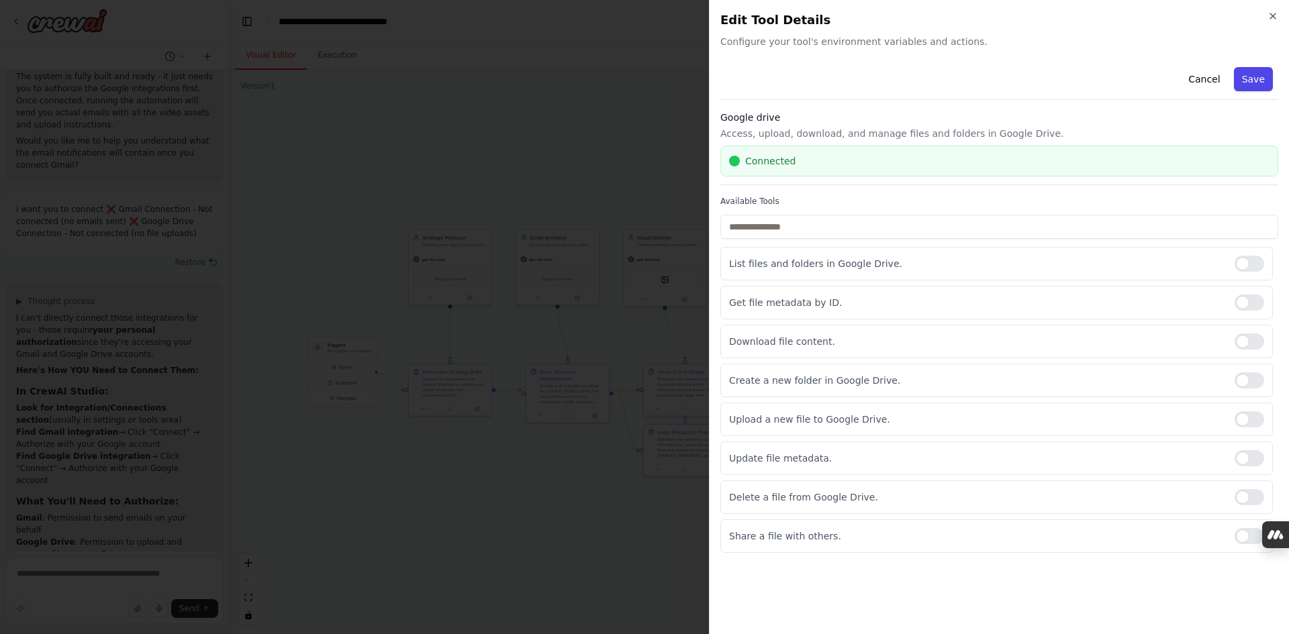
click at [1256, 74] on button "Save" at bounding box center [1252, 79] width 39 height 24
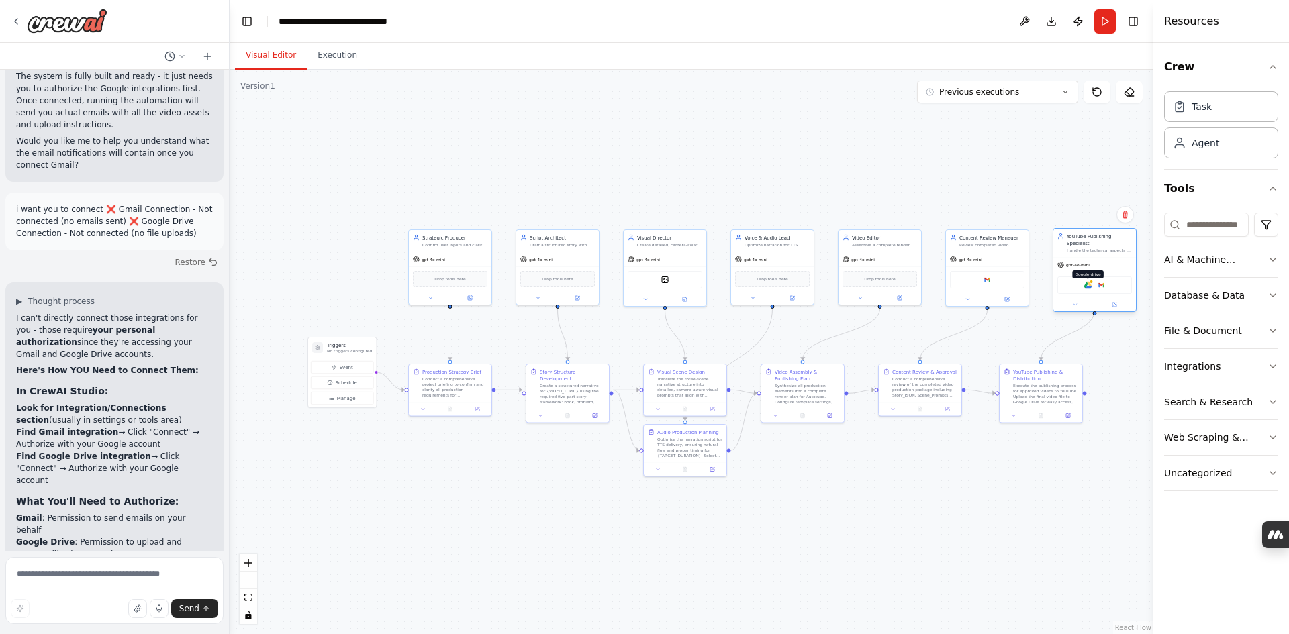
click at [1090, 281] on img at bounding box center [1088, 285] width 8 height 8
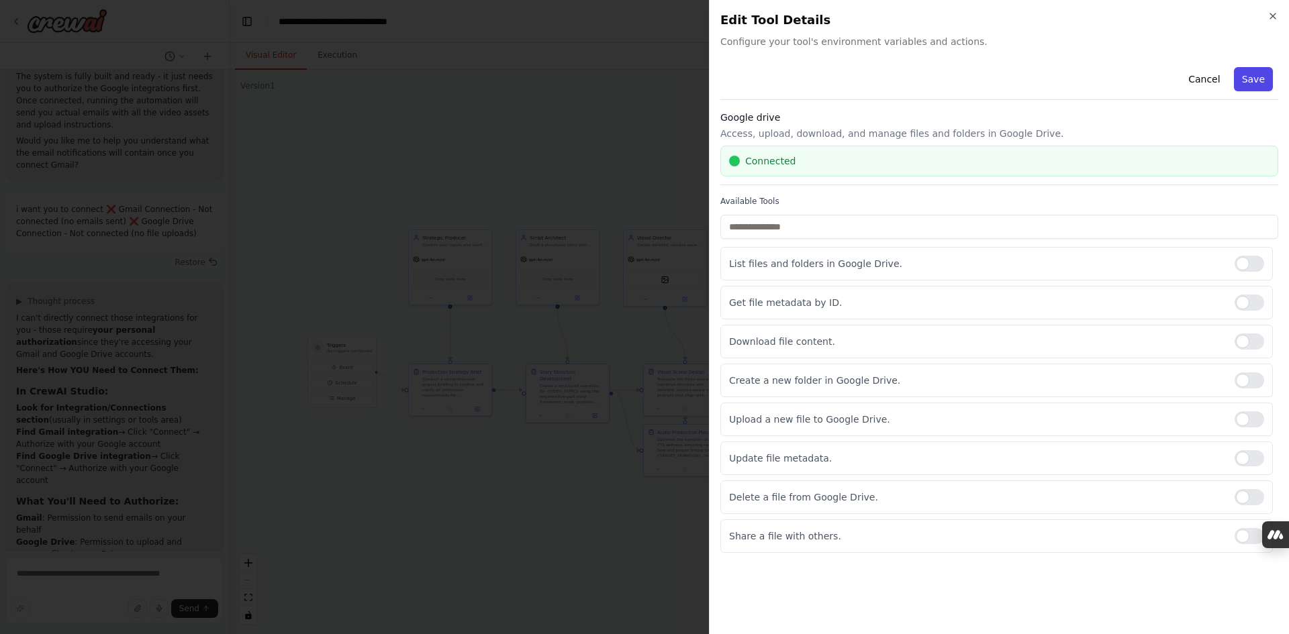
click at [1265, 82] on button "Save" at bounding box center [1252, 79] width 39 height 24
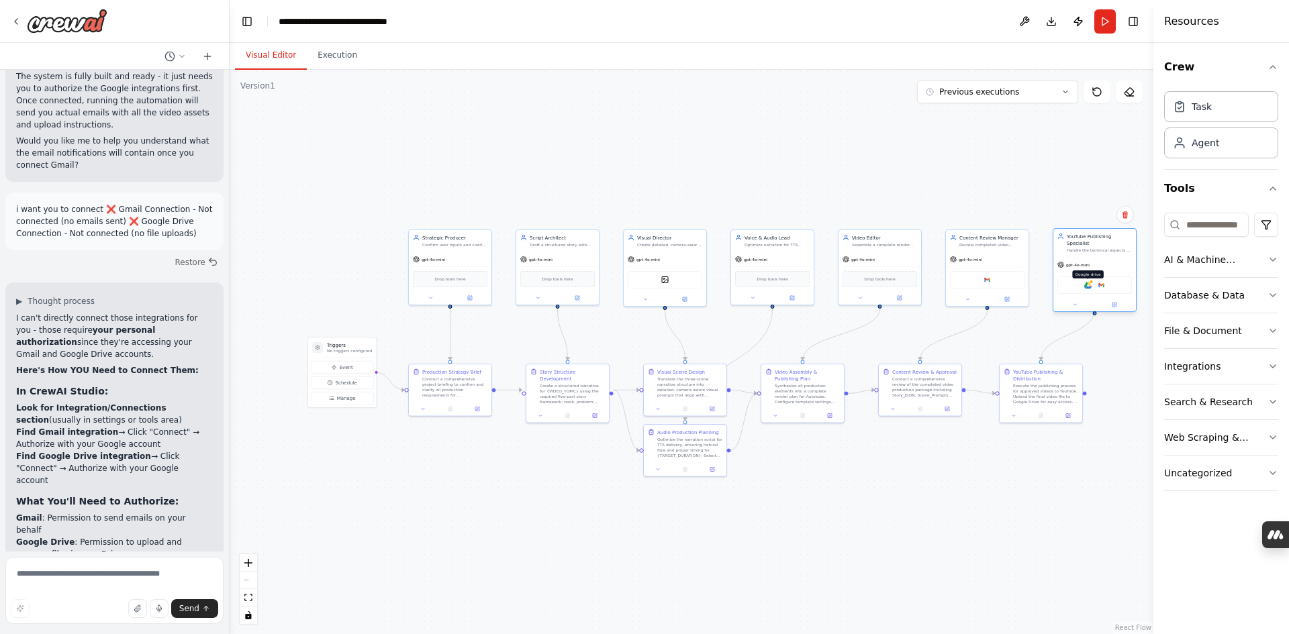
click at [1085, 282] on img at bounding box center [1088, 285] width 8 height 8
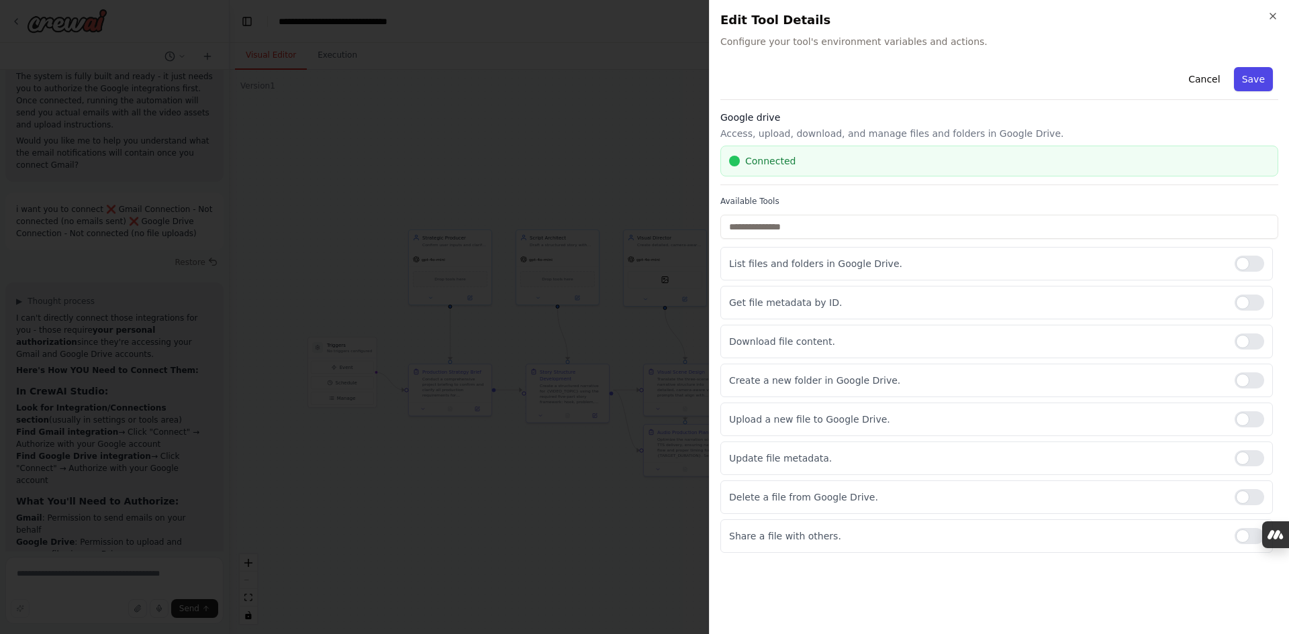
click at [1250, 79] on button "Save" at bounding box center [1252, 79] width 39 height 24
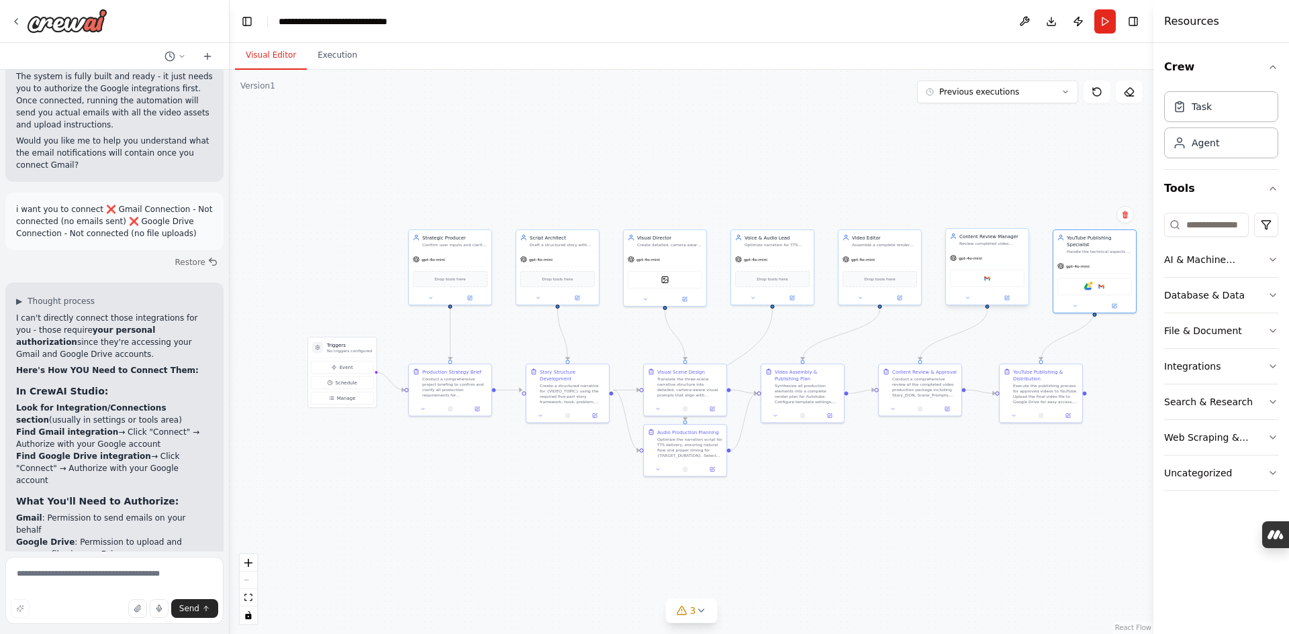
click at [985, 283] on div "Google gmail" at bounding box center [987, 278] width 74 height 17
click at [987, 281] on img at bounding box center [987, 278] width 8 height 8
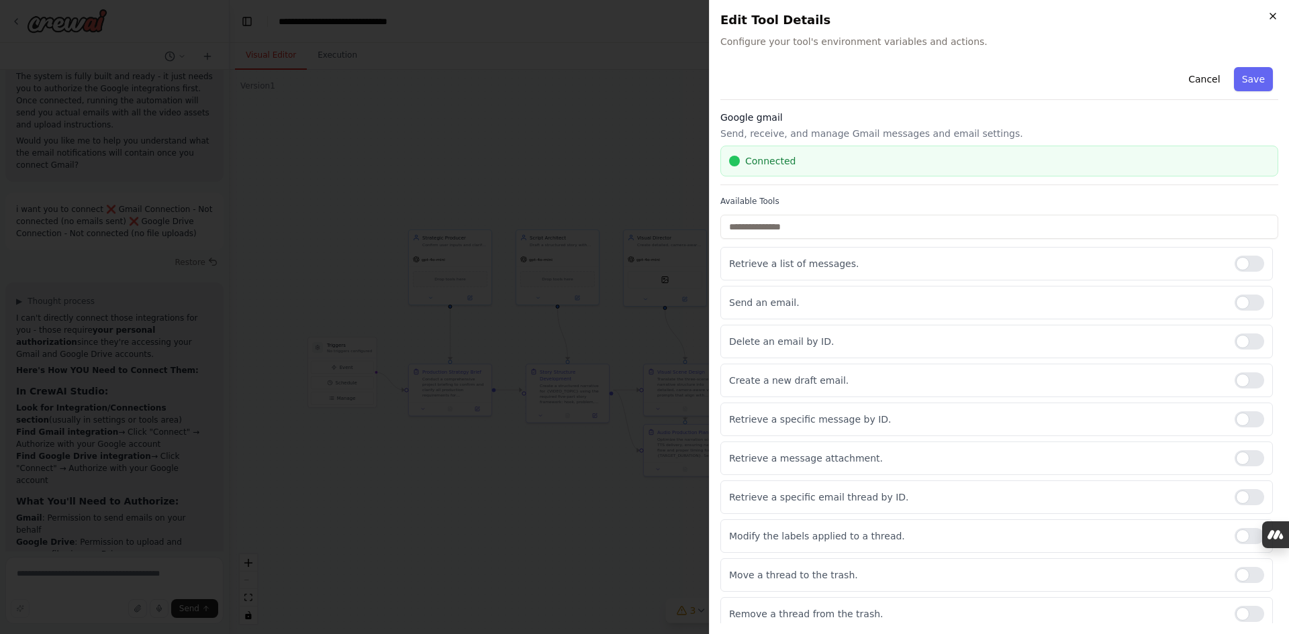
click at [1274, 15] on icon "button" at bounding box center [1272, 16] width 11 height 11
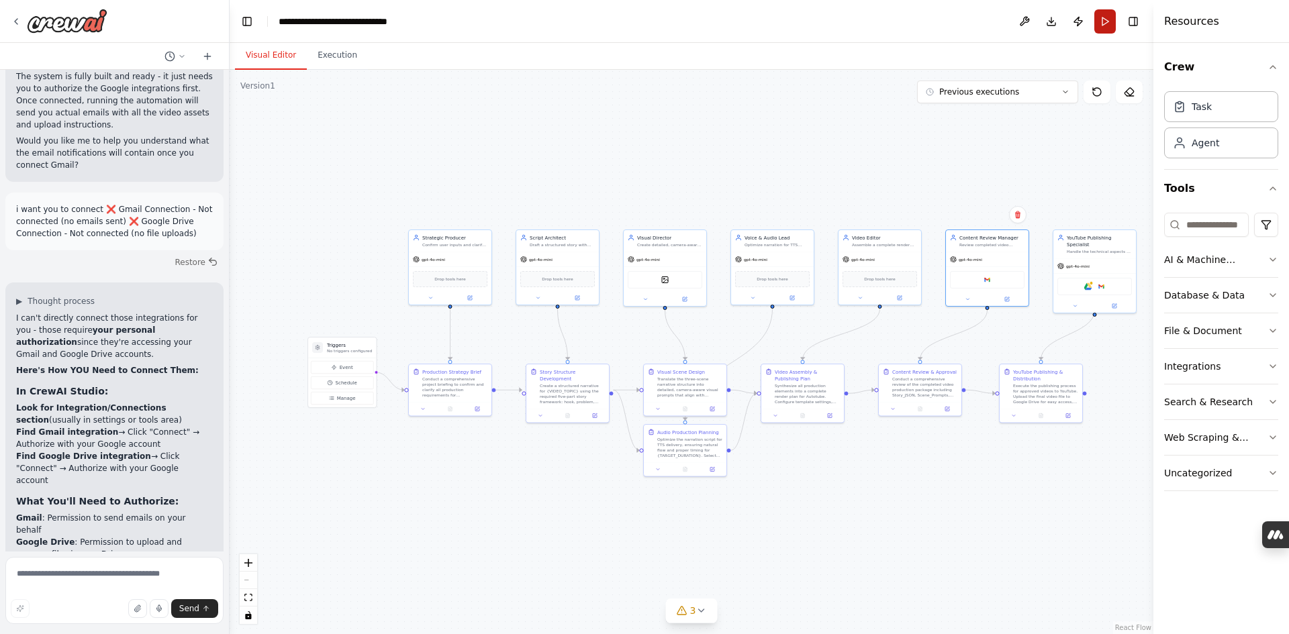
click at [1109, 19] on button "Run" at bounding box center [1104, 21] width 21 height 24
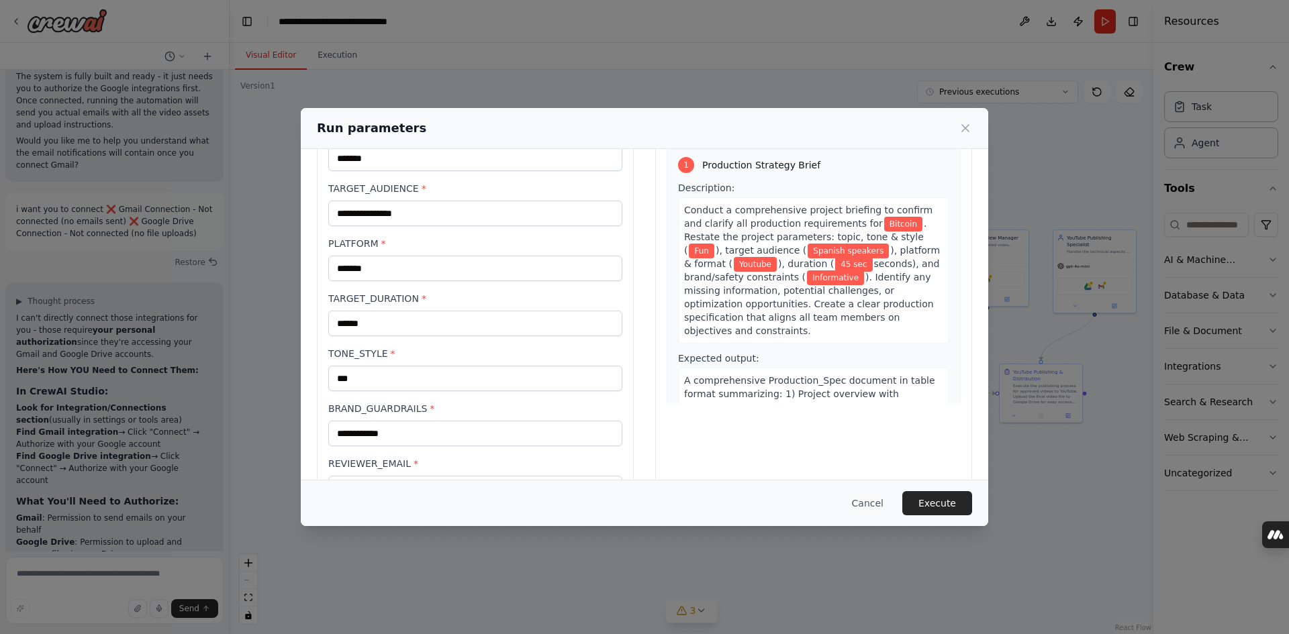
scroll to position [172, 0]
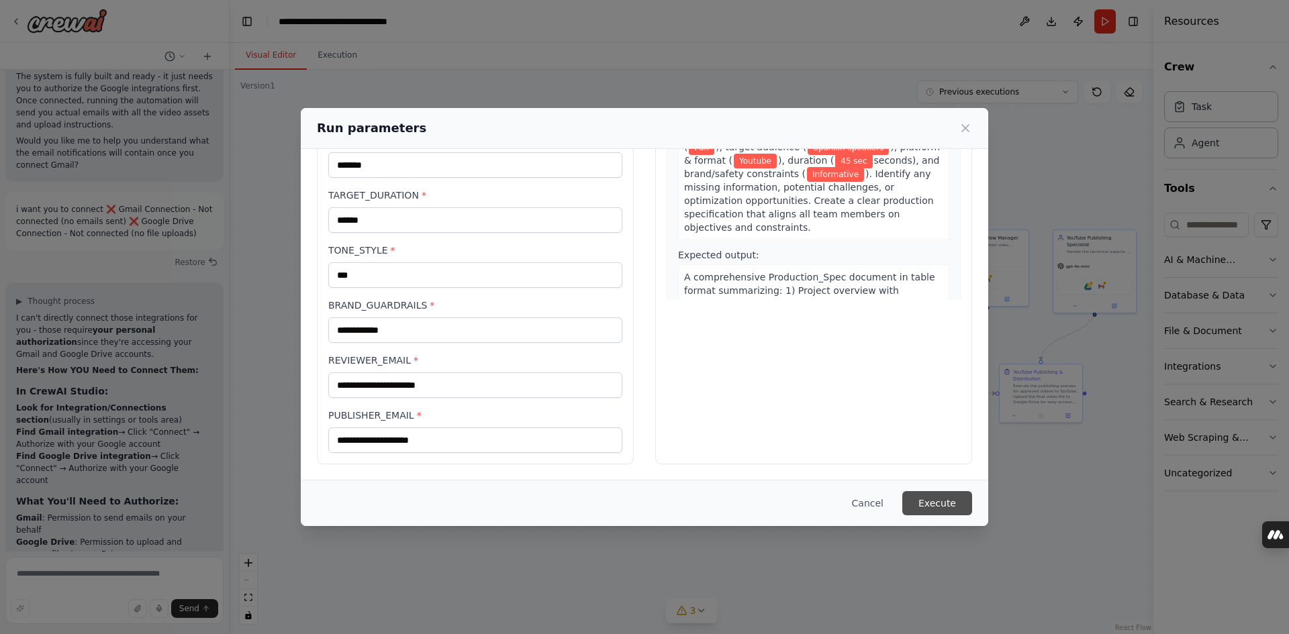
click at [931, 499] on button "Execute" at bounding box center [937, 503] width 70 height 24
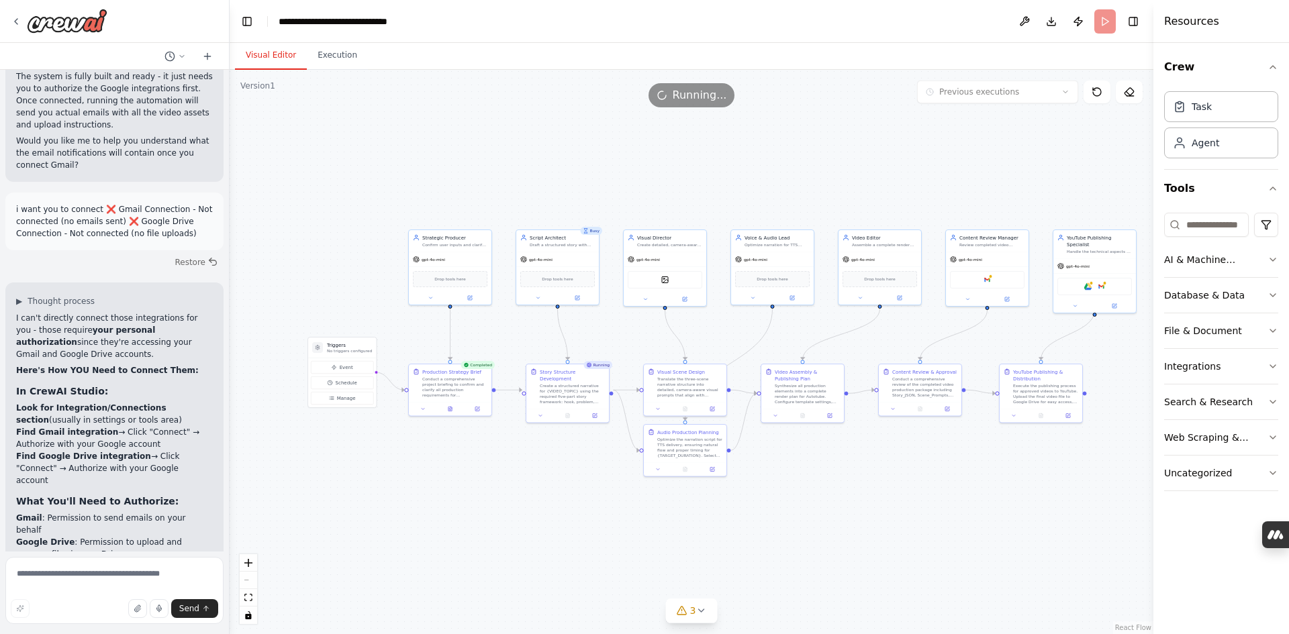
click at [273, 59] on button "Visual Editor" at bounding box center [271, 56] width 72 height 28
click at [344, 61] on button "Execution" at bounding box center [337, 56] width 61 height 28
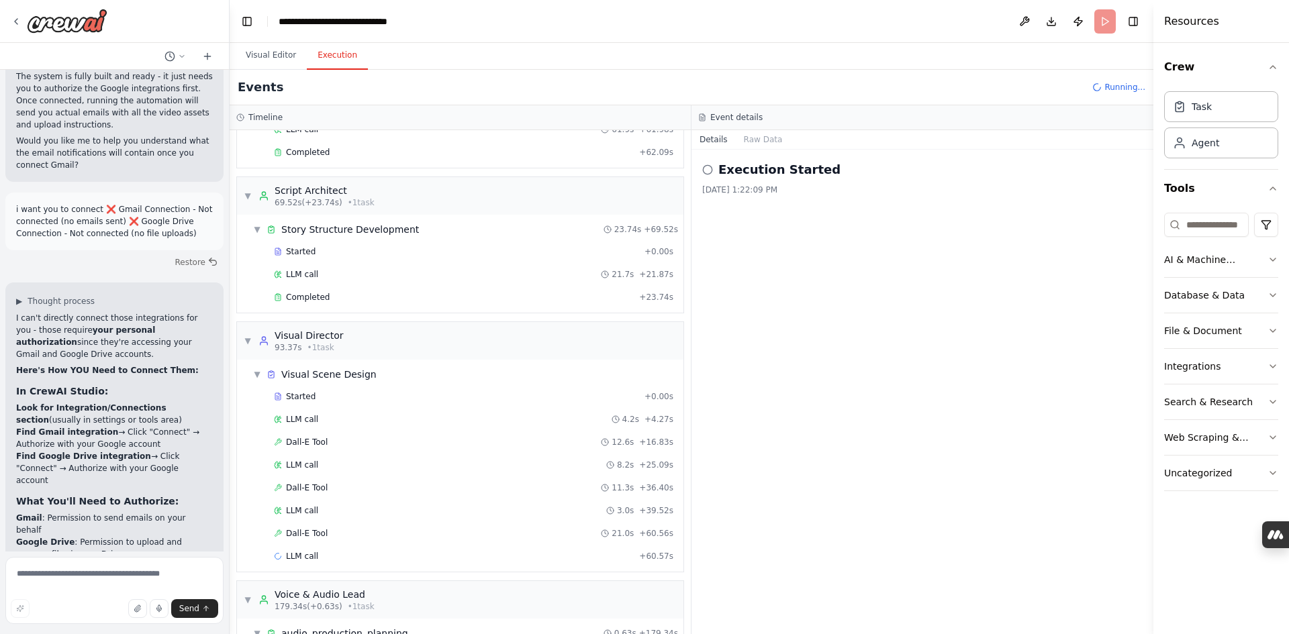
scroll to position [303, 0]
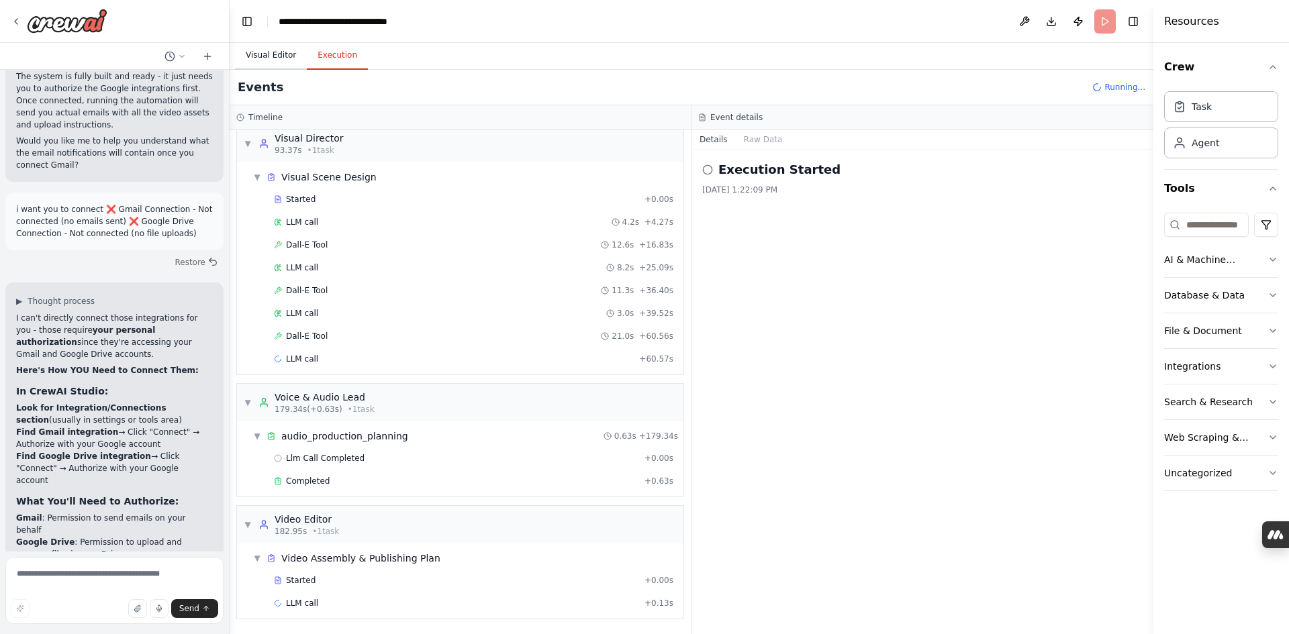
click at [267, 57] on button "Visual Editor" at bounding box center [271, 56] width 72 height 28
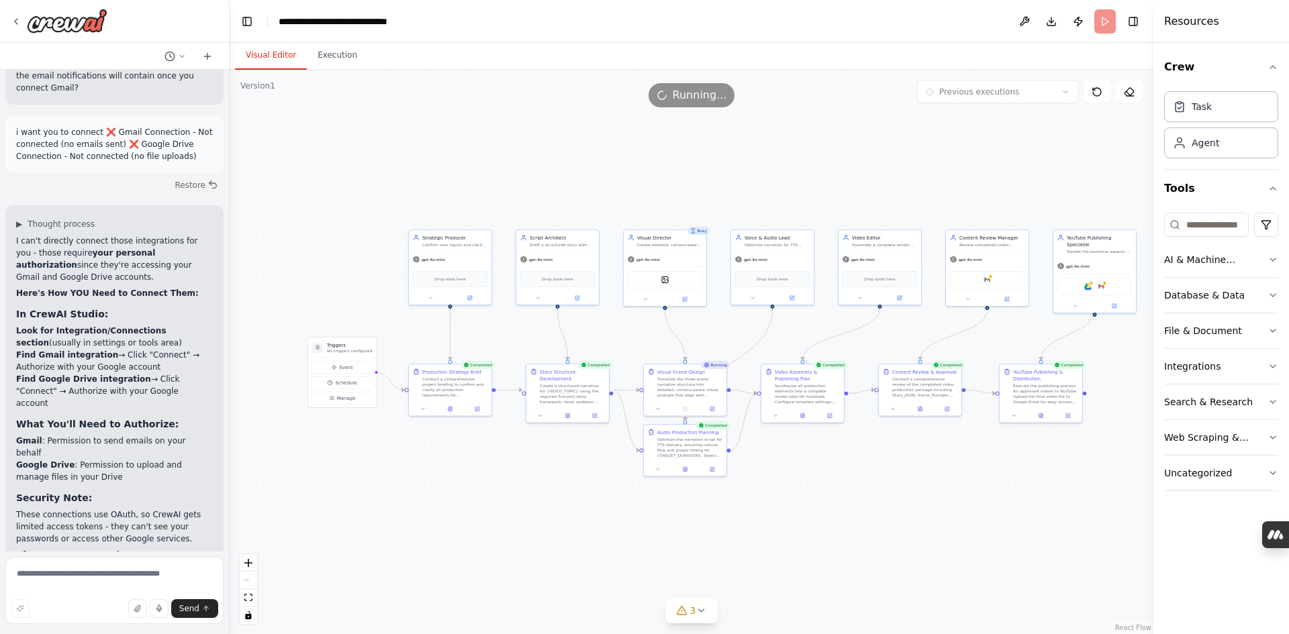
scroll to position [8320, 0]
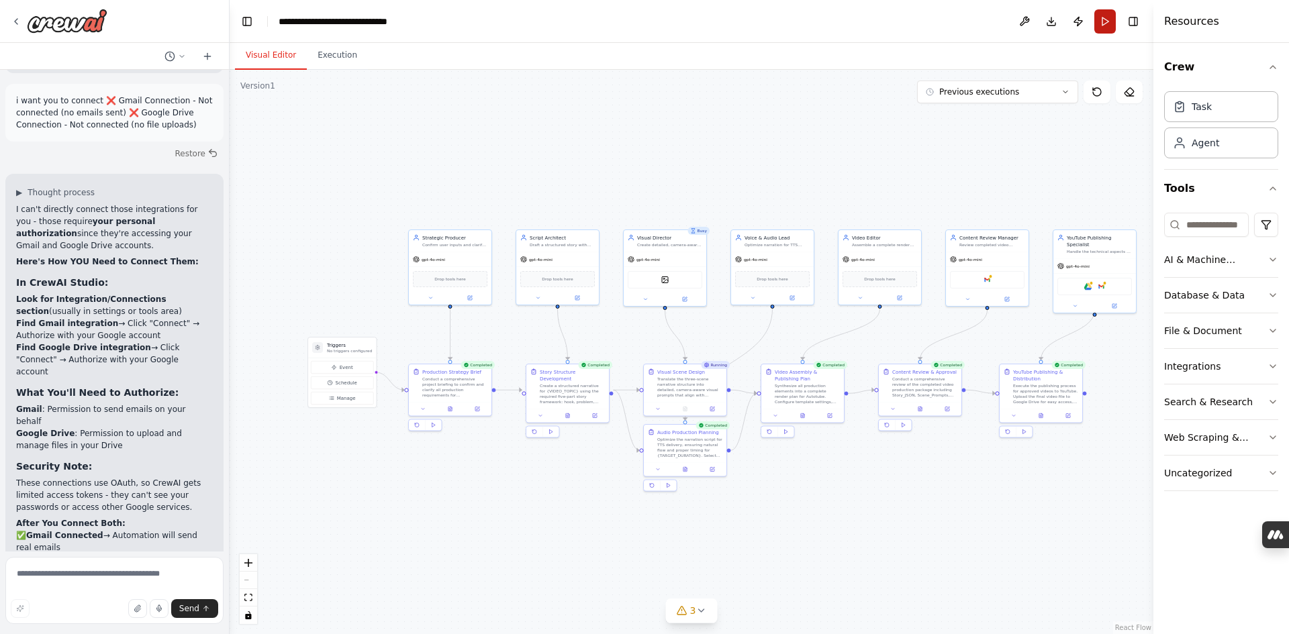
click at [1105, 22] on button "Run" at bounding box center [1104, 21] width 21 height 24
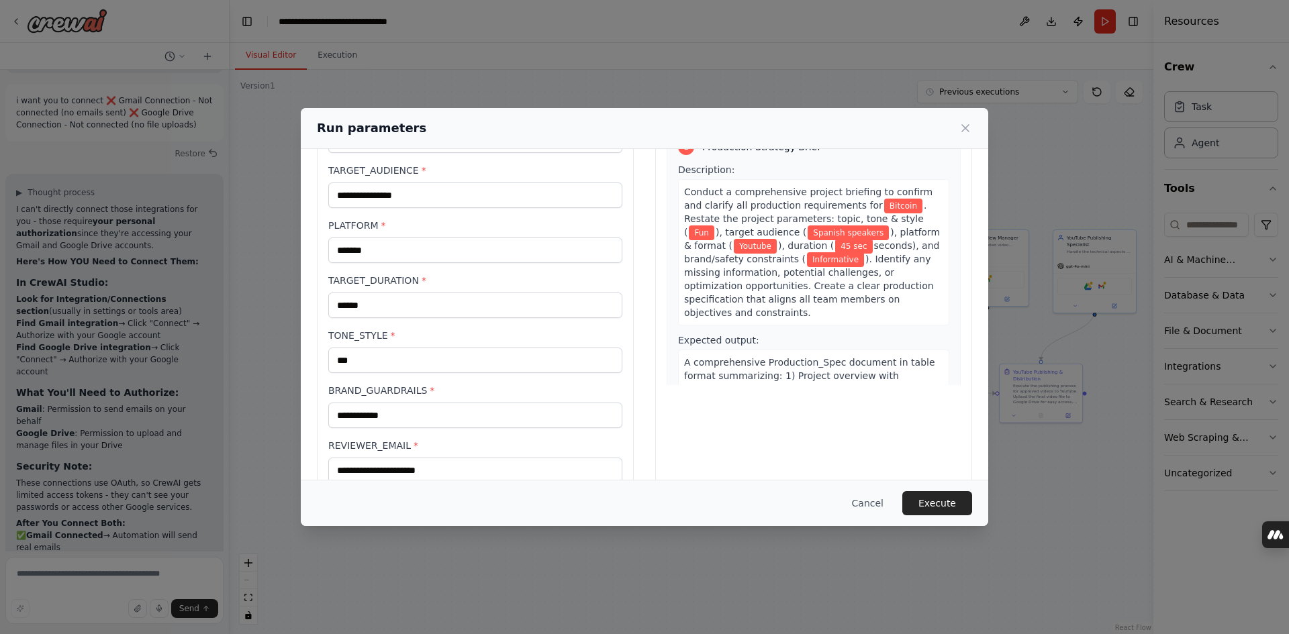
scroll to position [172, 0]
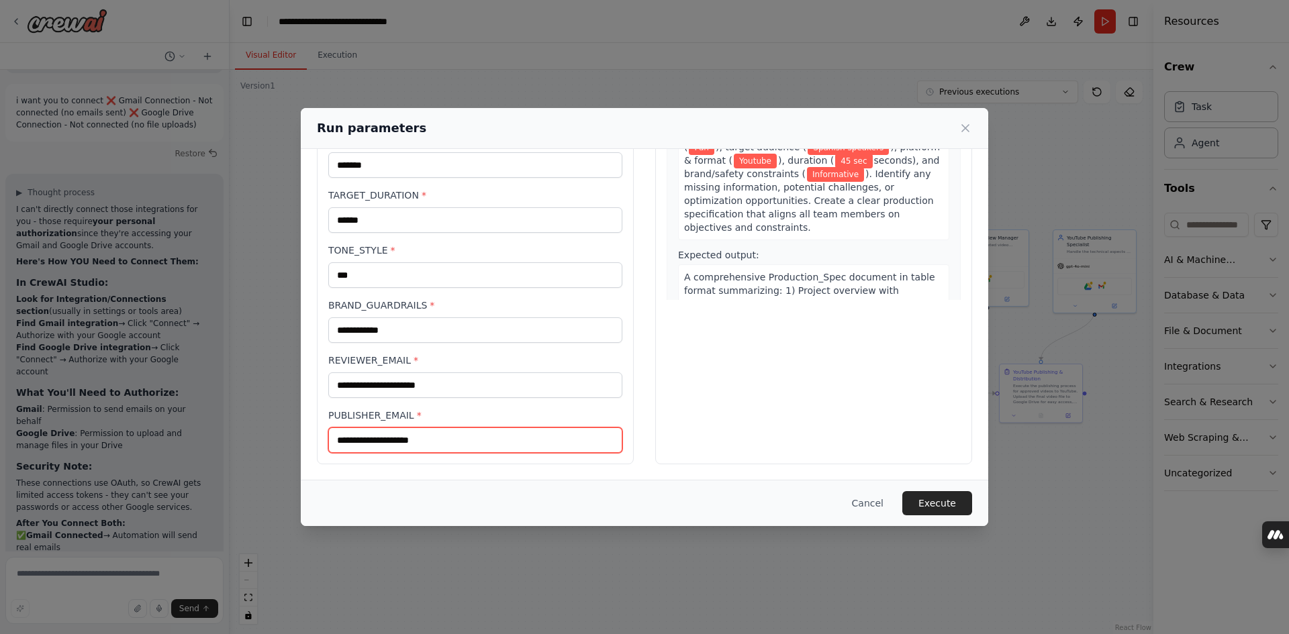
click at [399, 438] on input "**********" at bounding box center [475, 440] width 294 height 26
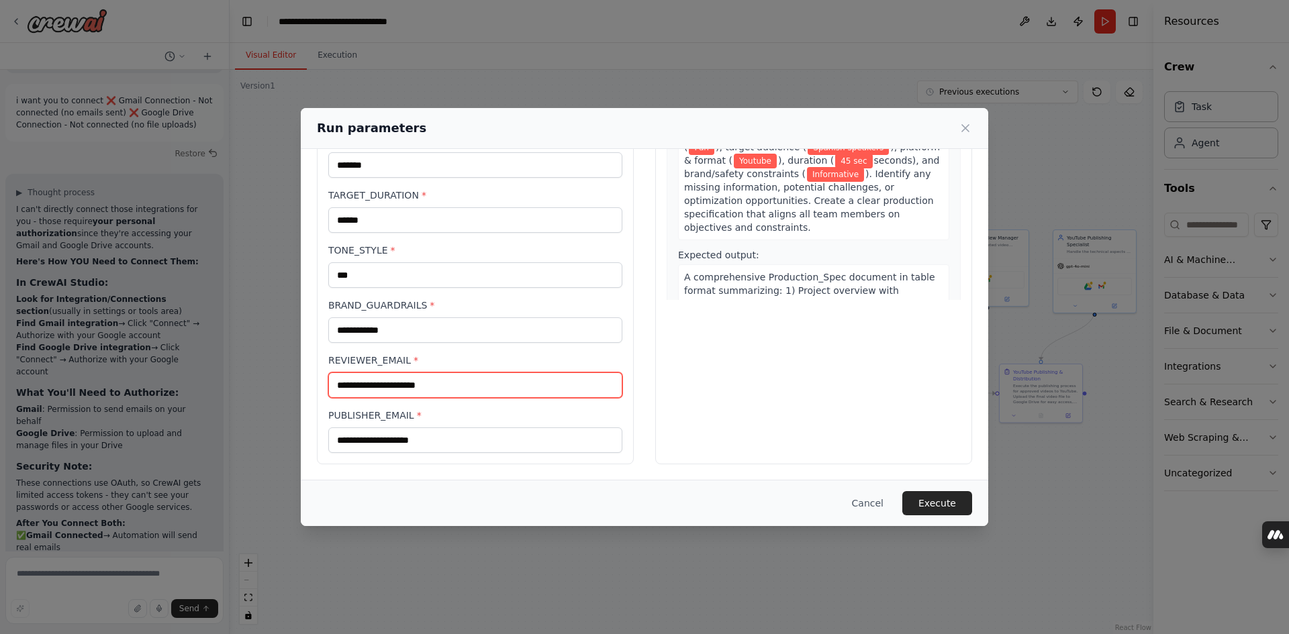
click at [447, 382] on input "**********" at bounding box center [475, 385] width 294 height 26
paste input "text"
type input "**********"
click at [943, 503] on button "Execute" at bounding box center [937, 503] width 70 height 24
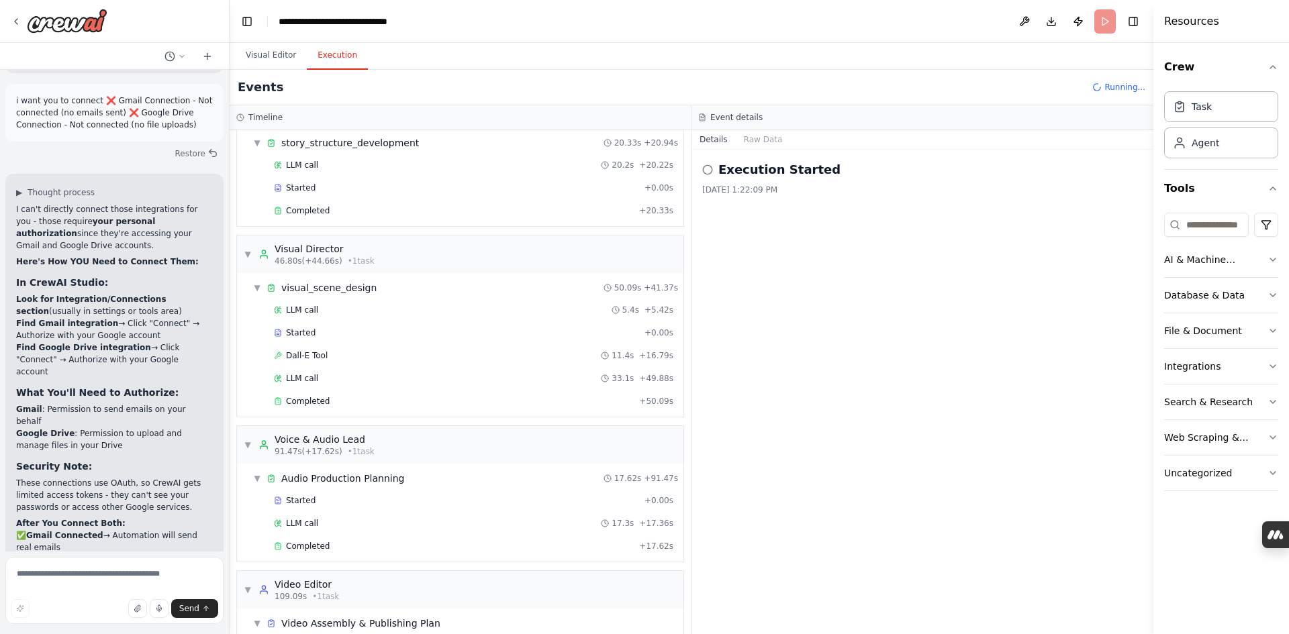
scroll to position [211, 0]
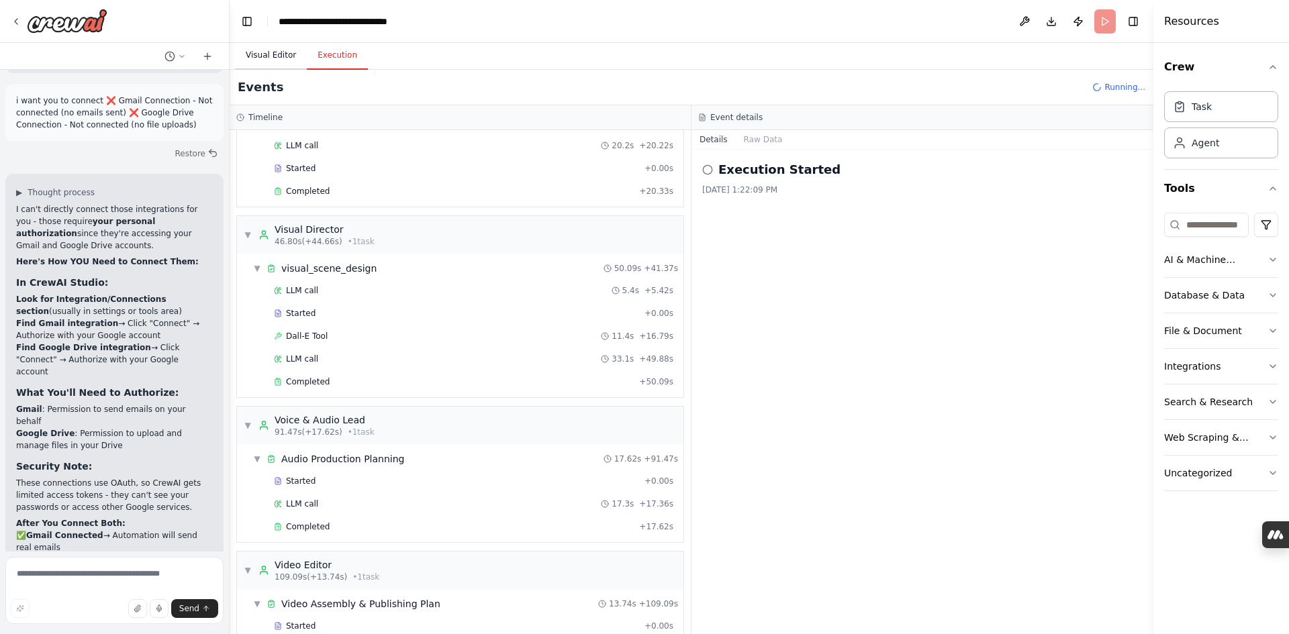
click at [274, 67] on button "Visual Editor" at bounding box center [271, 56] width 72 height 28
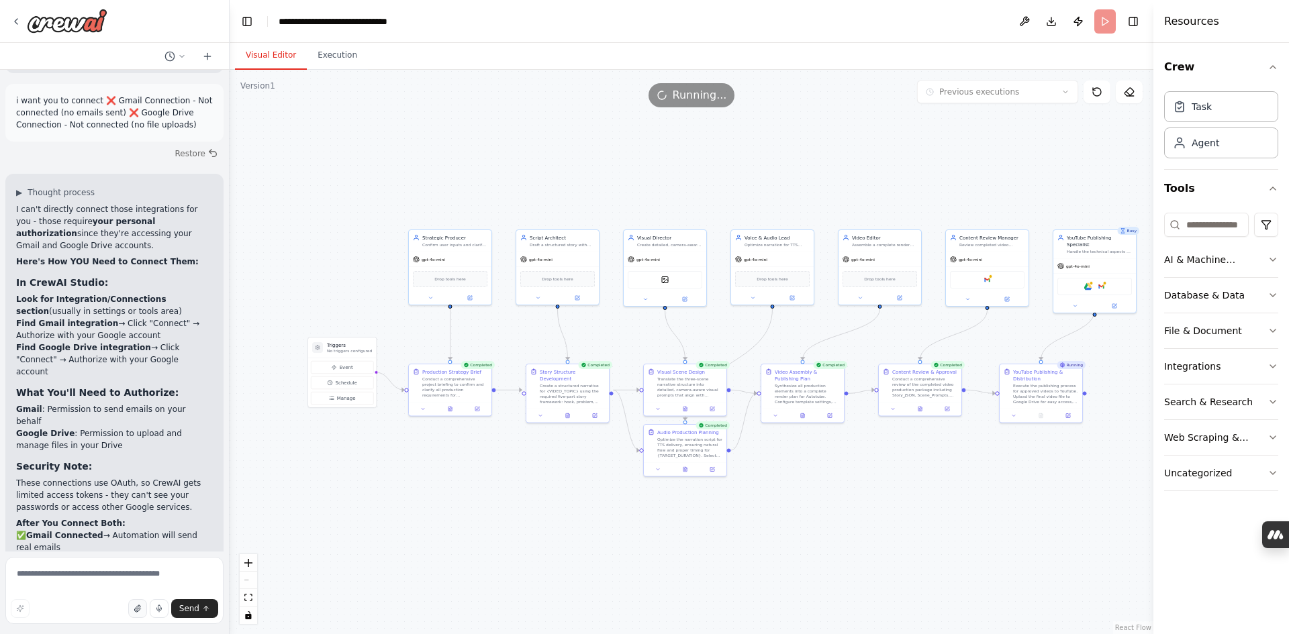
click at [138, 608] on icon "button" at bounding box center [138, 609] width 8 height 8
click at [337, 51] on button "Execution" at bounding box center [337, 56] width 61 height 28
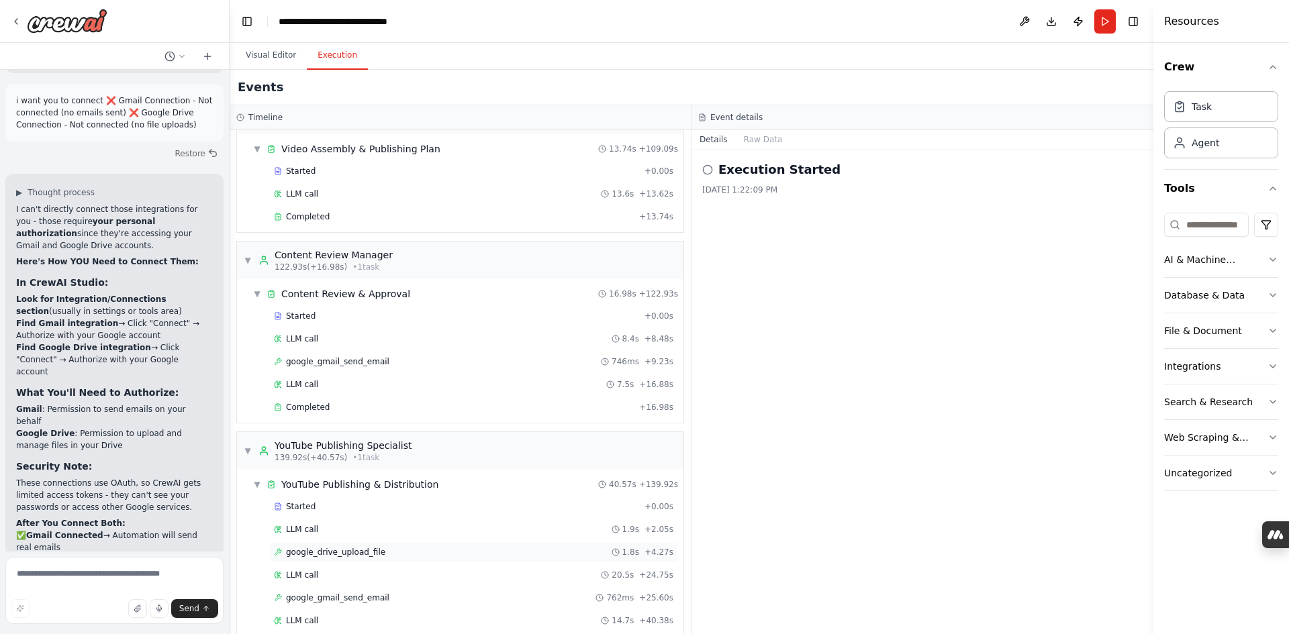
scroll to position [707, 0]
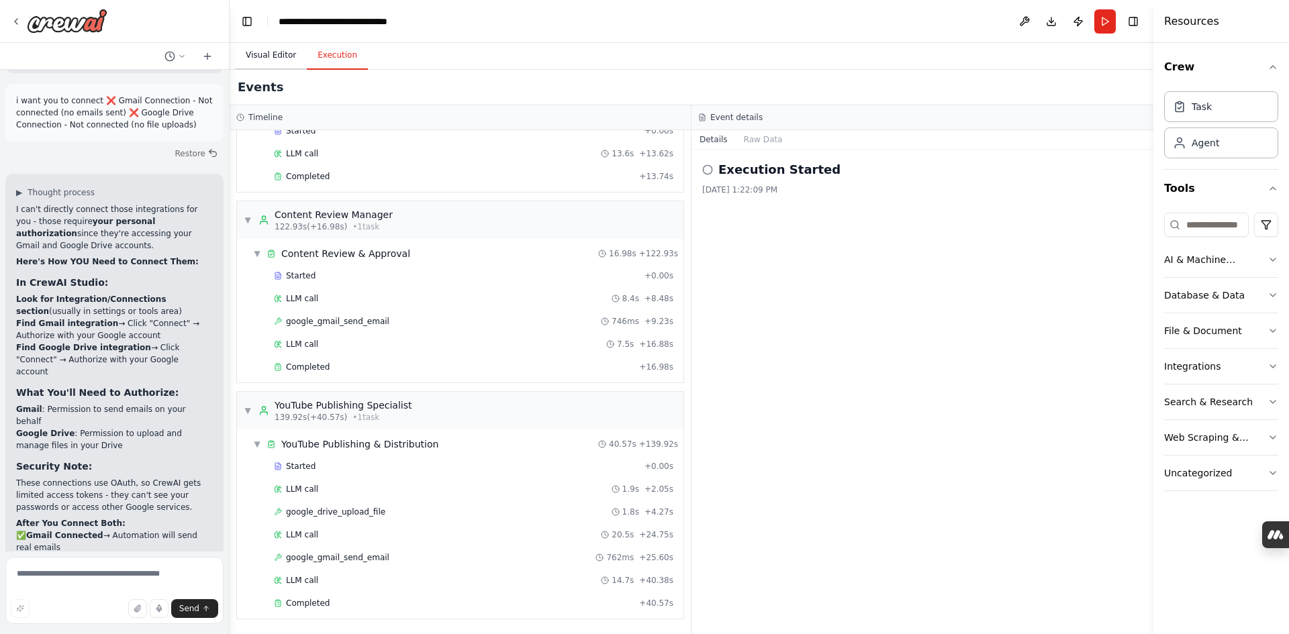
click at [274, 54] on button "Visual Editor" at bounding box center [271, 56] width 72 height 28
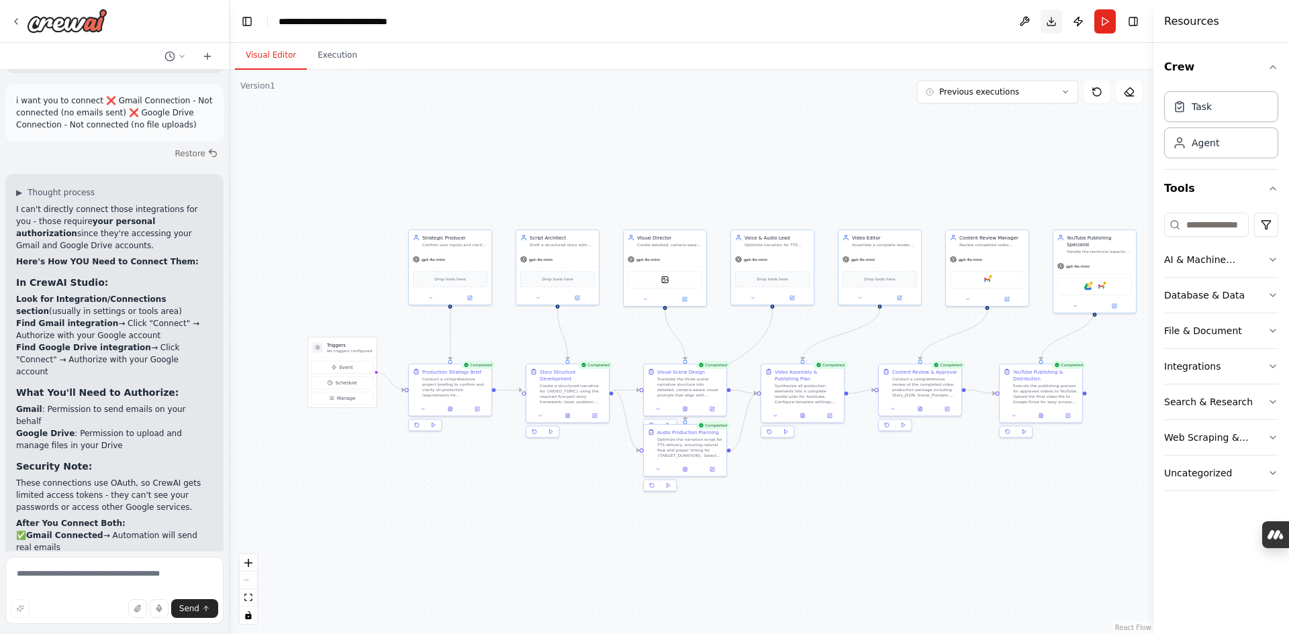
click at [1052, 25] on button "Download" at bounding box center [1050, 21] width 21 height 24
click at [123, 579] on textarea at bounding box center [114, 590] width 218 height 67
paste textarea "**********"
type textarea "**********"
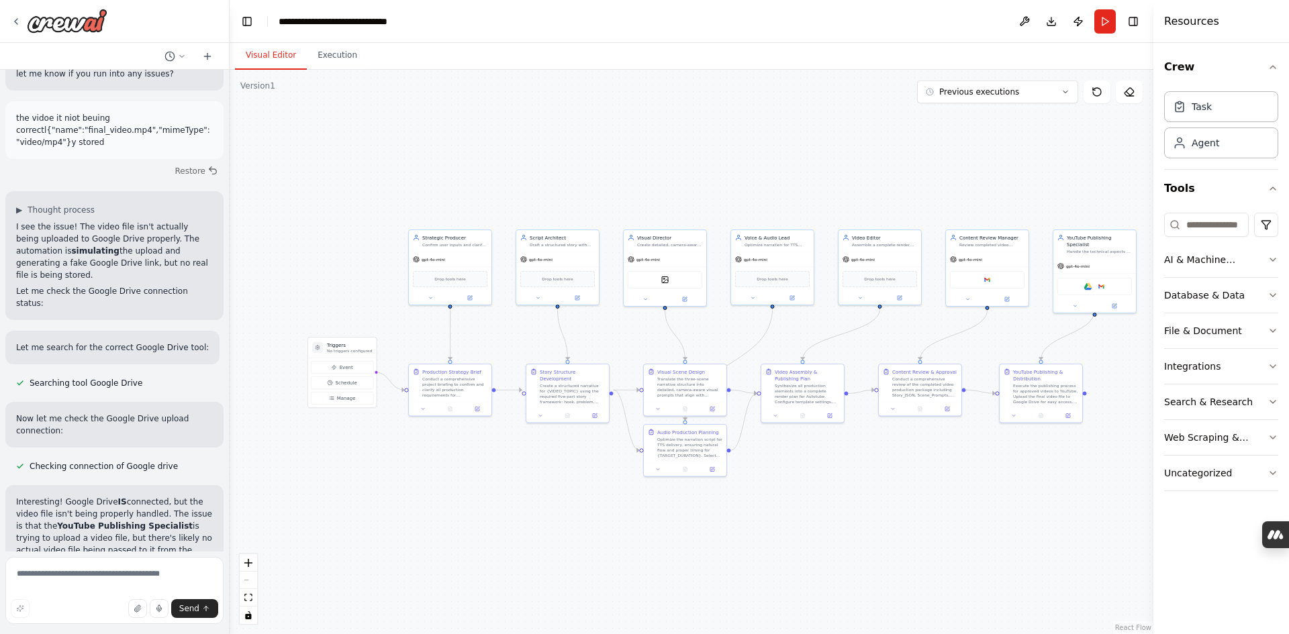
scroll to position [9074, 0]
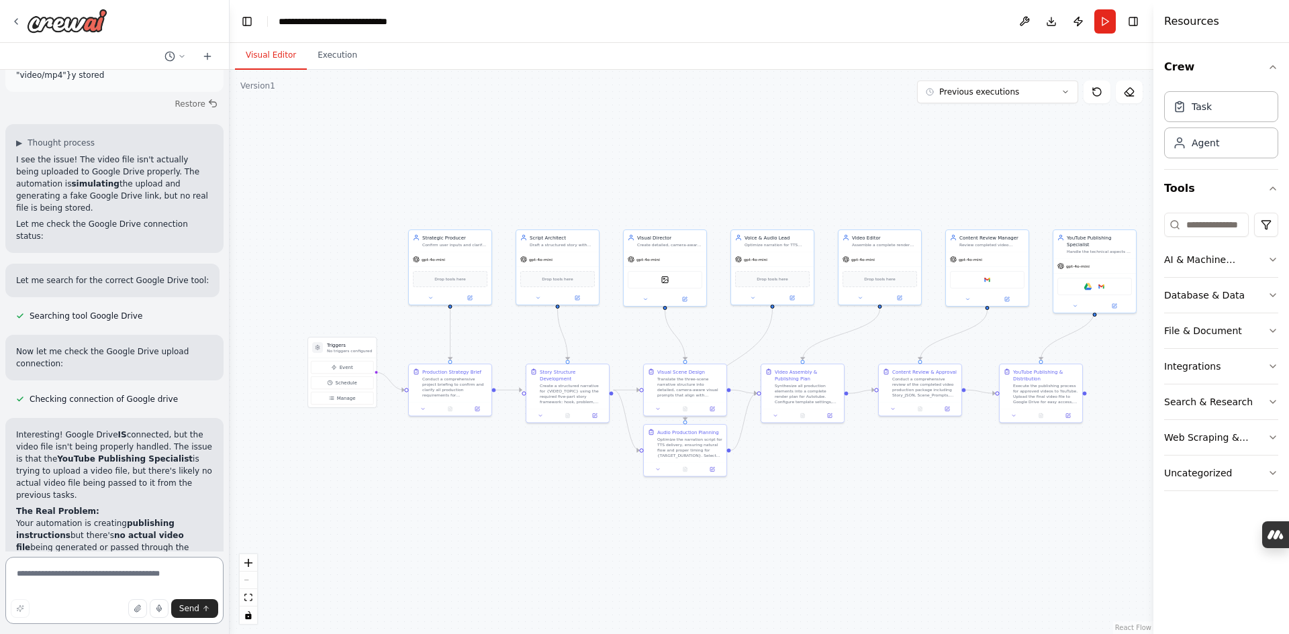
click at [84, 580] on textarea at bounding box center [114, 590] width 218 height 67
type textarea "**********"
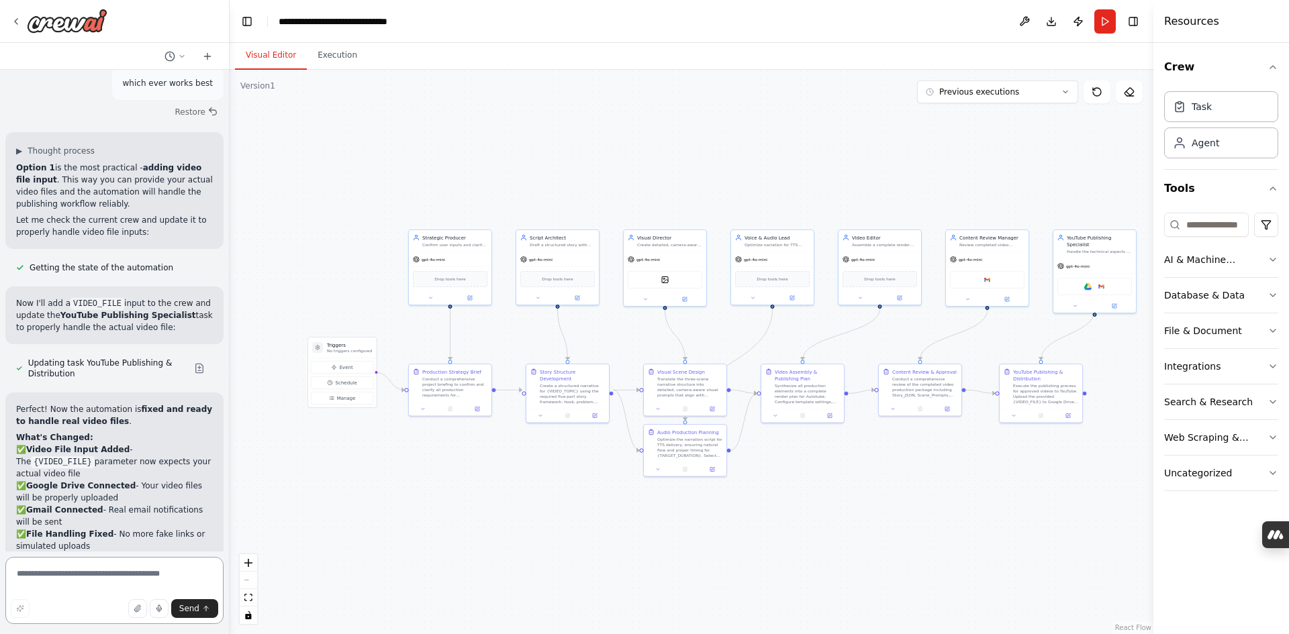
scroll to position [9956, 0]
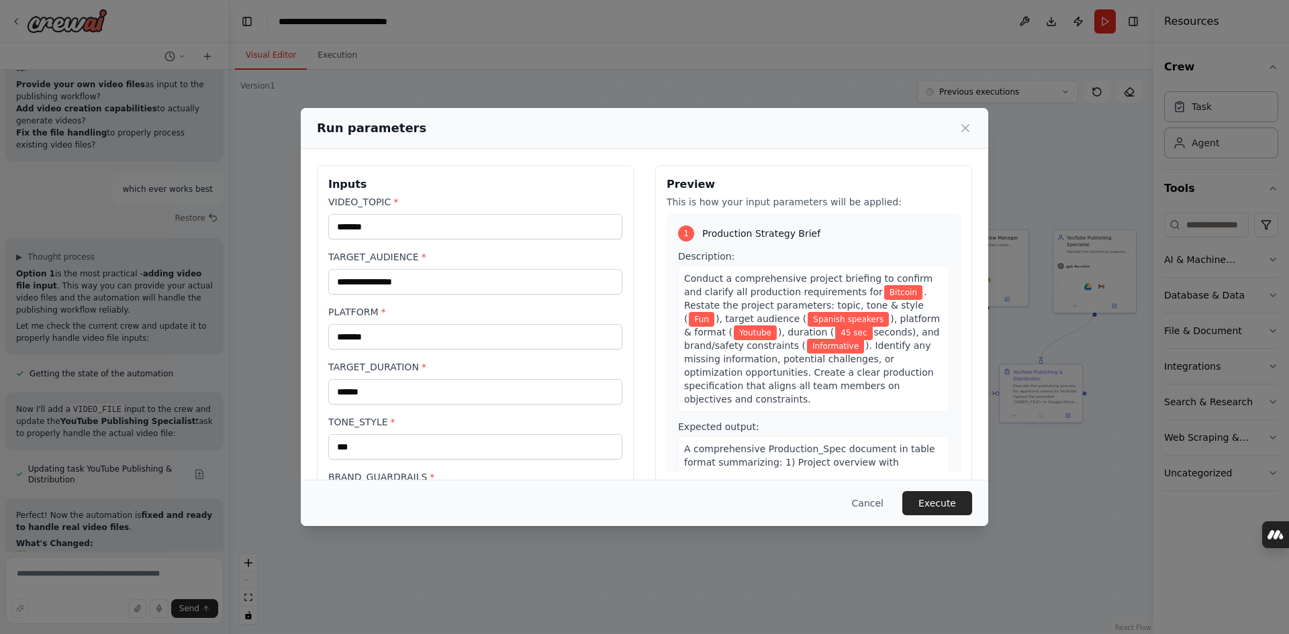
scroll to position [227, 0]
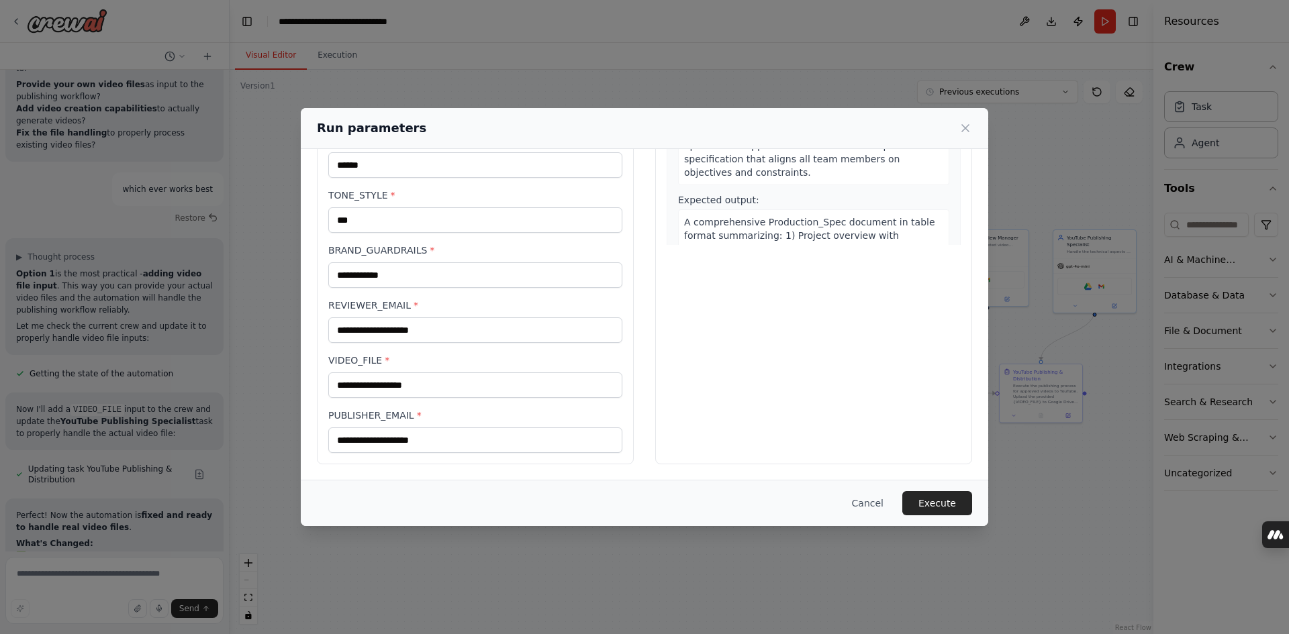
click at [432, 399] on div "**********" at bounding box center [475, 210] width 294 height 485
click at [430, 386] on input "VIDEO_FILE *" at bounding box center [475, 385] width 294 height 26
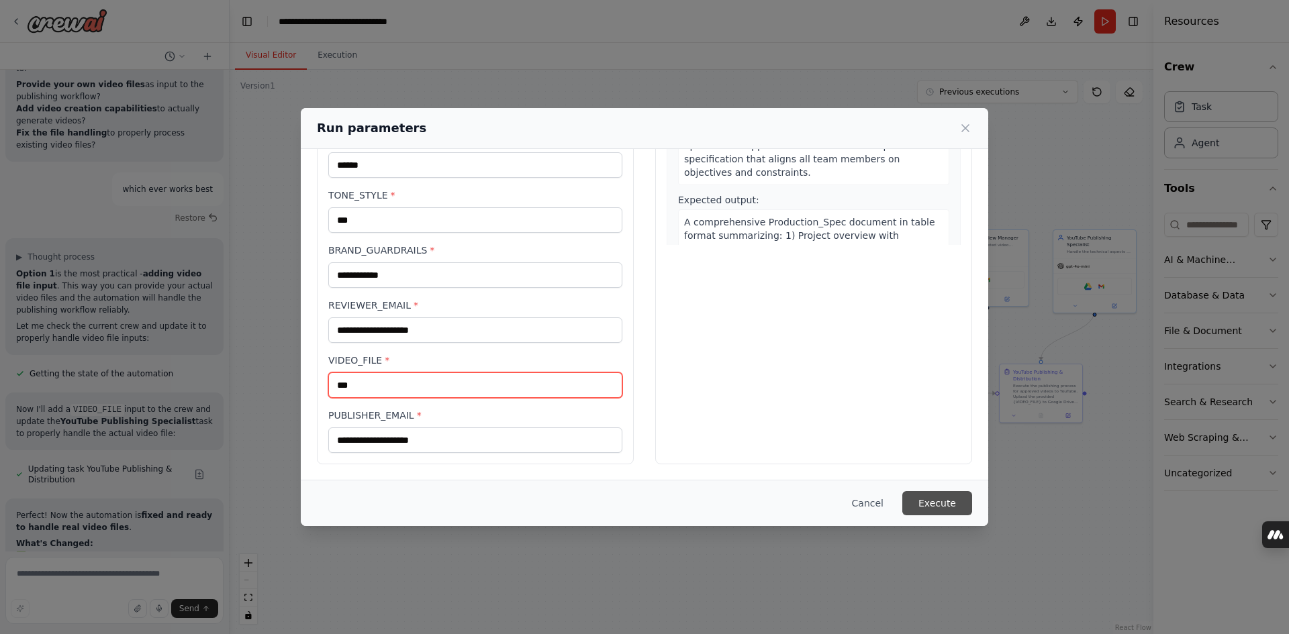
type input "***"
click at [954, 503] on button "Execute" at bounding box center [937, 503] width 70 height 24
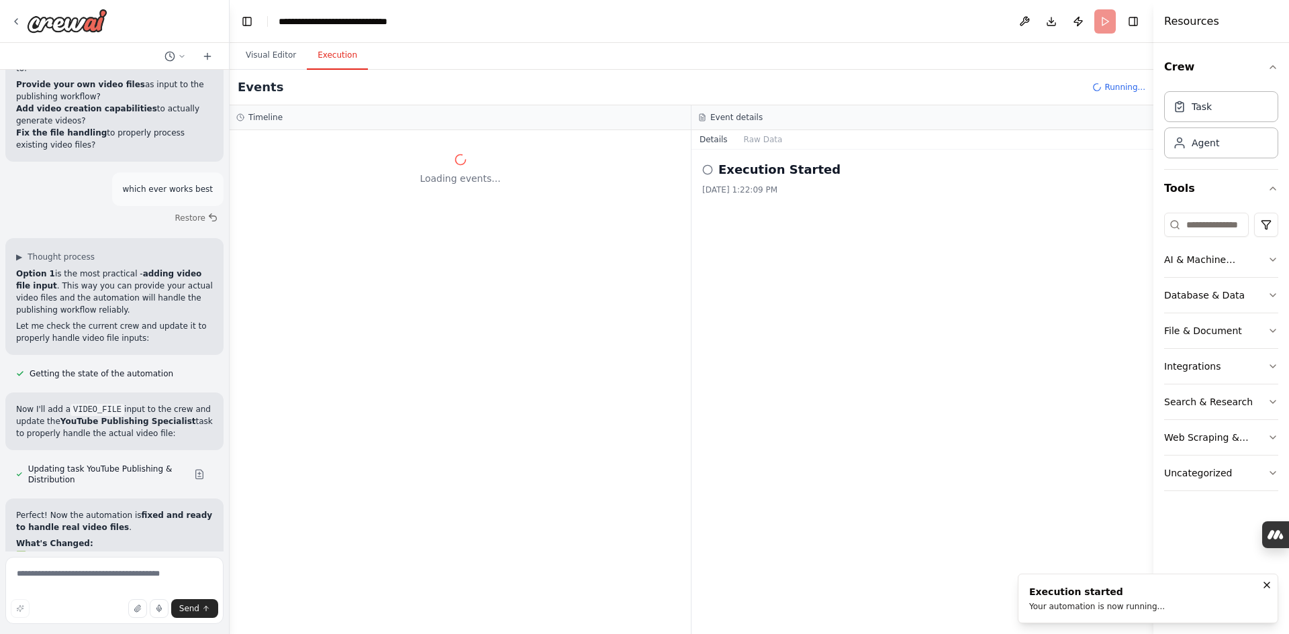
scroll to position [0, 0]
click at [1266, 258] on button "AI & Machine Learning" at bounding box center [1221, 259] width 114 height 35
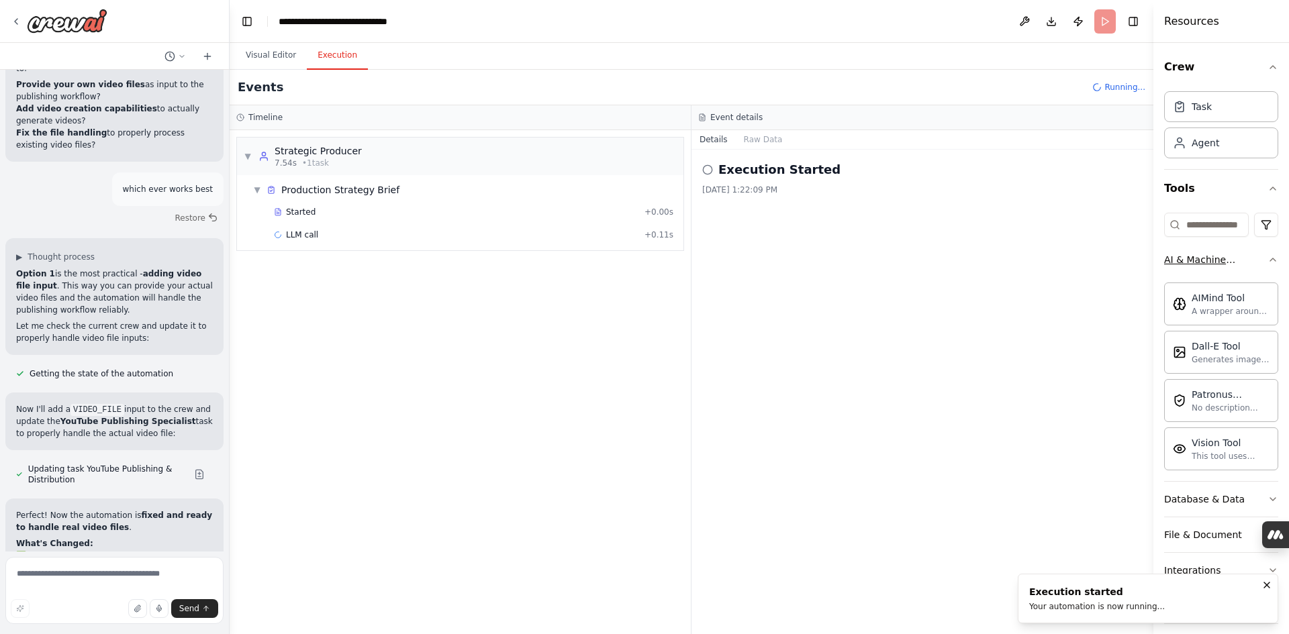
click at [1267, 262] on icon "button" at bounding box center [1272, 259] width 11 height 11
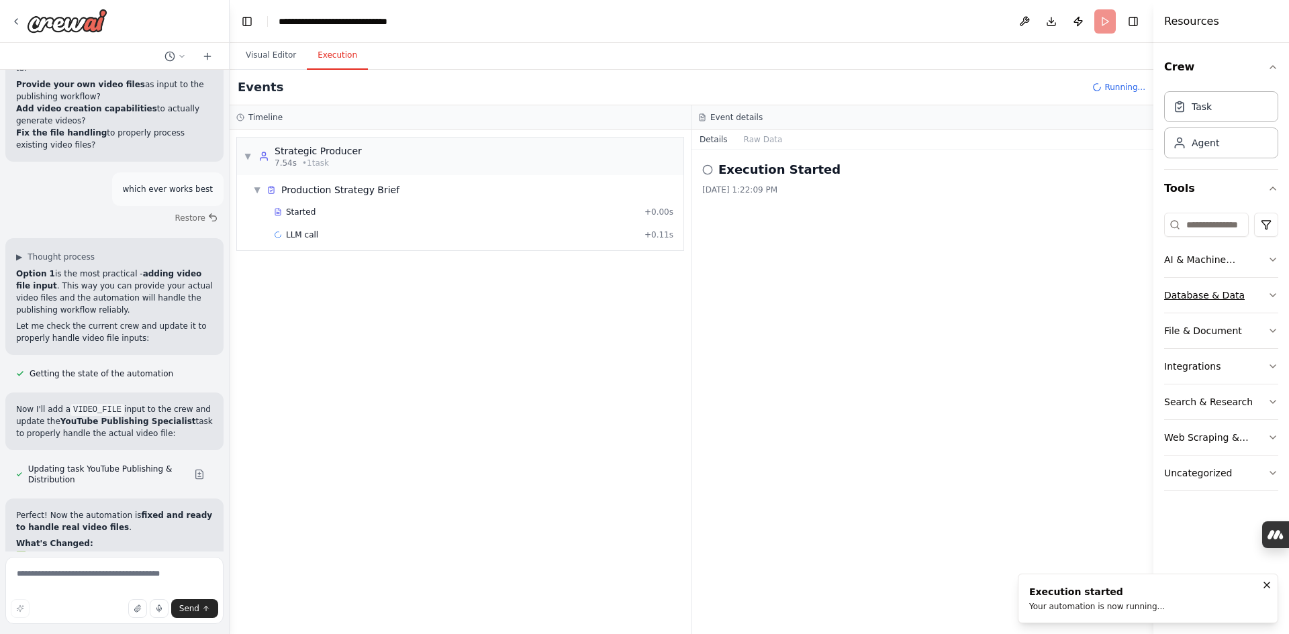
click at [1271, 293] on icon "button" at bounding box center [1272, 295] width 11 height 11
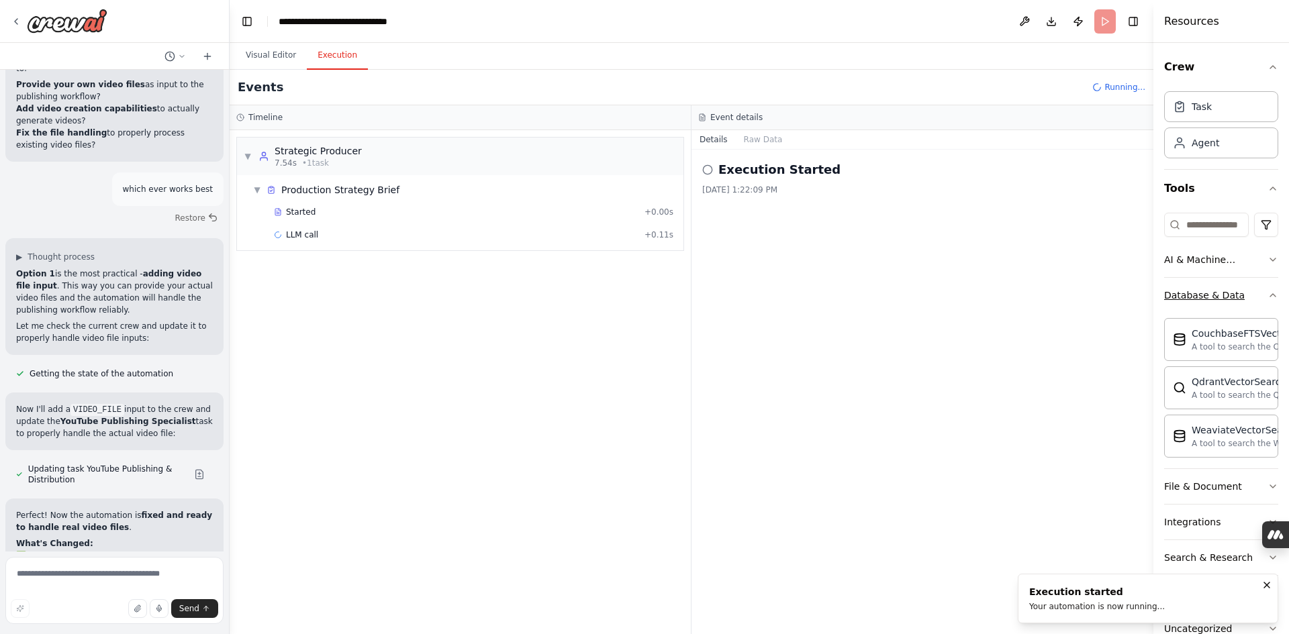
click at [1267, 295] on icon "button" at bounding box center [1272, 295] width 11 height 11
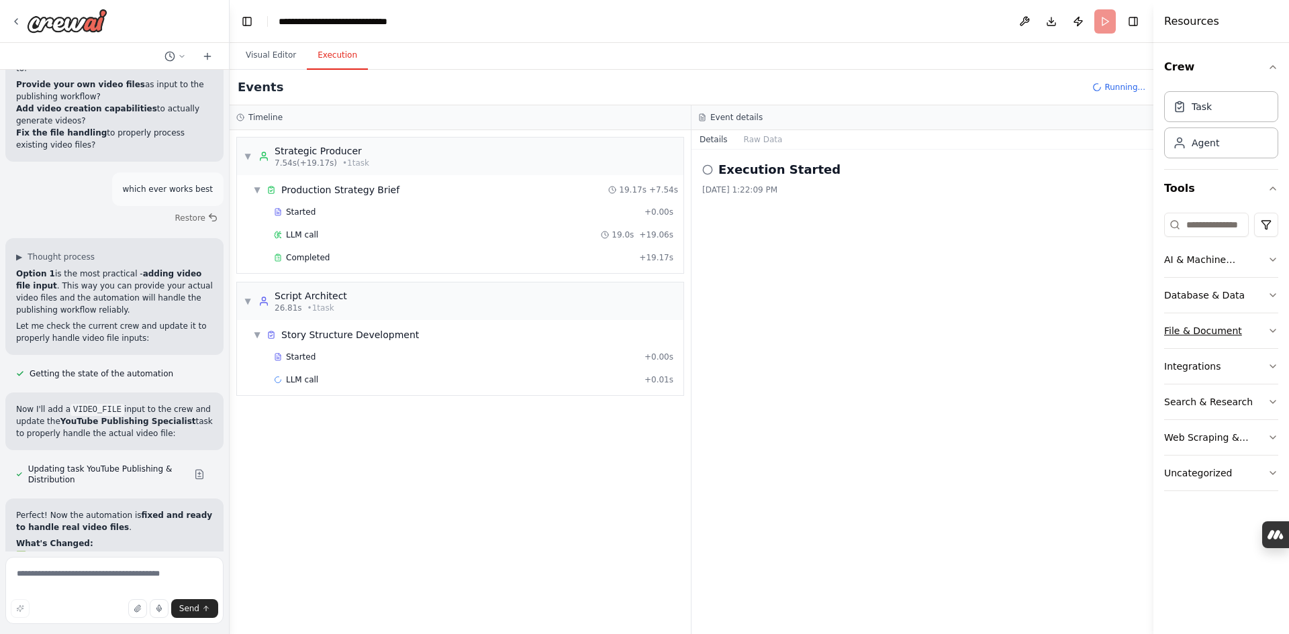
click at [1272, 329] on icon "button" at bounding box center [1272, 330] width 11 height 11
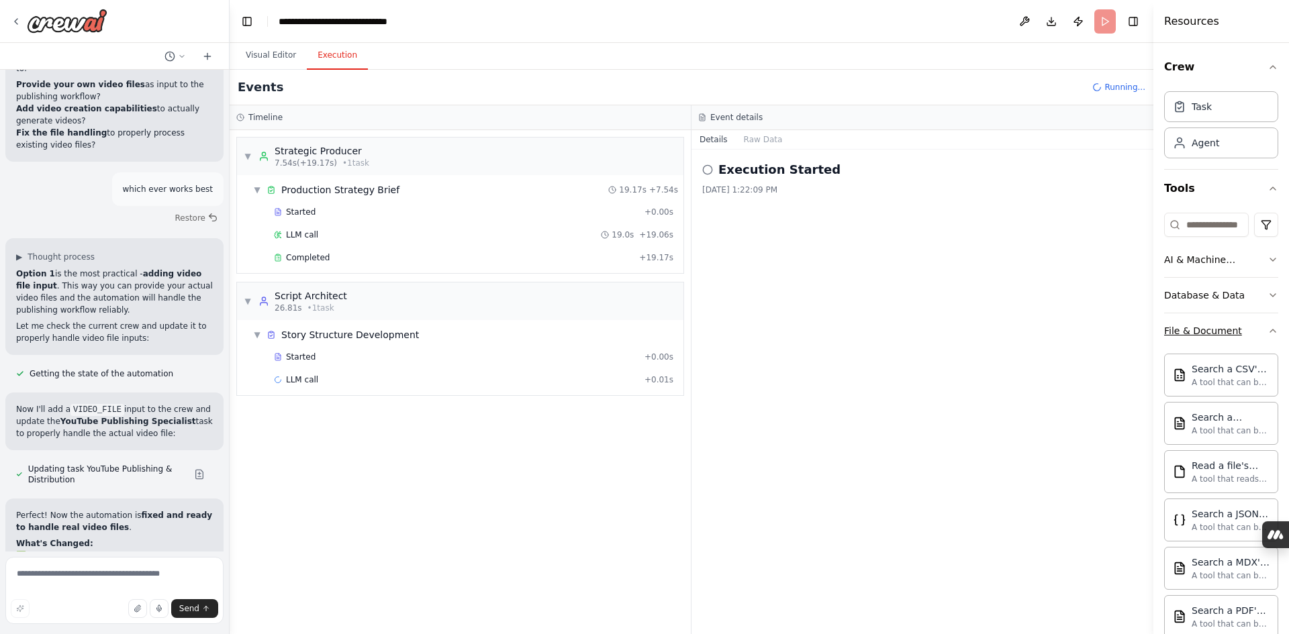
click at [1267, 329] on icon "button" at bounding box center [1272, 330] width 11 height 11
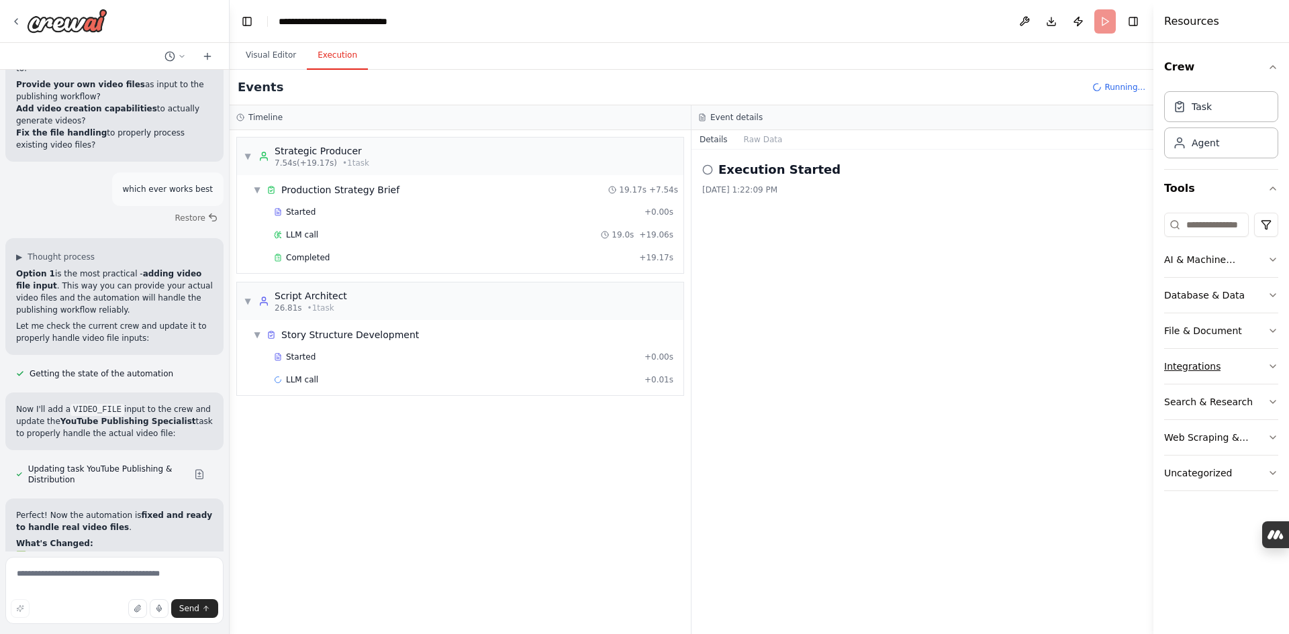
click at [1270, 366] on icon "button" at bounding box center [1272, 366] width 11 height 11
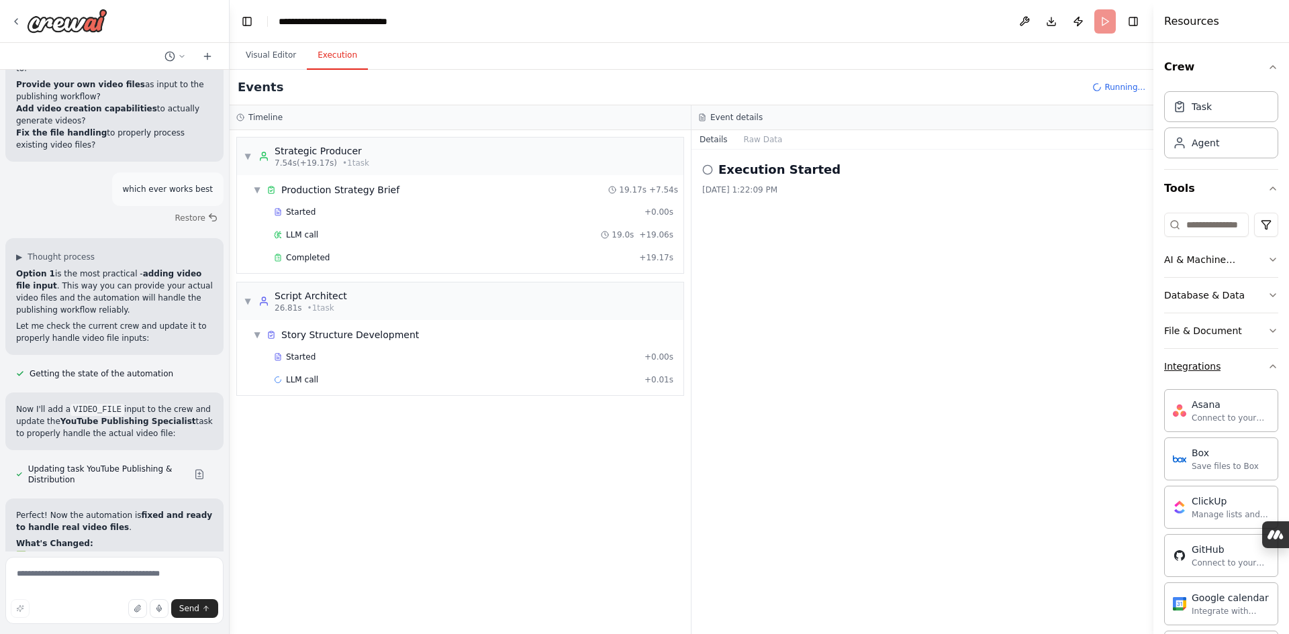
click at [1267, 362] on icon "button" at bounding box center [1272, 366] width 11 height 11
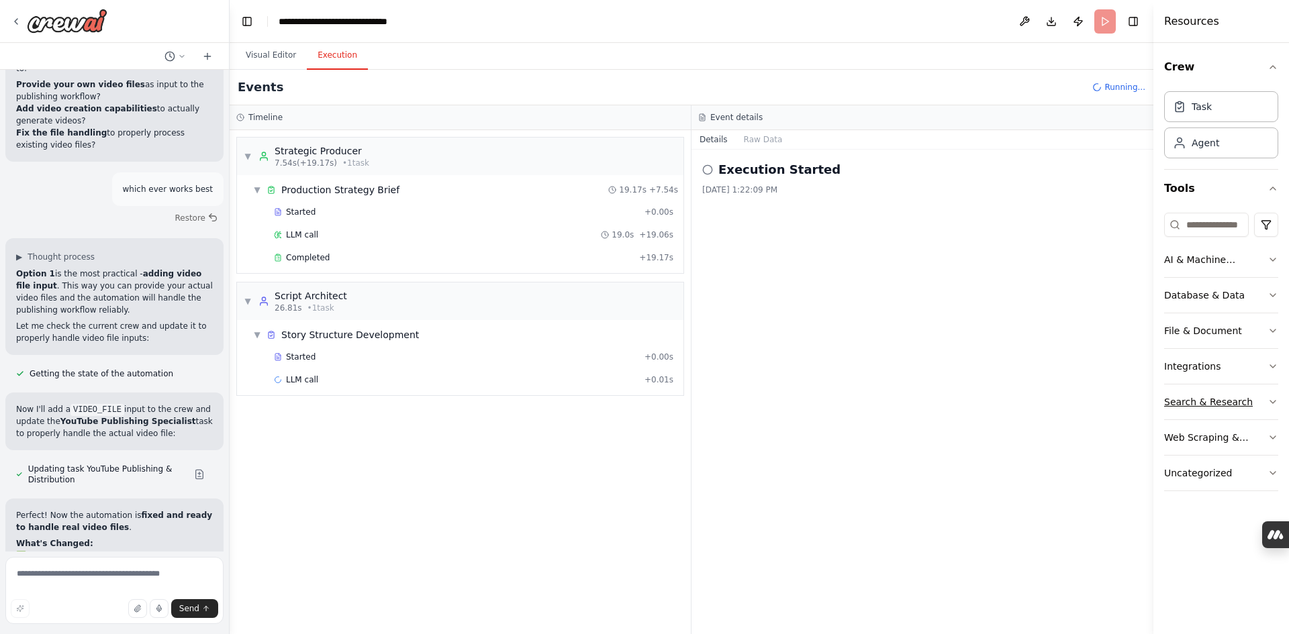
click at [1273, 396] on button "Search & Research" at bounding box center [1221, 402] width 114 height 35
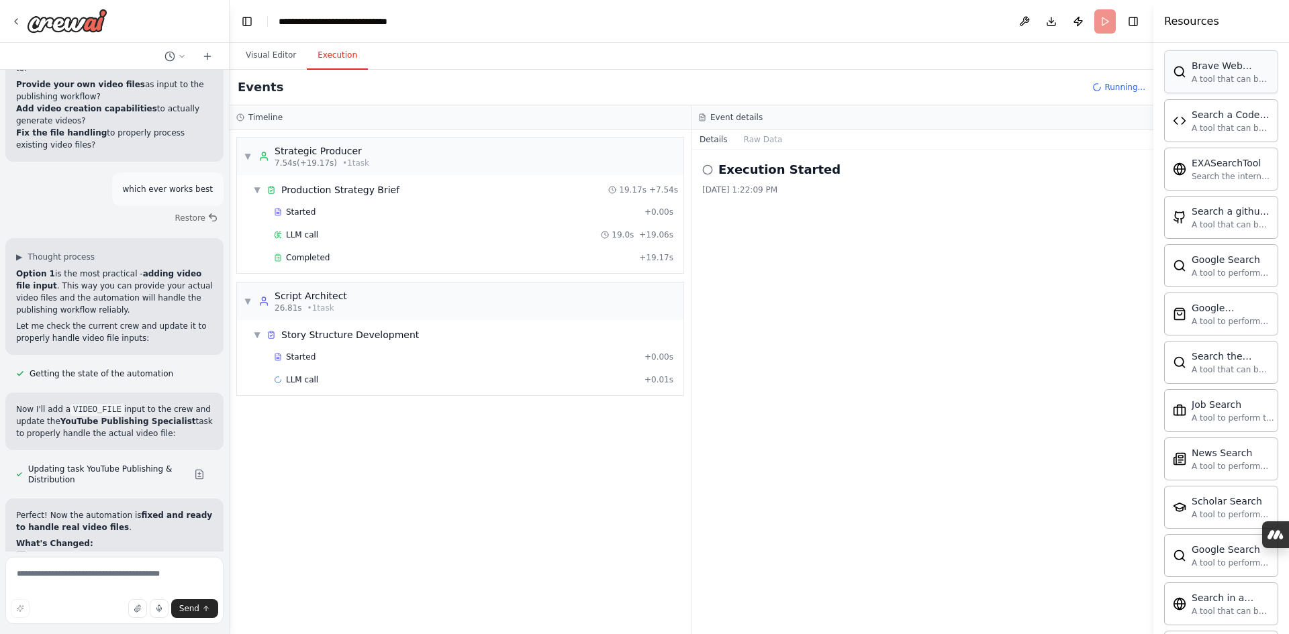
scroll to position [201, 0]
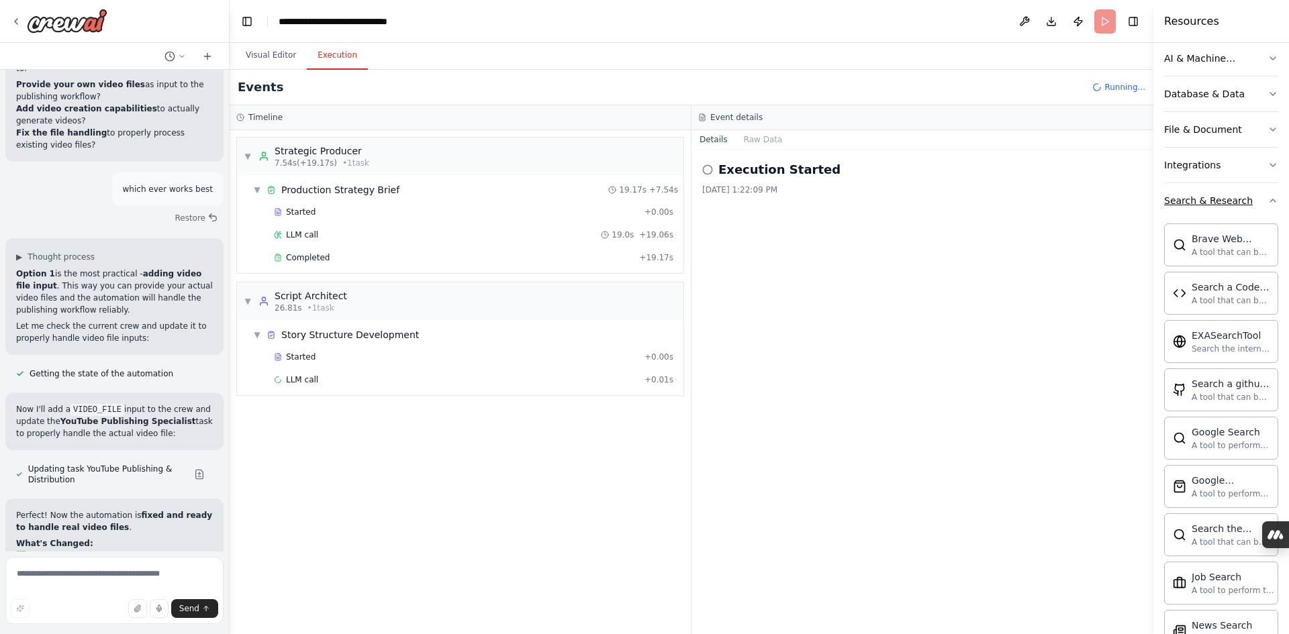
click at [1267, 199] on icon "button" at bounding box center [1272, 200] width 11 height 11
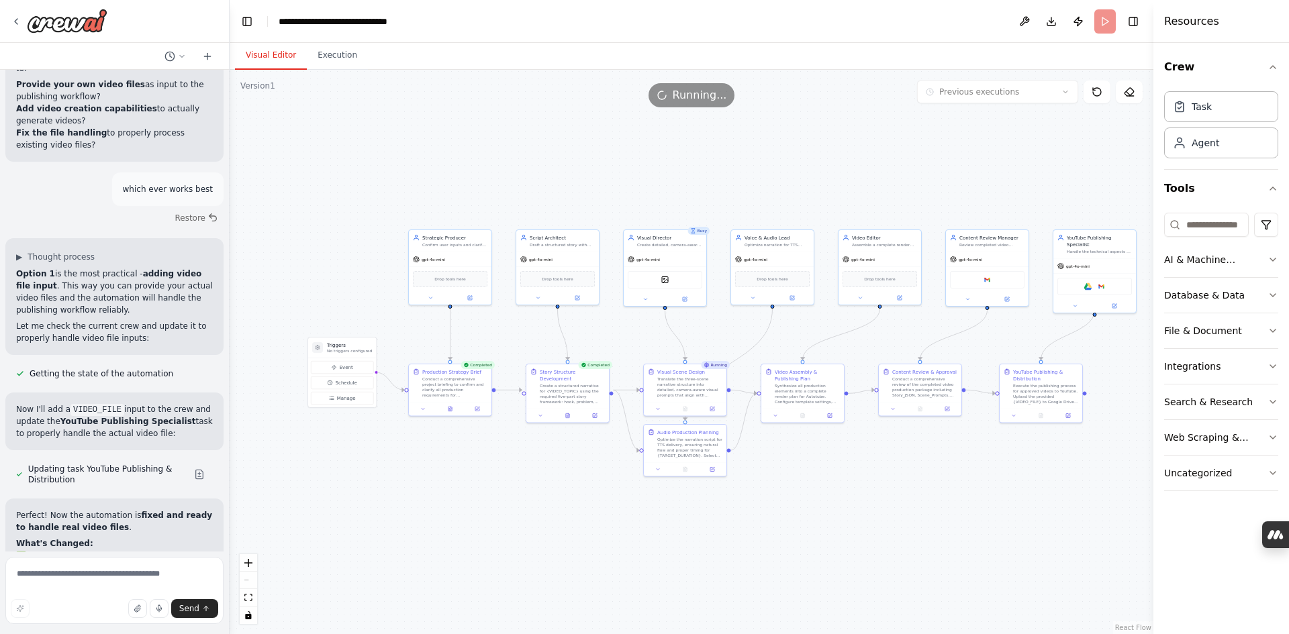
click at [264, 54] on button "Visual Editor" at bounding box center [271, 56] width 72 height 28
click at [450, 256] on div "gpt-4o-mini" at bounding box center [450, 258] width 83 height 15
click at [470, 297] on icon at bounding box center [470, 297] width 4 height 4
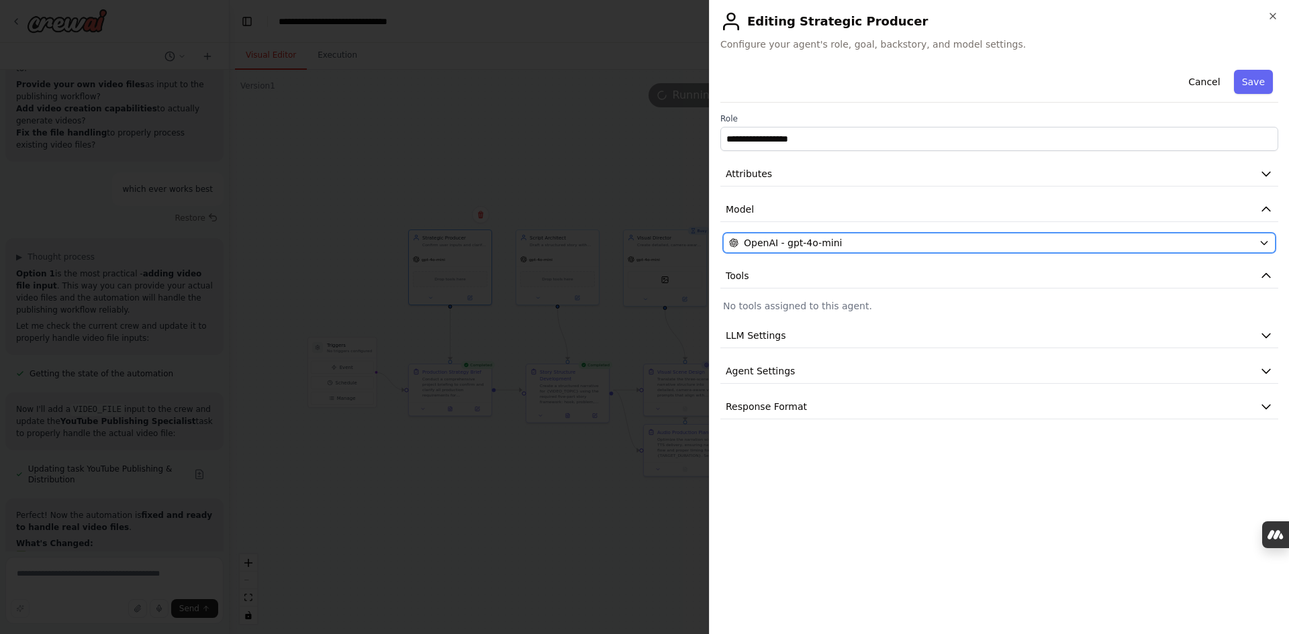
click at [1072, 236] on div "OpenAI - gpt-4o-mini" at bounding box center [991, 242] width 524 height 13
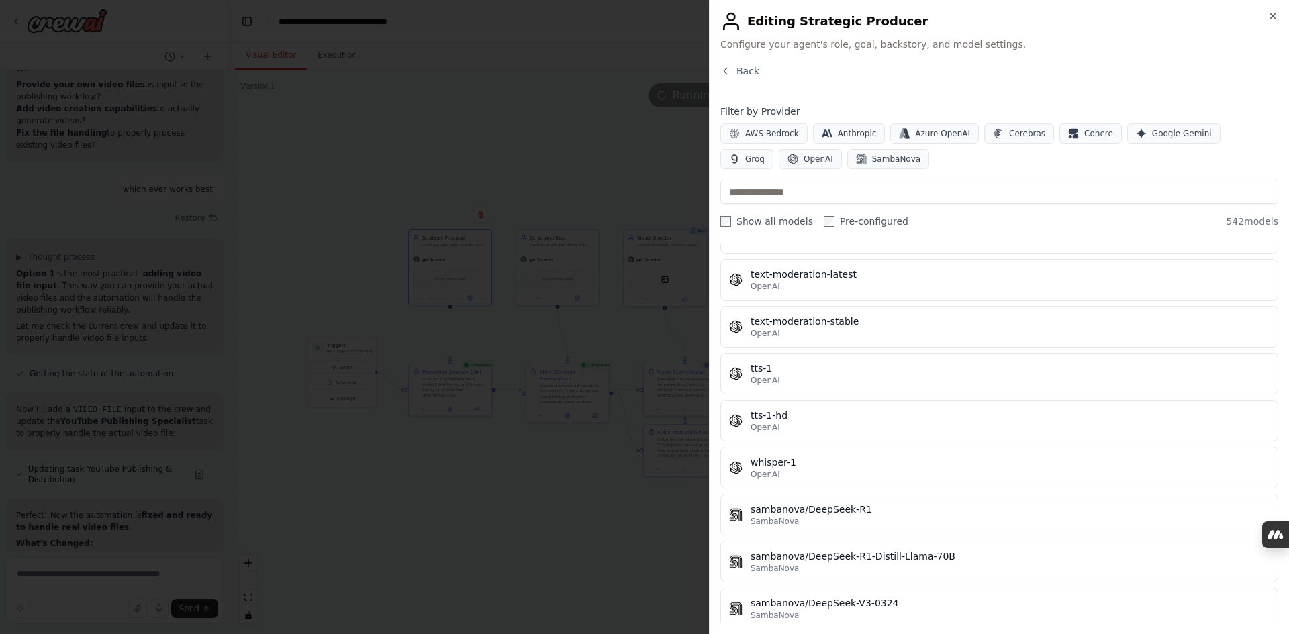
scroll to position [24368, 0]
